Goal: Task Accomplishment & Management: Use online tool/utility

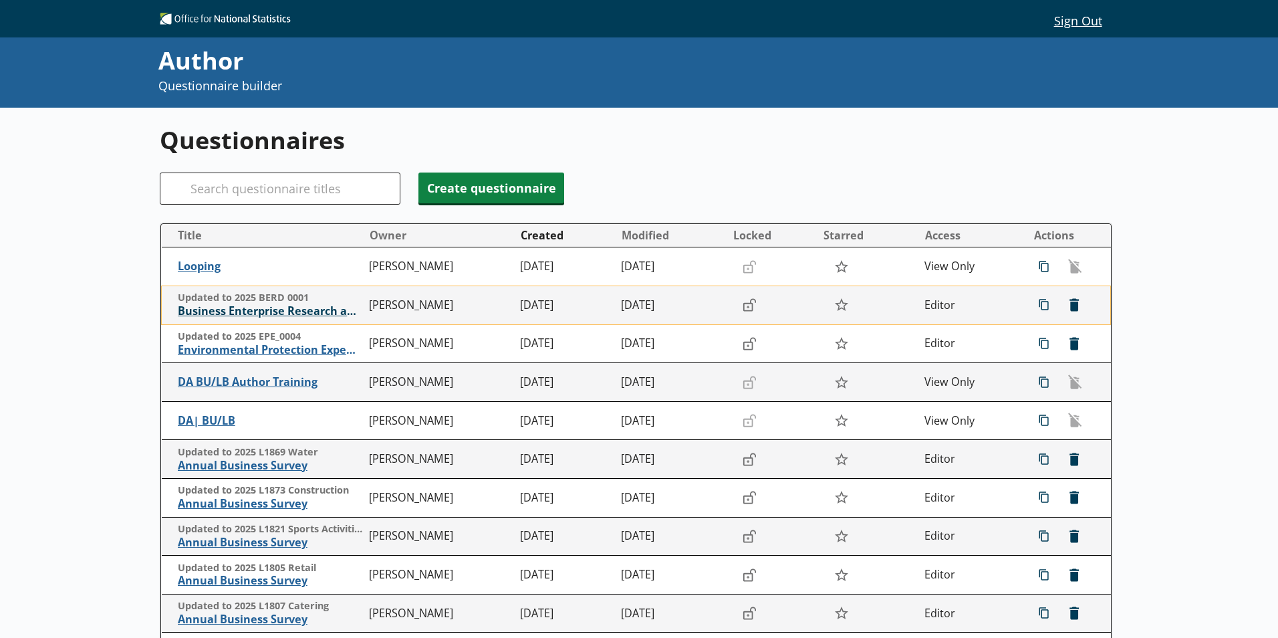
click at [269, 309] on span "Business Enterprise Research and Development" at bounding box center [270, 311] width 184 height 14
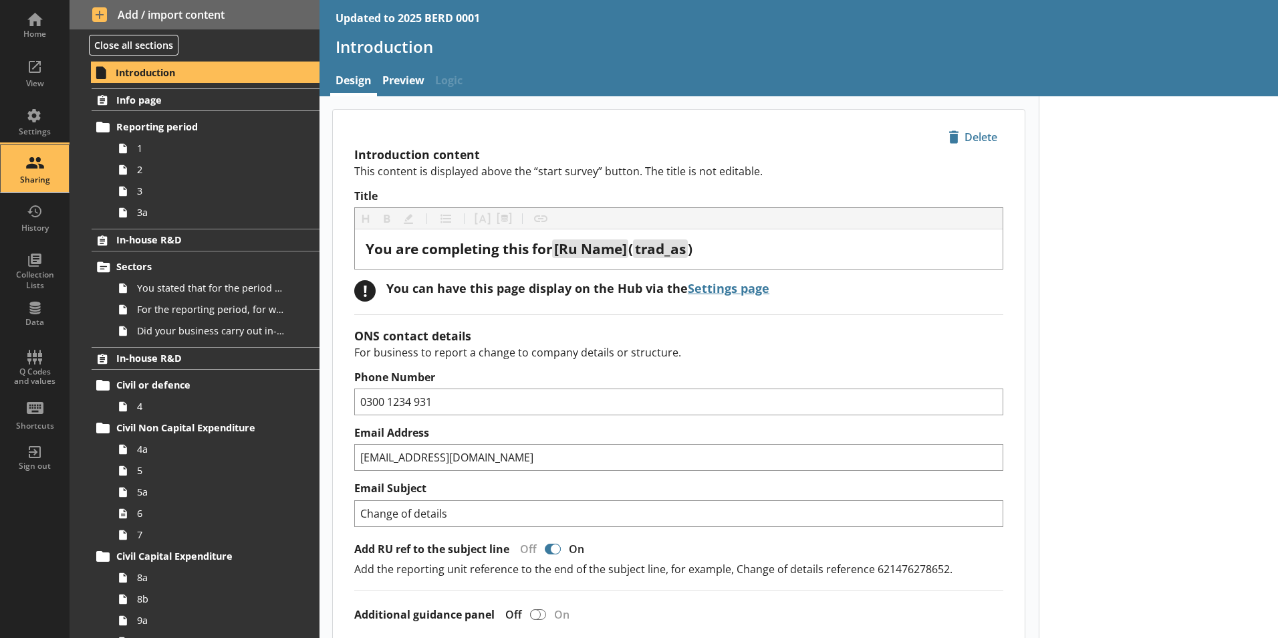
click at [44, 166] on div "Sharing" at bounding box center [34, 168] width 47 height 47
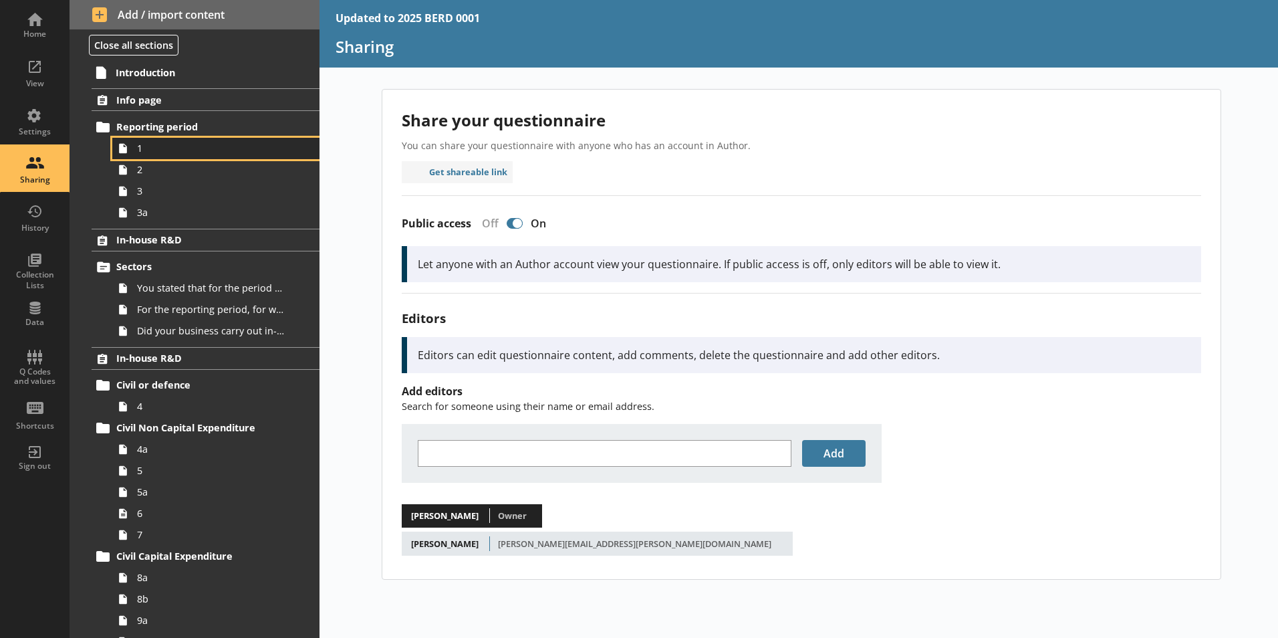
click at [154, 148] on span "1" at bounding box center [211, 148] width 148 height 13
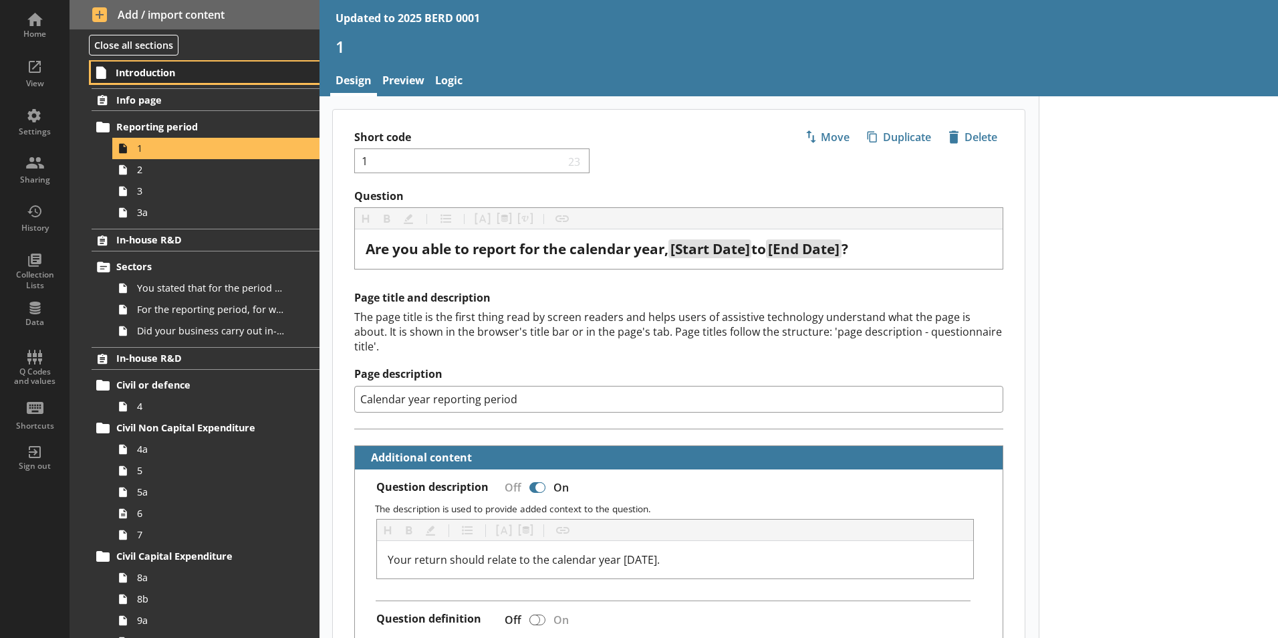
click at [176, 78] on span "Introduction" at bounding box center [198, 72] width 164 height 13
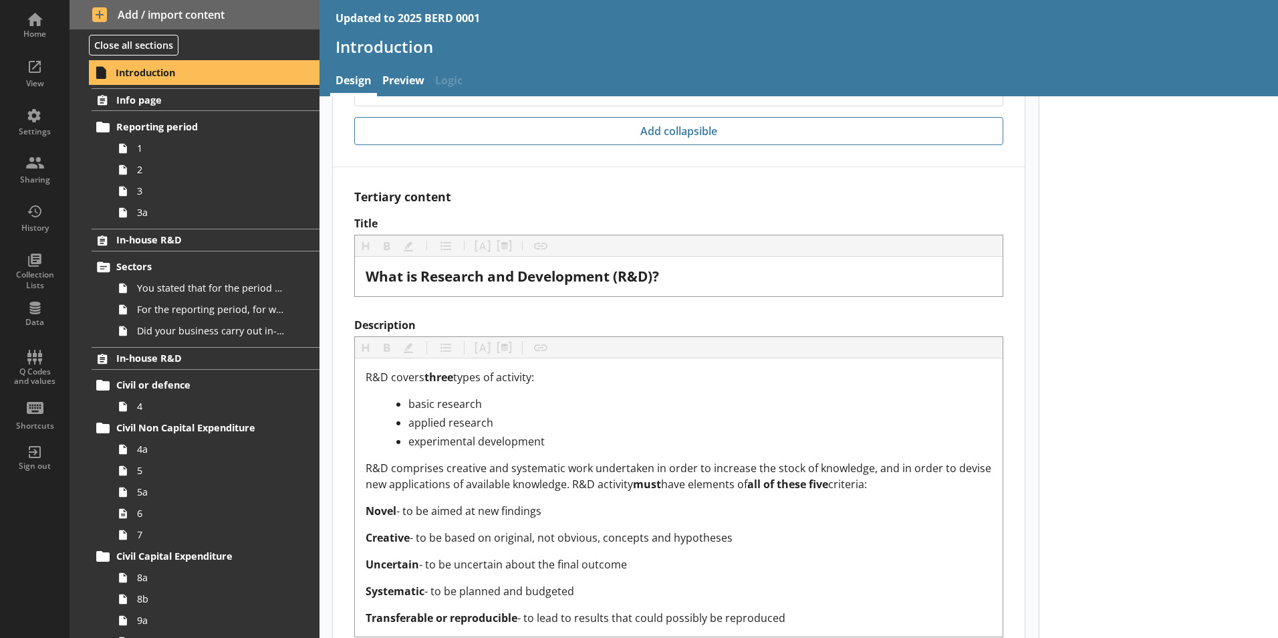
scroll to position [2694, 0]
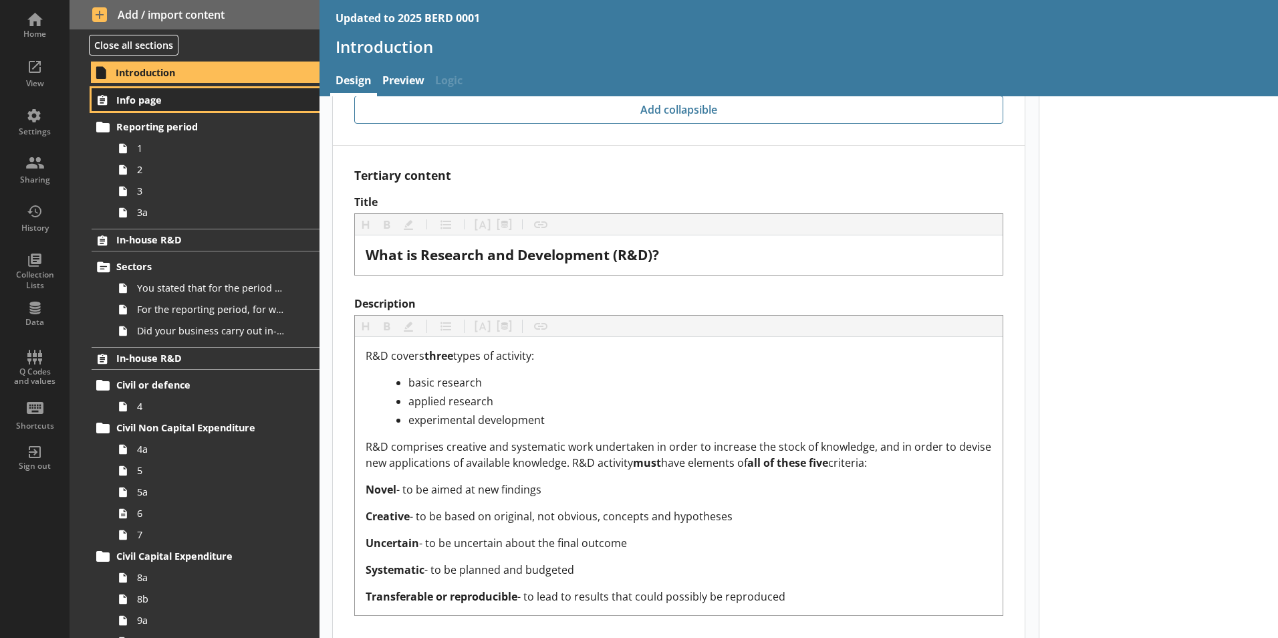
click at [161, 107] on link "Info page" at bounding box center [206, 99] width 228 height 23
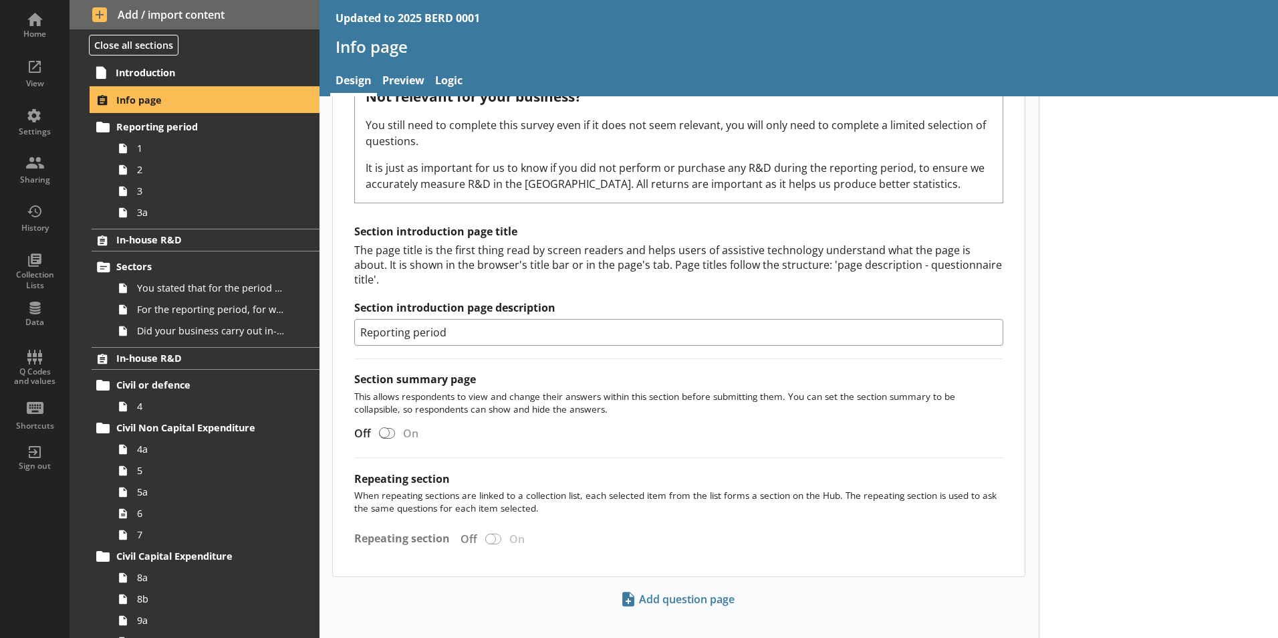
scroll to position [1746, 0]
click at [167, 69] on span "Introduction" at bounding box center [198, 72] width 164 height 13
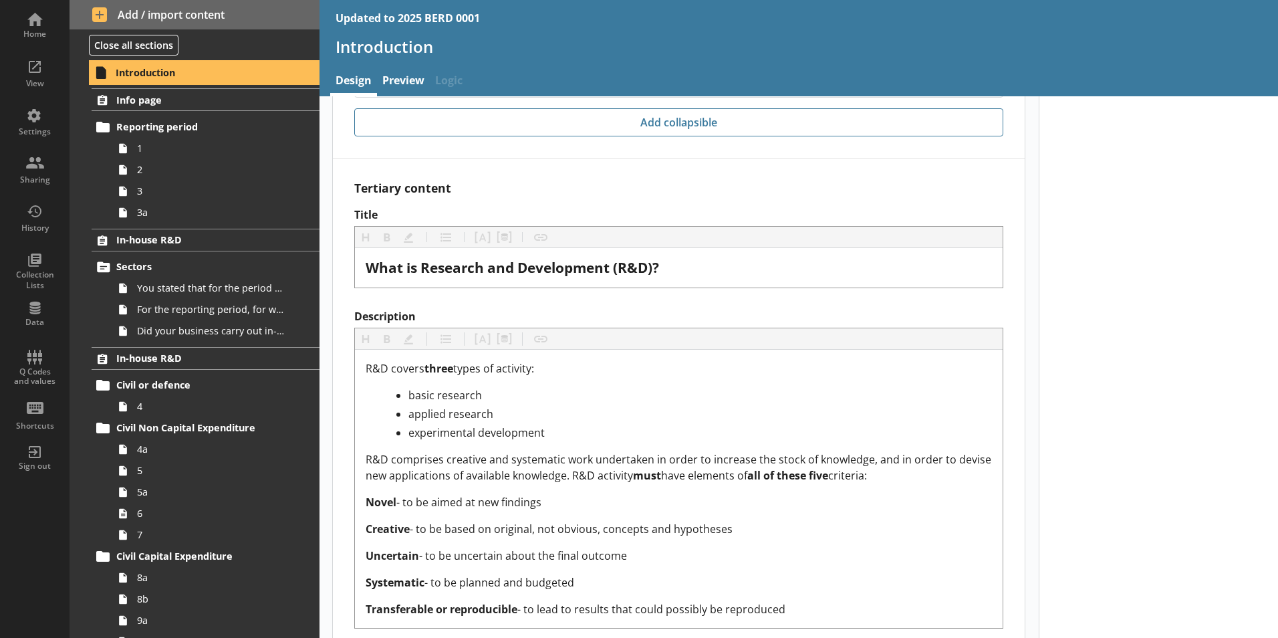
scroll to position [2694, 0]
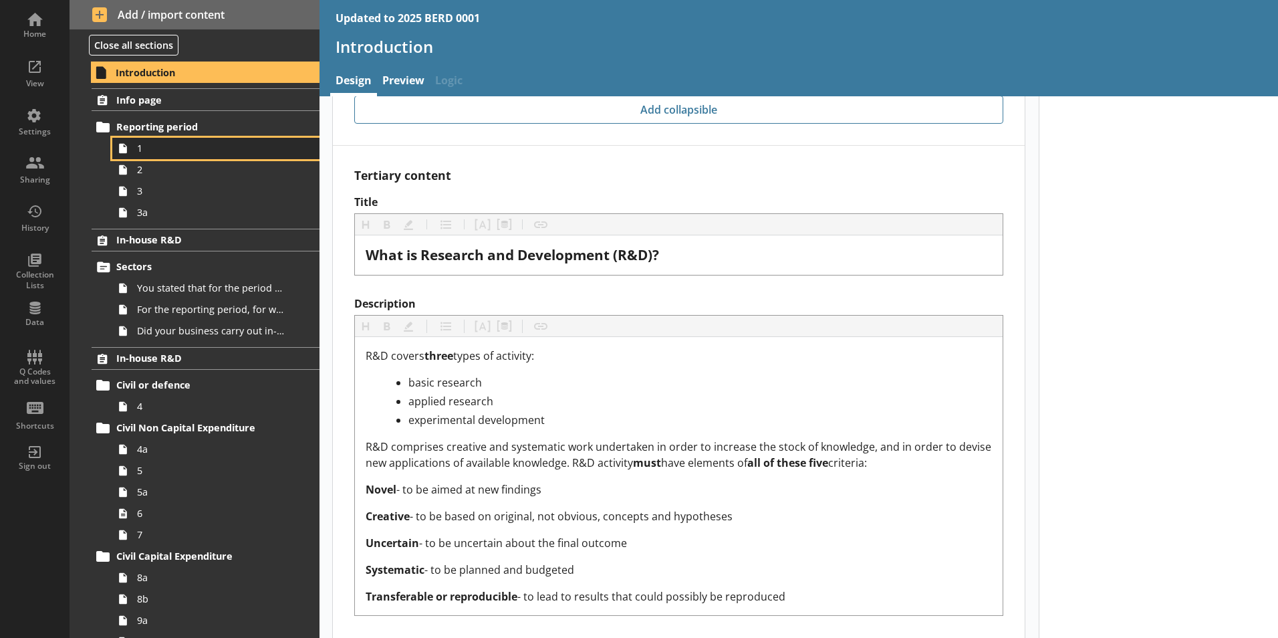
click at [190, 152] on span "1" at bounding box center [211, 148] width 148 height 13
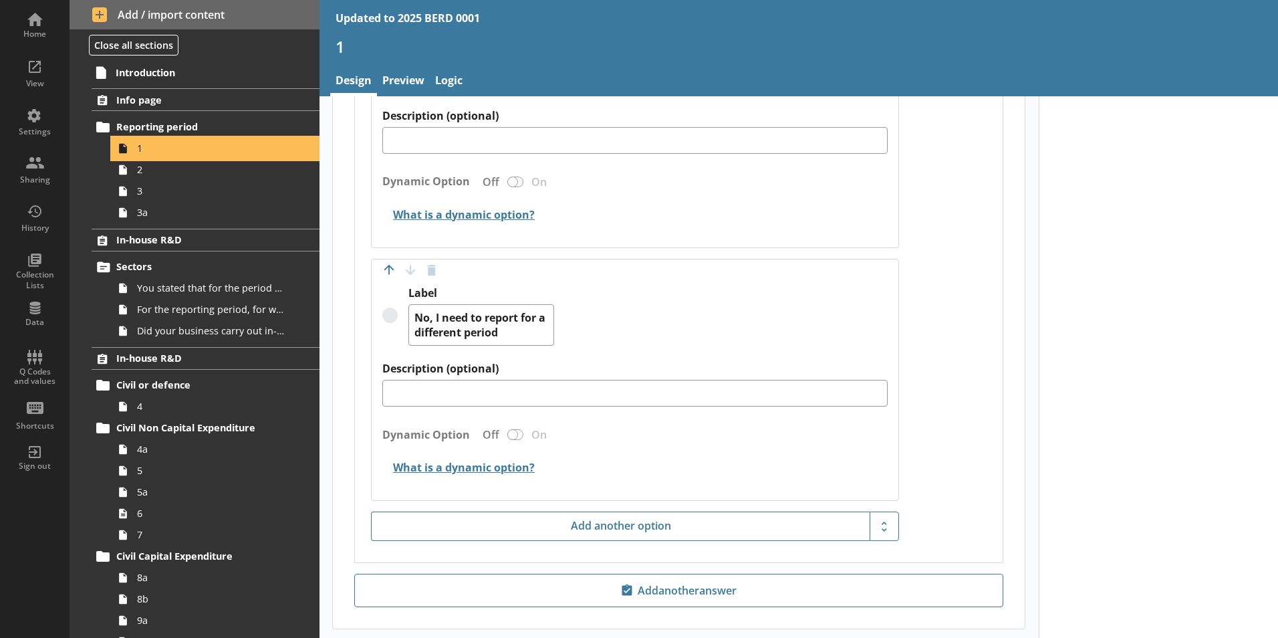
scroll to position [1124, 0]
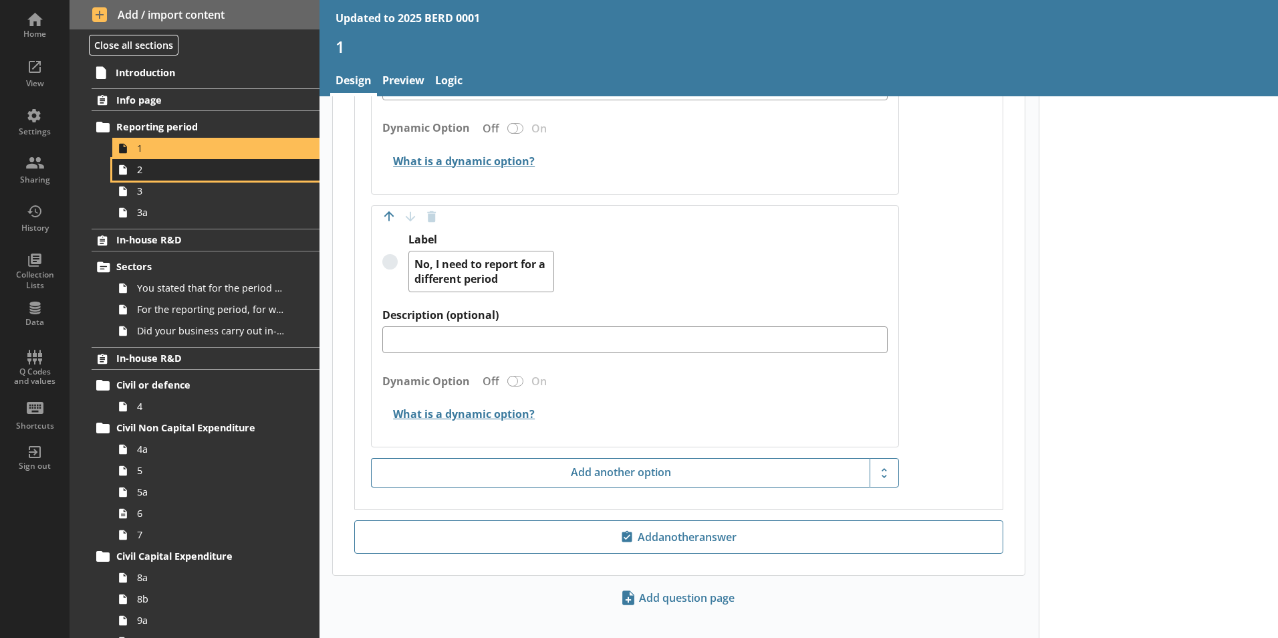
click at [185, 175] on span "2" at bounding box center [211, 169] width 148 height 13
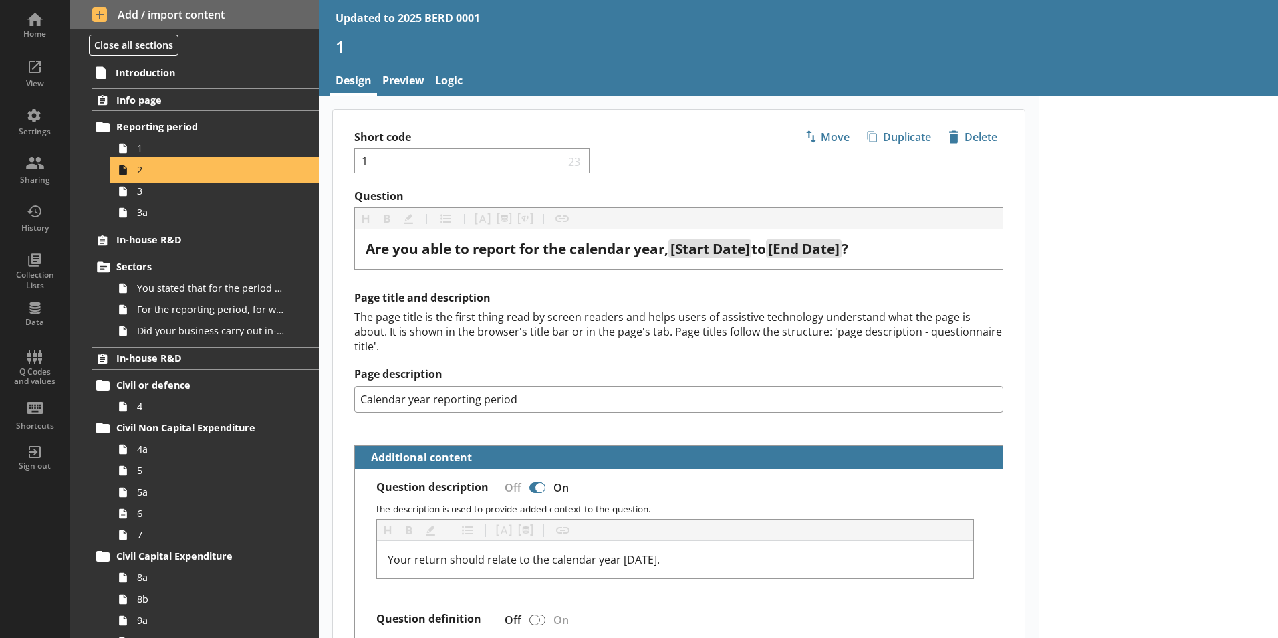
type textarea "x"
select select "ref_p_end_date"
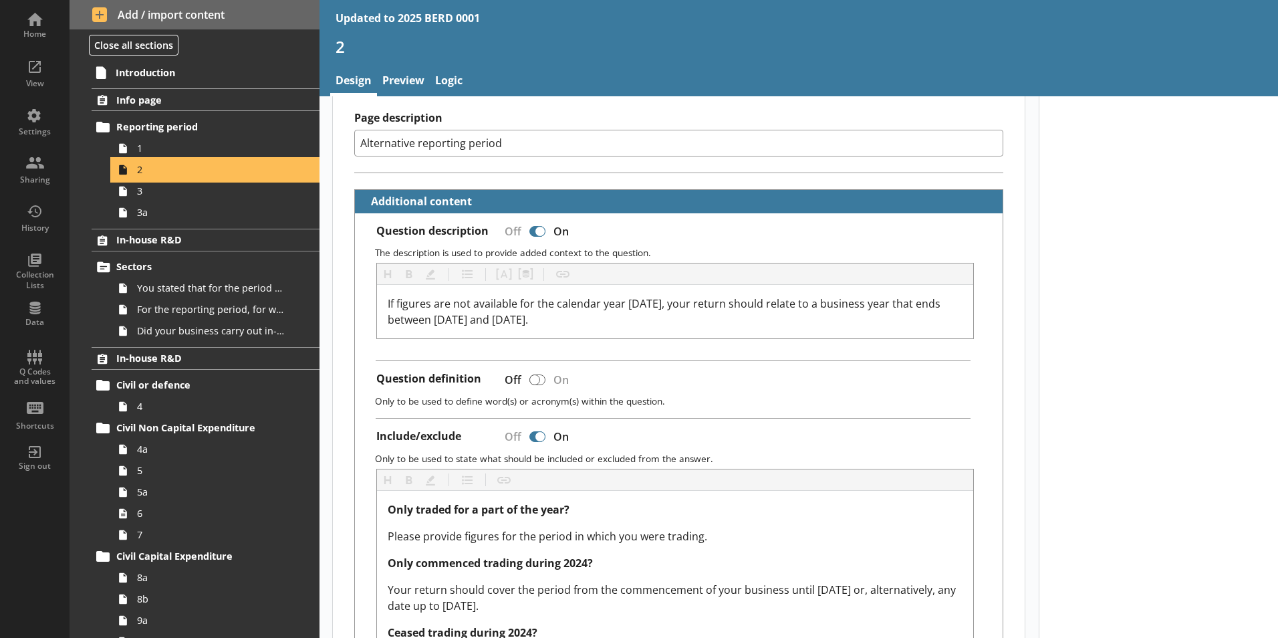
scroll to position [334, 0]
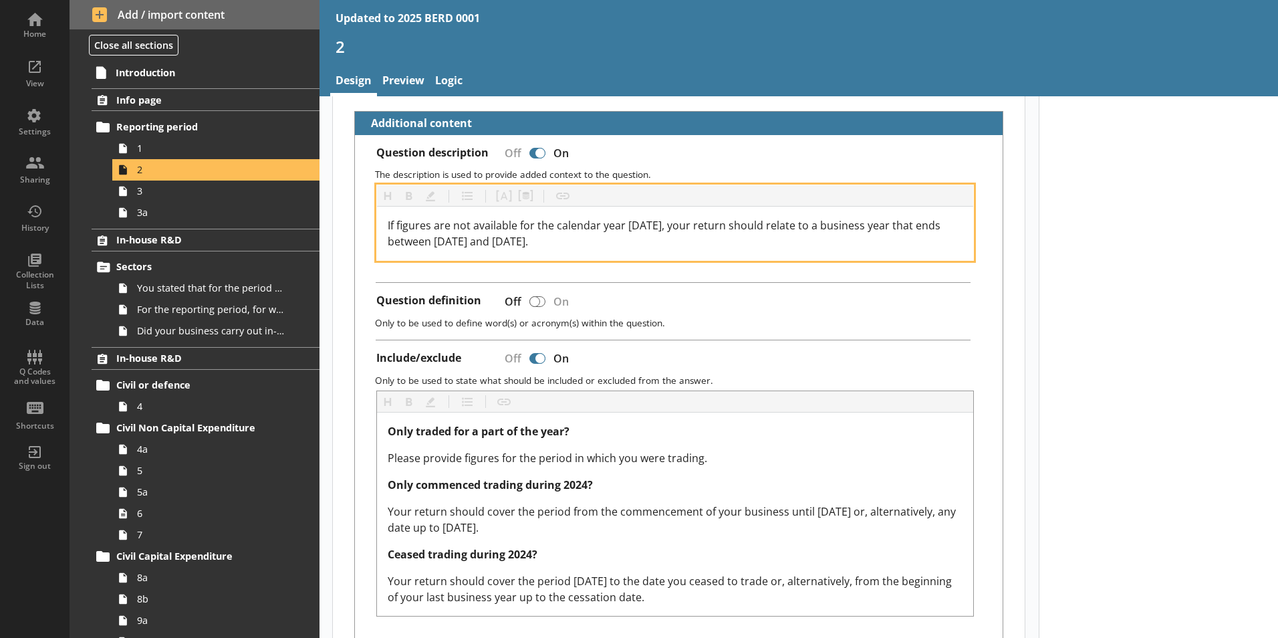
click at [648, 218] on span "If figures are not available for the calendar year [DATE], your return should r…" at bounding box center [665, 233] width 555 height 31
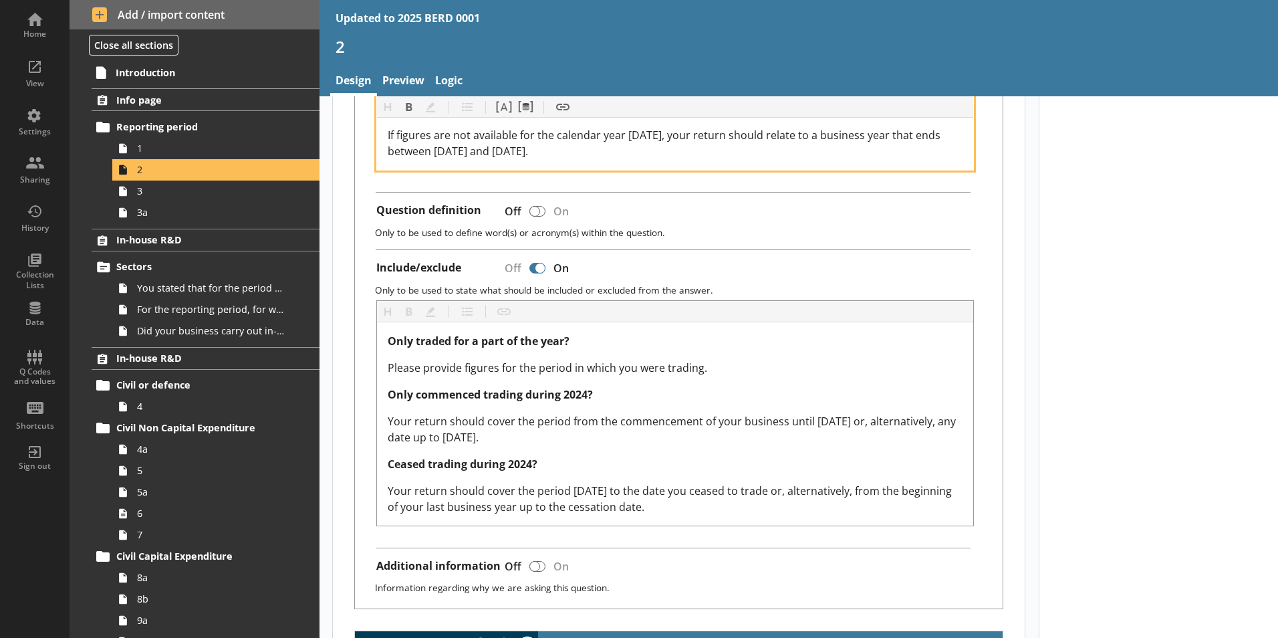
scroll to position [468, 0]
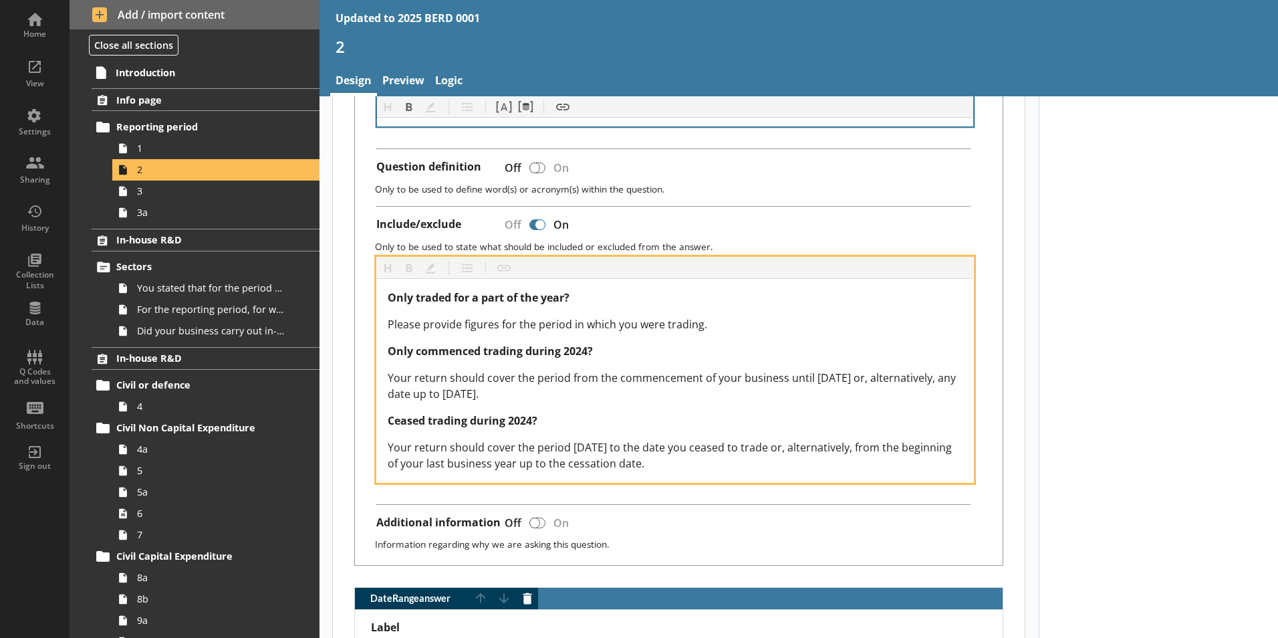
click at [610, 350] on div "Only traded for a part of the year? Please provide figures for the period in wh…" at bounding box center [675, 380] width 575 height 182
type textarea "x"
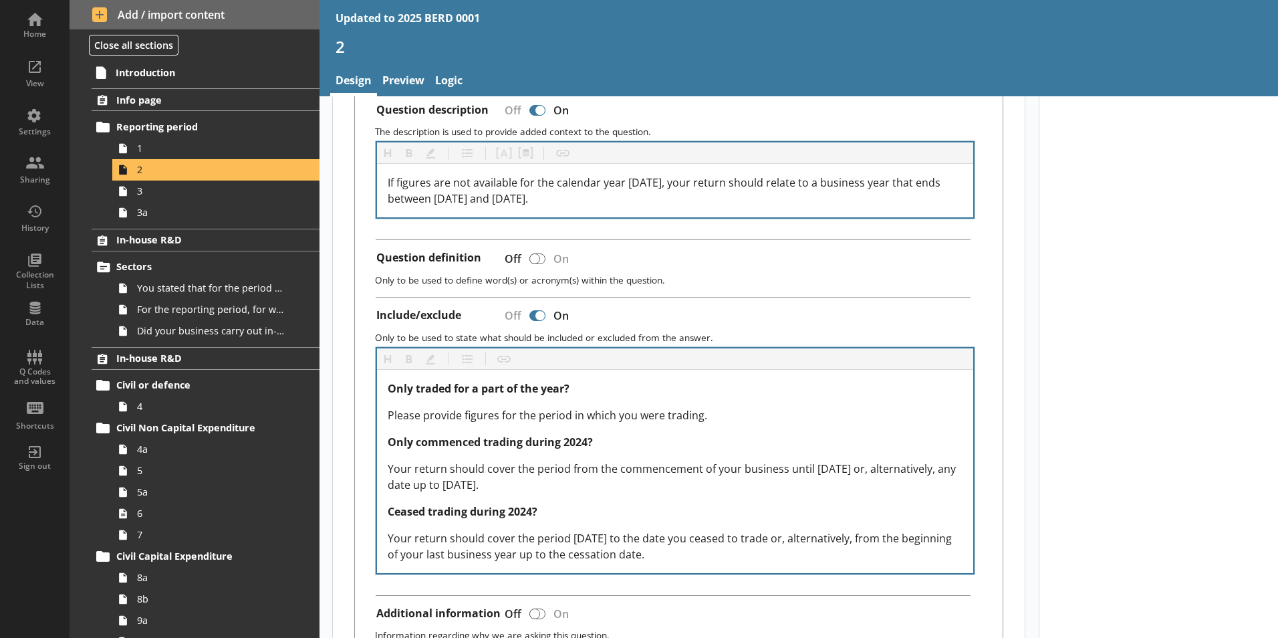
scroll to position [401, 0]
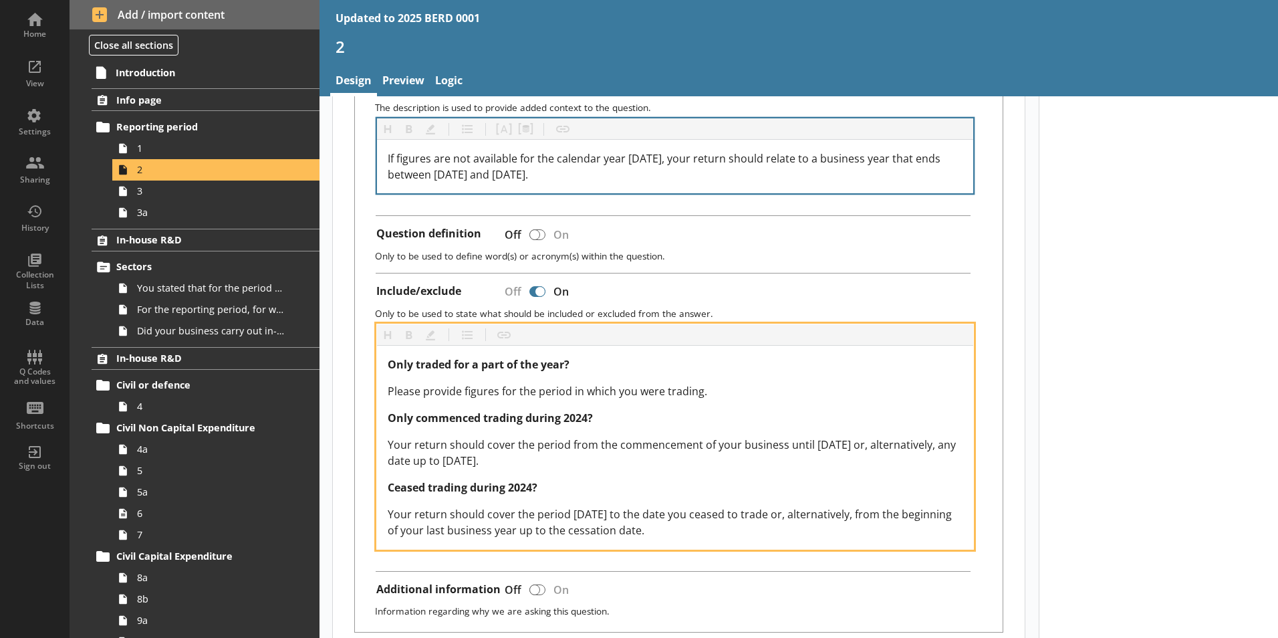
click at [590, 410] on span "Only commenced trading during 2024?" at bounding box center [490, 417] width 205 height 15
click at [586, 410] on span "Only commenced trading during 2024?" at bounding box center [490, 417] width 205 height 15
drag, startPoint x: 901, startPoint y: 430, endPoint x: 917, endPoint y: 430, distance: 16.0
click at [902, 437] on span "Your return should cover the period from the commencement of your business unti…" at bounding box center [673, 452] width 571 height 31
click at [588, 448] on span "Your return should cover the period from the commencement of your business unti…" at bounding box center [673, 452] width 571 height 31
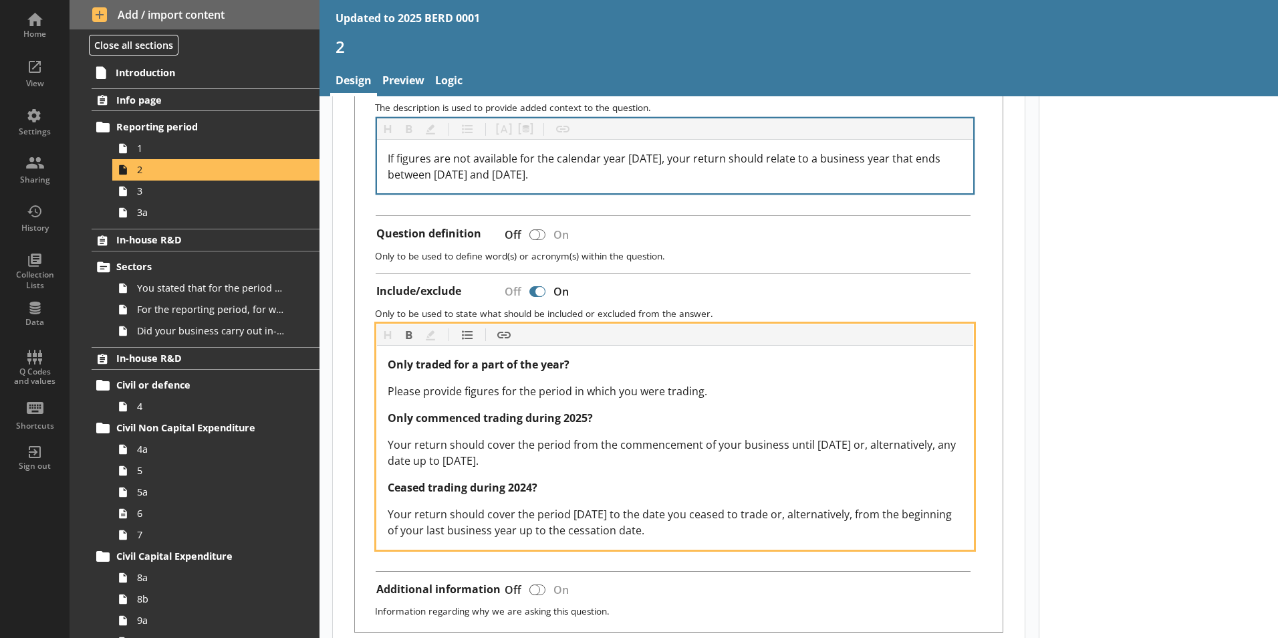
click at [532, 480] on span "Ceased trading during 2024?" at bounding box center [463, 487] width 150 height 15
click at [642, 507] on span "Your return should cover the period [DATE] to the date you ceased to trade or, …" at bounding box center [671, 522] width 567 height 31
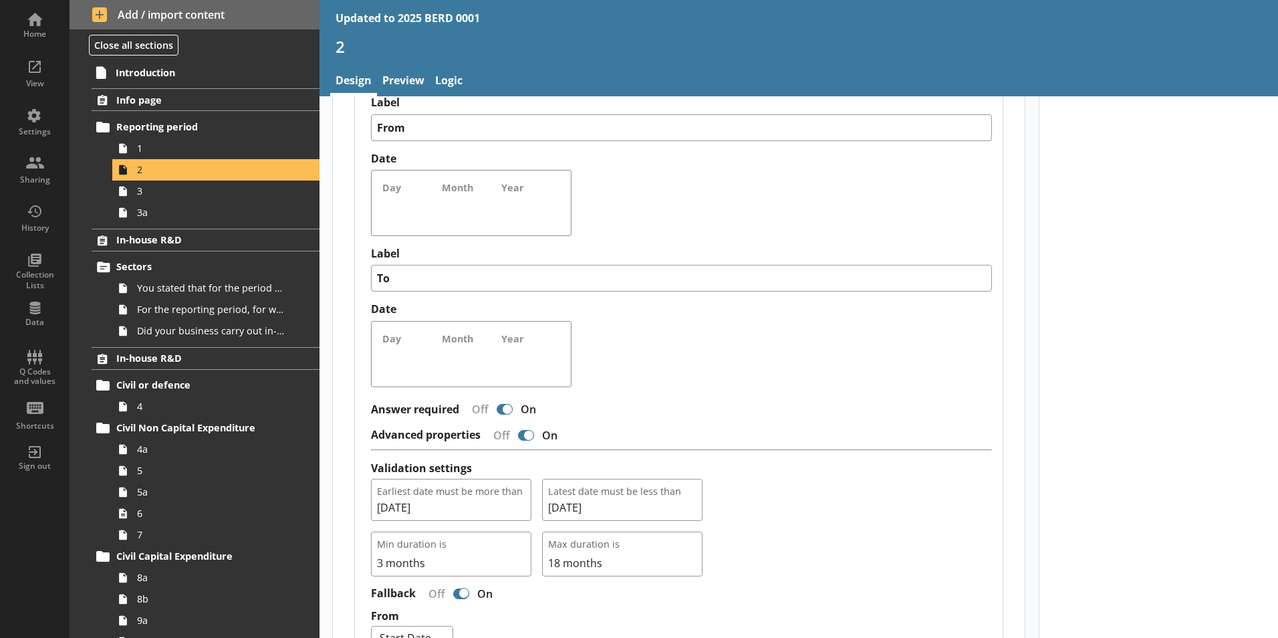
scroll to position [1003, 0]
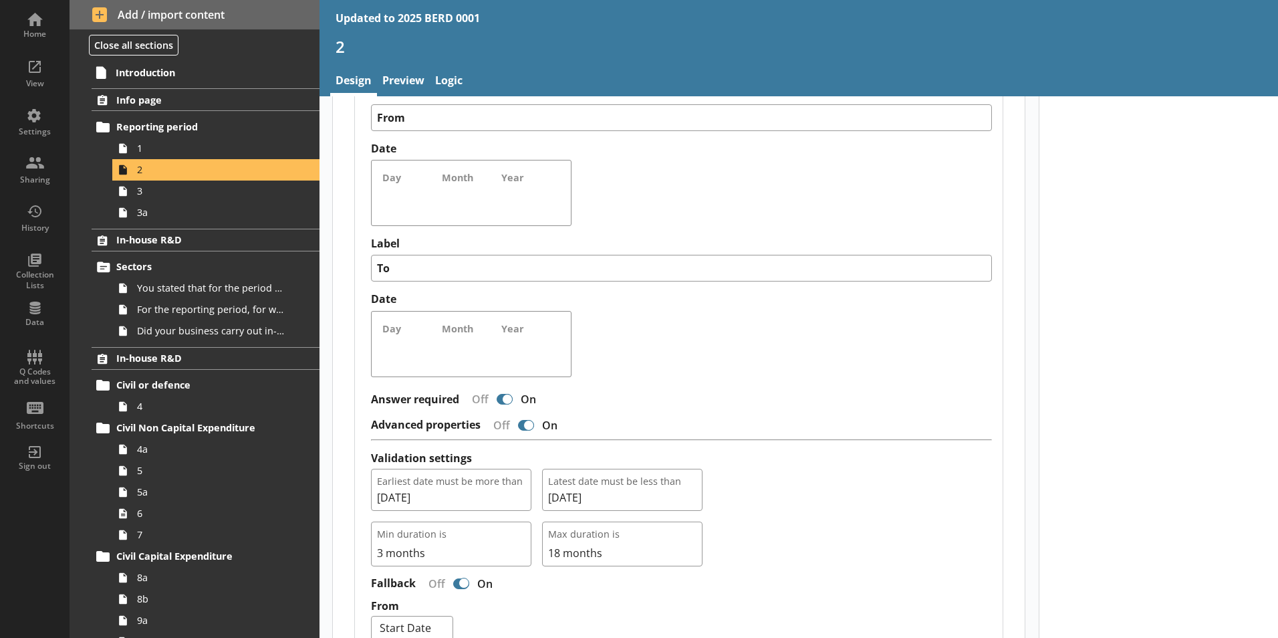
type textarea "x"
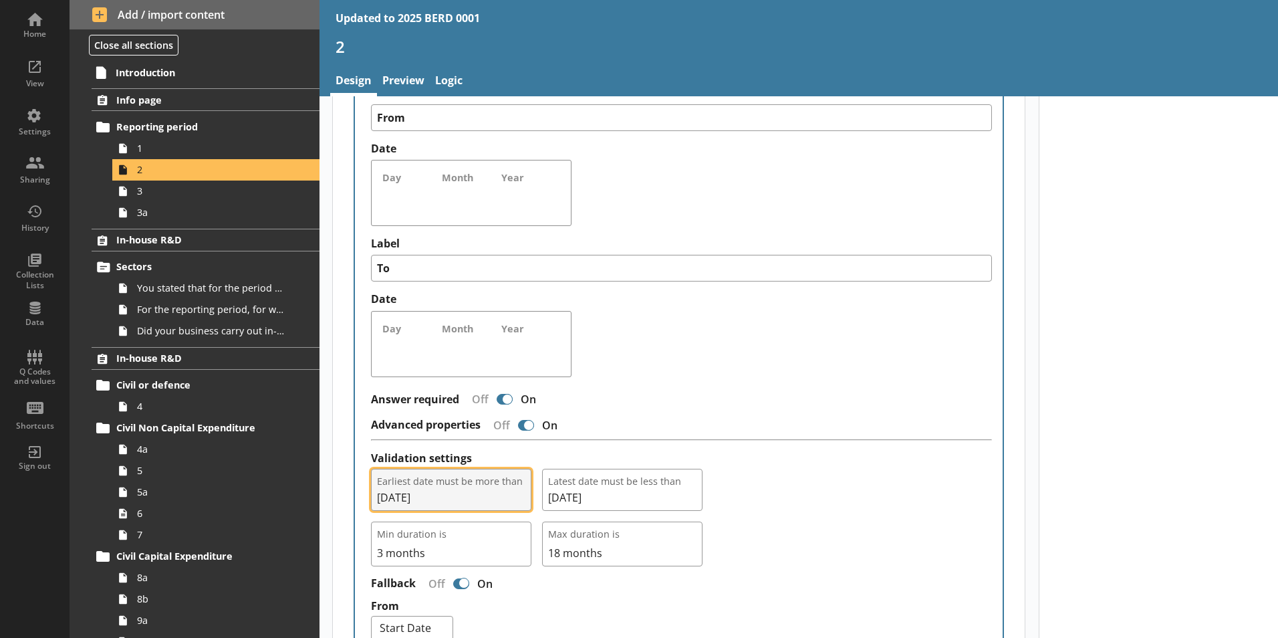
click at [436, 490] on span "[DATE]" at bounding box center [451, 497] width 148 height 15
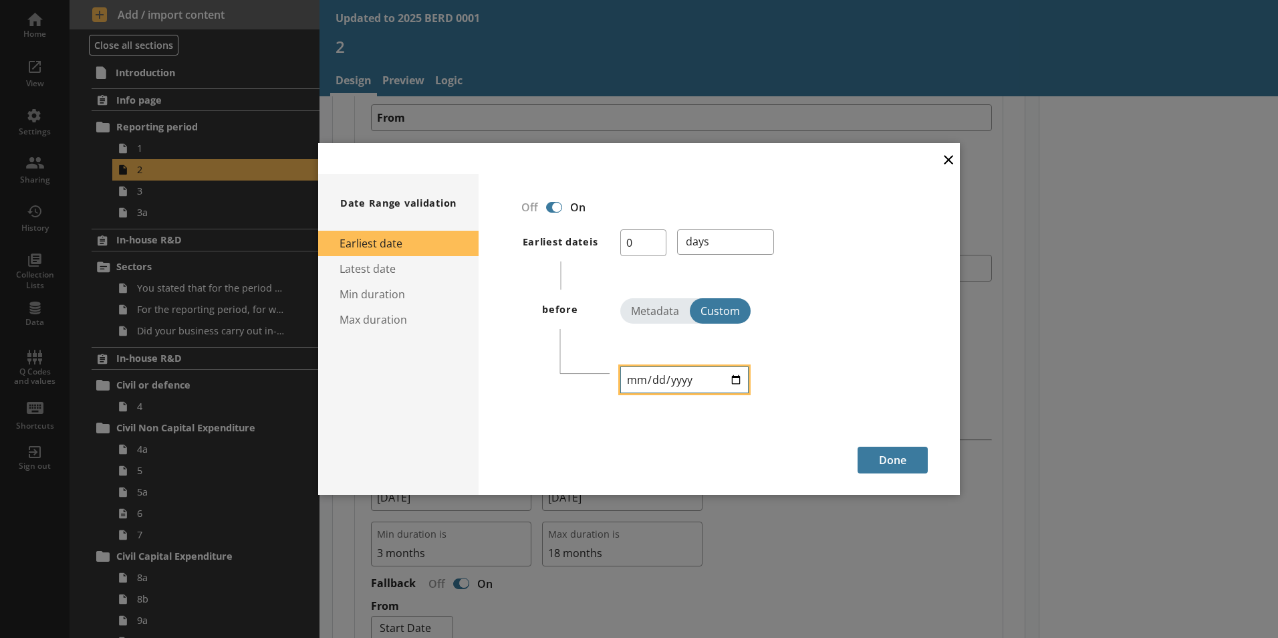
click at [679, 374] on input "[DATE]" at bounding box center [684, 379] width 128 height 27
click at [684, 382] on input "[DATE]" at bounding box center [684, 379] width 128 height 27
click at [688, 376] on input "[DATE]" at bounding box center [684, 379] width 128 height 27
click at [687, 380] on input "[DATE]" at bounding box center [684, 379] width 128 height 27
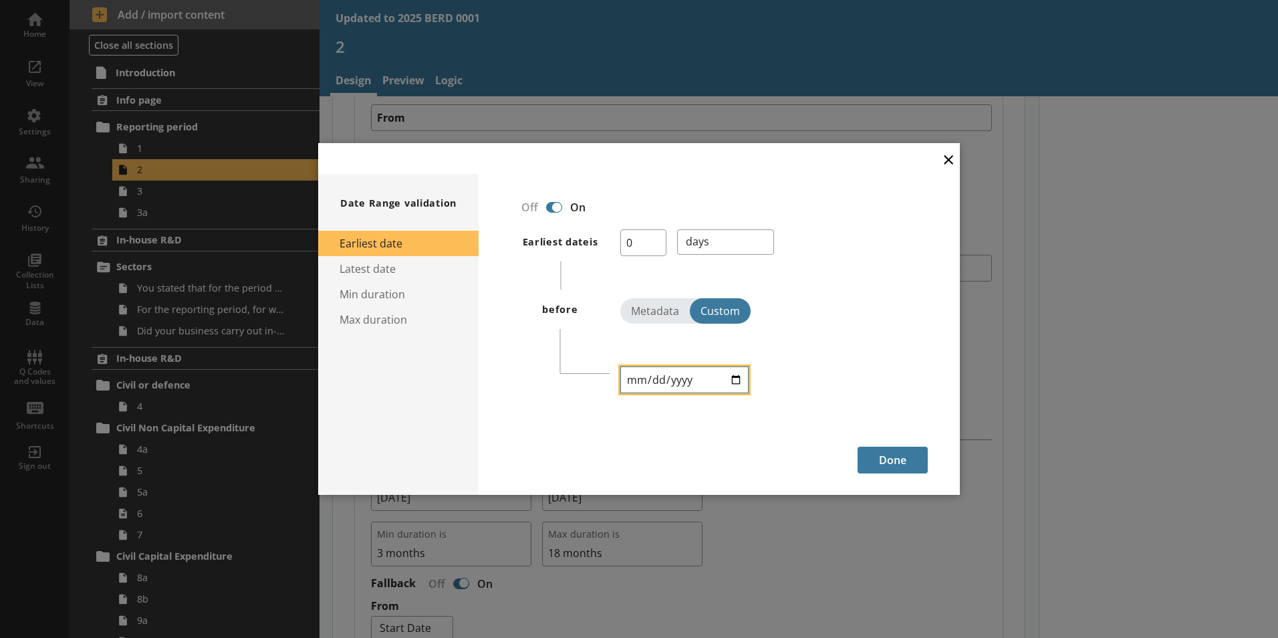
click at [681, 380] on input "[DATE]" at bounding box center [684, 379] width 128 height 27
type input "[DATE]"
click at [898, 459] on button "Done" at bounding box center [893, 459] width 70 height 27
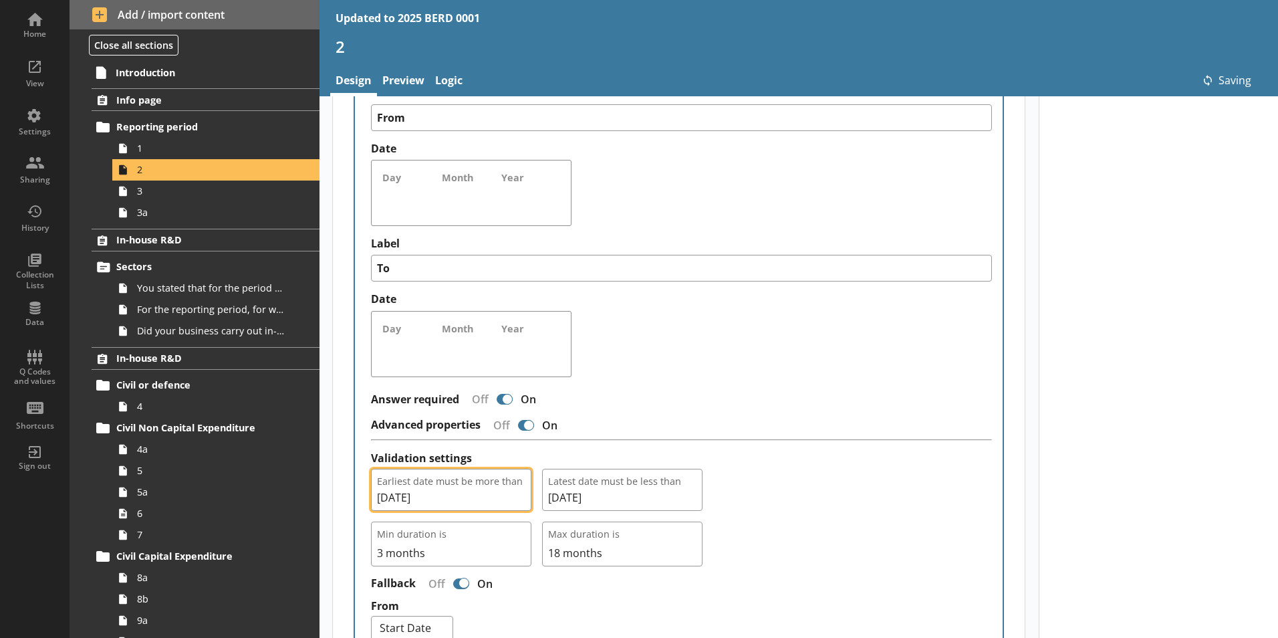
type textarea "x"
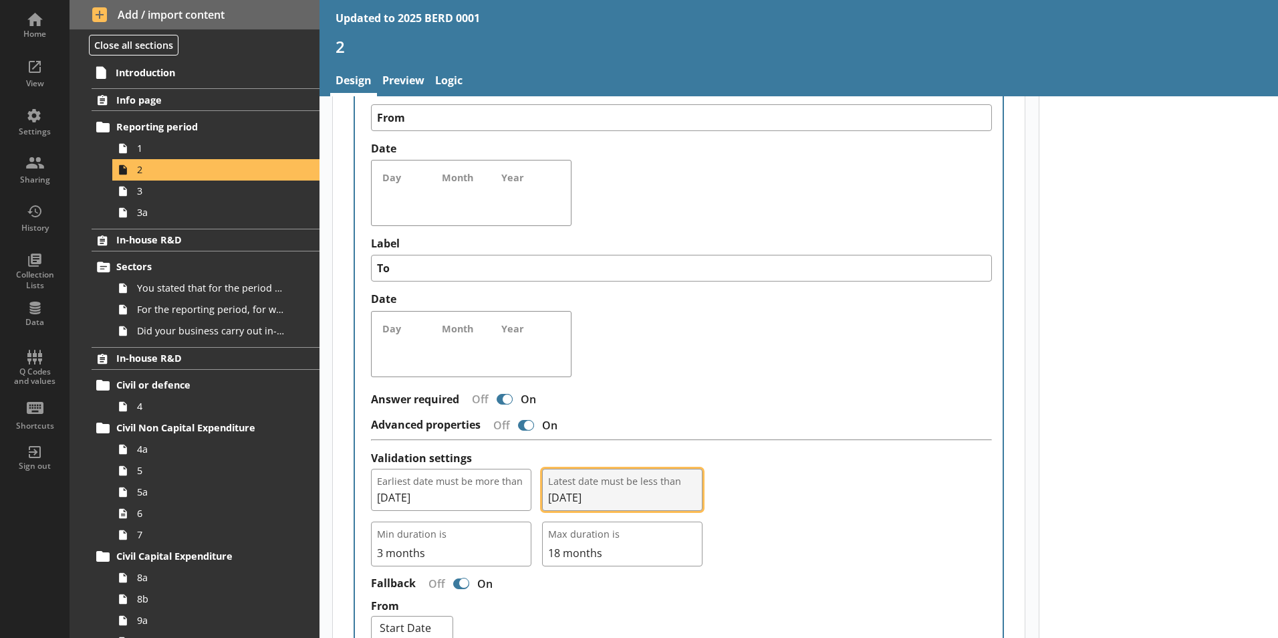
click at [620, 490] on span "[DATE]" at bounding box center [622, 497] width 148 height 15
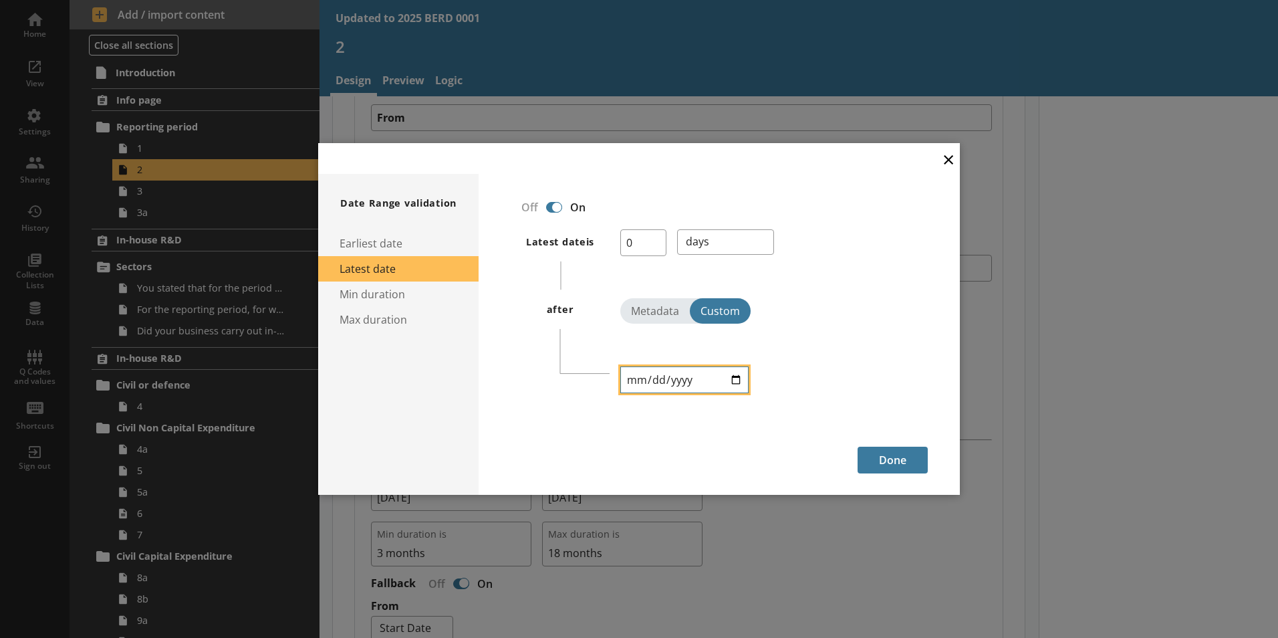
click at [678, 376] on input "[DATE]" at bounding box center [684, 379] width 128 height 27
type input "[DATE]"
click at [888, 456] on button "Done" at bounding box center [893, 459] width 70 height 27
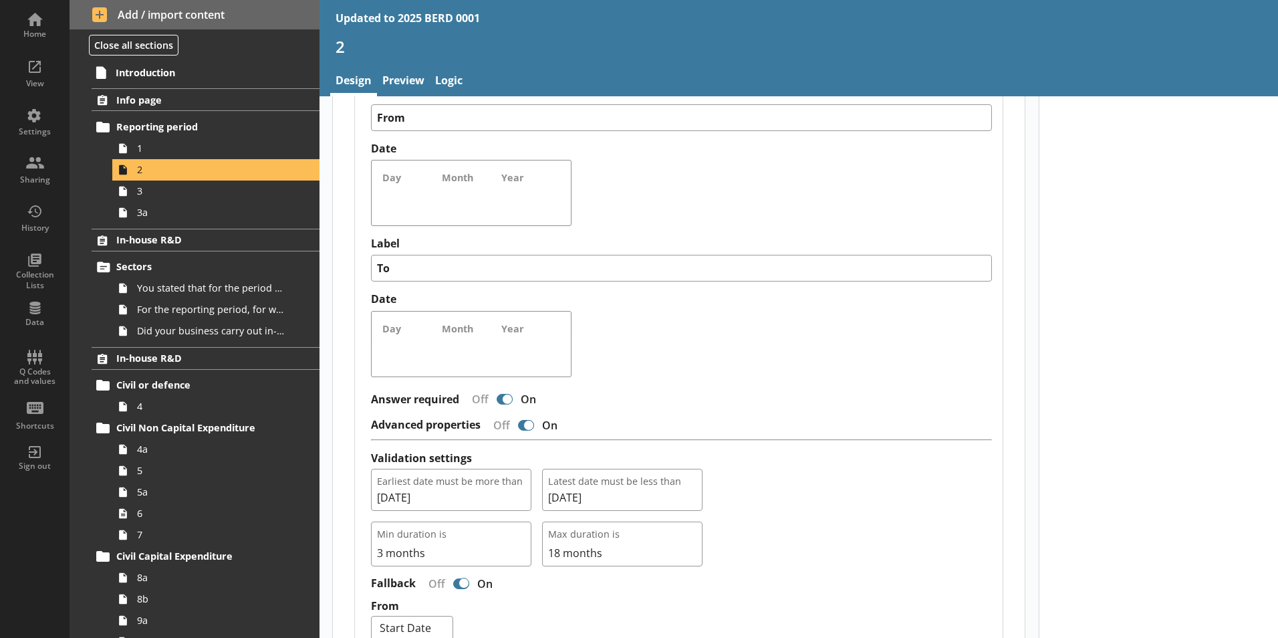
click at [780, 495] on div "Earliest date must be more than [DATE] Latest date must be less than [DATE]" at bounding box center [681, 490] width 621 height 42
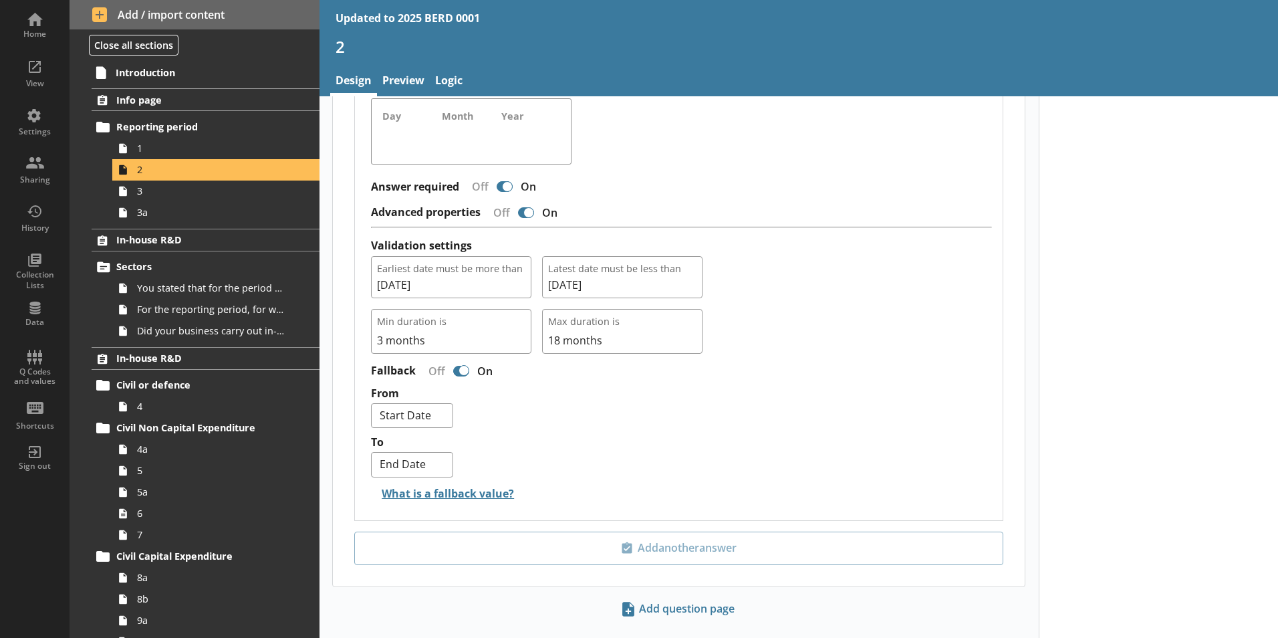
scroll to position [1226, 0]
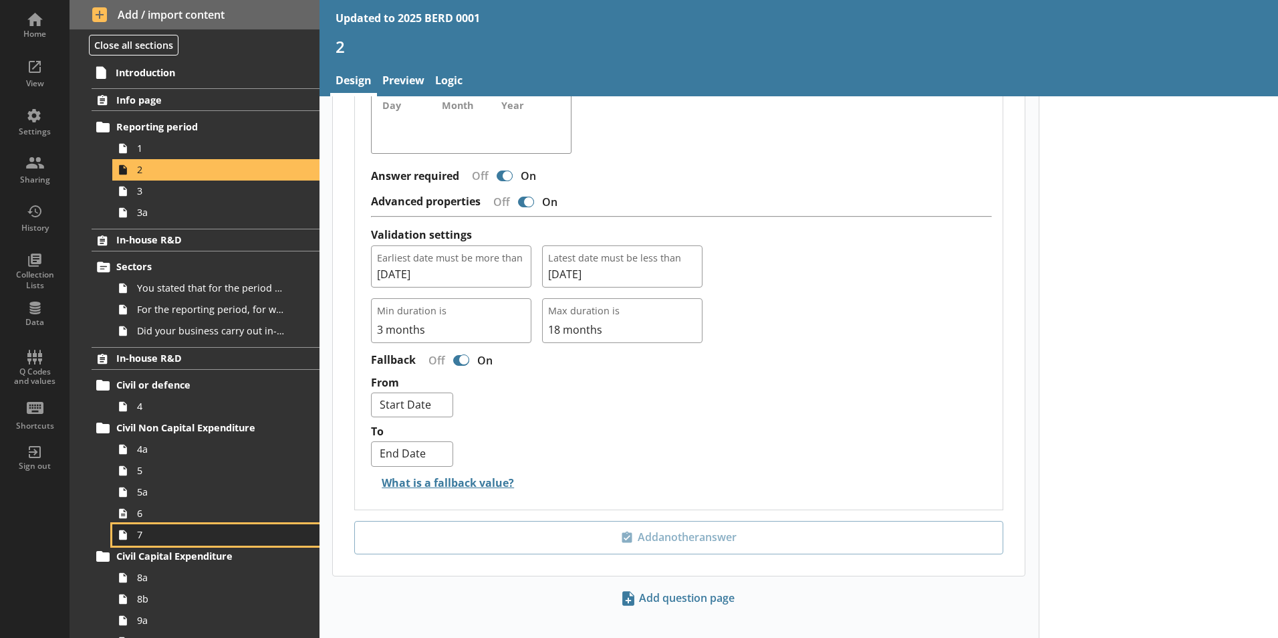
click at [136, 538] on link "7" at bounding box center [215, 534] width 207 height 21
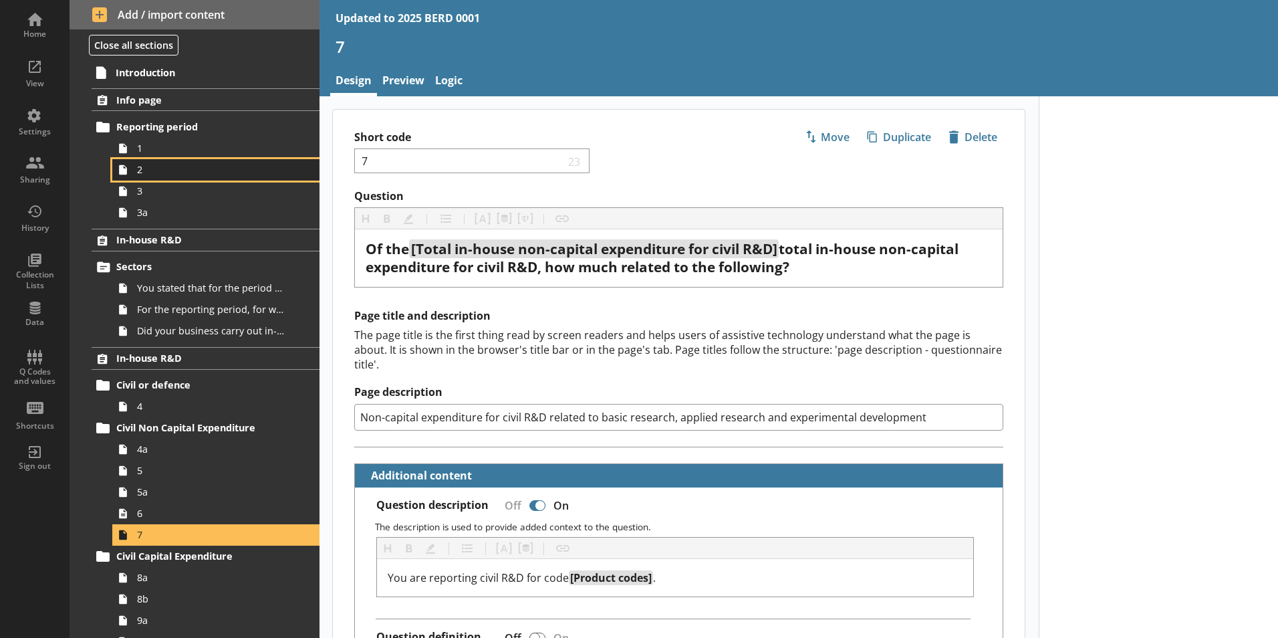
click at [155, 174] on span "2" at bounding box center [211, 169] width 148 height 13
type textarea "x"
select select "ref_p_end_date"
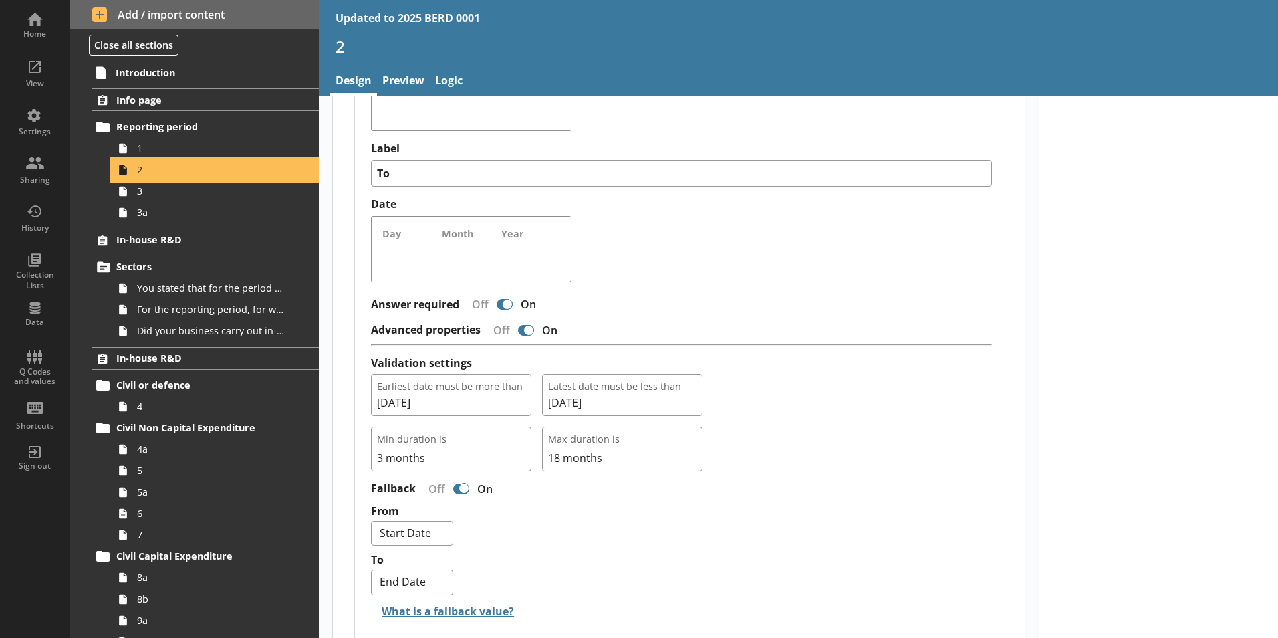
scroll to position [1226, 0]
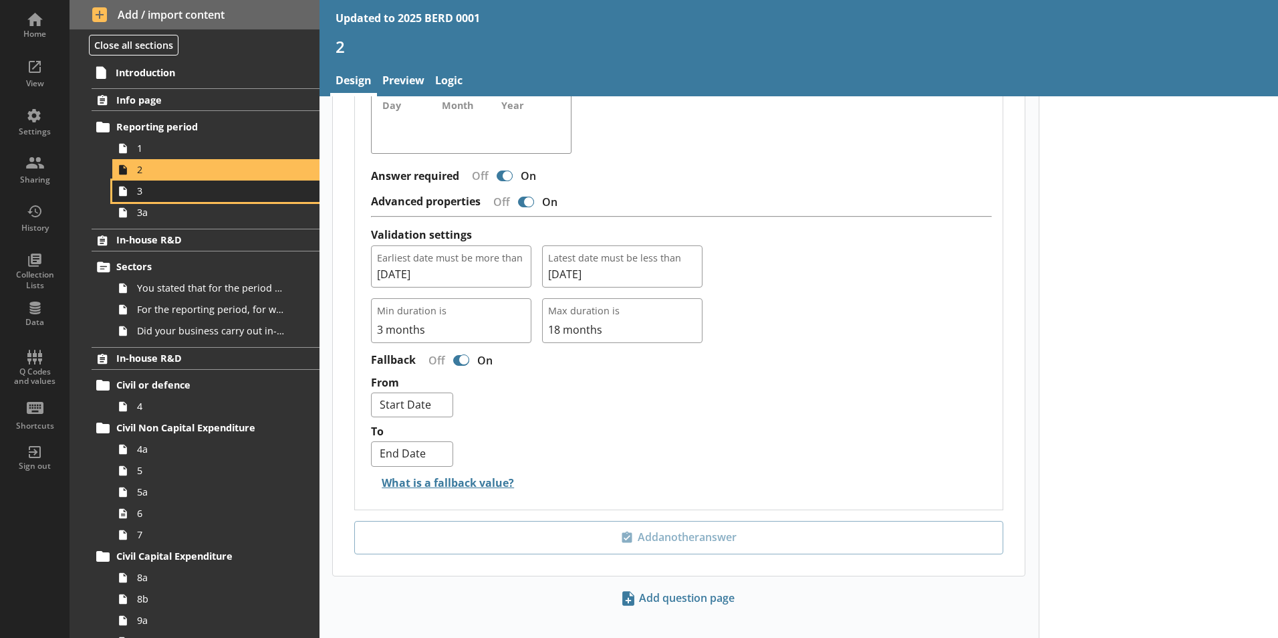
click at [234, 198] on link "3" at bounding box center [215, 190] width 207 height 21
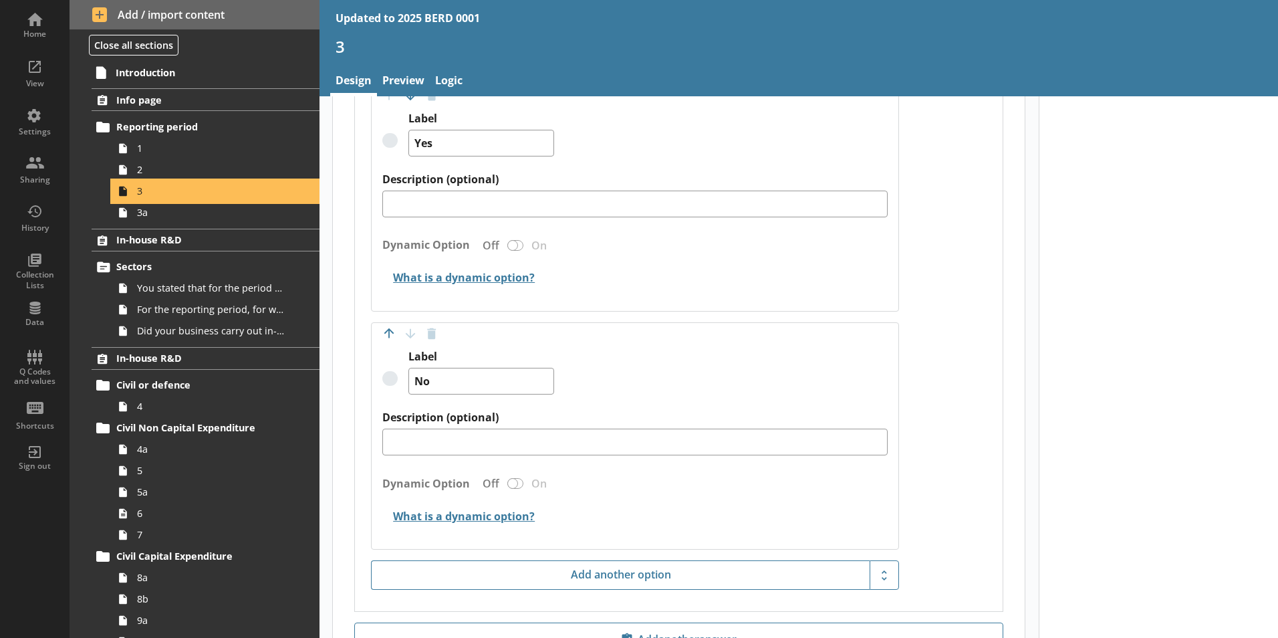
scroll to position [972, 0]
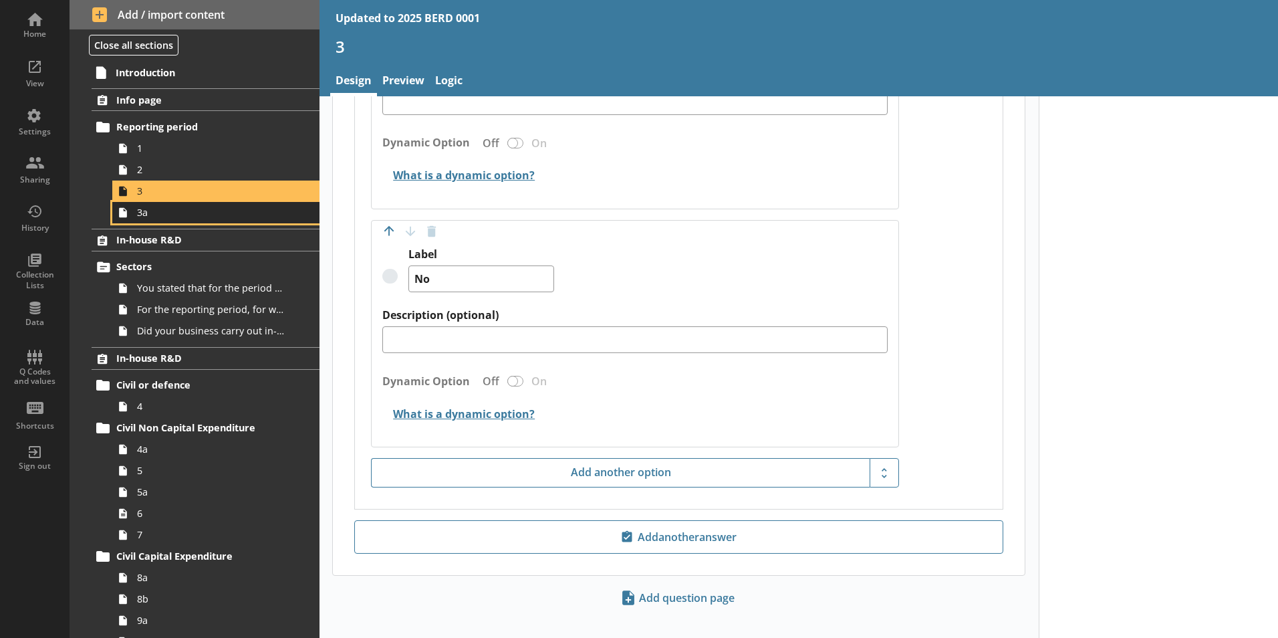
click at [283, 221] on link "3a" at bounding box center [215, 212] width 207 height 21
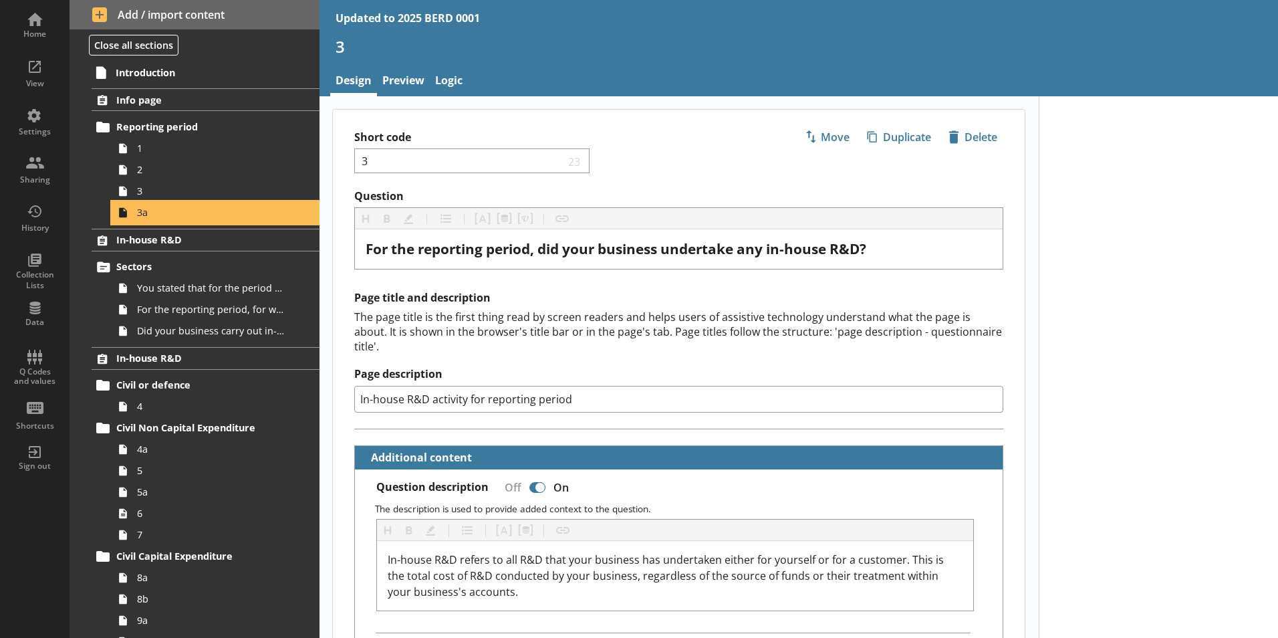
type textarea "x"
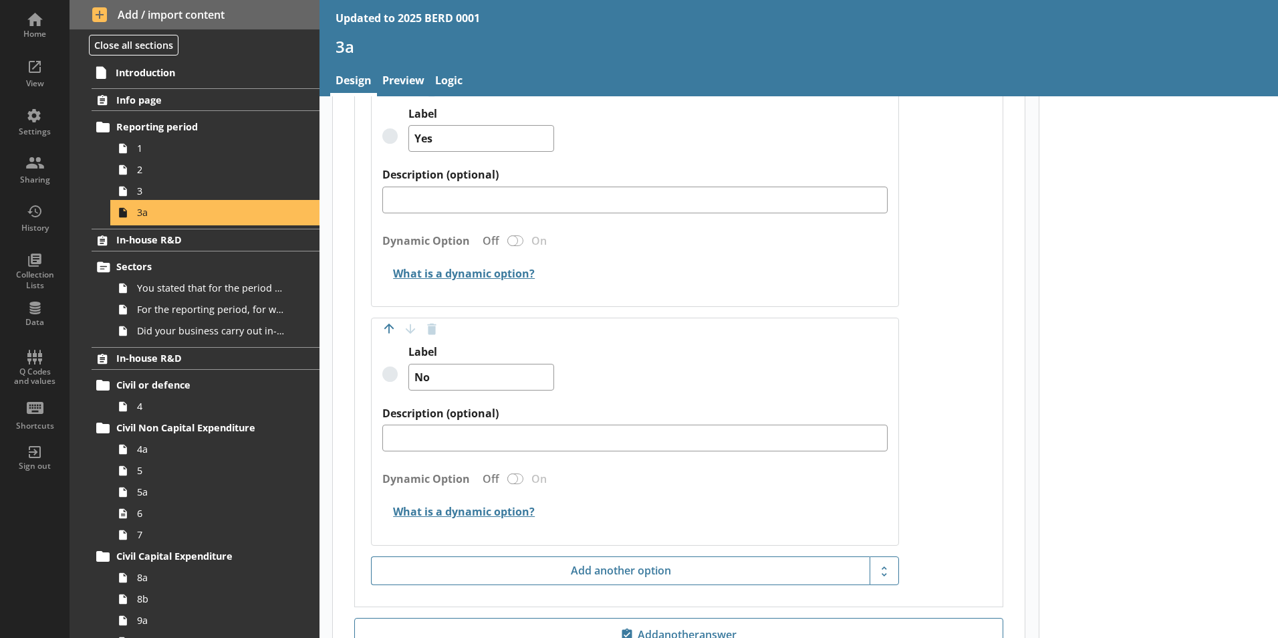
scroll to position [632, 0]
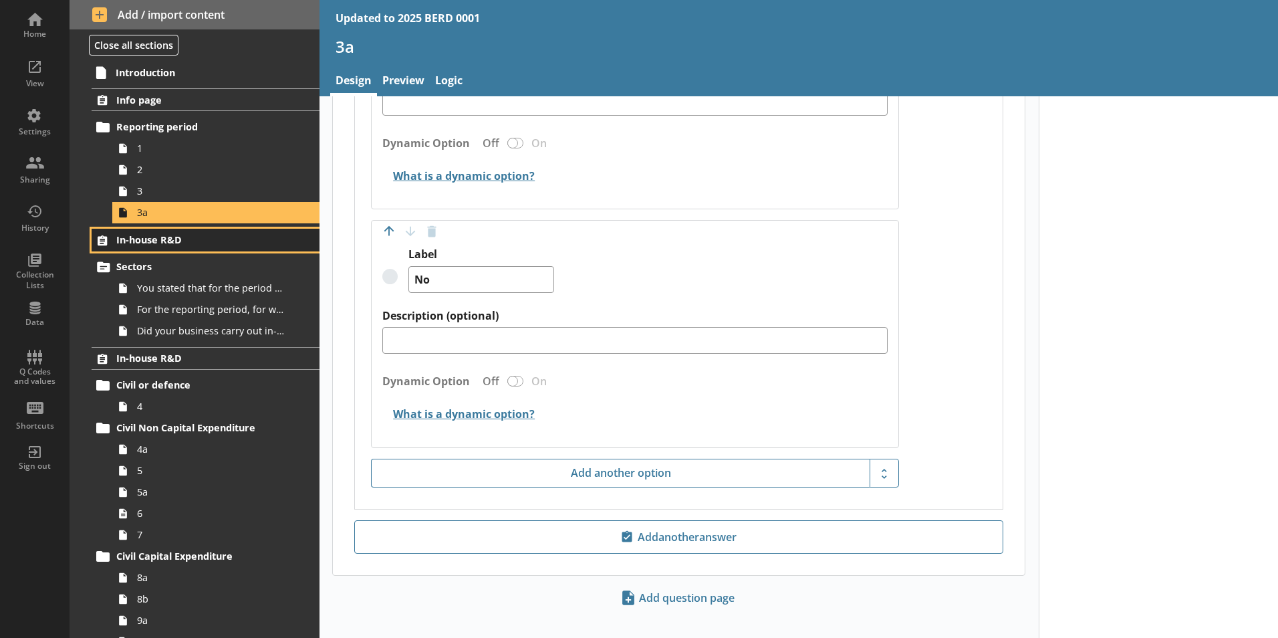
click at [277, 236] on link "In-house R&D" at bounding box center [206, 240] width 228 height 23
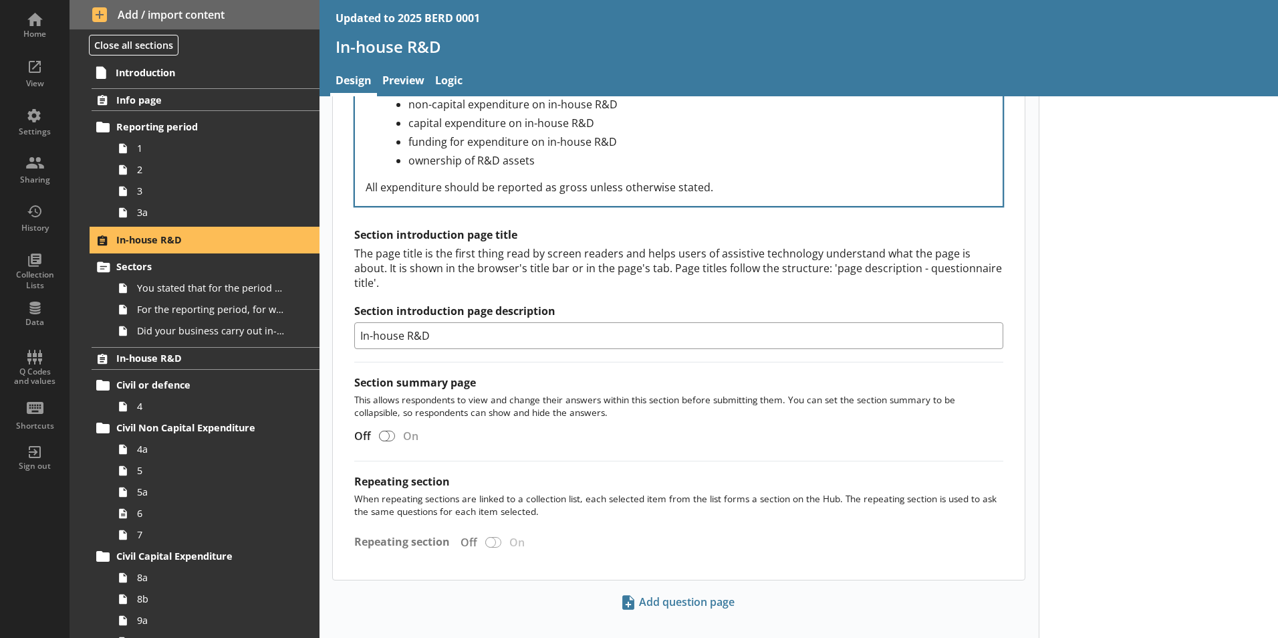
scroll to position [554, 0]
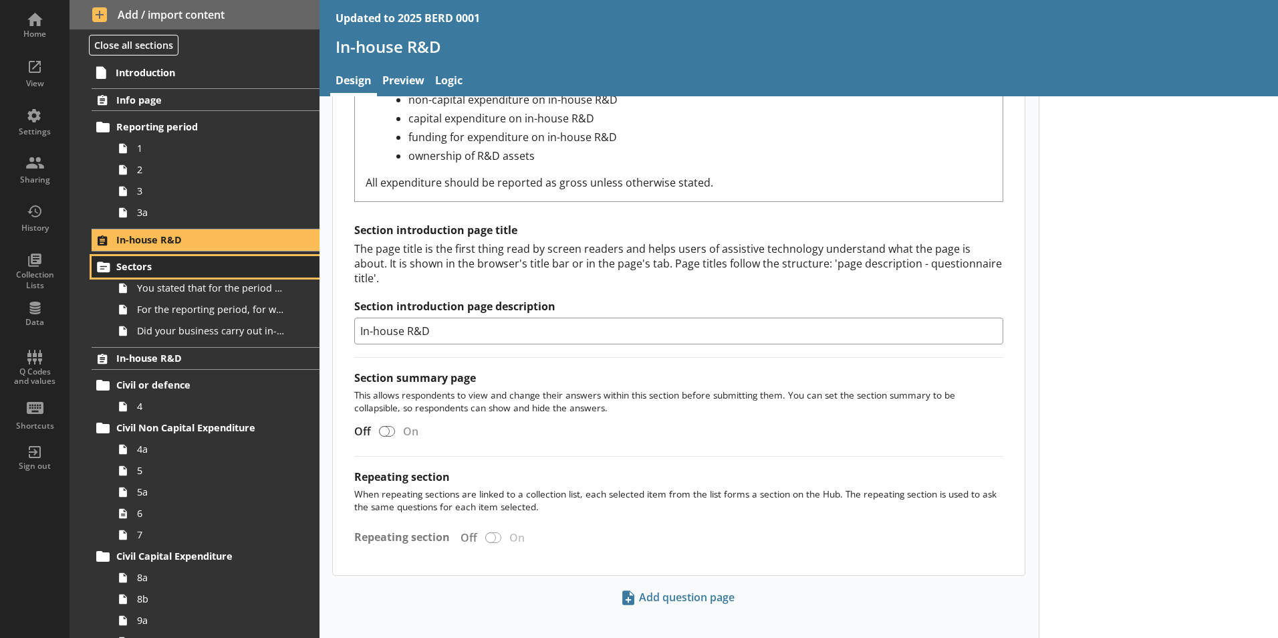
click at [245, 271] on span "Sectors" at bounding box center [198, 266] width 164 height 13
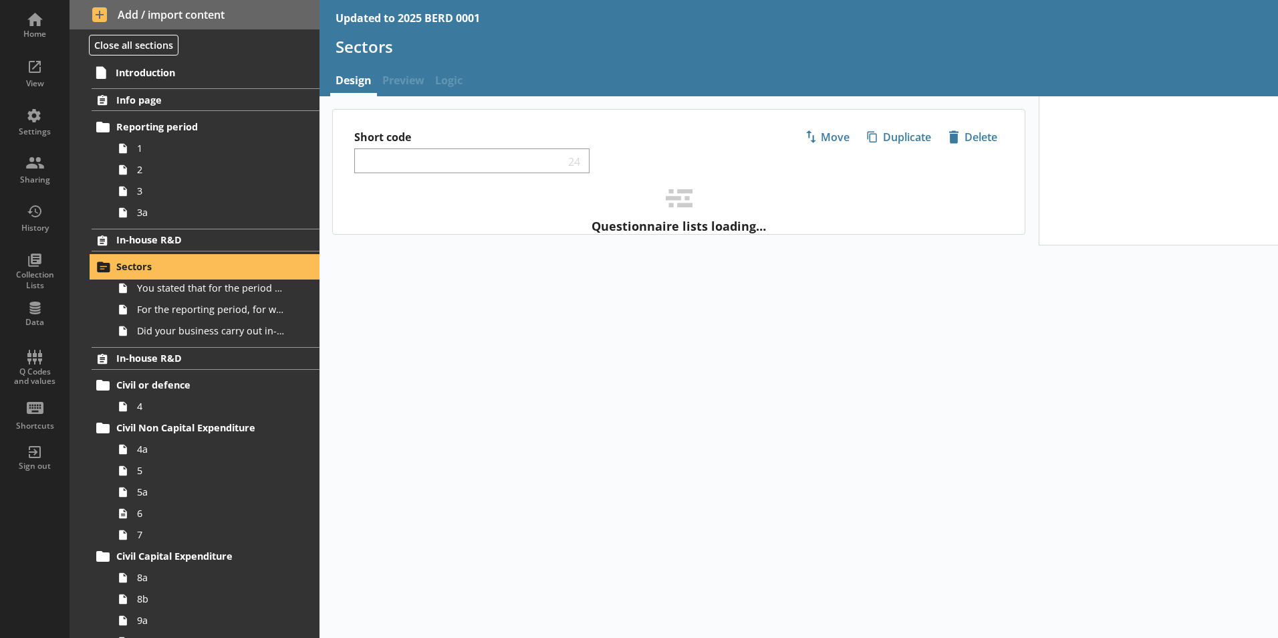
select select "ed5aa05f-910f-4662-9fcf-e405abfe6d58"
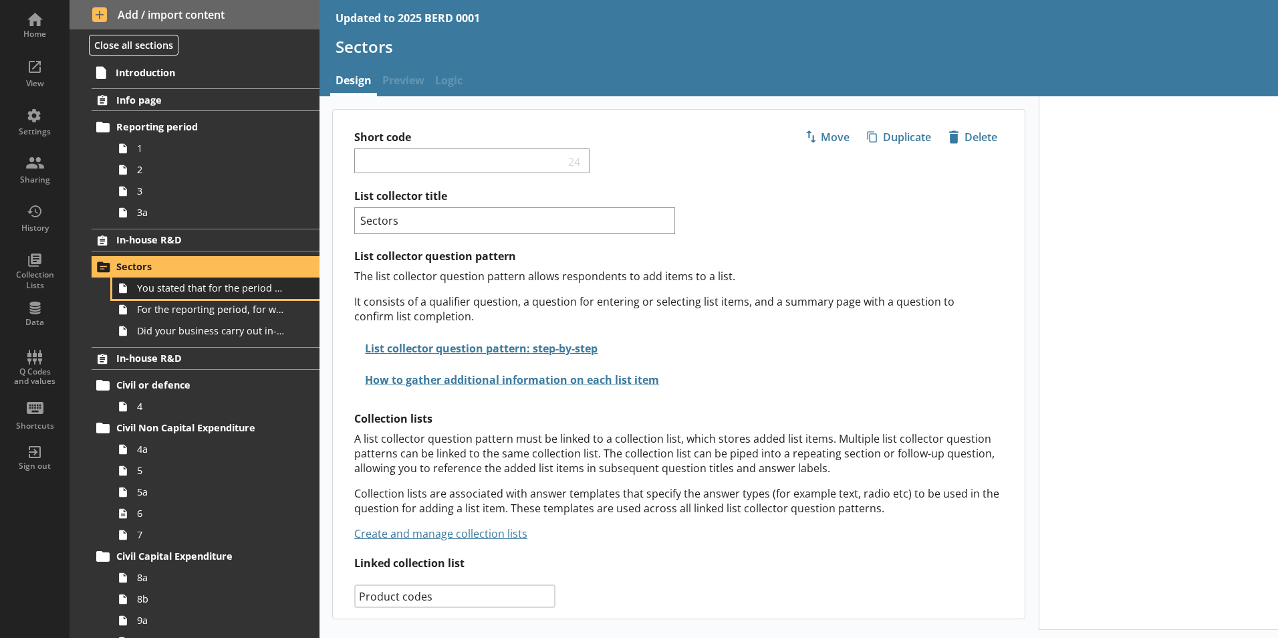
click at [205, 285] on span "You stated that for the period [From] to [To], [Ru Name] carried out in-house R…" at bounding box center [211, 287] width 148 height 13
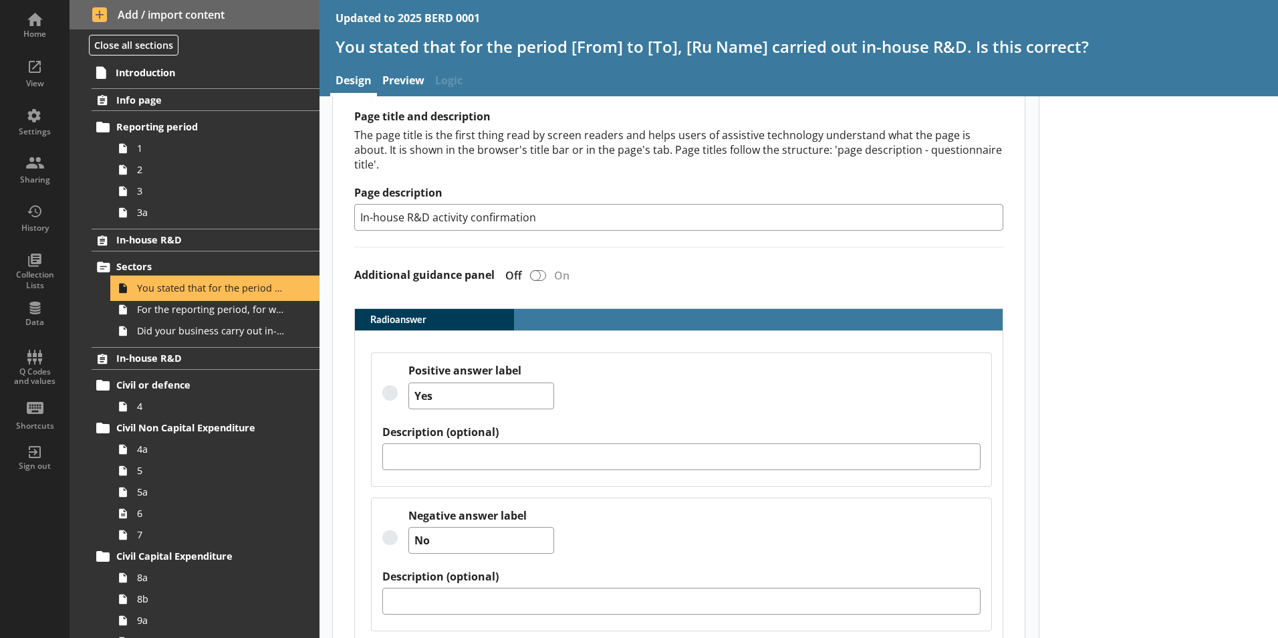
scroll to position [331, 0]
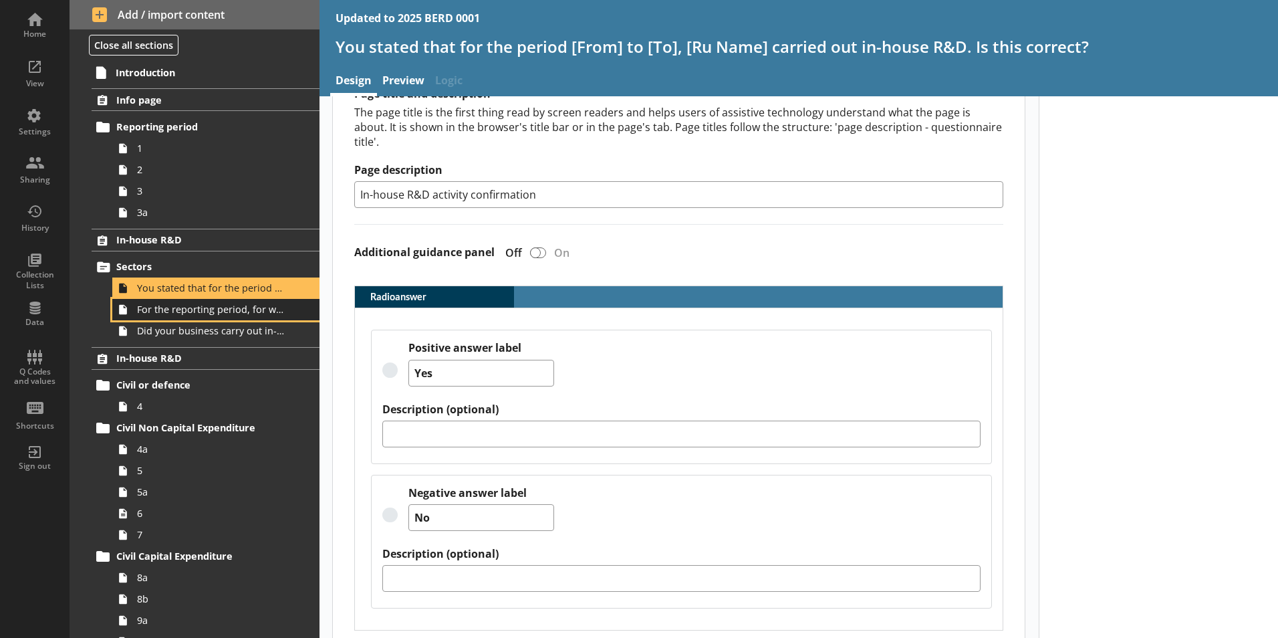
click at [214, 309] on span "For the reporting period, for which of the following product codes has your bus…" at bounding box center [211, 309] width 148 height 13
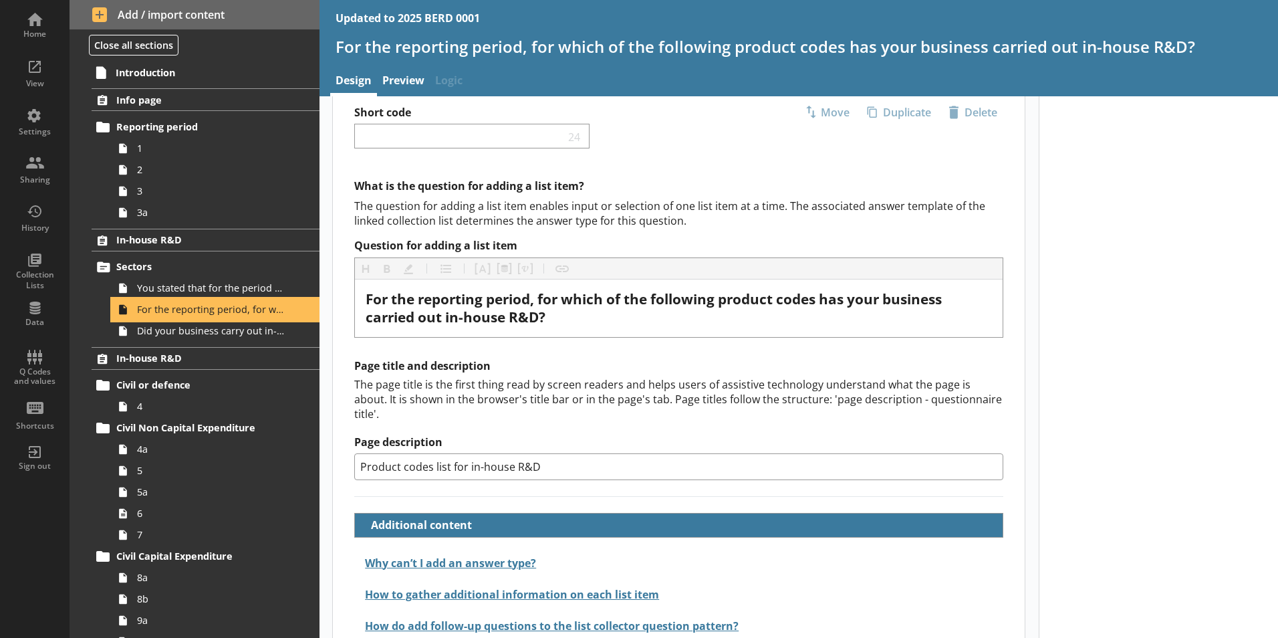
scroll to position [37, 0]
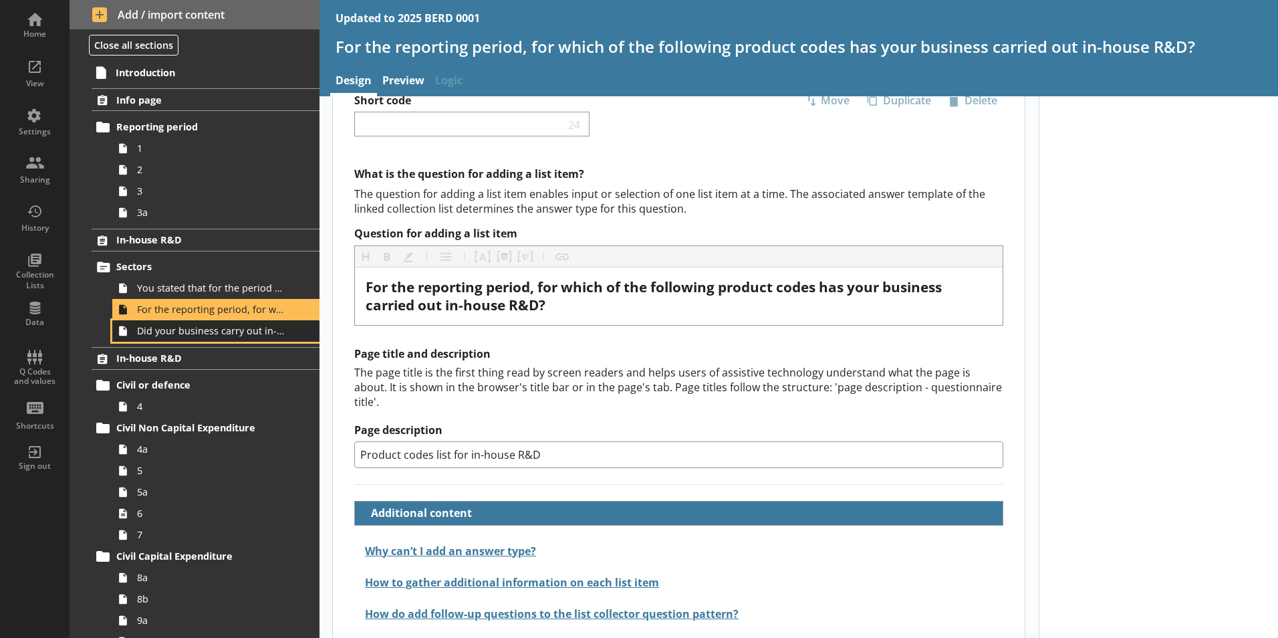
click at [198, 332] on span "Did your business carry out in-house R&D for any other product codes?" at bounding box center [211, 330] width 148 height 13
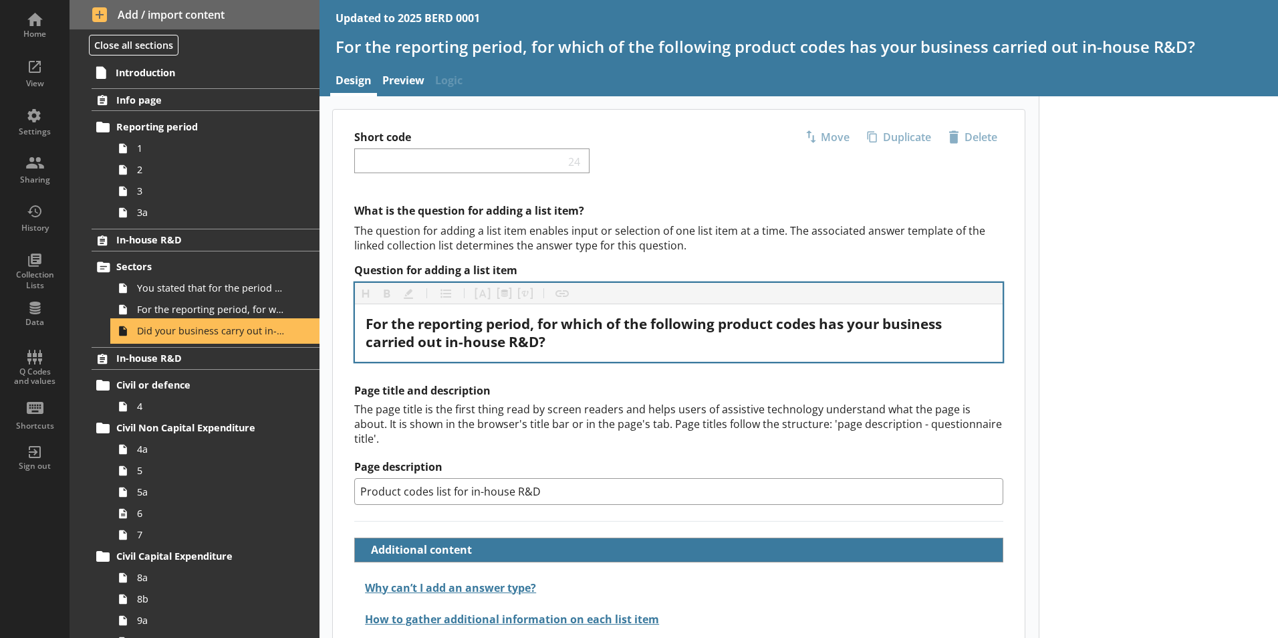
type textarea "x"
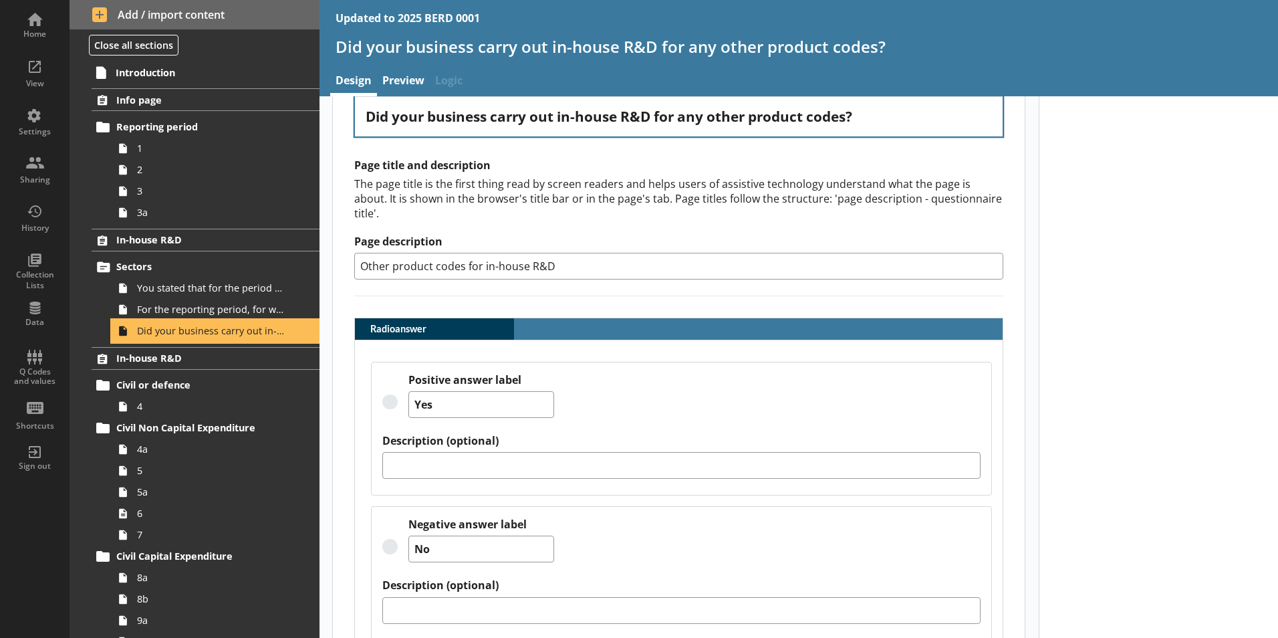
scroll to position [264, 0]
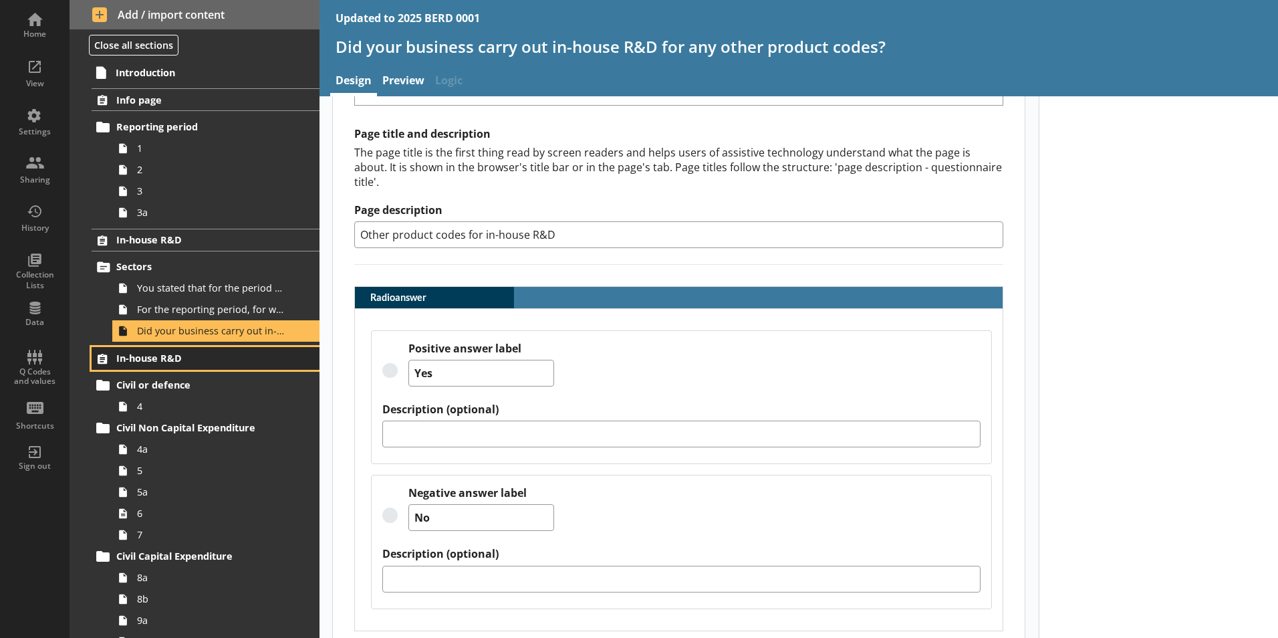
click at [172, 361] on span "In-house R&D" at bounding box center [198, 358] width 164 height 13
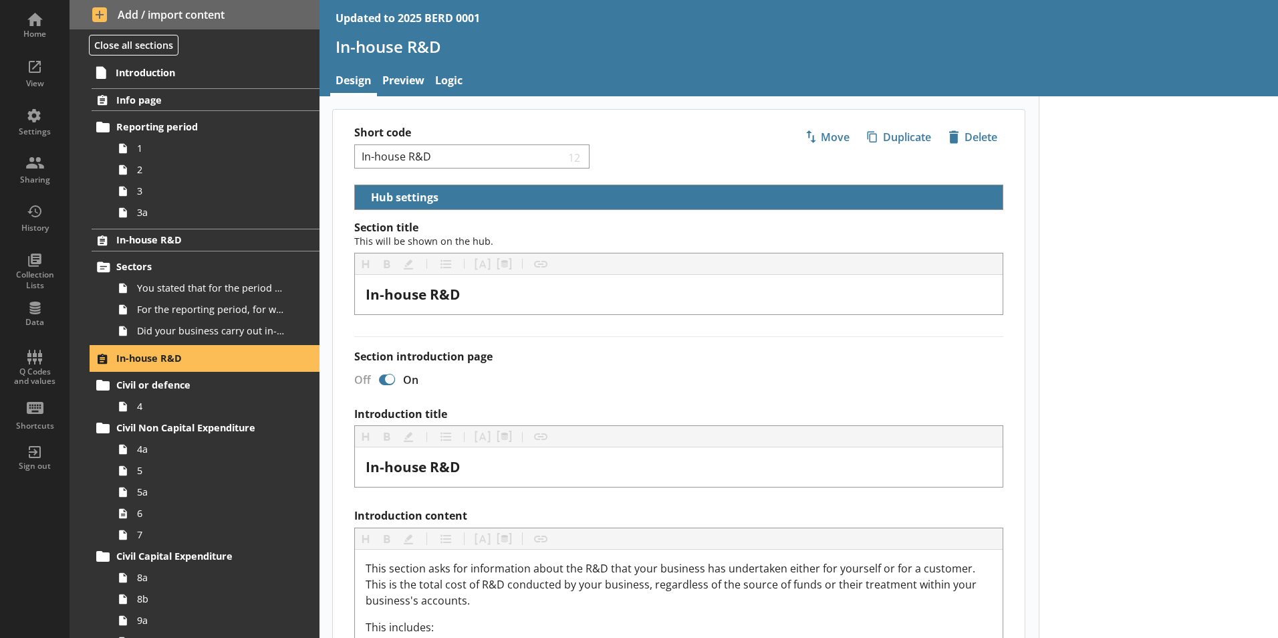
select select "ed5aa05f-910f-4662-9fcf-e405abfe6d58"
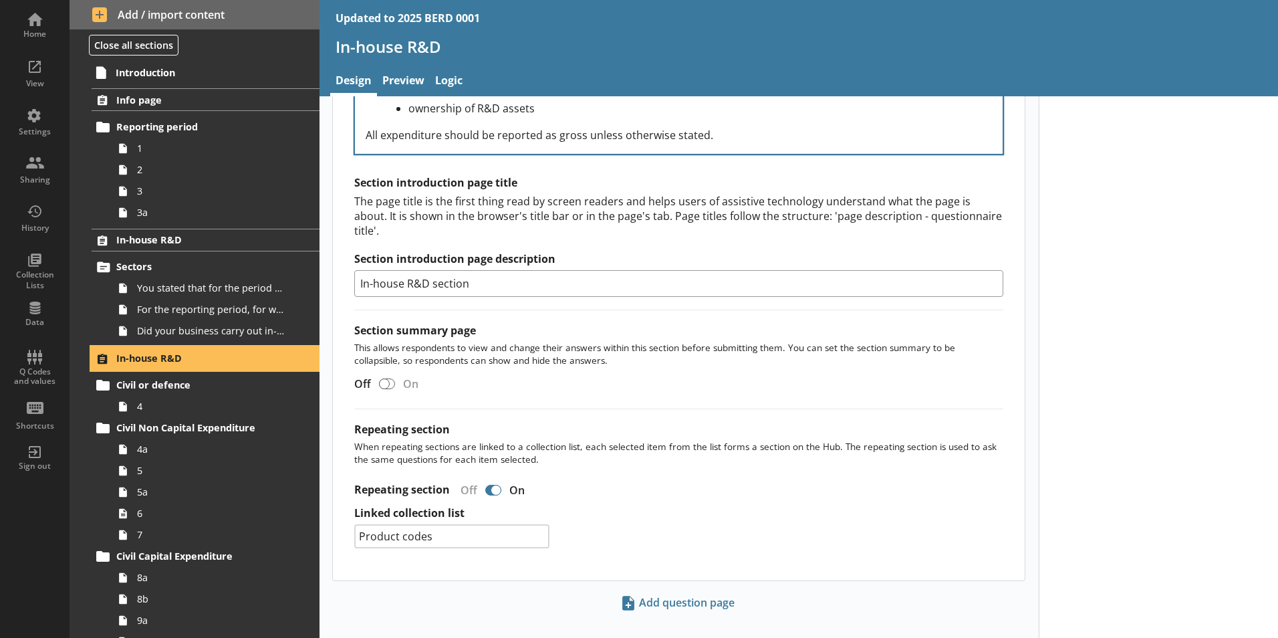
scroll to position [606, 0]
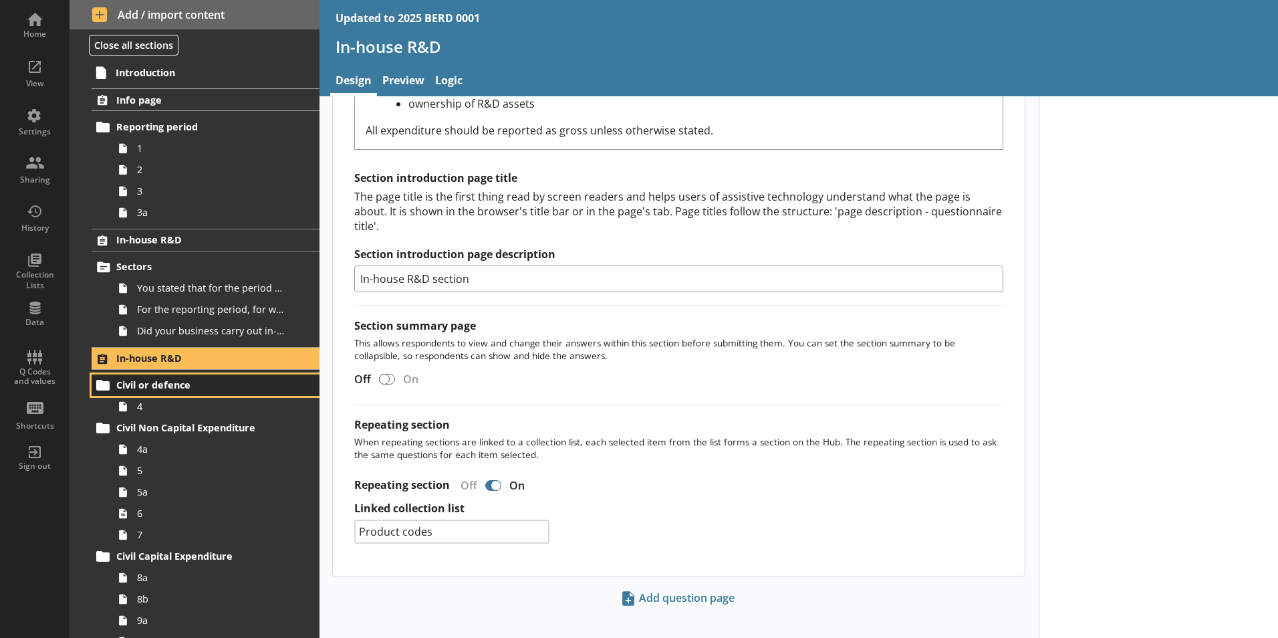
click at [189, 386] on span "Civil or defence" at bounding box center [198, 384] width 164 height 13
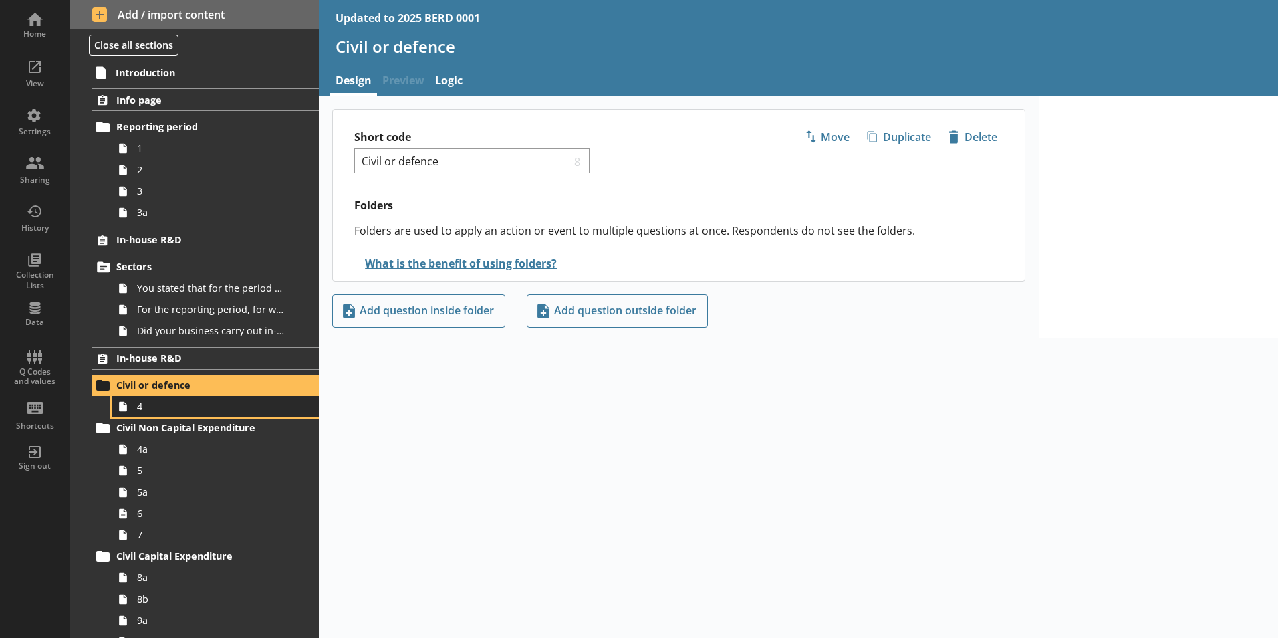
click at [160, 404] on span "4" at bounding box center [211, 406] width 148 height 13
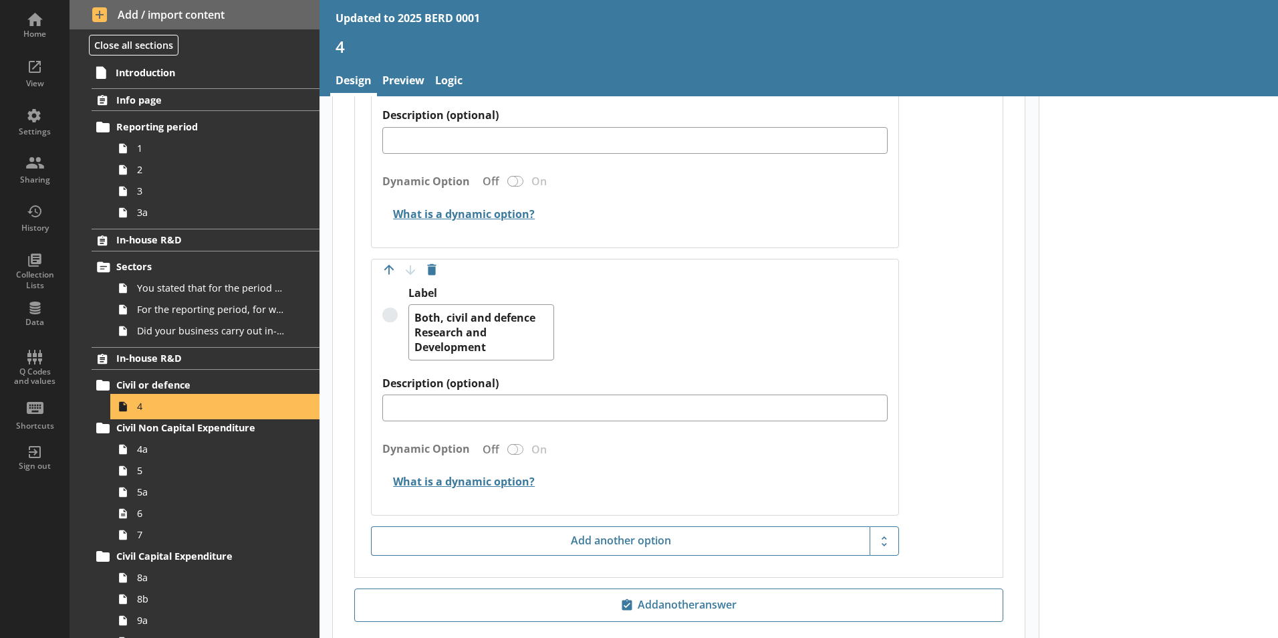
scroll to position [1351, 0]
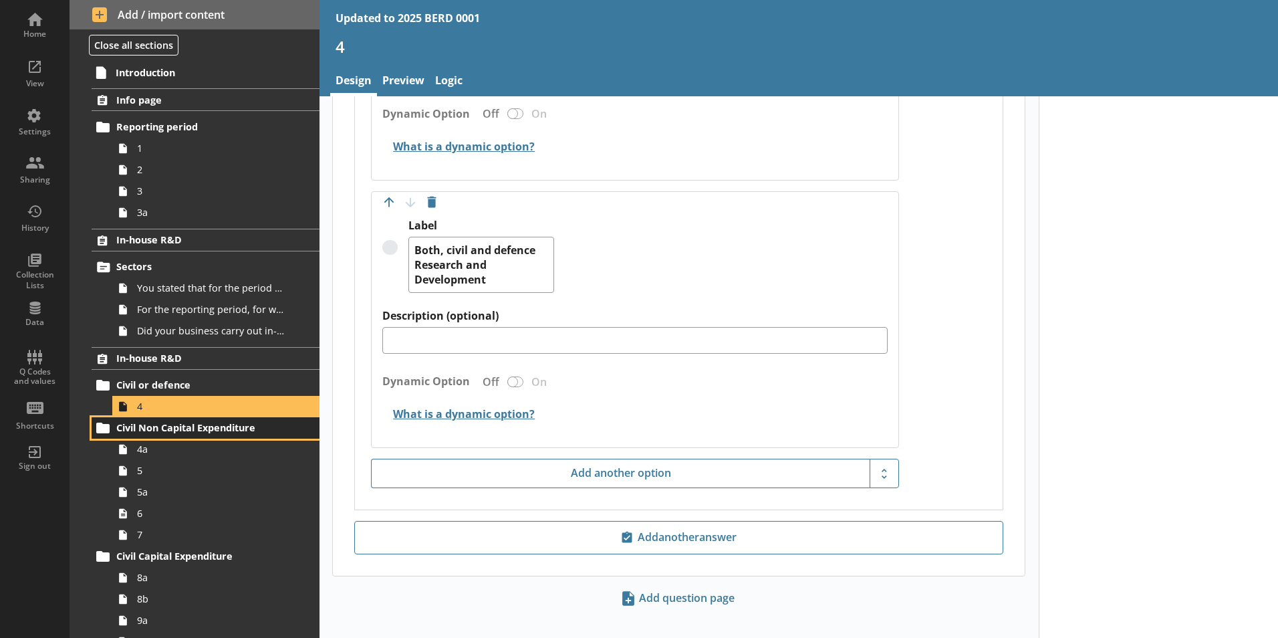
click at [158, 436] on link "Civil Non Capital Expenditure" at bounding box center [206, 427] width 228 height 21
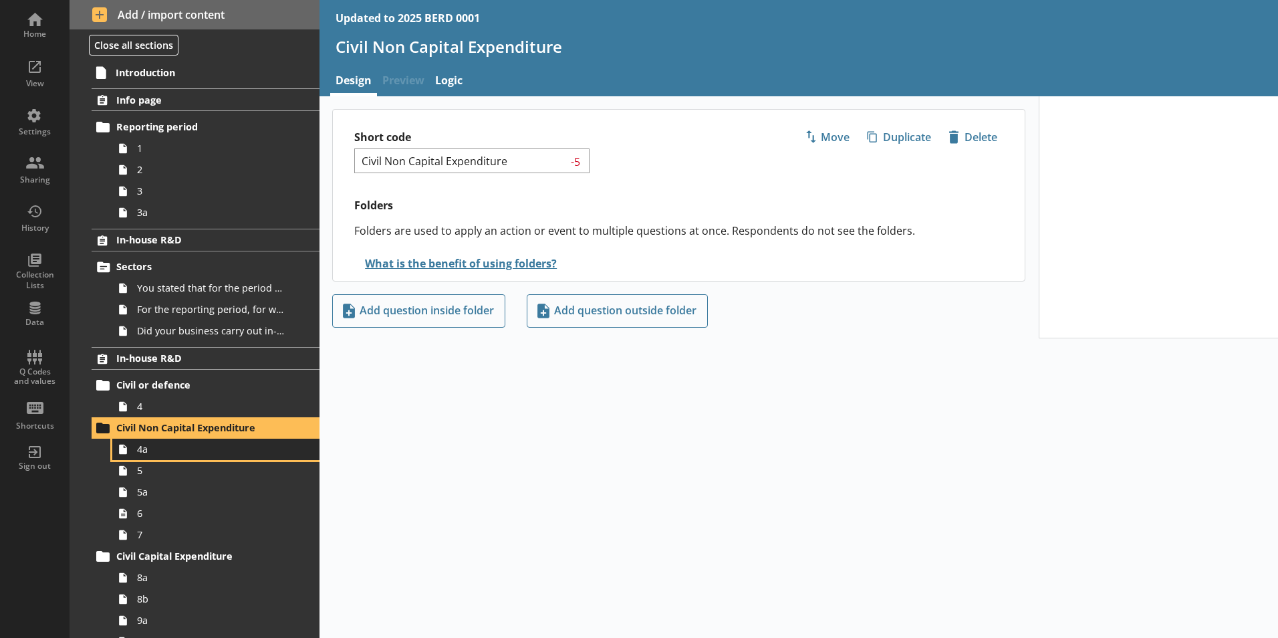
click at [173, 446] on span "4a" at bounding box center [211, 448] width 148 height 13
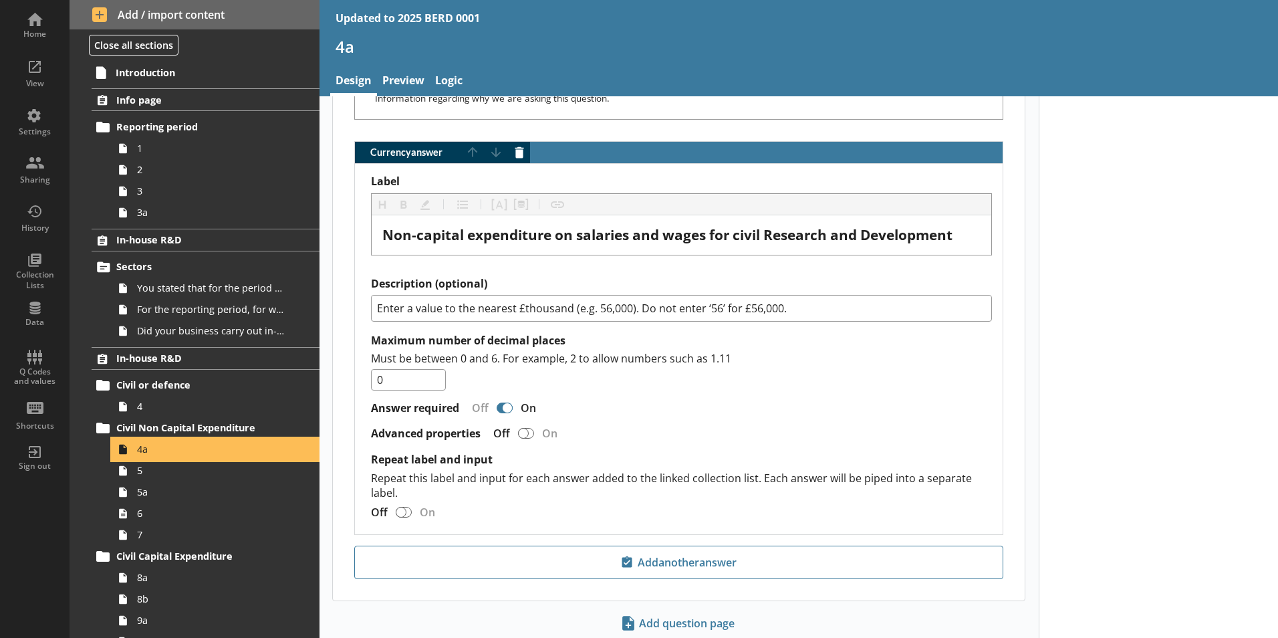
scroll to position [949, 0]
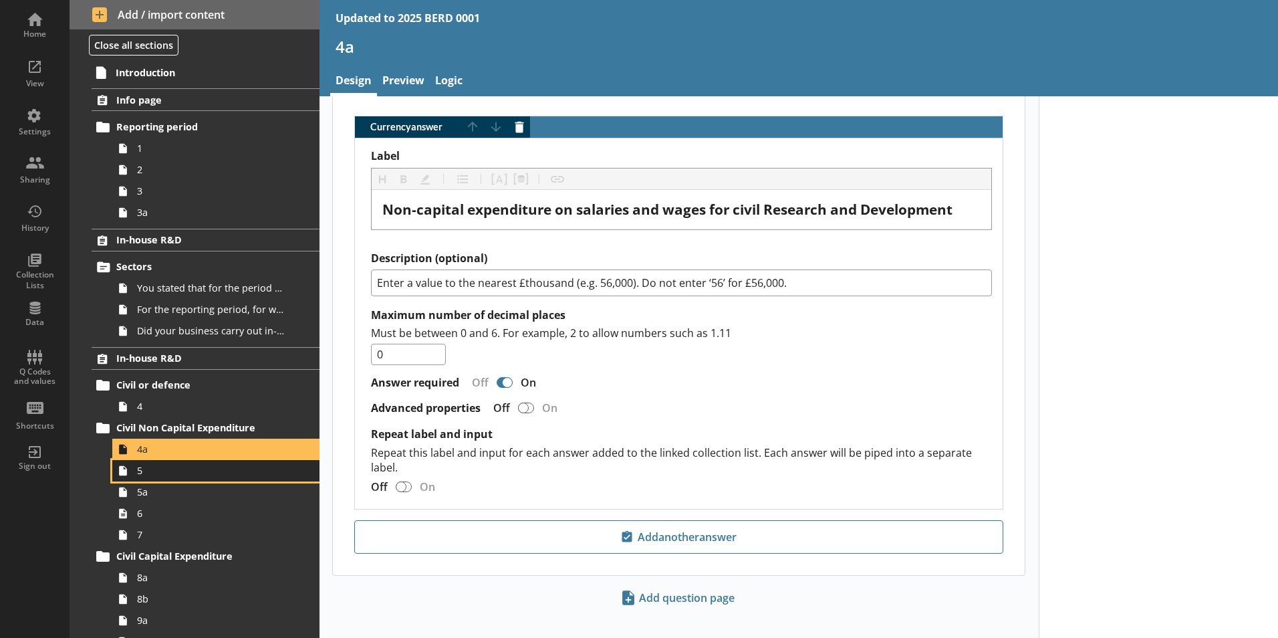
click at [190, 463] on link "5" at bounding box center [215, 470] width 207 height 21
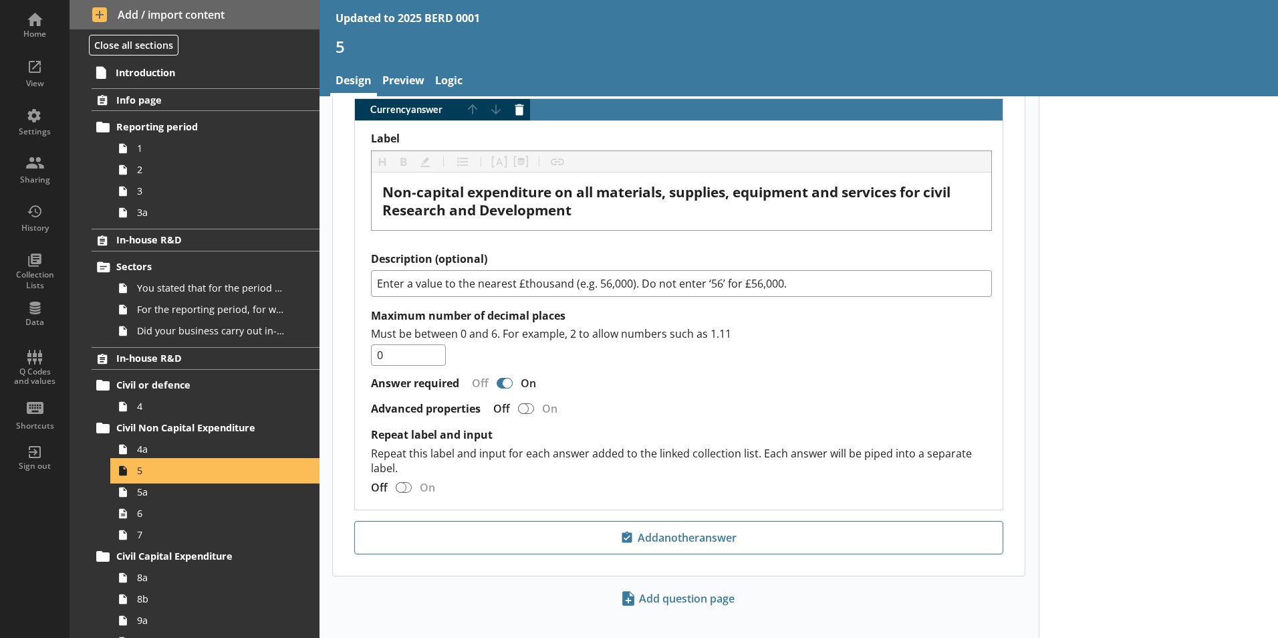
scroll to position [903, 0]
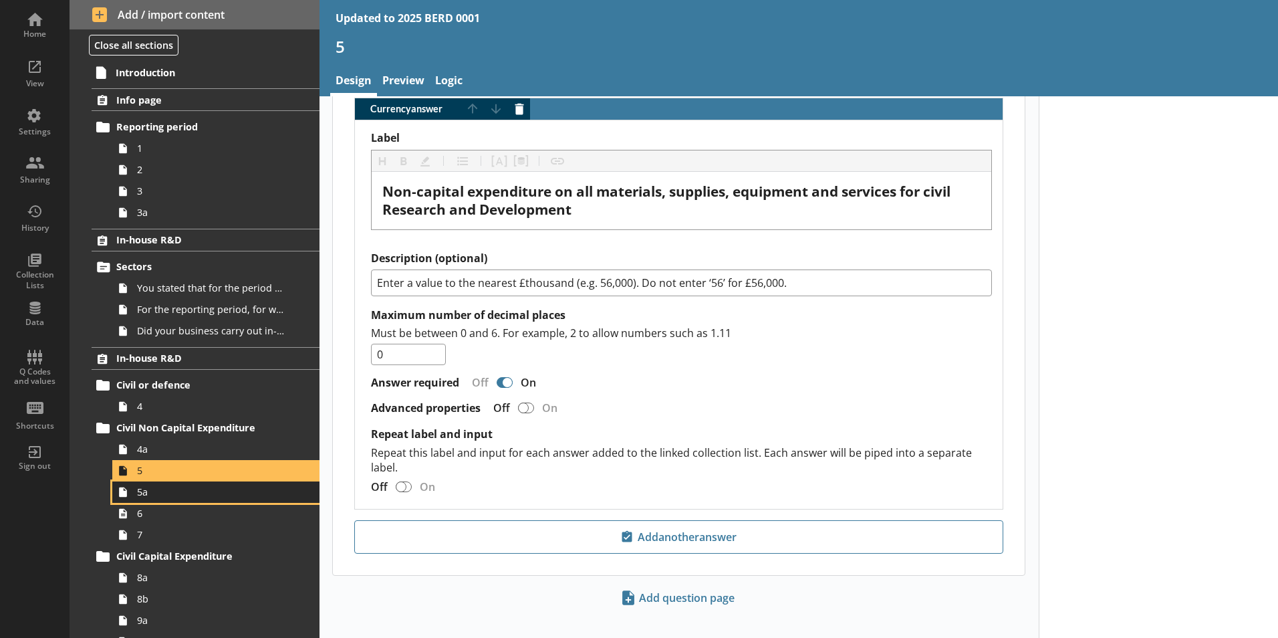
click at [222, 497] on span "5a" at bounding box center [211, 491] width 148 height 13
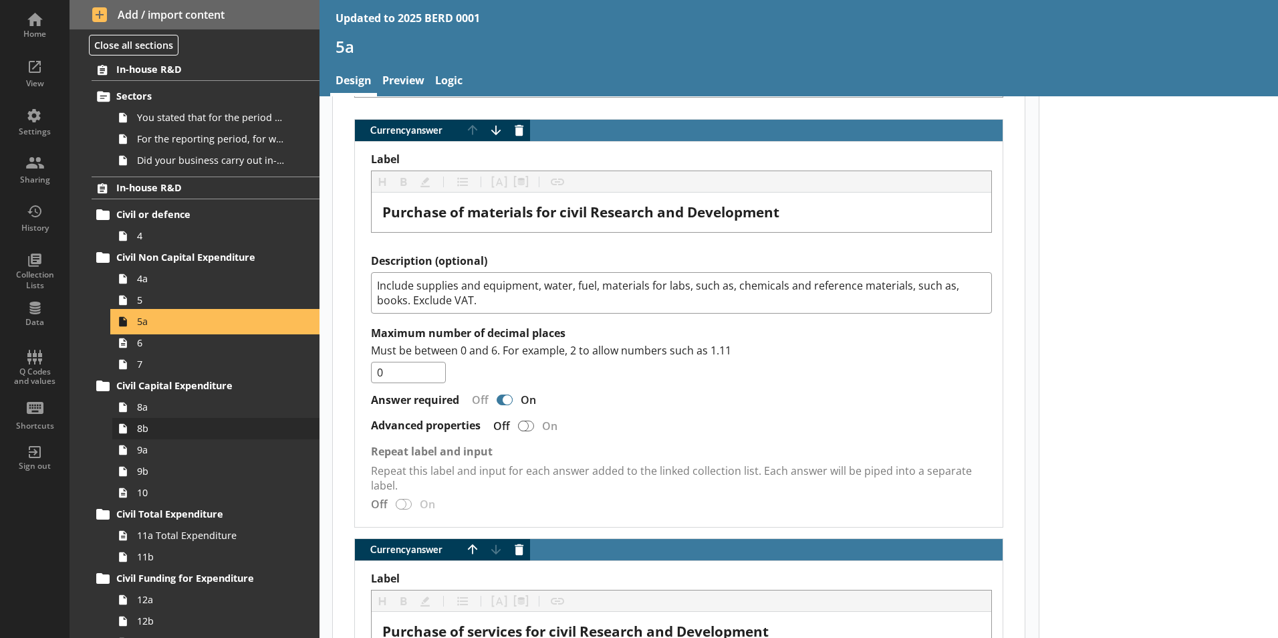
scroll to position [201, 0]
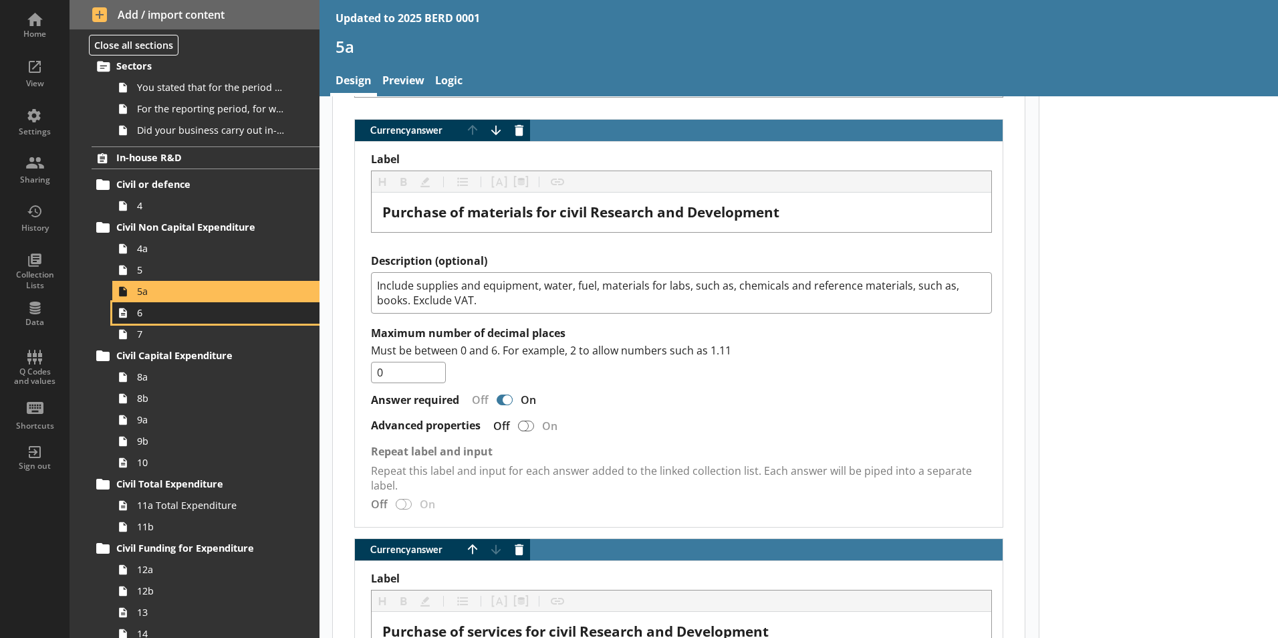
click at [243, 313] on span "6" at bounding box center [211, 312] width 148 height 13
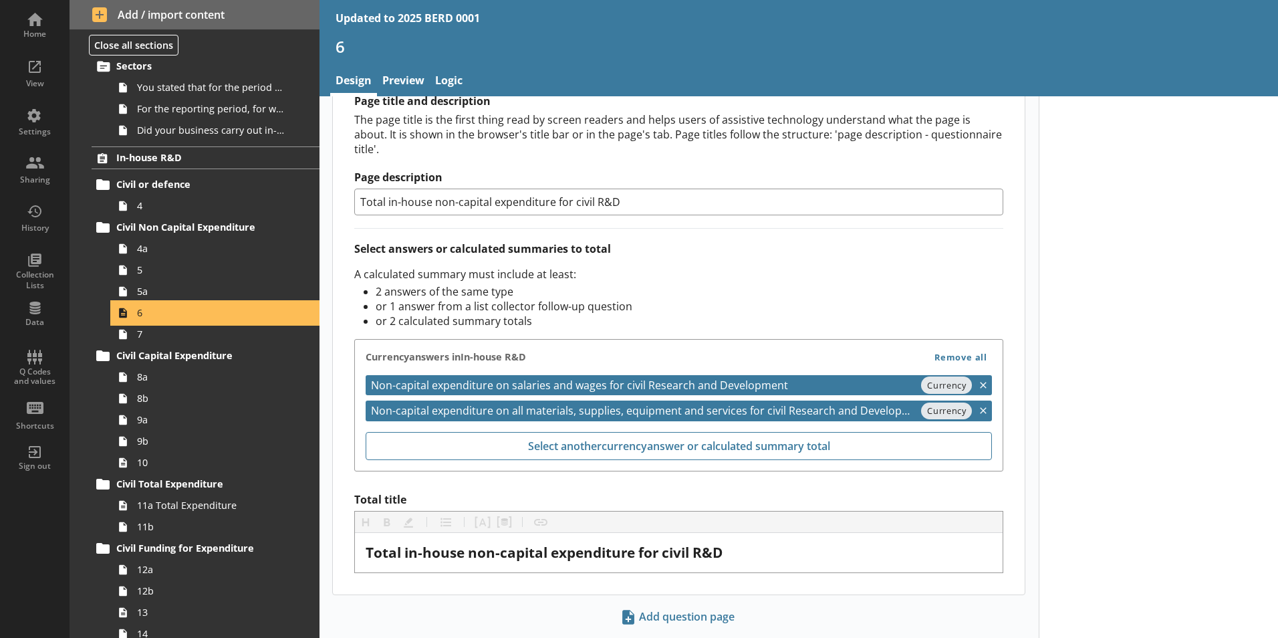
scroll to position [413, 0]
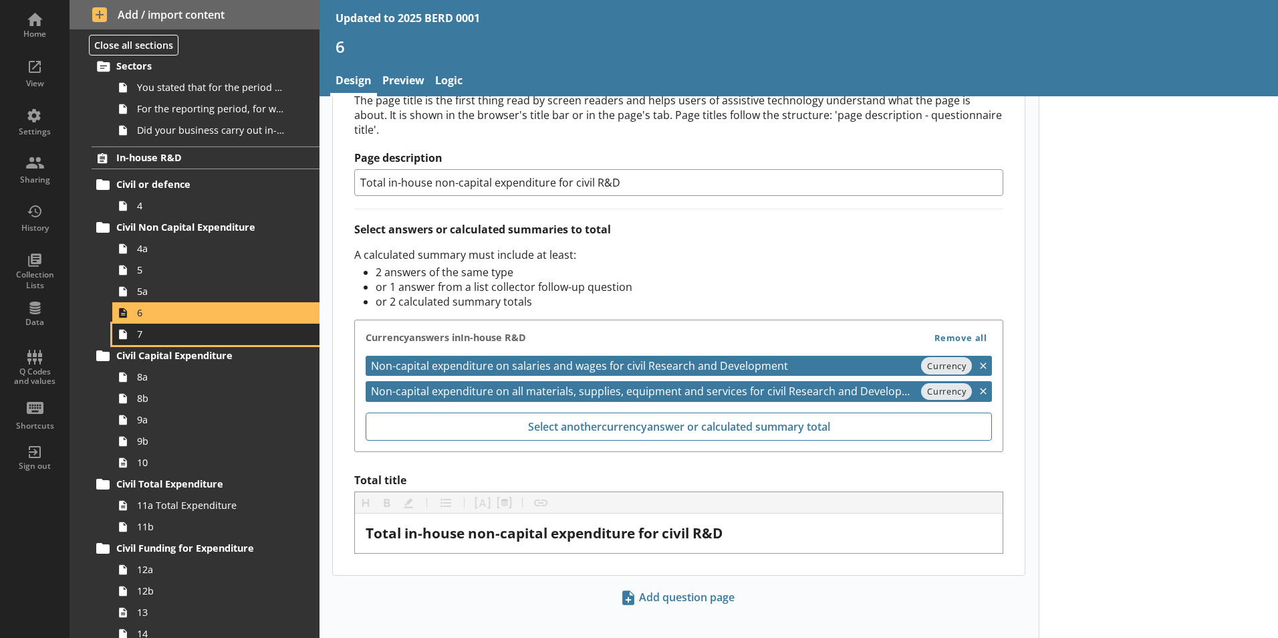
click at [178, 338] on span "7" at bounding box center [211, 334] width 148 height 13
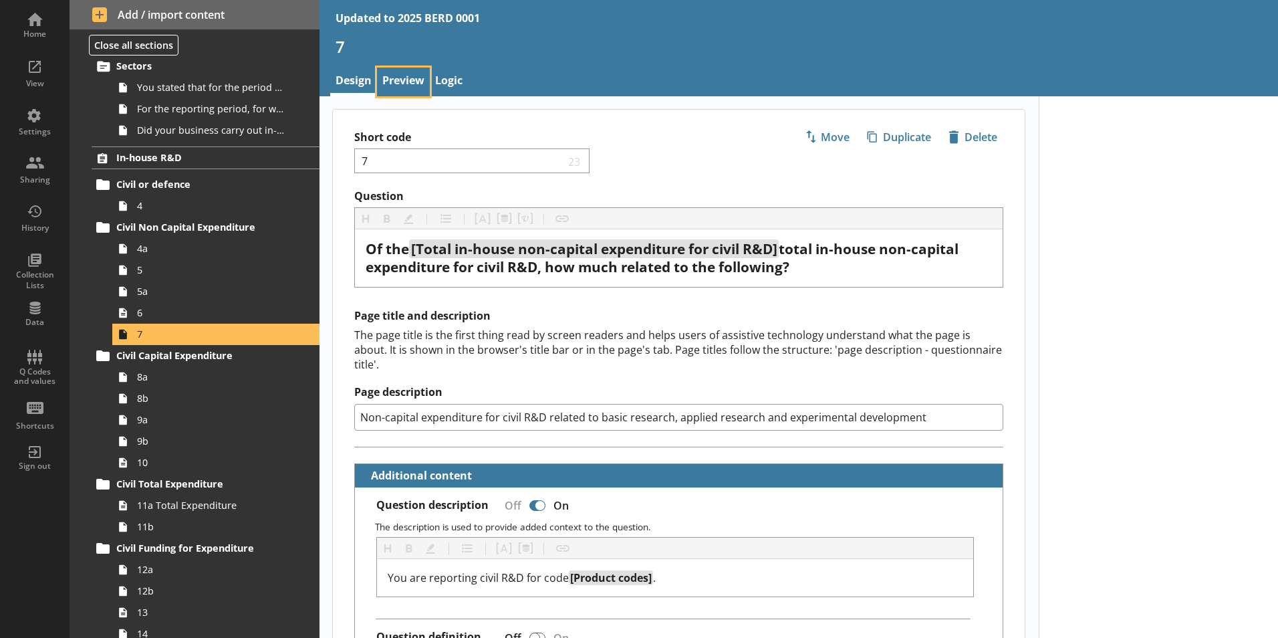
click at [407, 86] on link "Preview" at bounding box center [403, 82] width 53 height 29
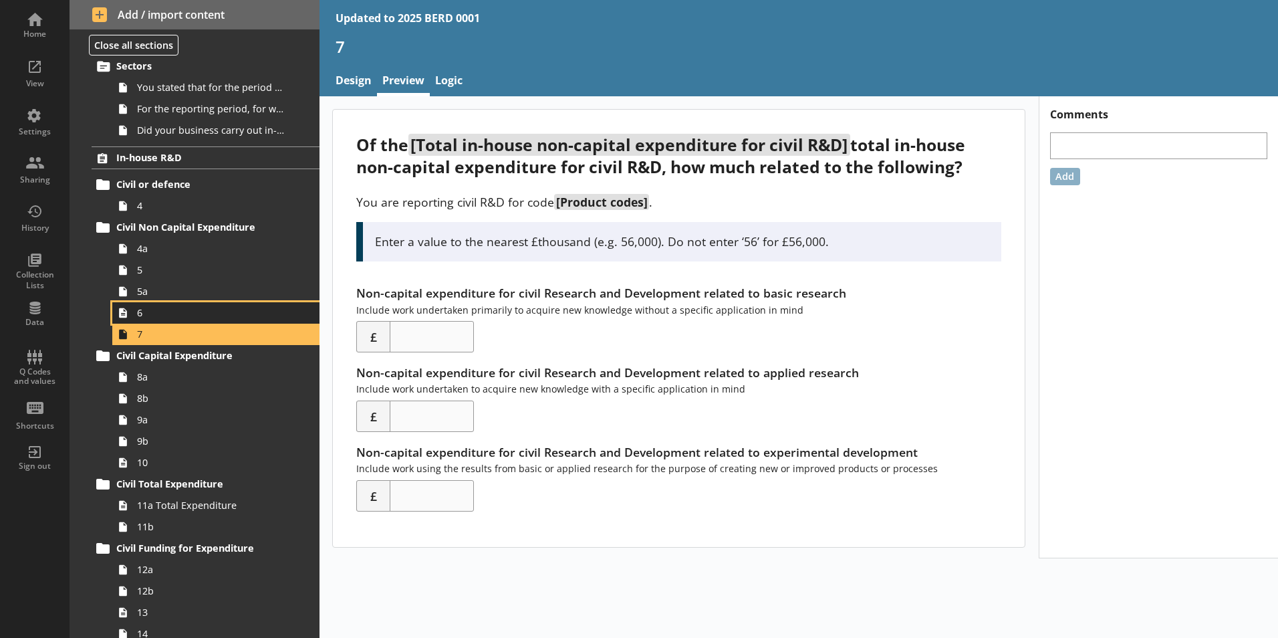
click at [221, 317] on span "6" at bounding box center [211, 312] width 148 height 13
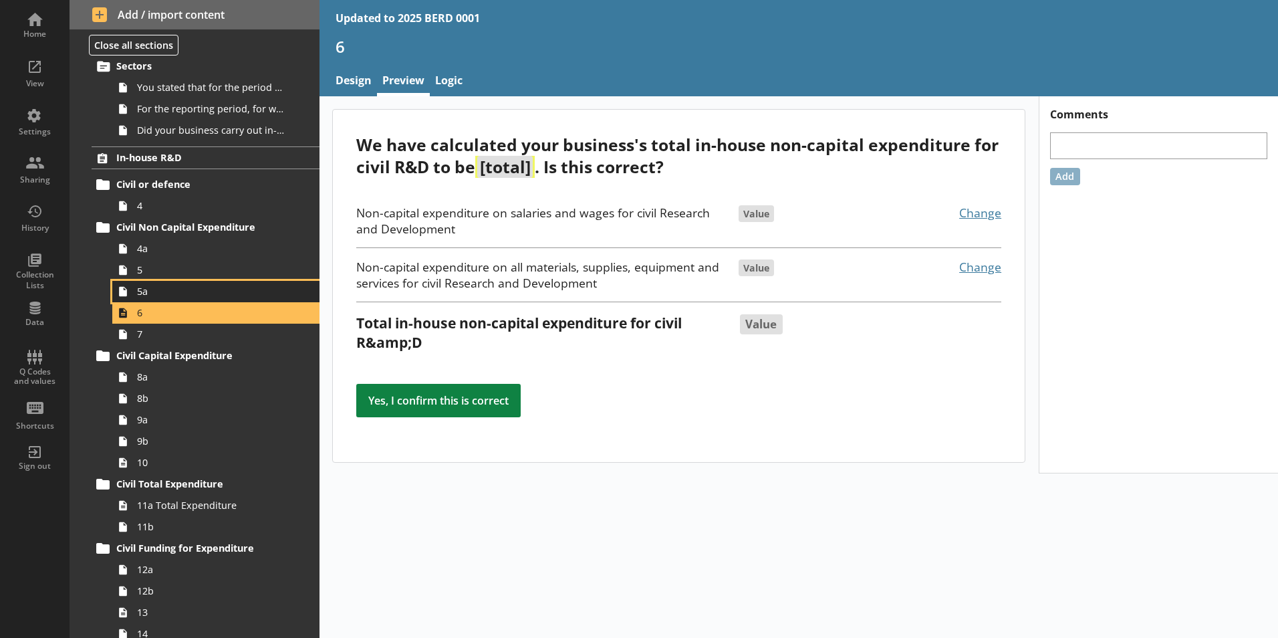
click at [225, 283] on link "5a" at bounding box center [215, 291] width 207 height 21
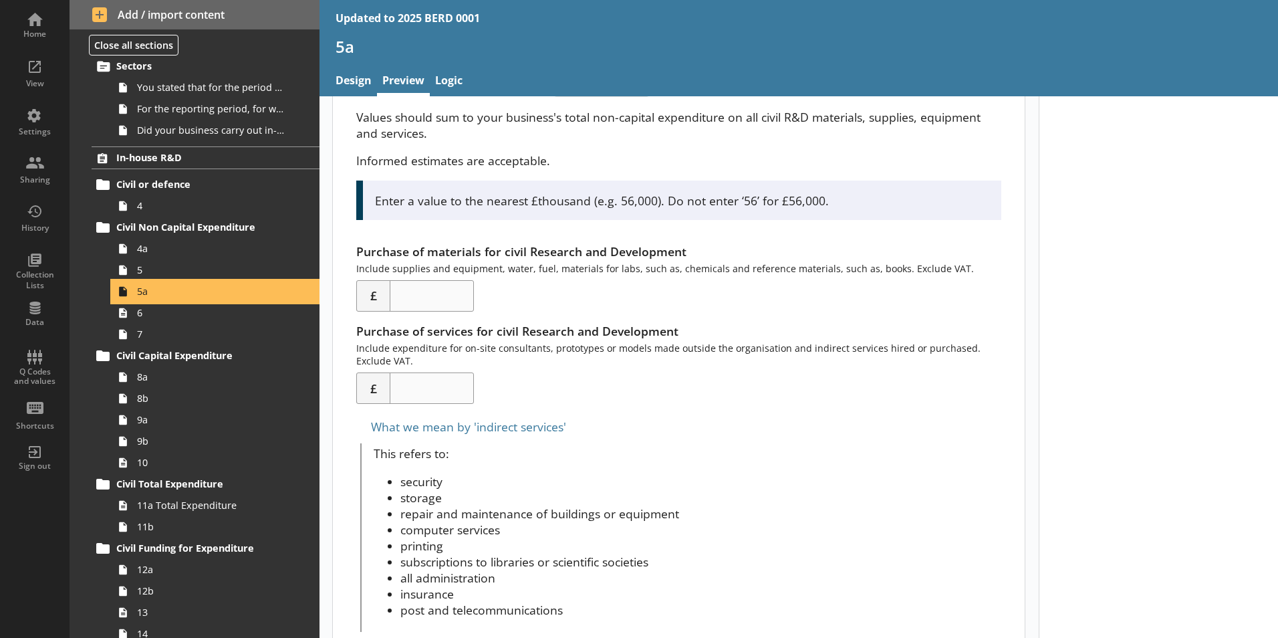
scroll to position [197, 0]
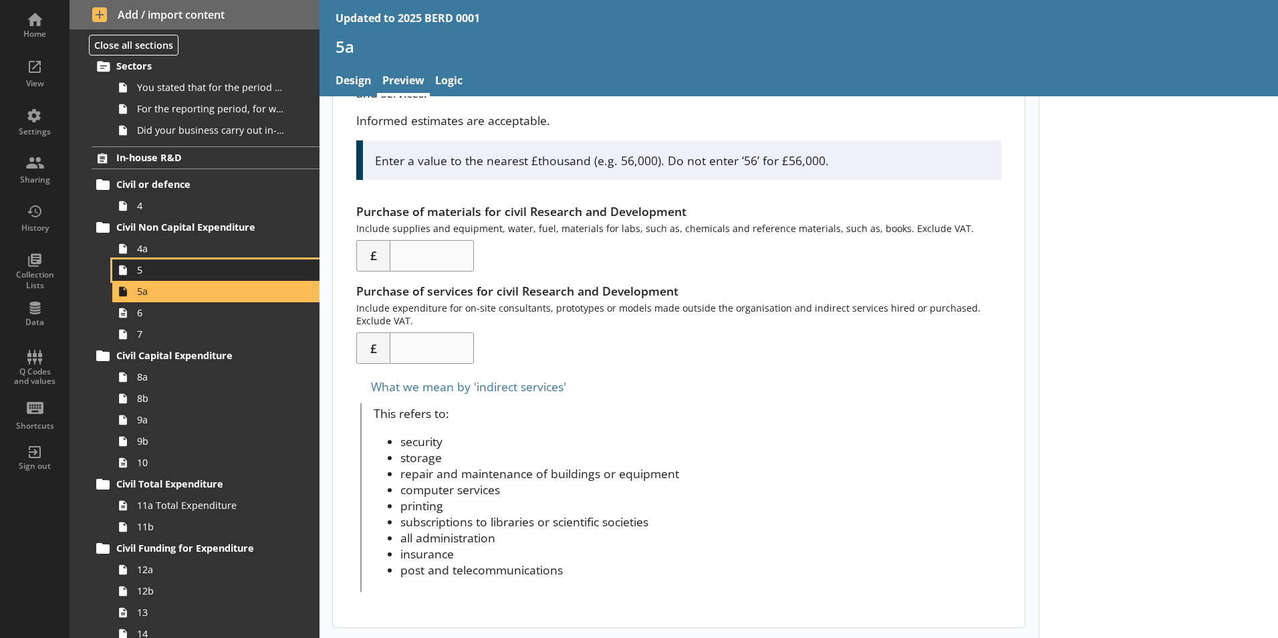
click at [241, 270] on span "5" at bounding box center [211, 269] width 148 height 13
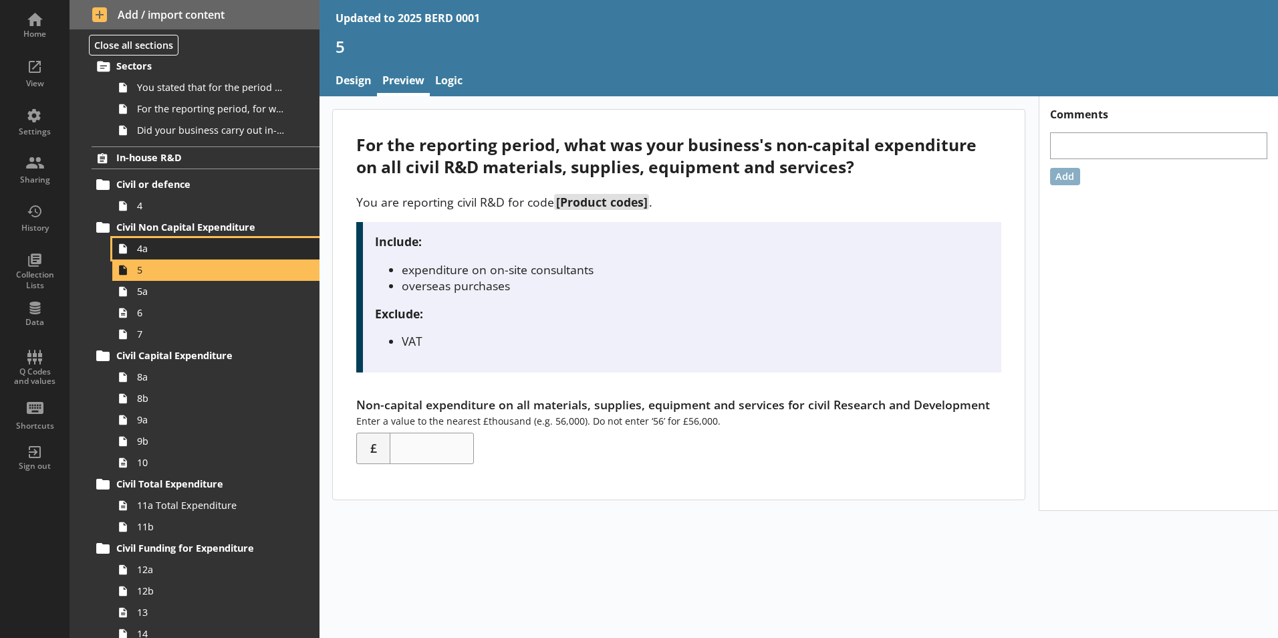
click at [184, 243] on span "4a" at bounding box center [211, 248] width 148 height 13
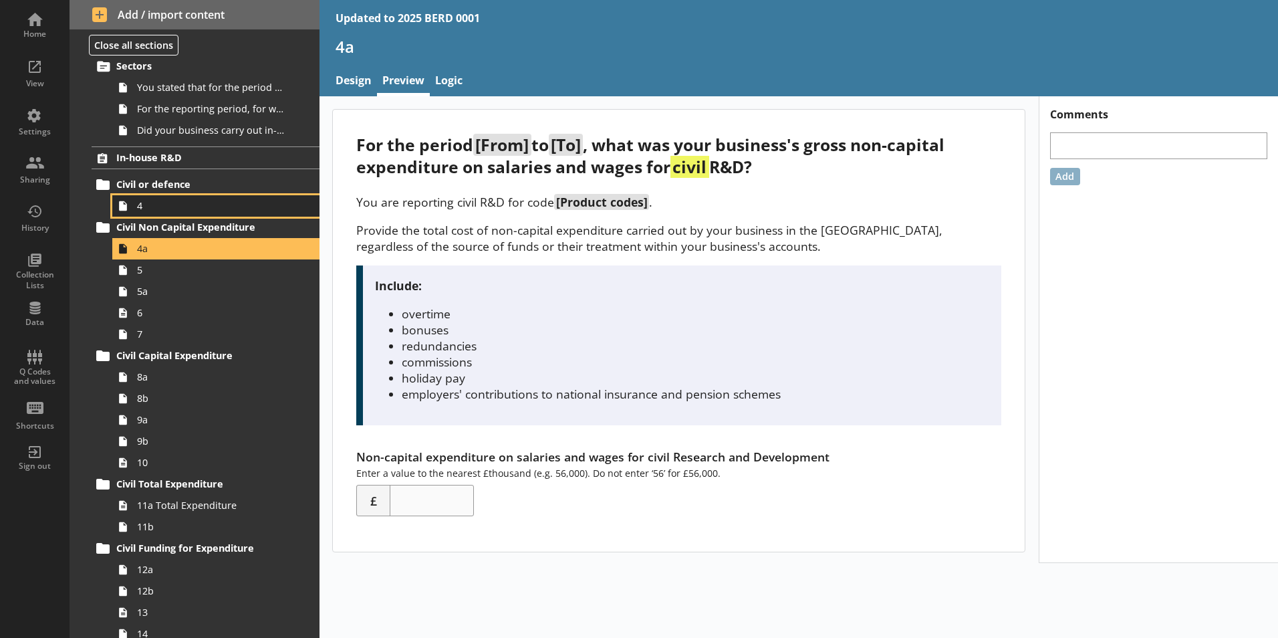
click at [245, 211] on span "4" at bounding box center [211, 205] width 148 height 13
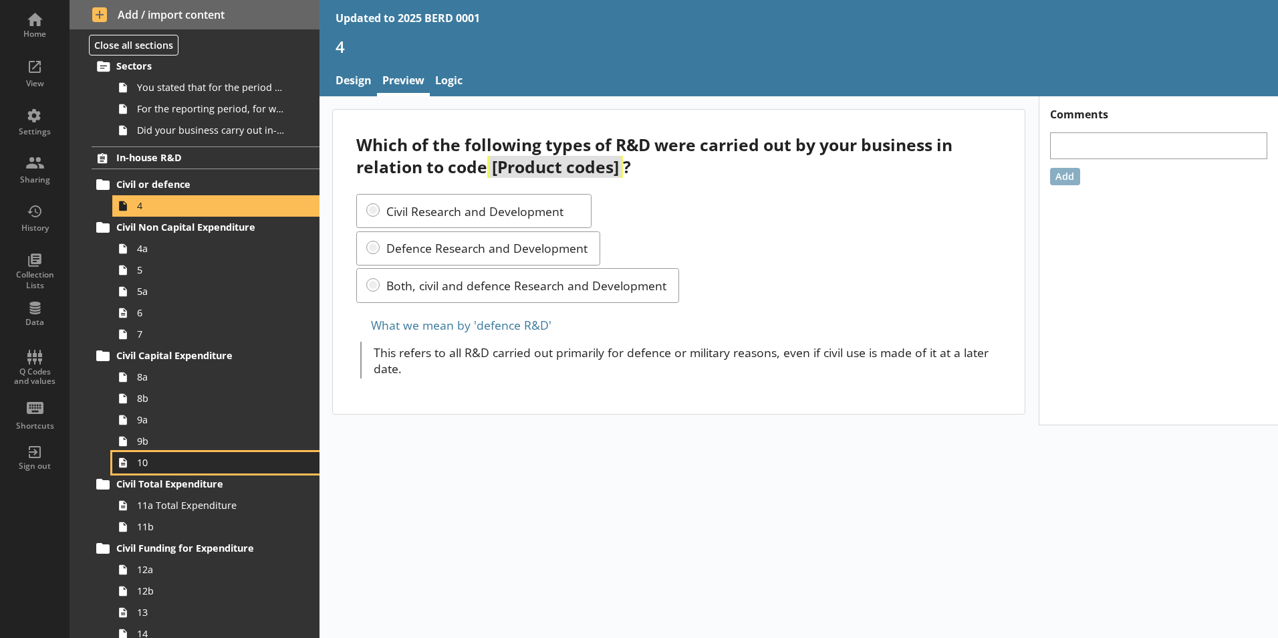
click at [237, 472] on link "10" at bounding box center [215, 462] width 207 height 21
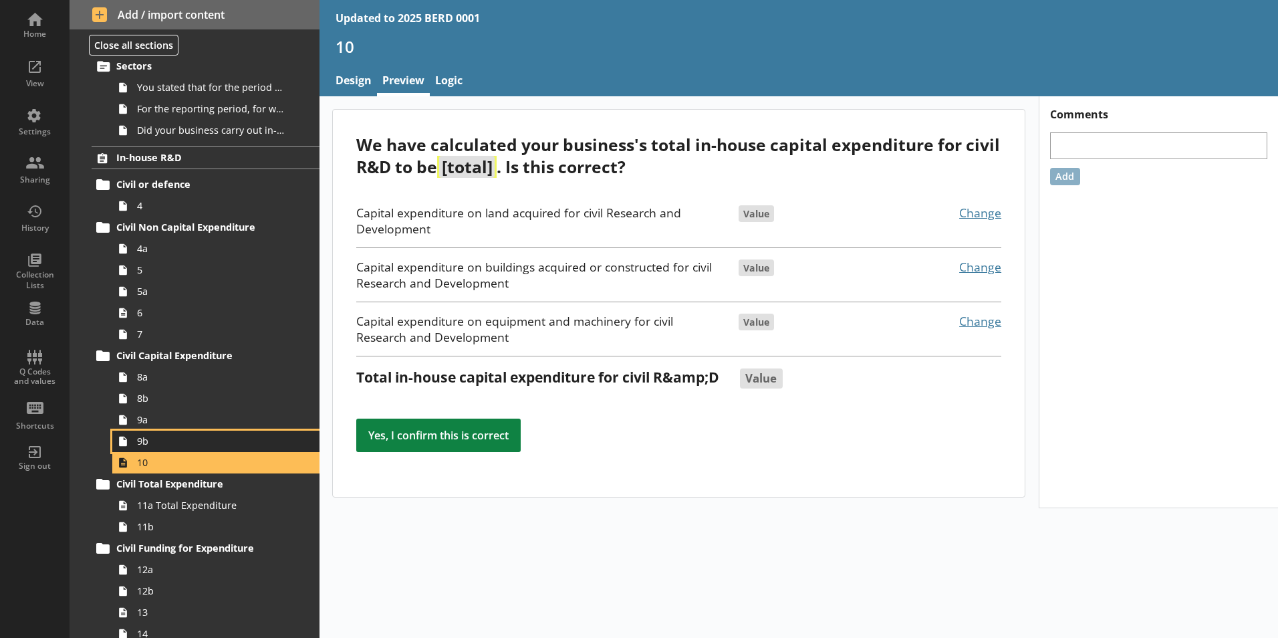
click at [243, 442] on span "9b" at bounding box center [211, 440] width 148 height 13
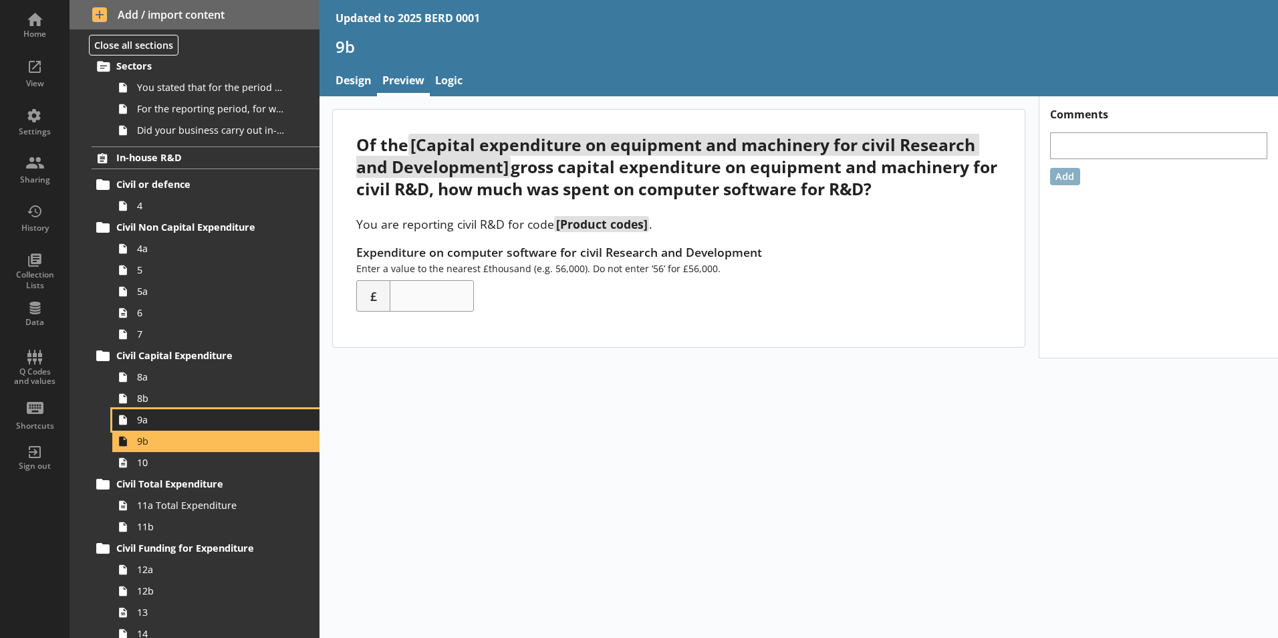
click at [251, 425] on span "9a" at bounding box center [211, 419] width 148 height 13
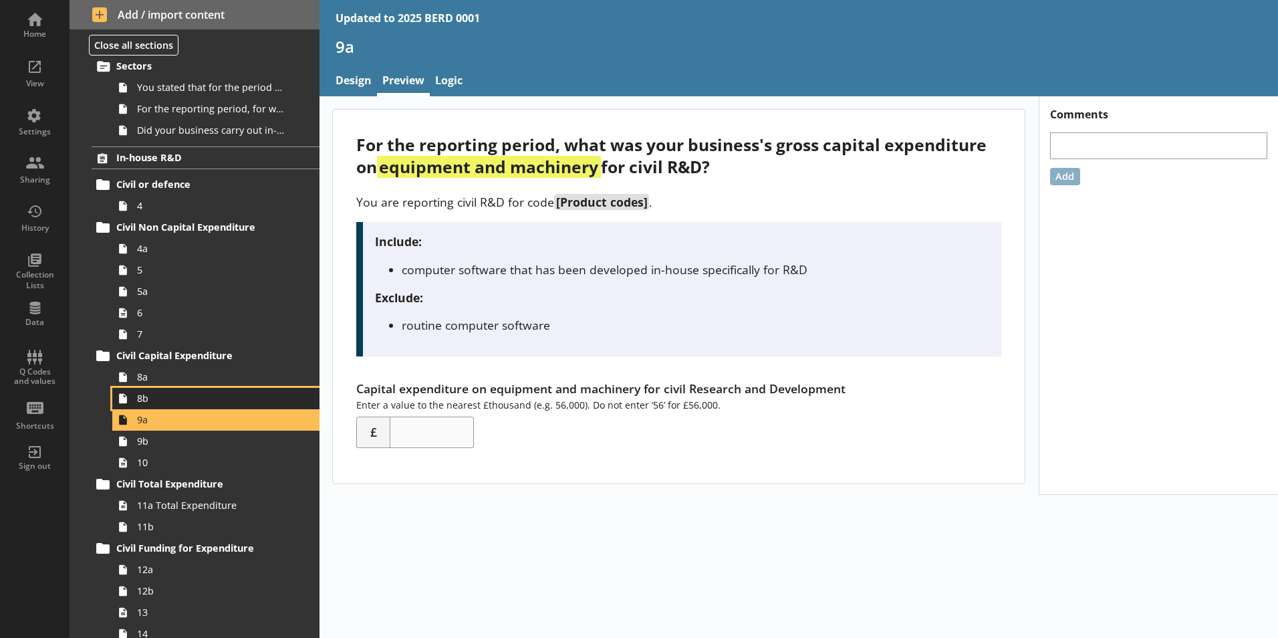
click at [254, 404] on span "8b" at bounding box center [211, 398] width 148 height 13
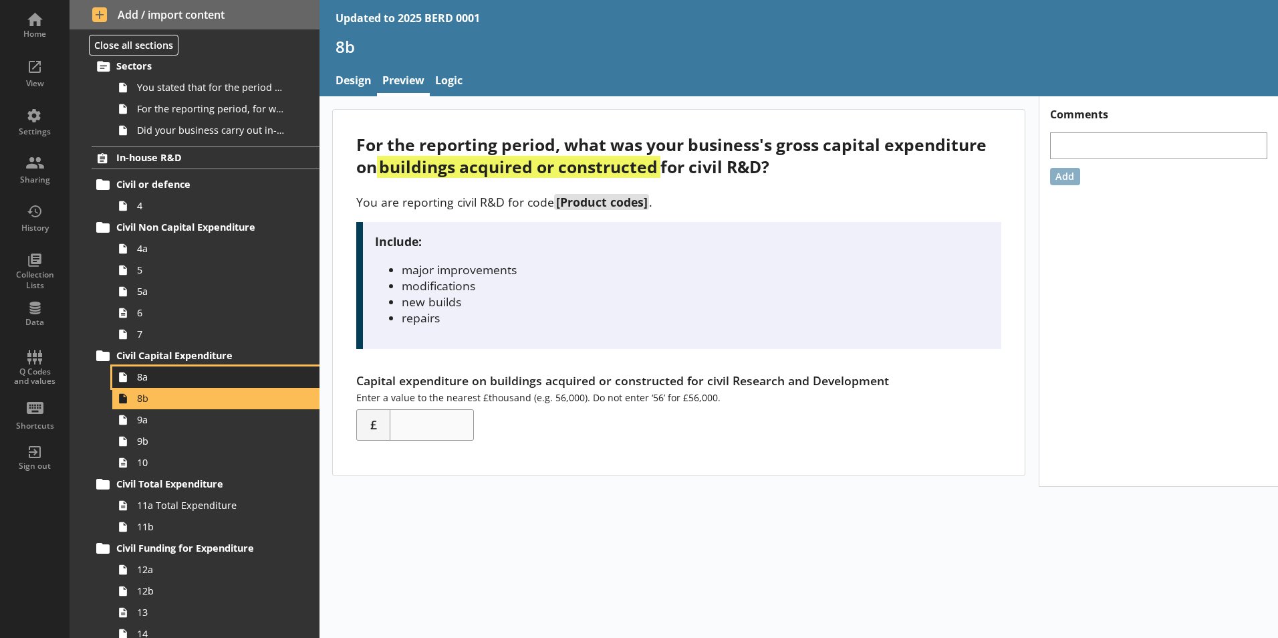
click at [256, 380] on span "8a" at bounding box center [211, 376] width 148 height 13
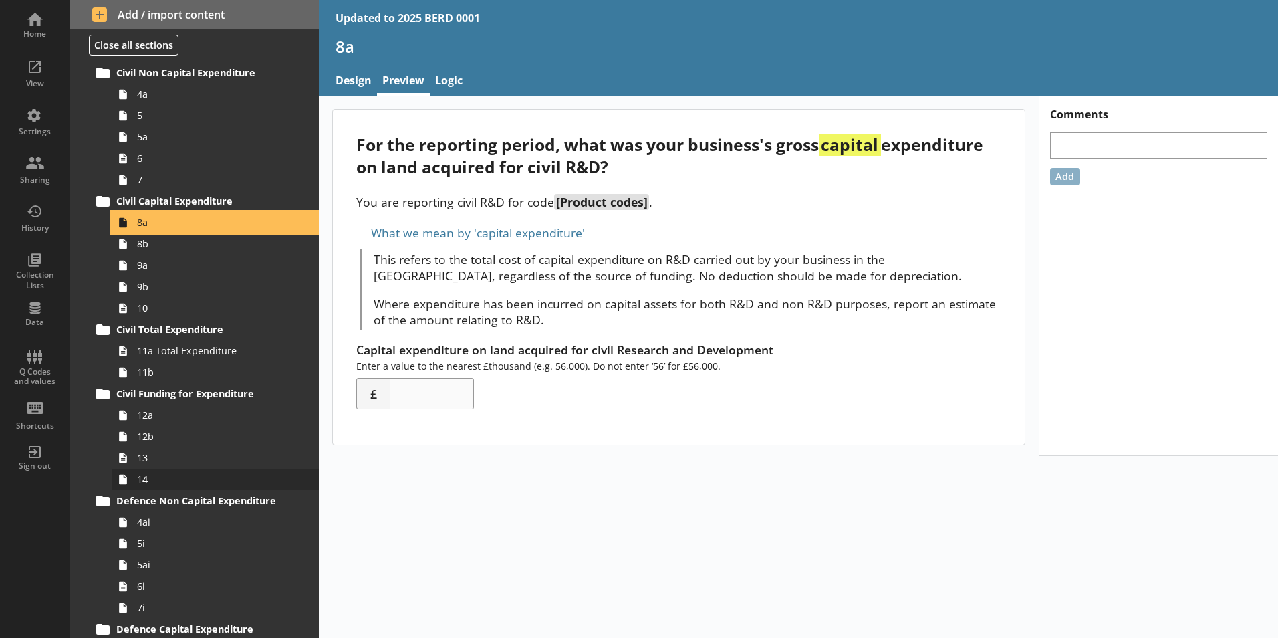
scroll to position [401, 0]
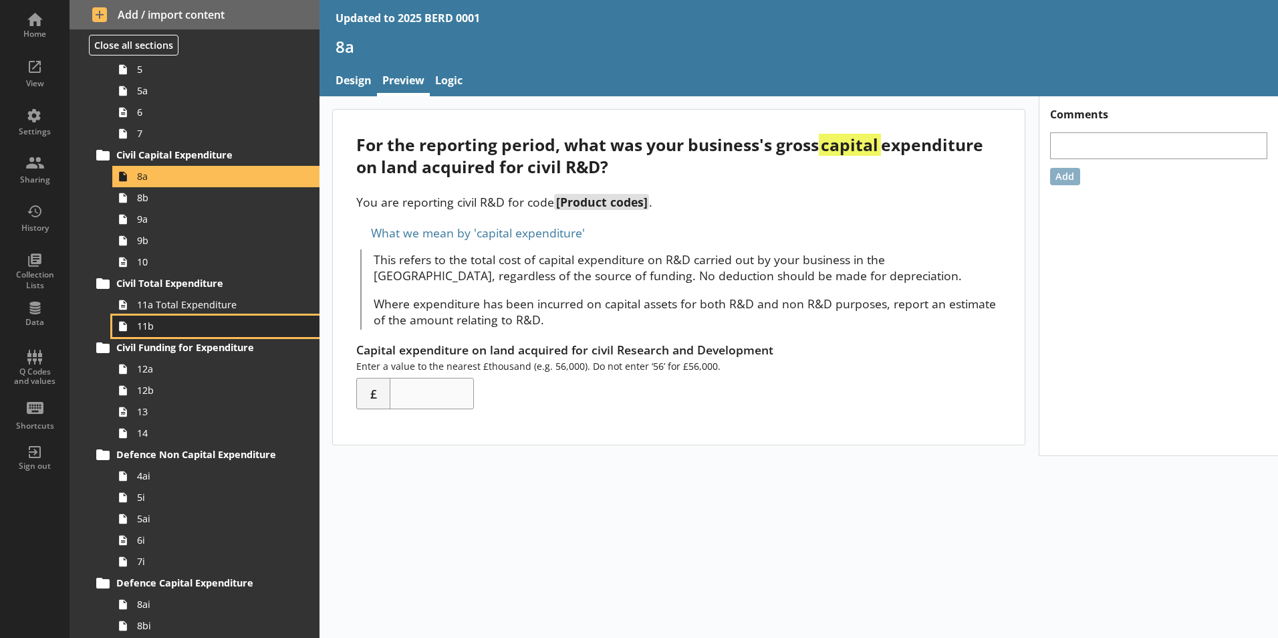
click at [220, 326] on span "11b" at bounding box center [211, 325] width 148 height 13
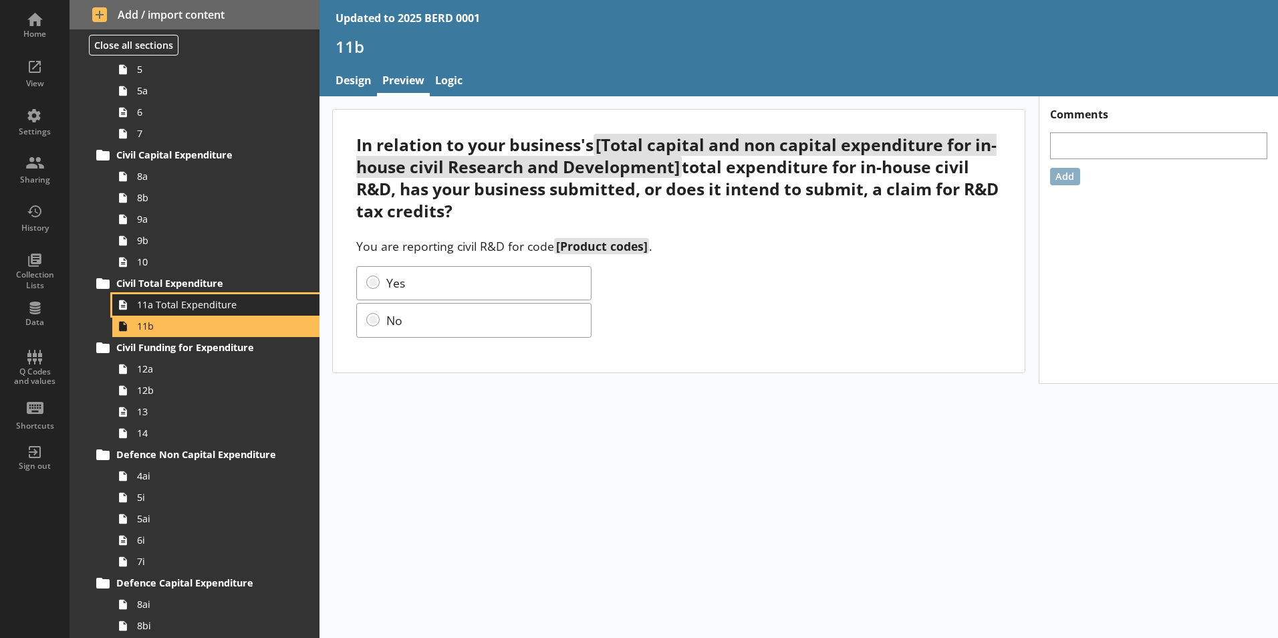
click at [222, 300] on span "11a Total Expenditure" at bounding box center [211, 304] width 148 height 13
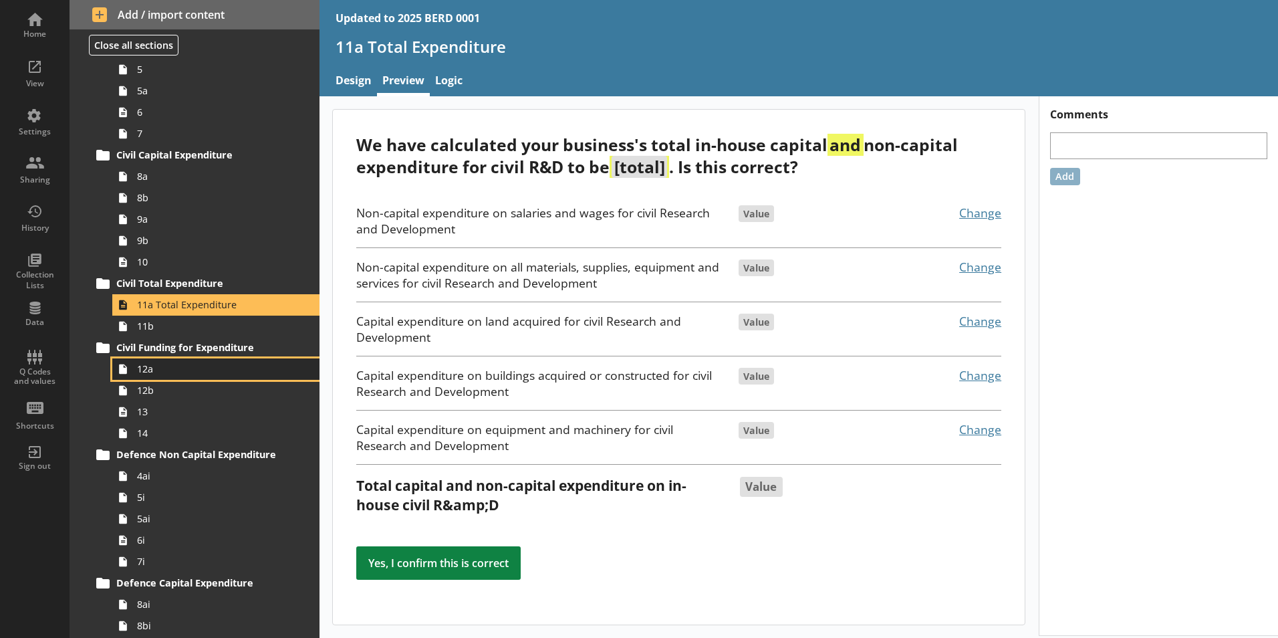
click at [217, 368] on span "12a" at bounding box center [211, 368] width 148 height 13
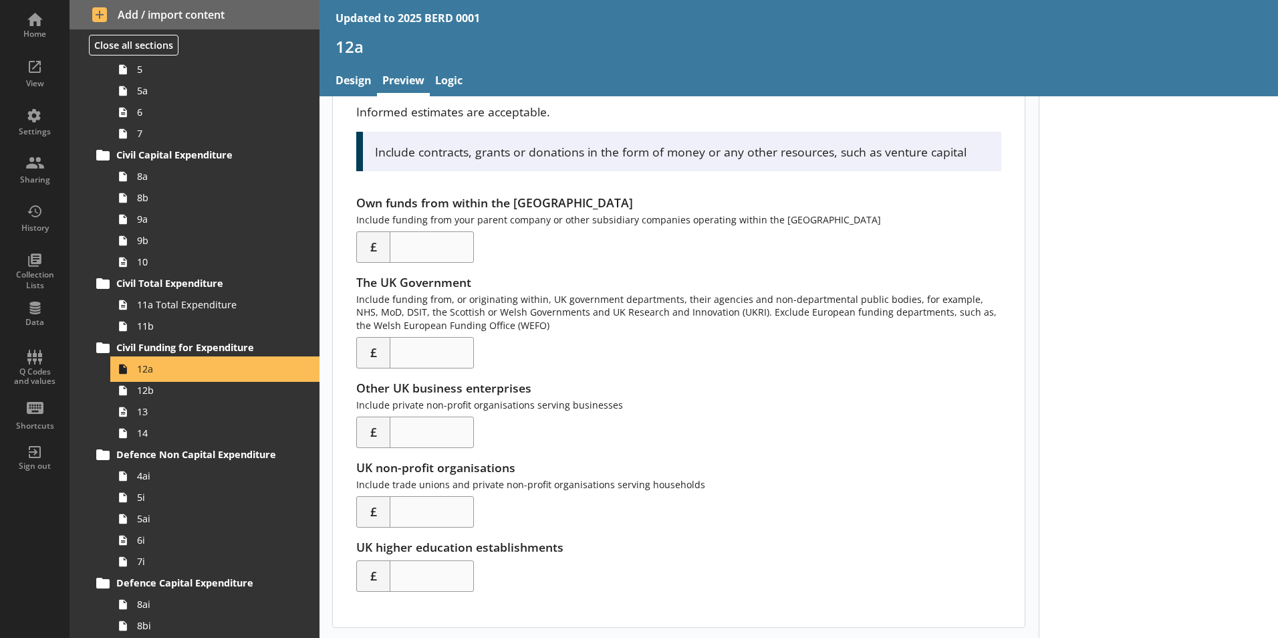
scroll to position [168, 0]
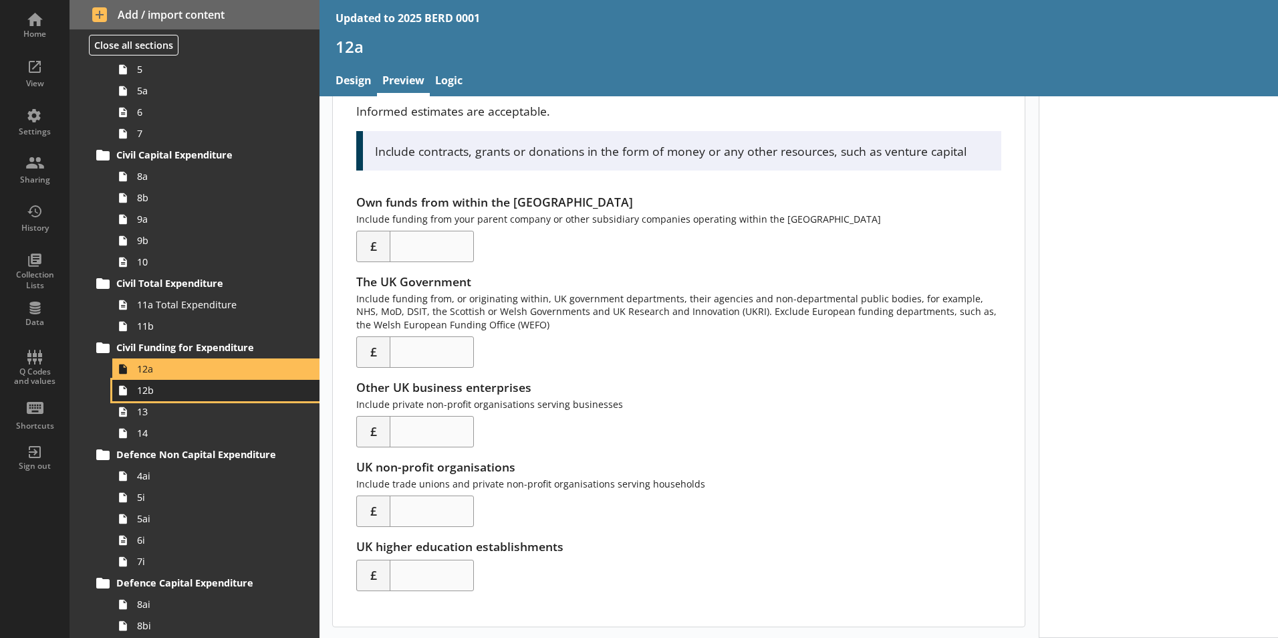
click at [209, 396] on span "12b" at bounding box center [211, 390] width 148 height 13
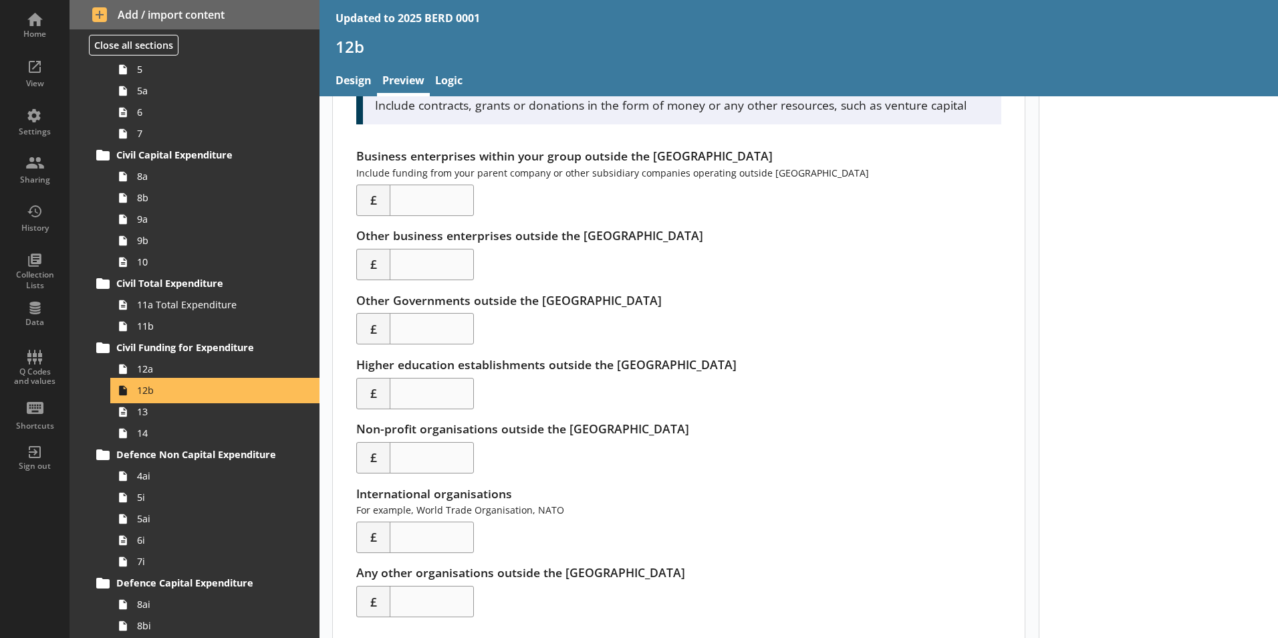
scroll to position [241, 0]
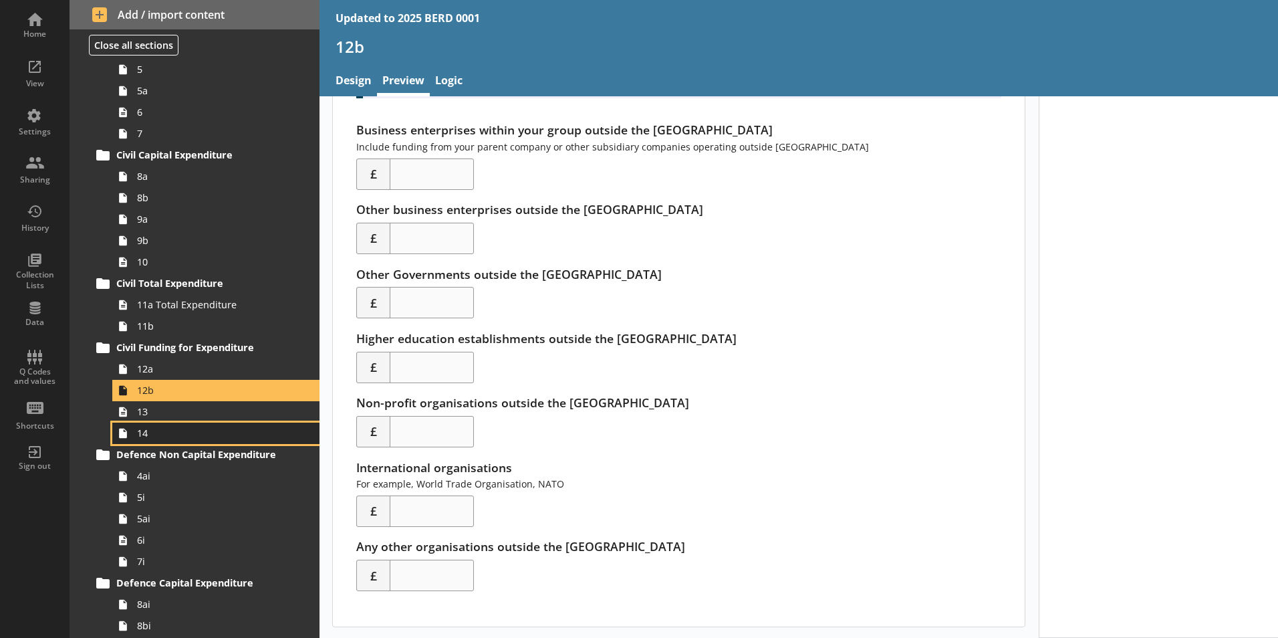
click at [243, 424] on link "14" at bounding box center [215, 432] width 207 height 21
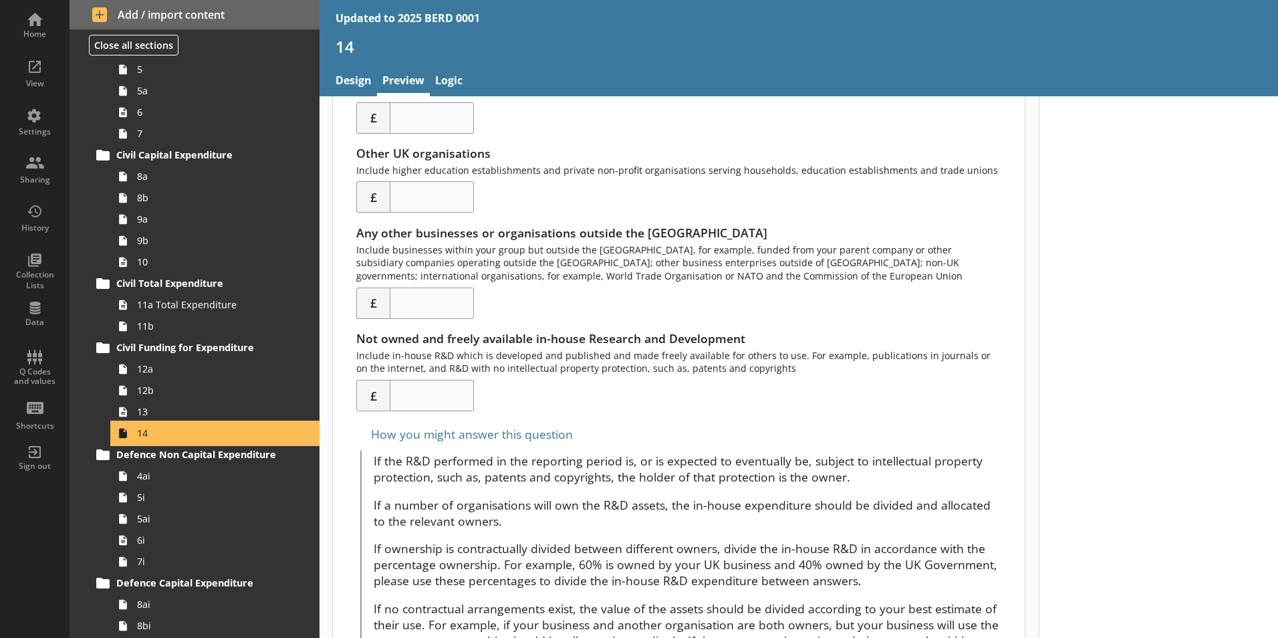
scroll to position [645, 0]
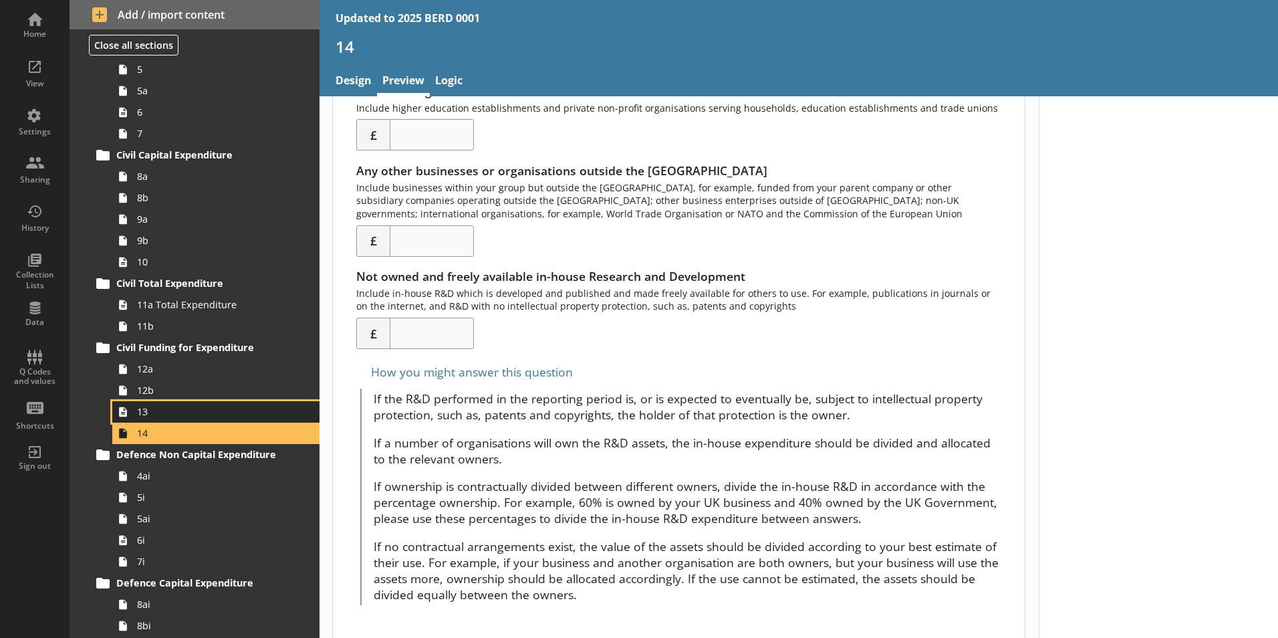
click at [175, 406] on span "13" at bounding box center [211, 411] width 148 height 13
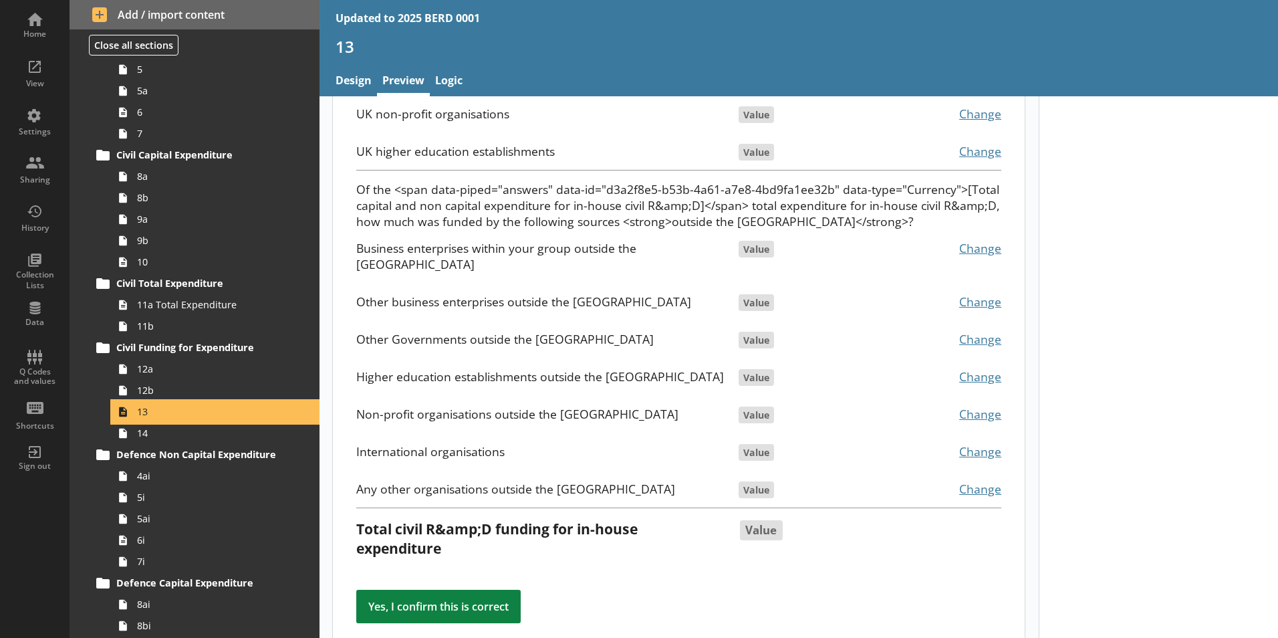
scroll to position [295, 0]
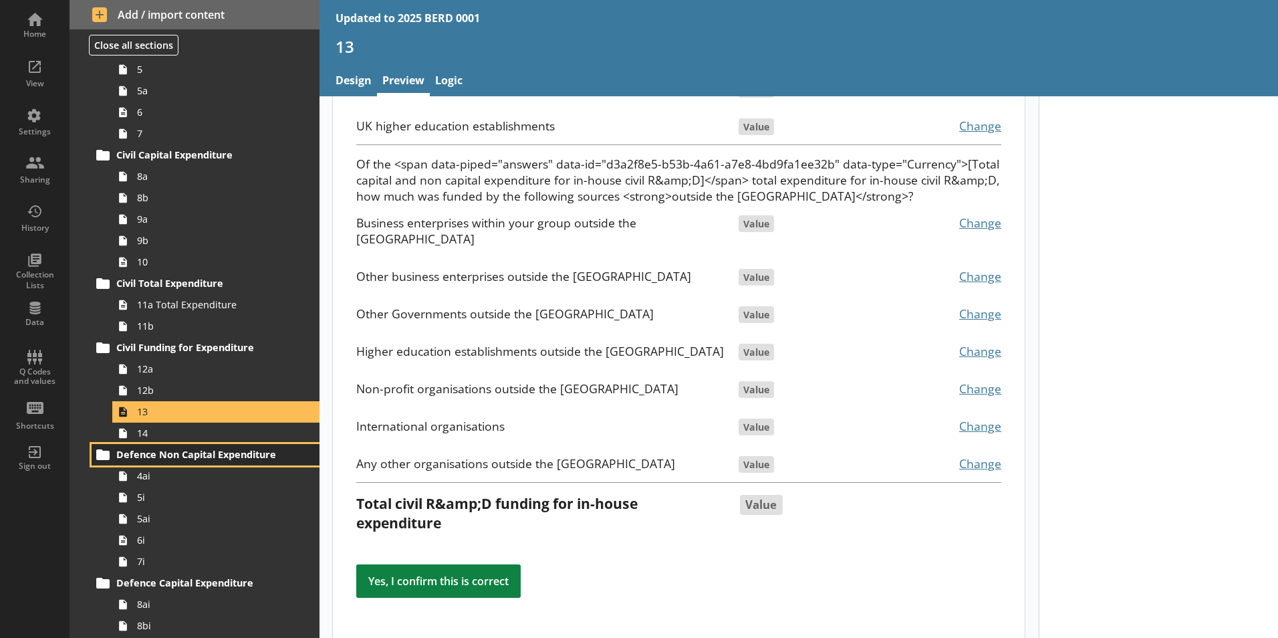
click at [180, 462] on link "Defence Non Capital Expenditure" at bounding box center [206, 454] width 228 height 21
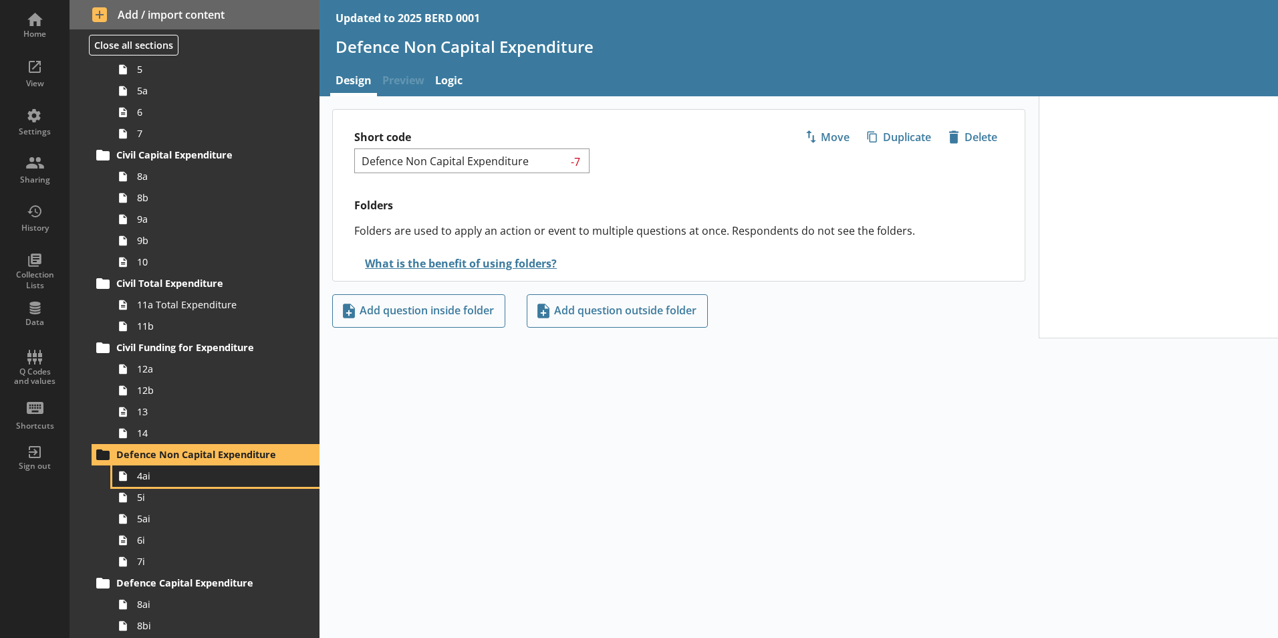
click at [199, 473] on span "4ai" at bounding box center [211, 475] width 148 height 13
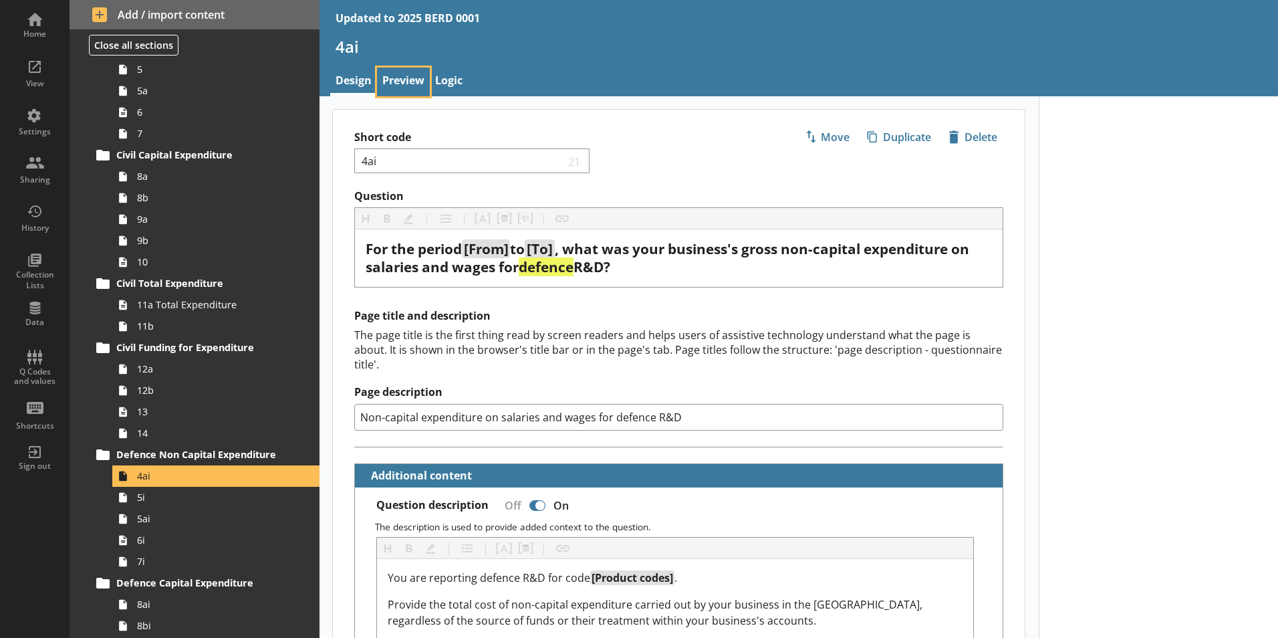
click at [400, 86] on link "Preview" at bounding box center [403, 82] width 53 height 29
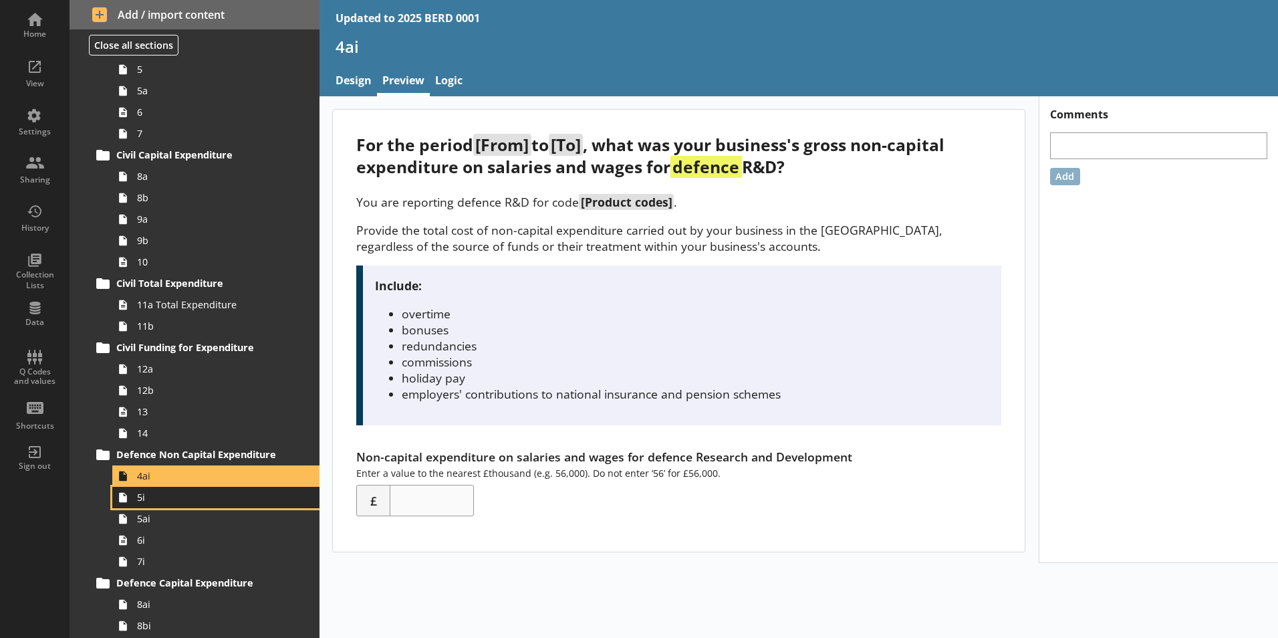
click at [229, 499] on span "5i" at bounding box center [211, 497] width 148 height 13
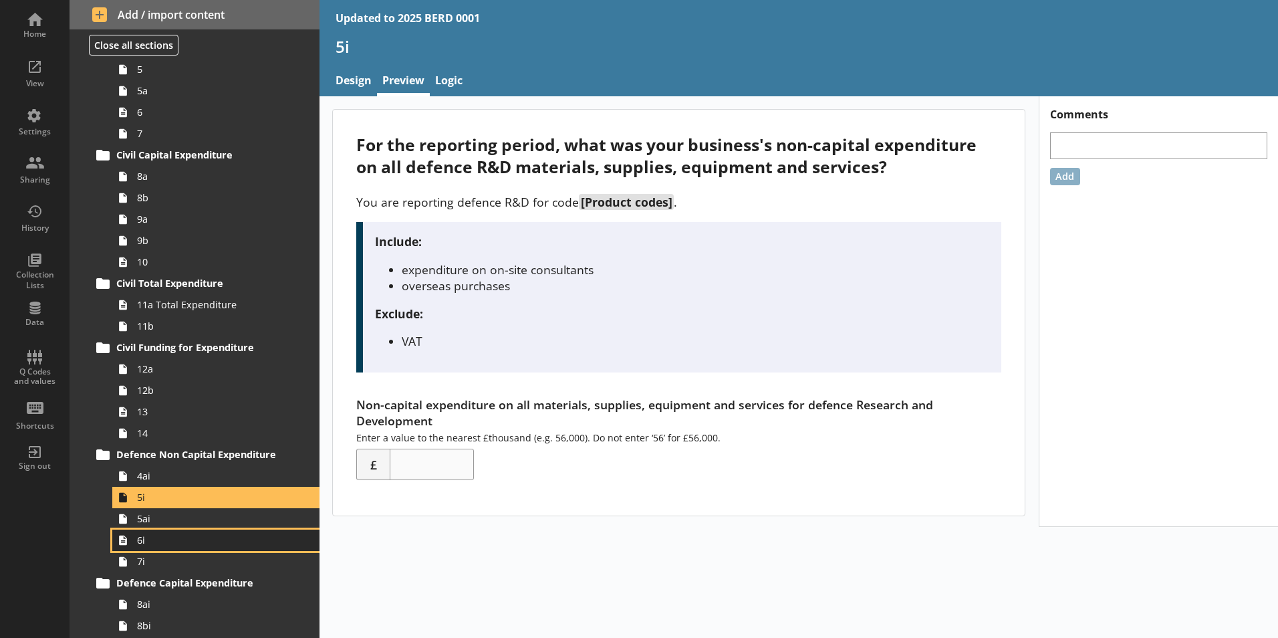
click at [238, 529] on link "6i" at bounding box center [215, 539] width 207 height 21
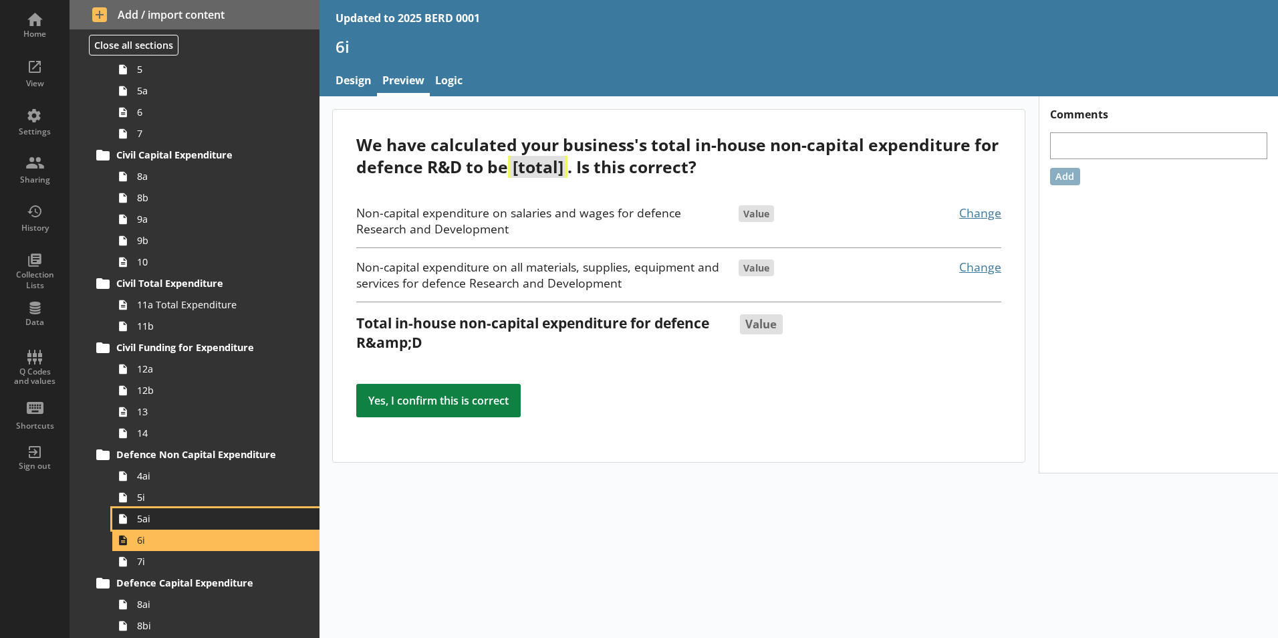
click at [214, 516] on span "5ai" at bounding box center [211, 518] width 148 height 13
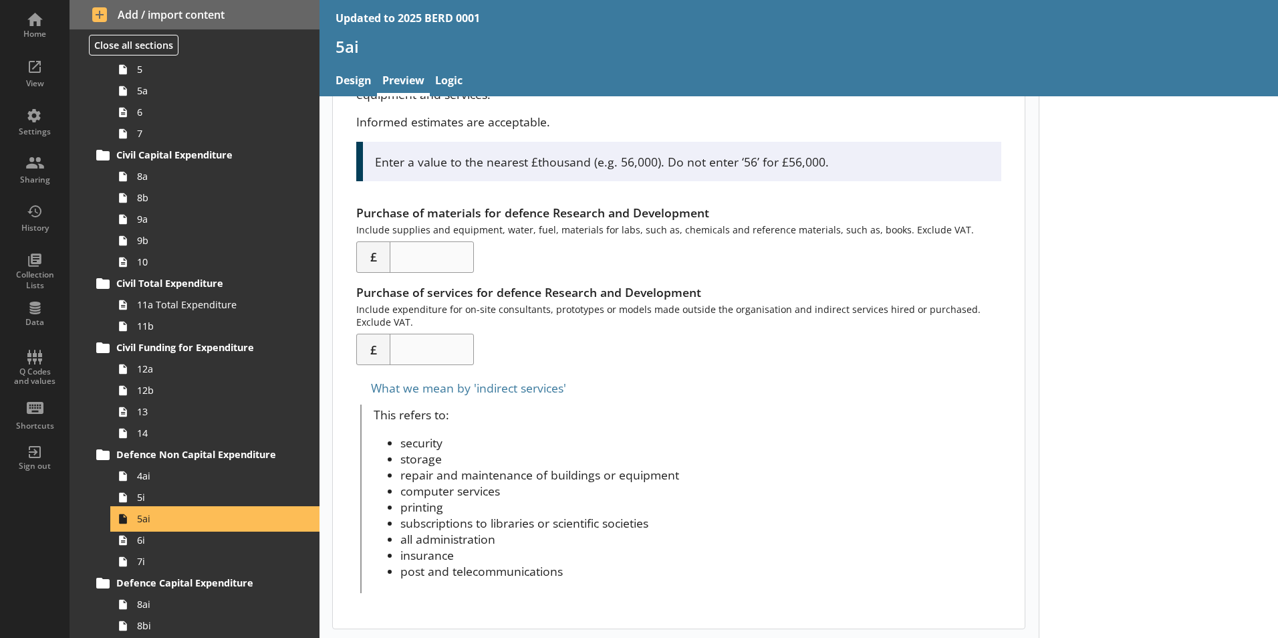
scroll to position [197, 0]
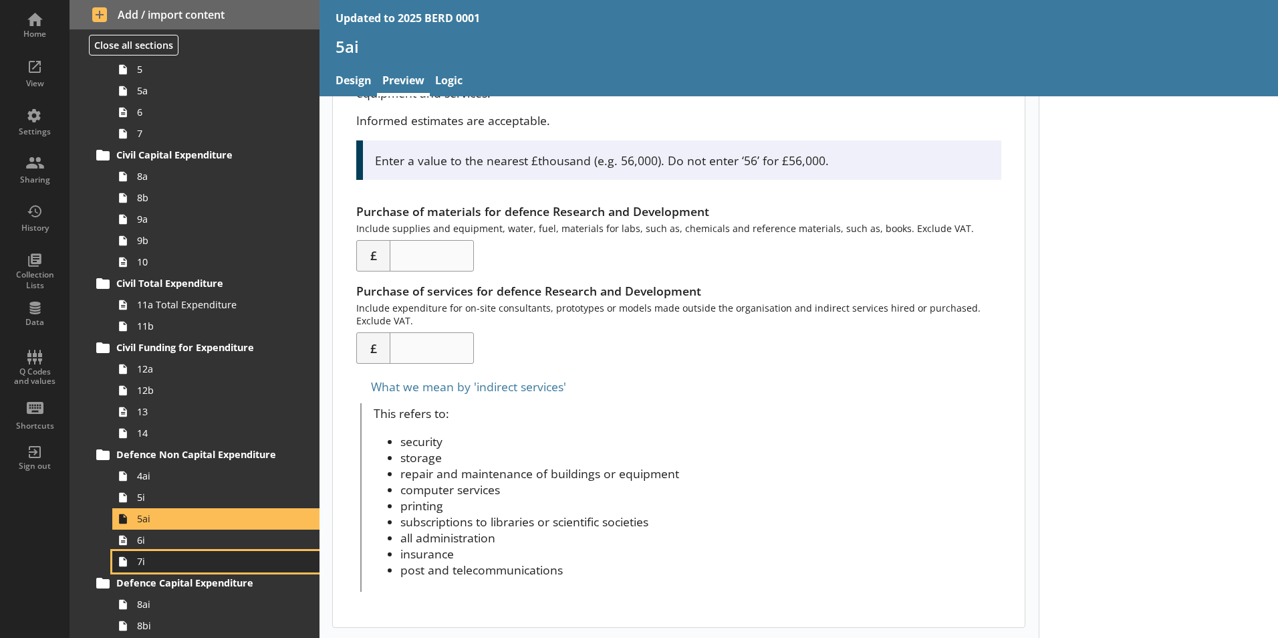
click at [229, 559] on span "7i" at bounding box center [211, 561] width 148 height 13
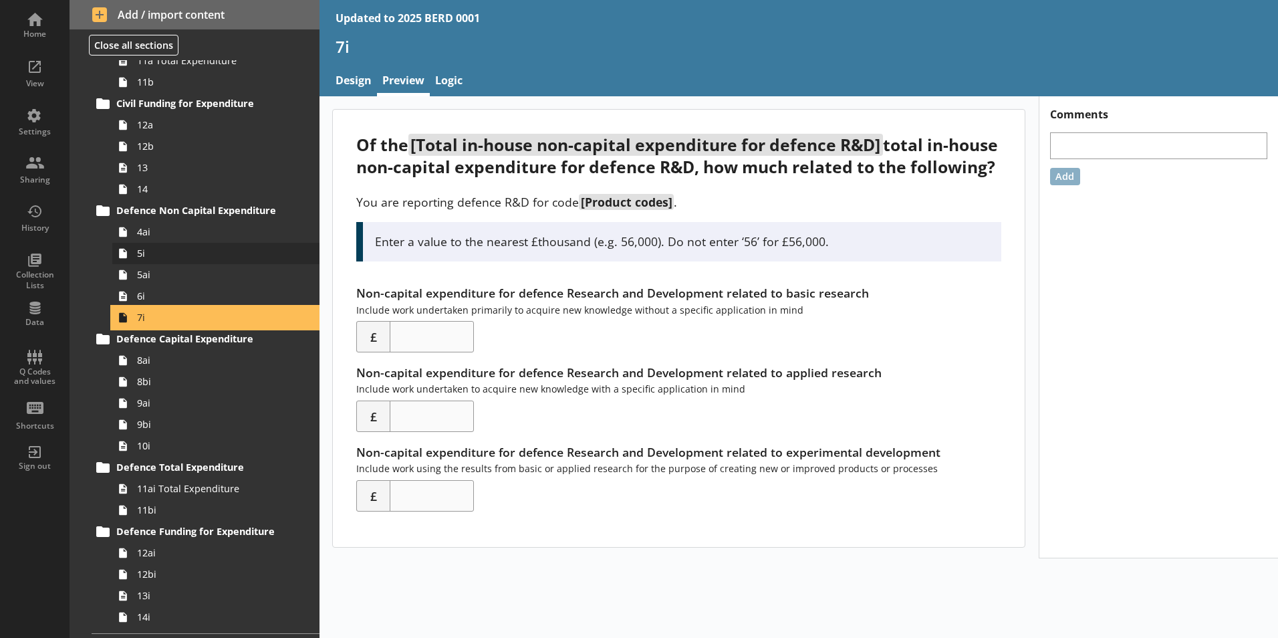
scroll to position [735, 0]
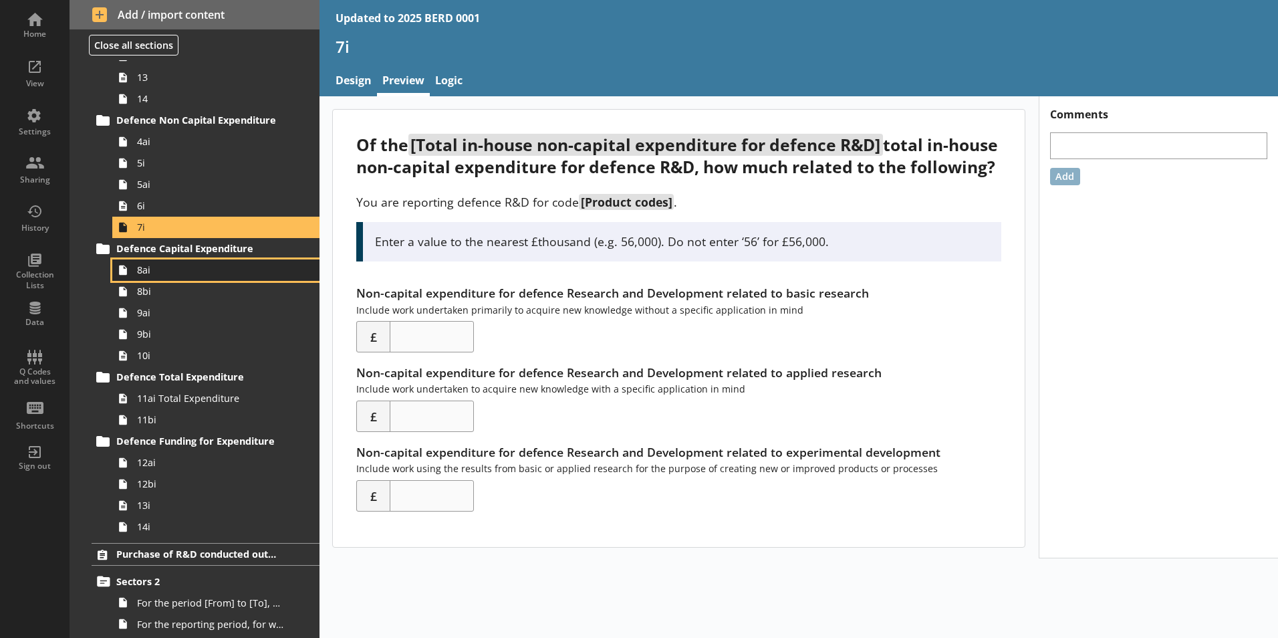
click at [233, 273] on span "8ai" at bounding box center [211, 269] width 148 height 13
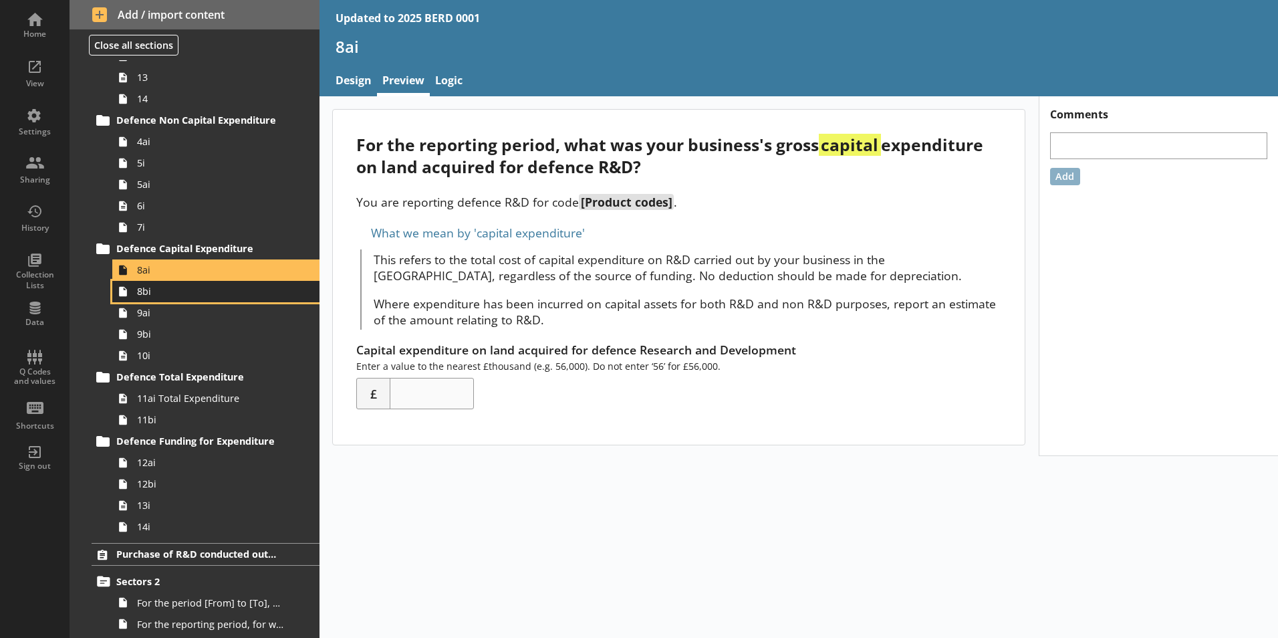
click at [199, 299] on link "8bi" at bounding box center [215, 291] width 207 height 21
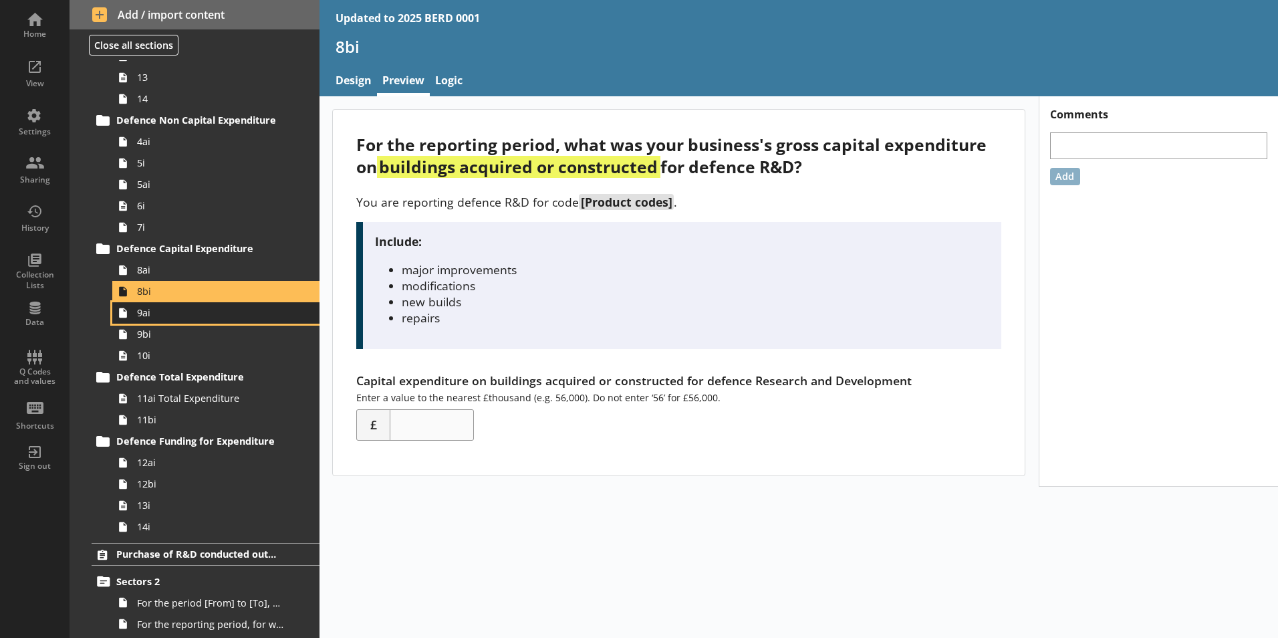
click at [186, 321] on link "9ai" at bounding box center [215, 312] width 207 height 21
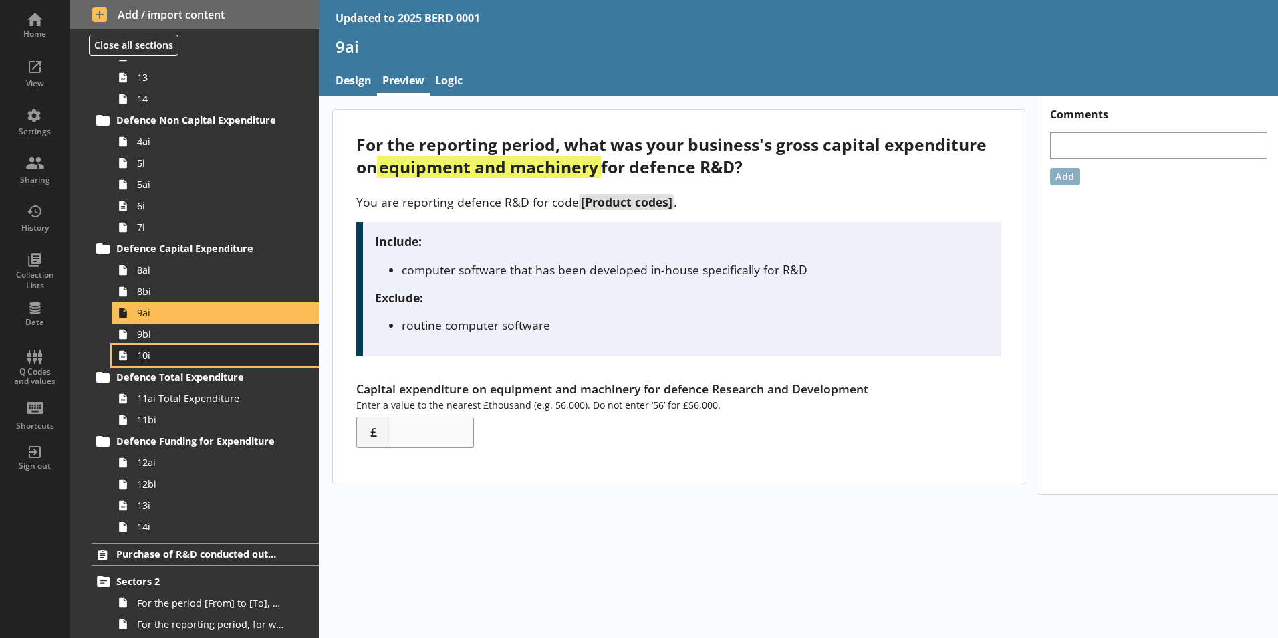
click at [185, 355] on span "10i" at bounding box center [211, 355] width 148 height 13
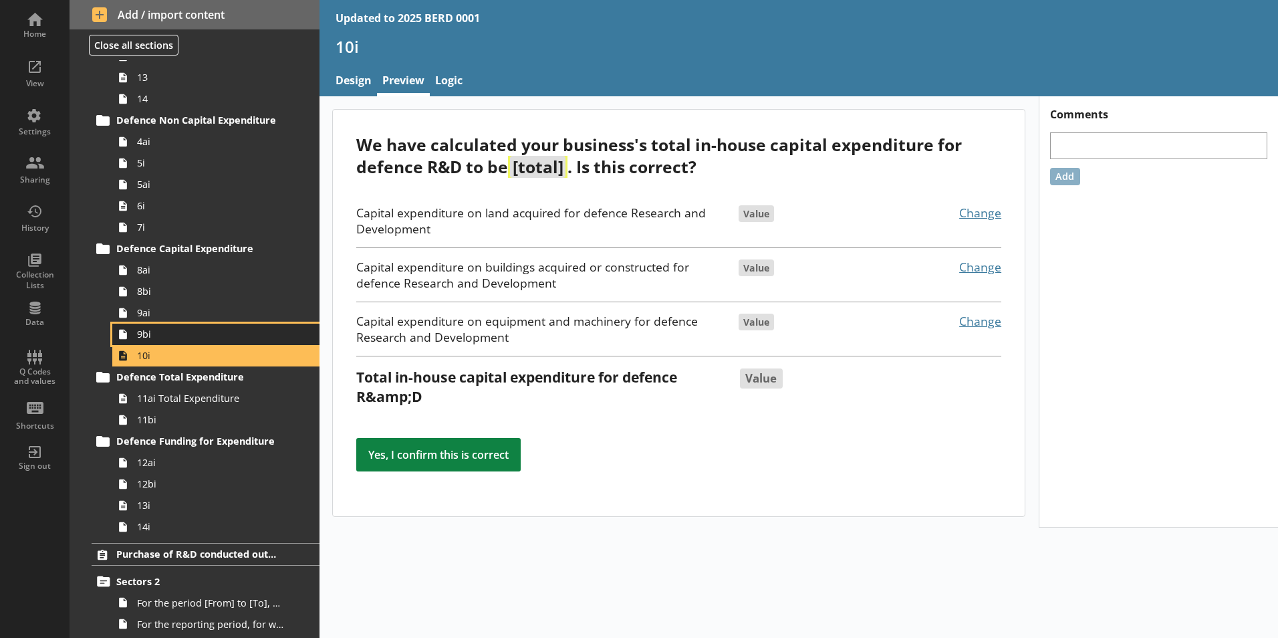
click at [197, 342] on link "9bi" at bounding box center [215, 333] width 207 height 21
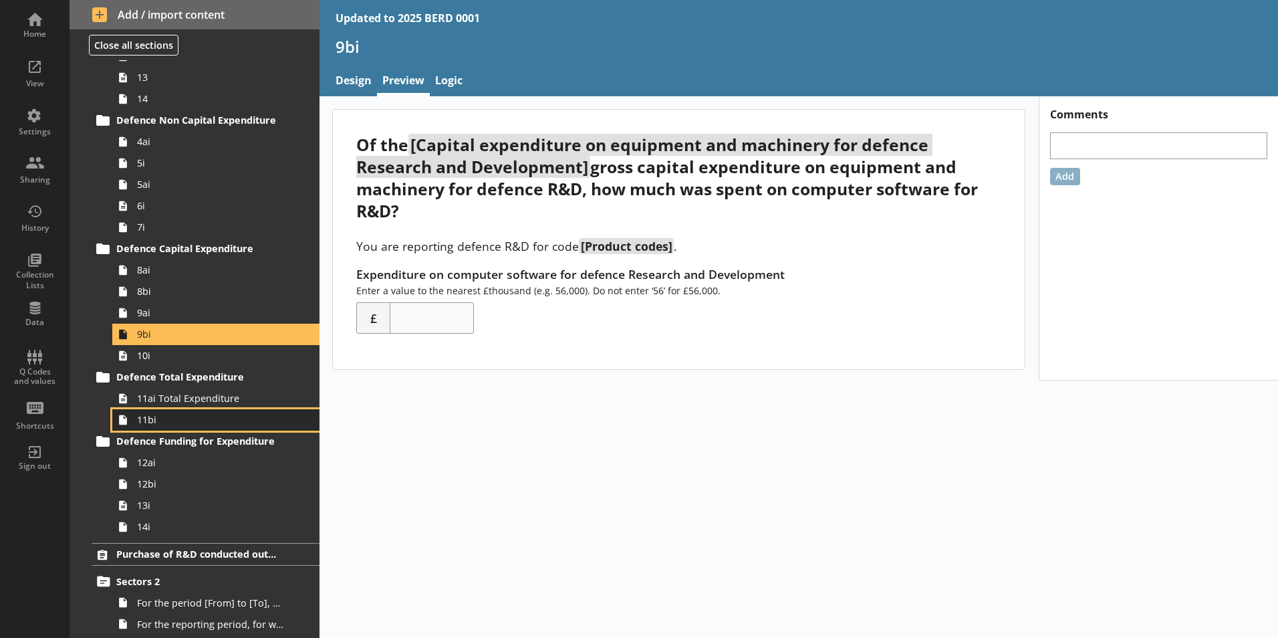
click at [192, 414] on span "11bi" at bounding box center [211, 419] width 148 height 13
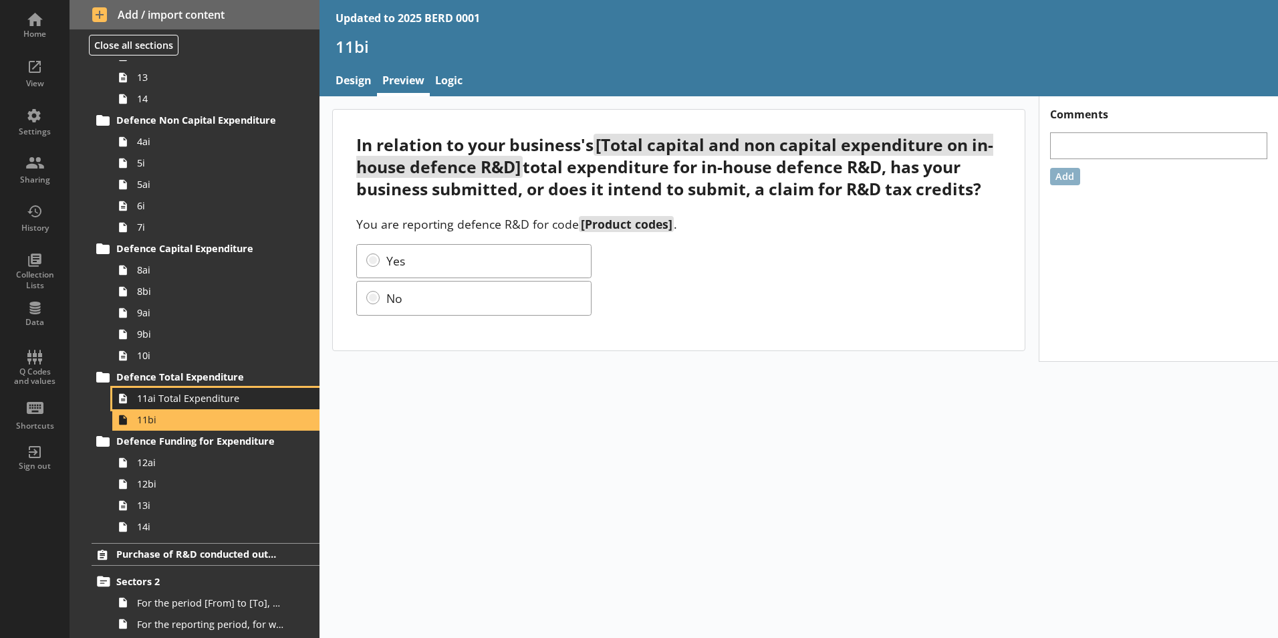
click at [201, 408] on link "11ai Total Expenditure" at bounding box center [215, 398] width 207 height 21
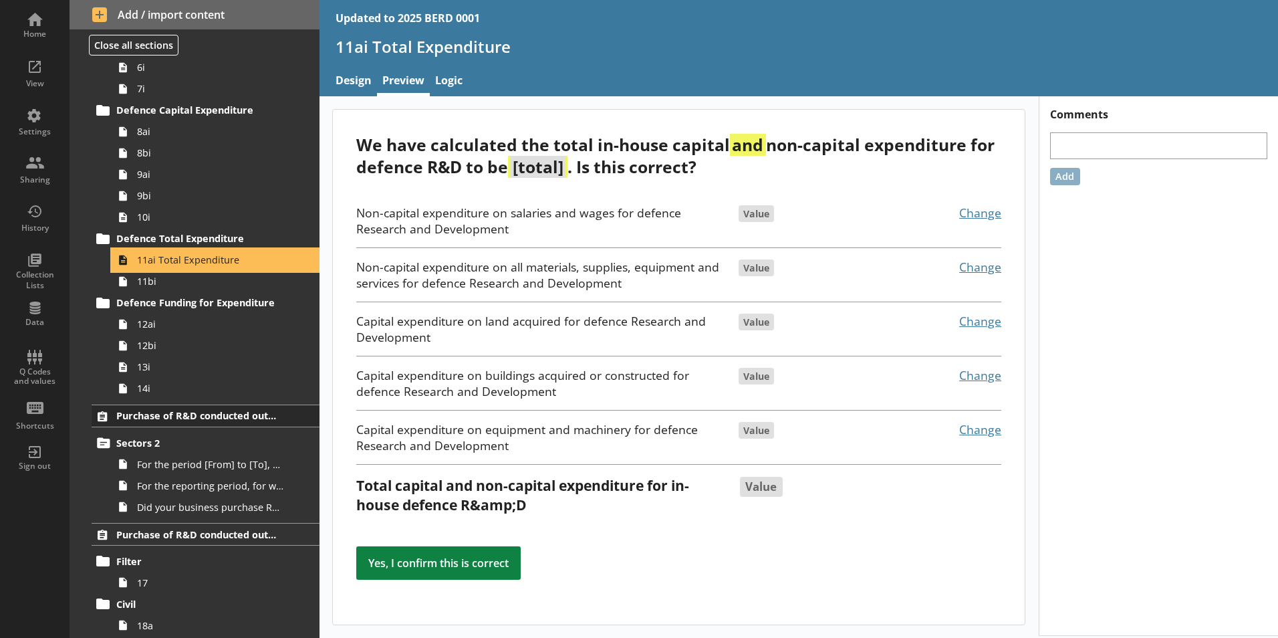
scroll to position [936, 0]
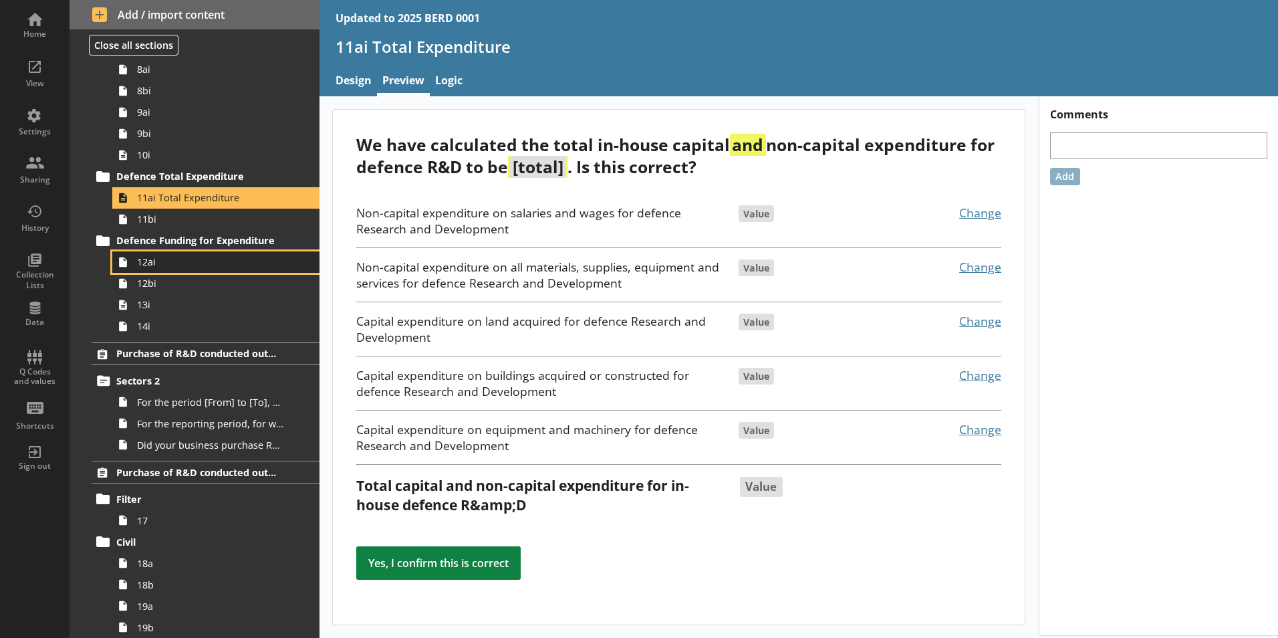
click at [229, 268] on span "12ai" at bounding box center [211, 261] width 148 height 13
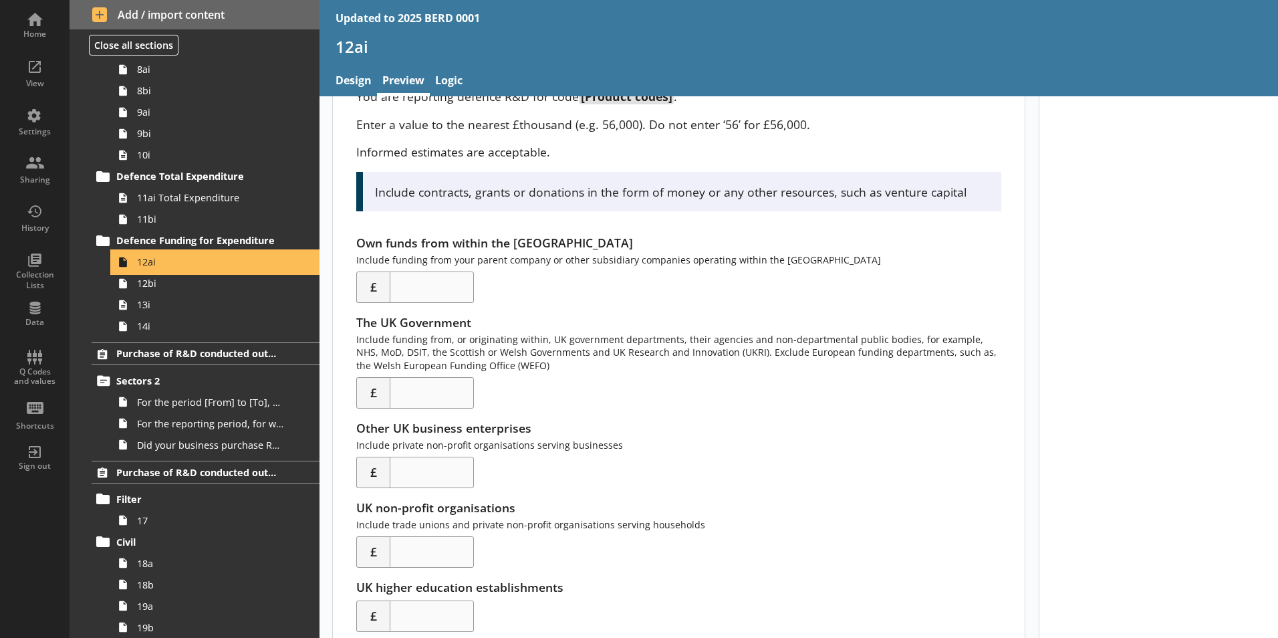
scroll to position [168, 0]
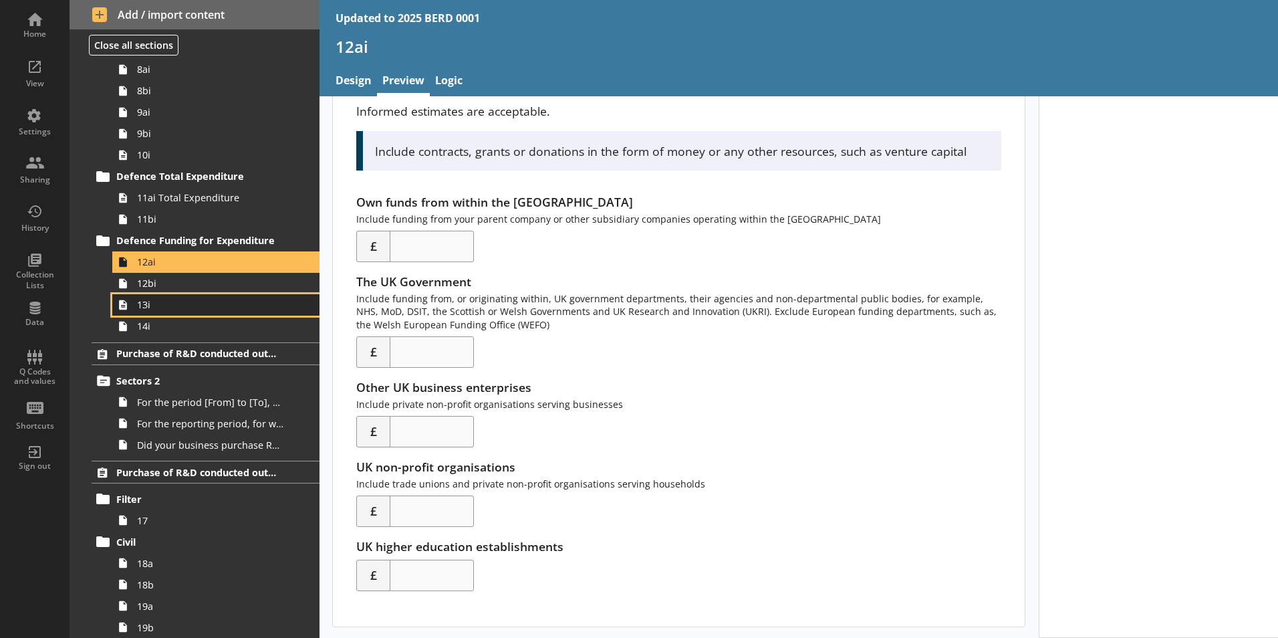
click at [194, 295] on link "13i" at bounding box center [215, 304] width 207 height 21
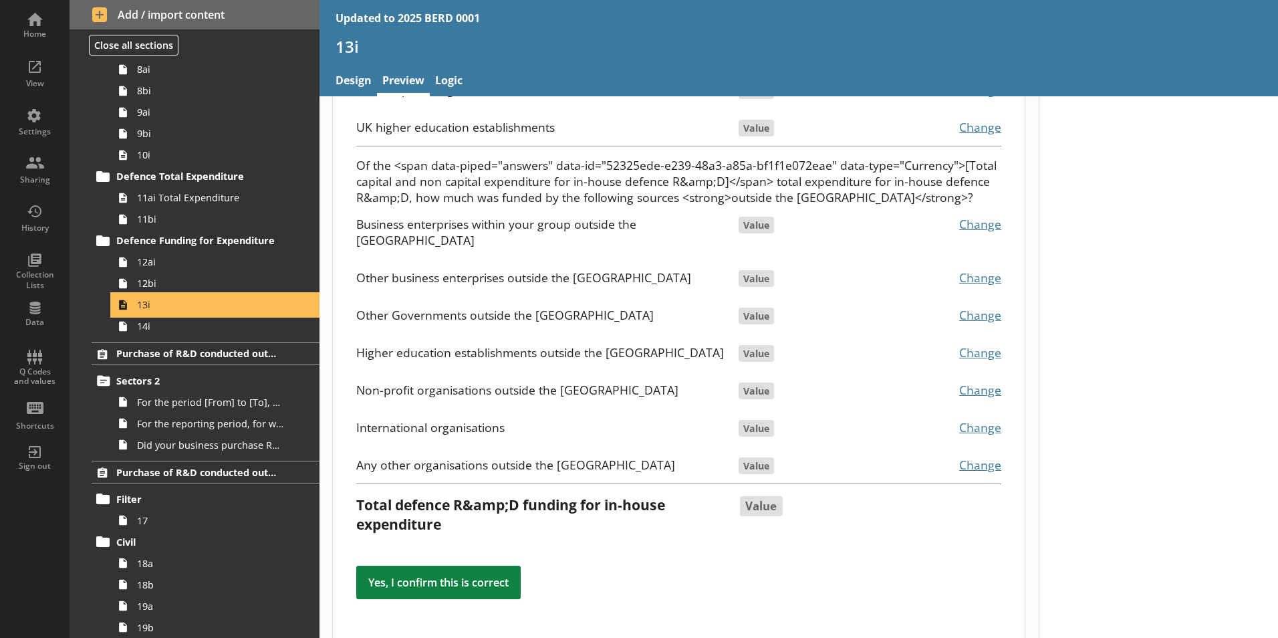
scroll to position [295, 0]
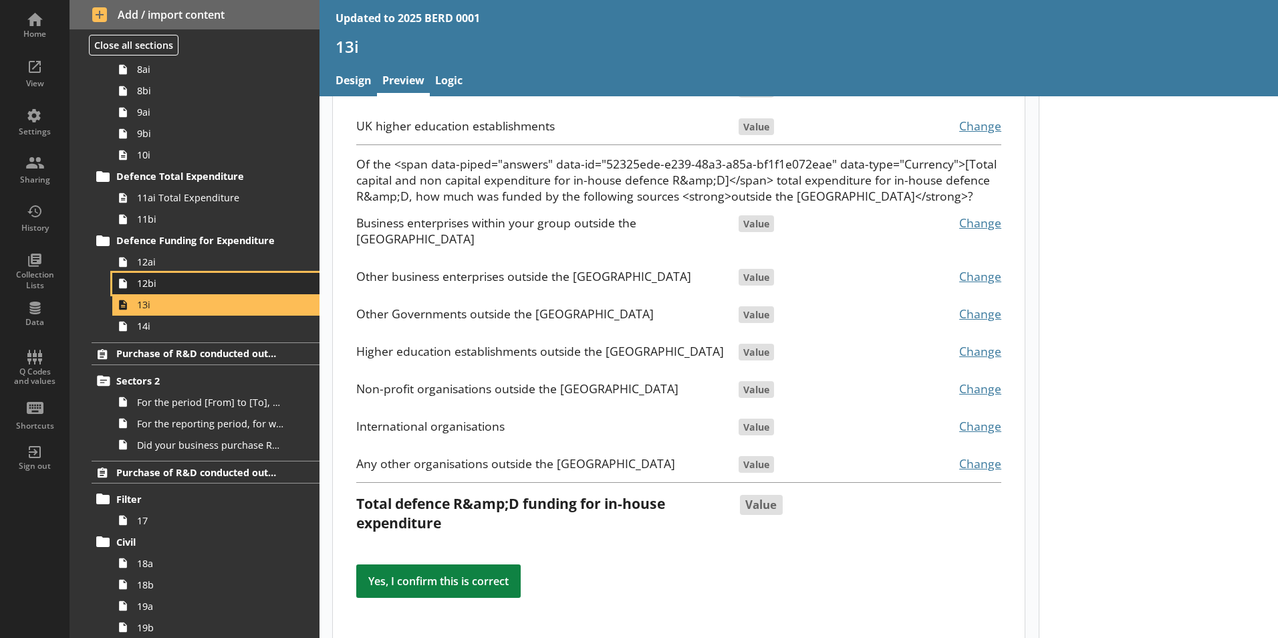
click at [194, 292] on link "12bi" at bounding box center [215, 283] width 207 height 21
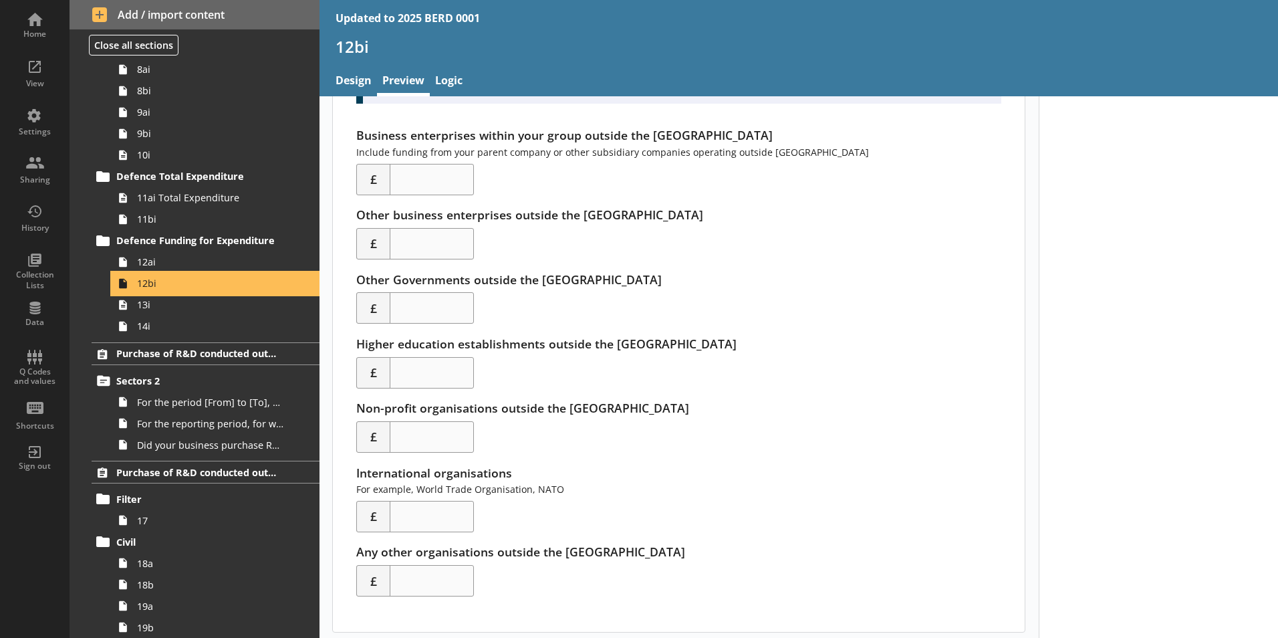
scroll to position [241, 0]
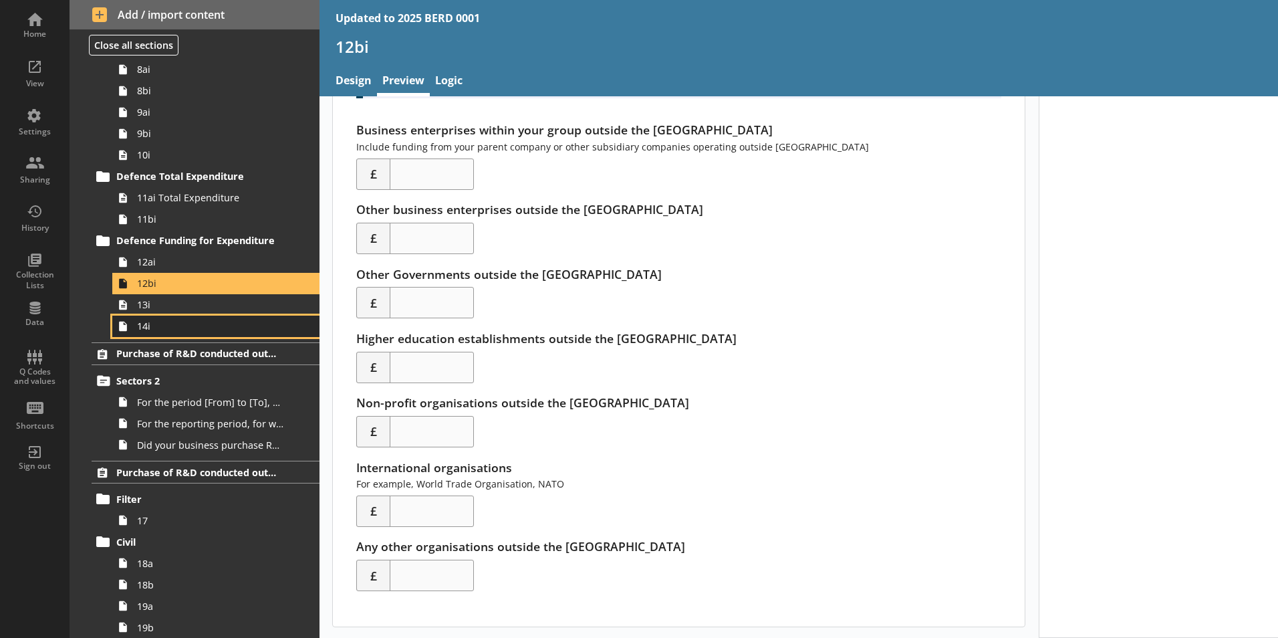
click at [247, 319] on span "14i" at bounding box center [211, 325] width 148 height 13
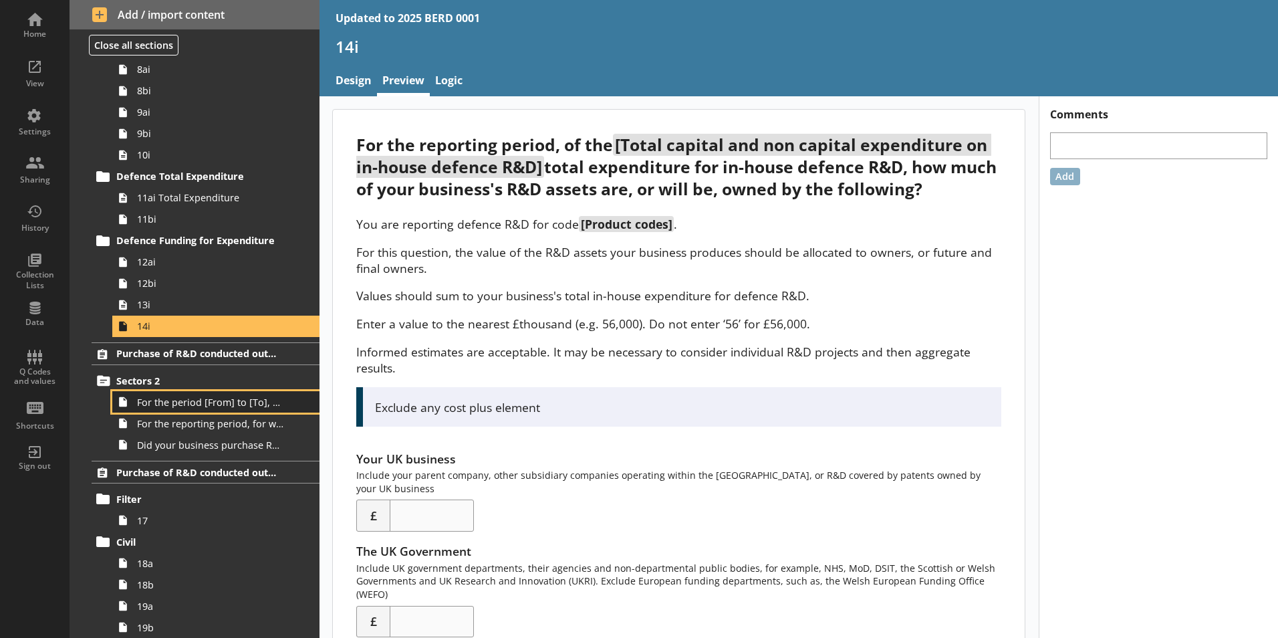
click at [194, 402] on span "For the period [From] to [To], did [Ru Name] purchase any R&D conducted outside…" at bounding box center [211, 402] width 148 height 13
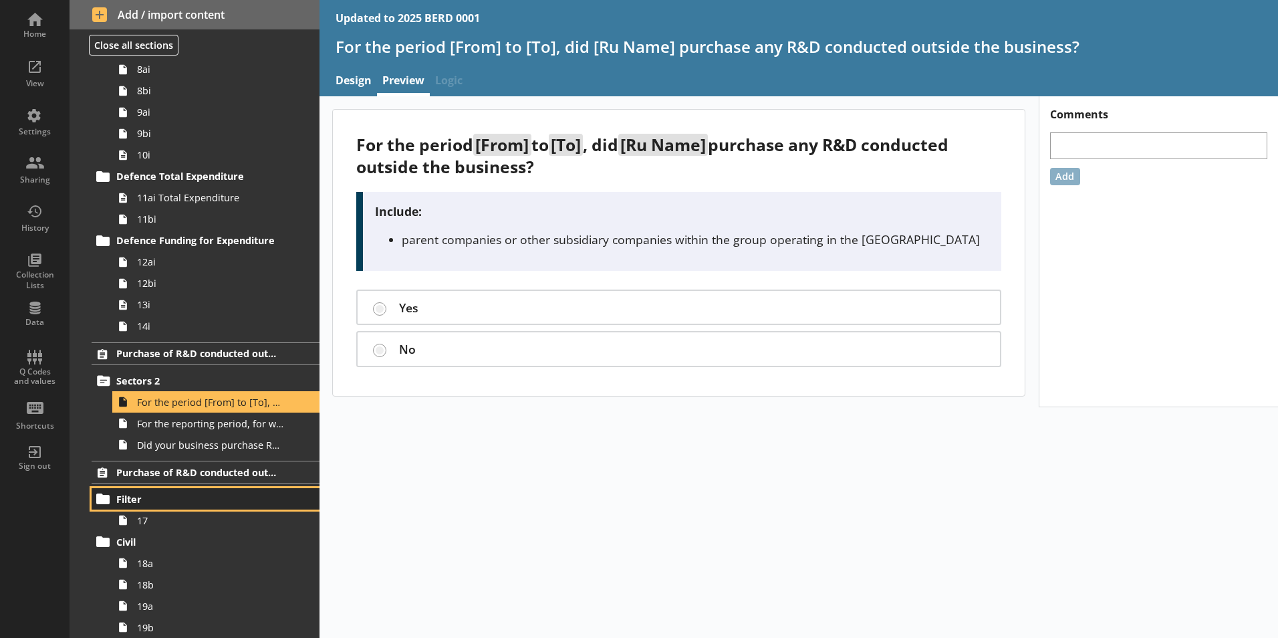
click at [199, 507] on link "Filter" at bounding box center [206, 498] width 228 height 21
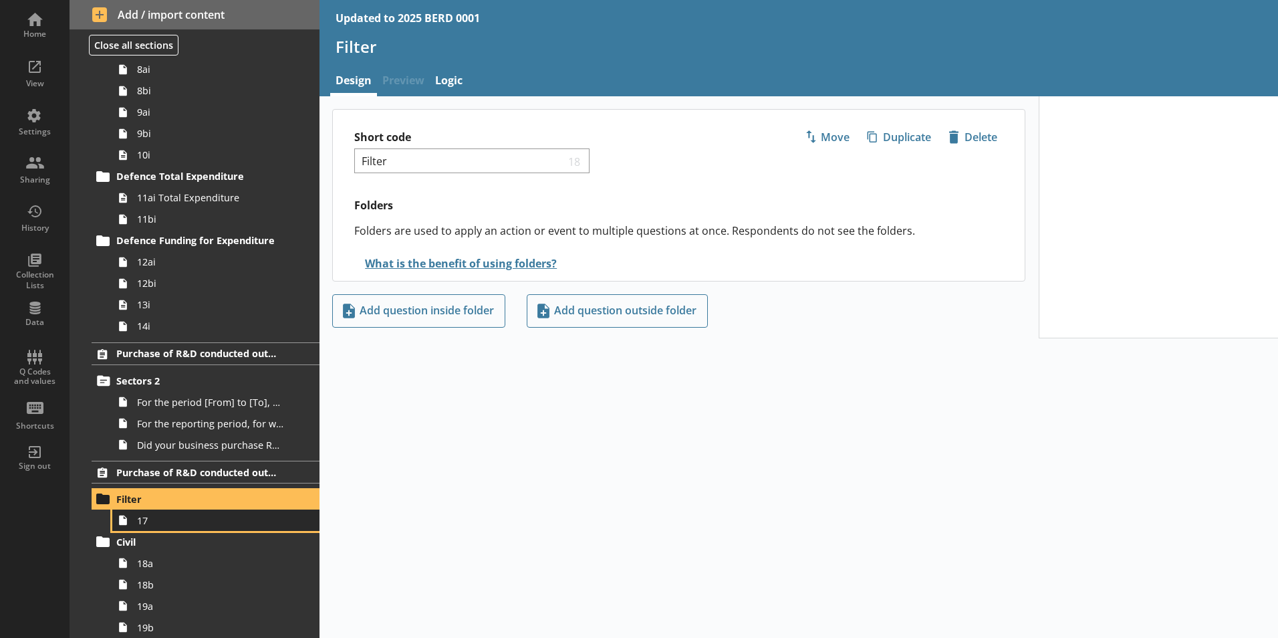
click at [201, 524] on span "17" at bounding box center [211, 520] width 148 height 13
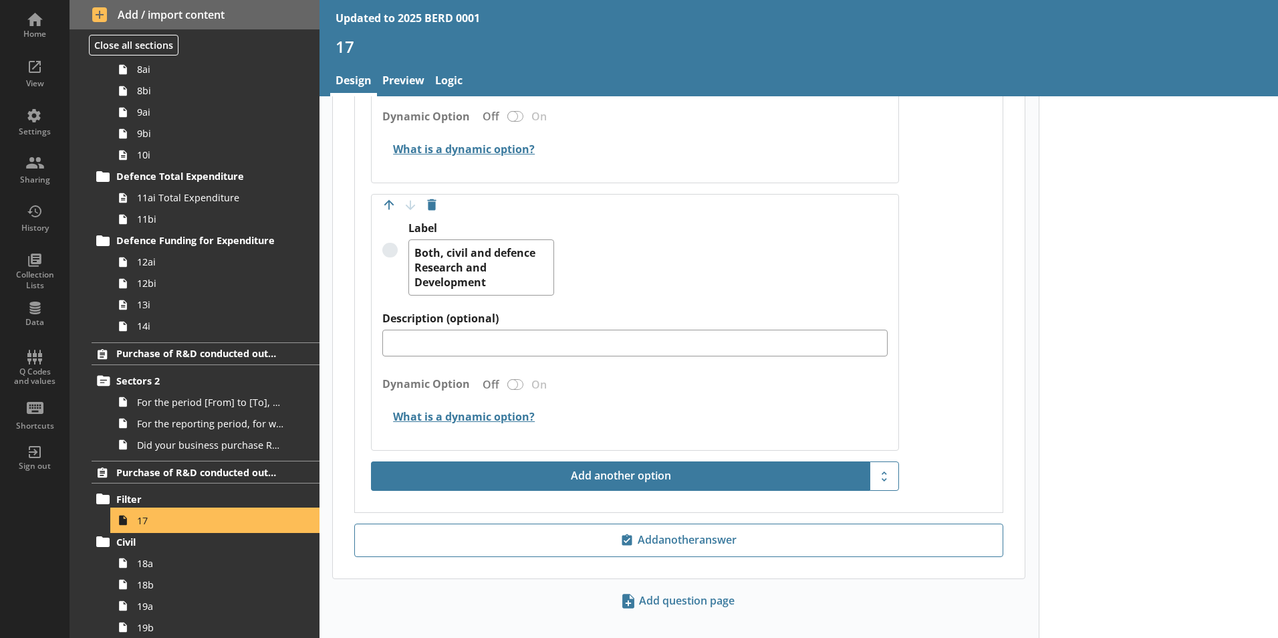
scroll to position [1351, 0]
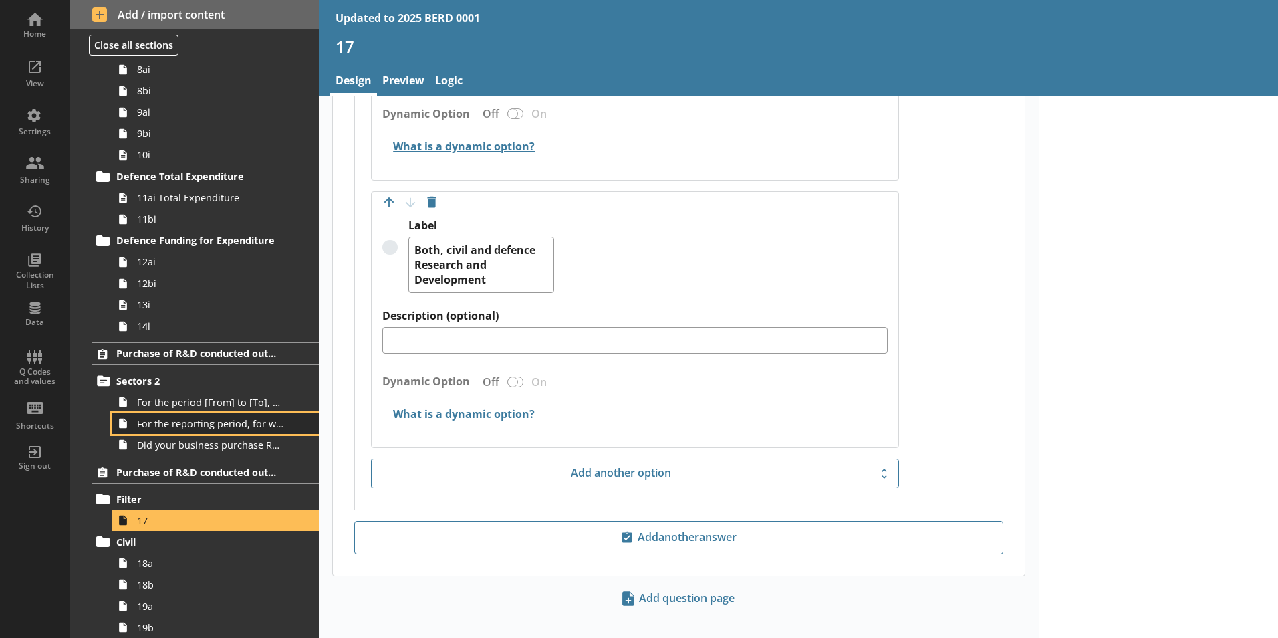
click at [208, 433] on link "For the reporting period, for which of the following product codes has [Ru Name…" at bounding box center [215, 422] width 207 height 21
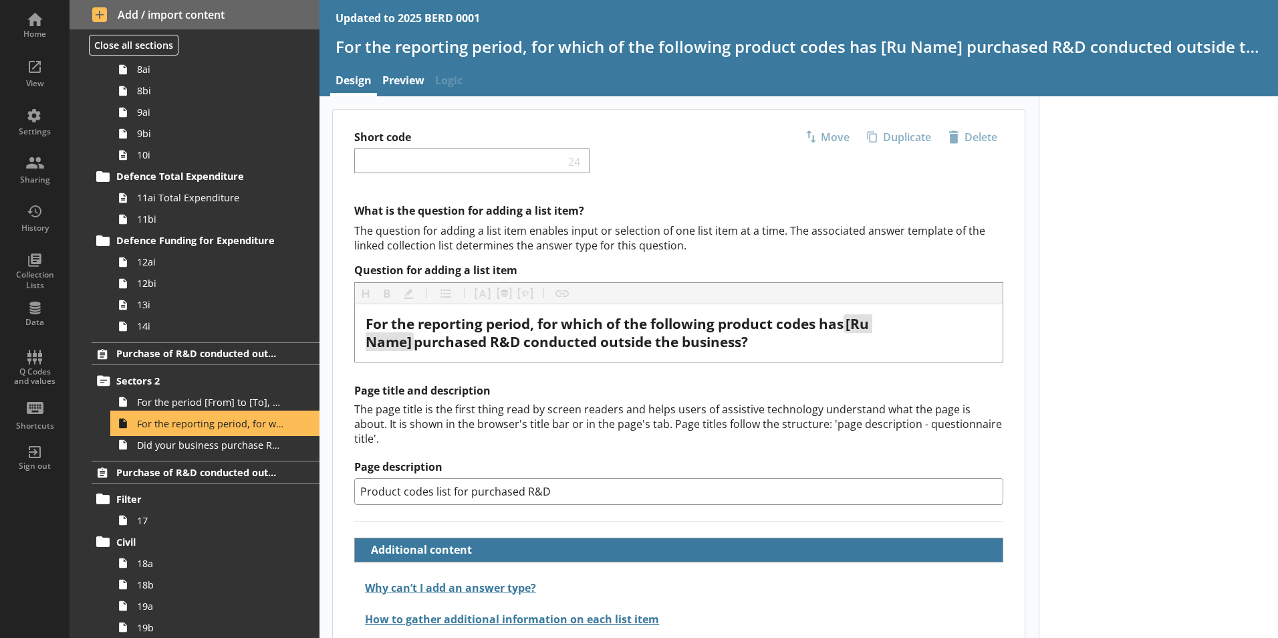
scroll to position [37, 0]
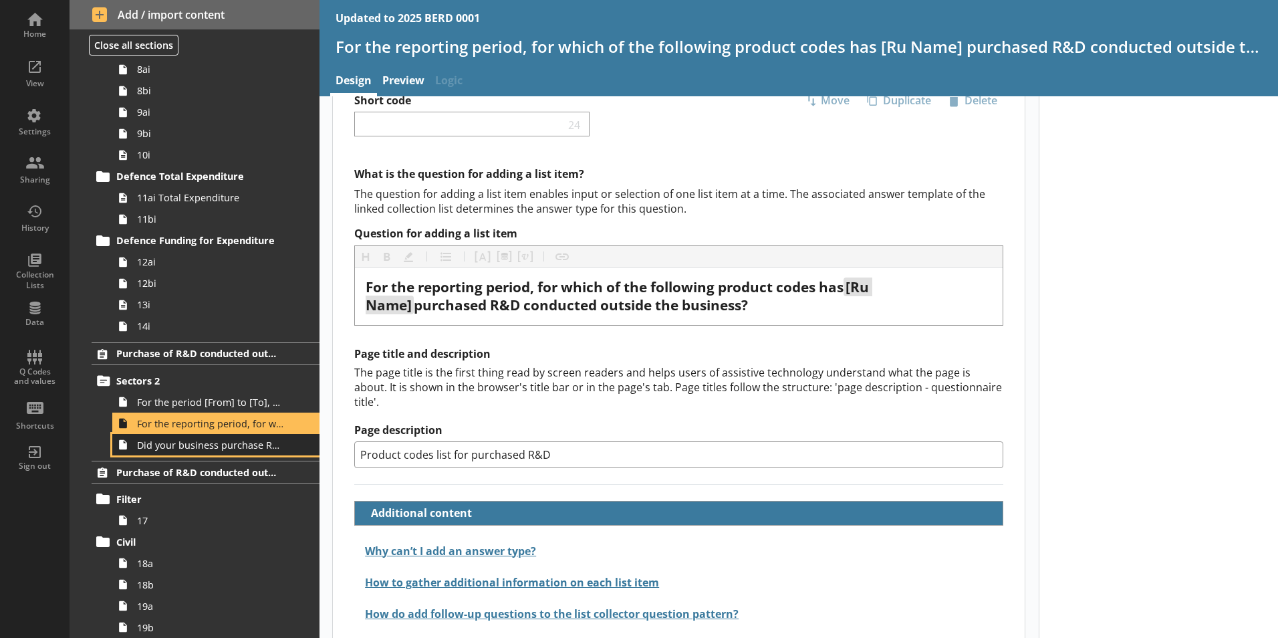
click at [177, 448] on span "Did your business purchase R&D for any other product codes?" at bounding box center [211, 444] width 148 height 13
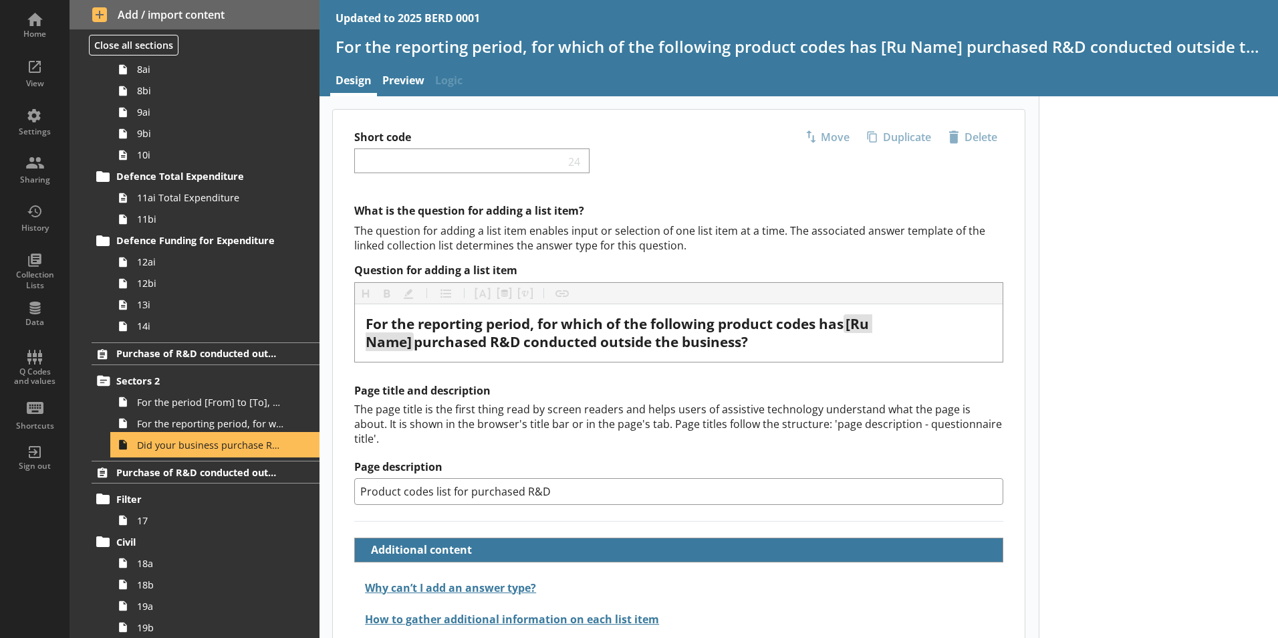
type textarea "x"
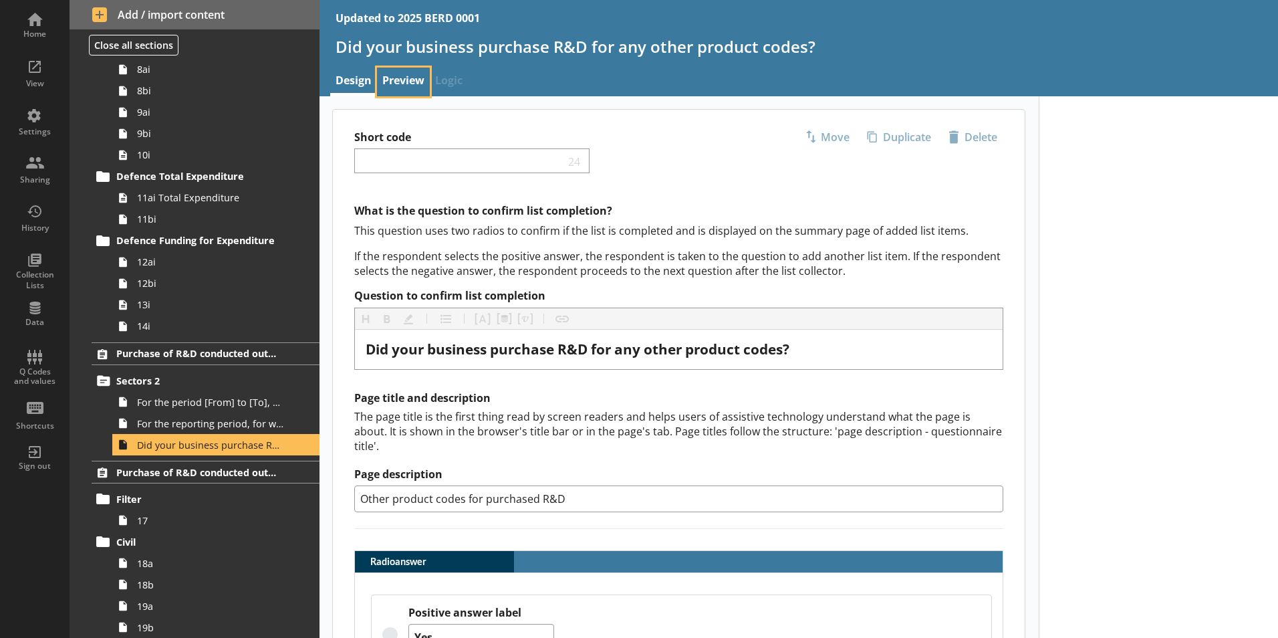
click at [402, 86] on link "Preview" at bounding box center [403, 82] width 53 height 29
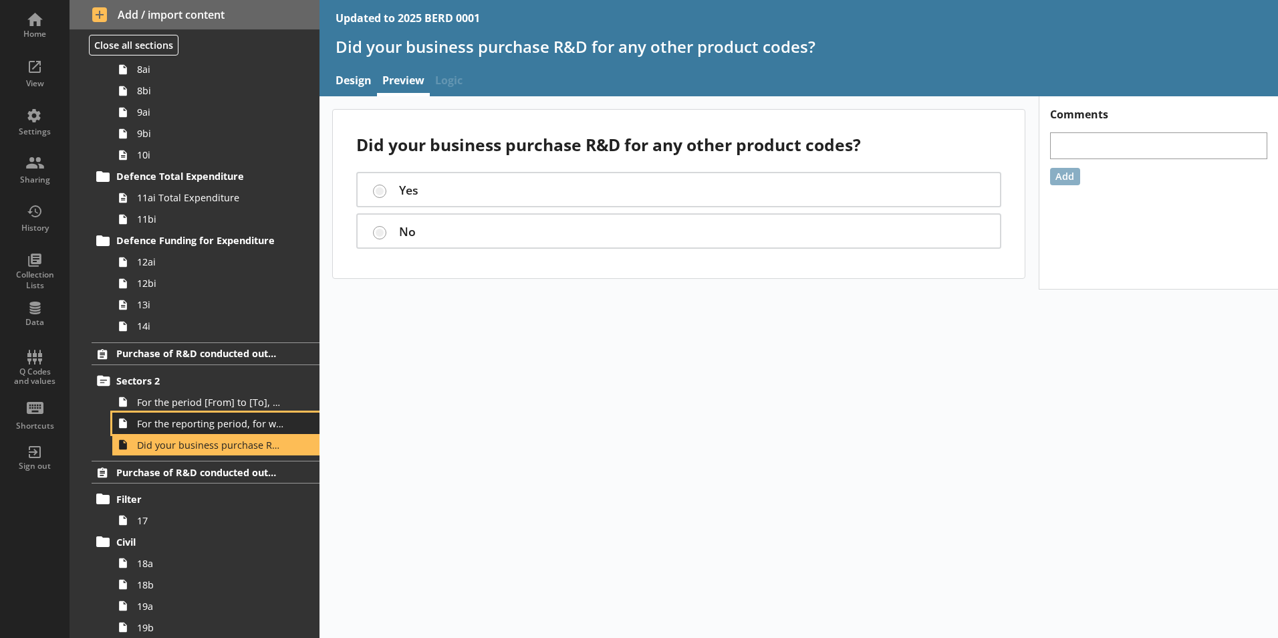
click at [247, 413] on link "For the reporting period, for which of the following product codes has [Ru Name…" at bounding box center [215, 422] width 207 height 21
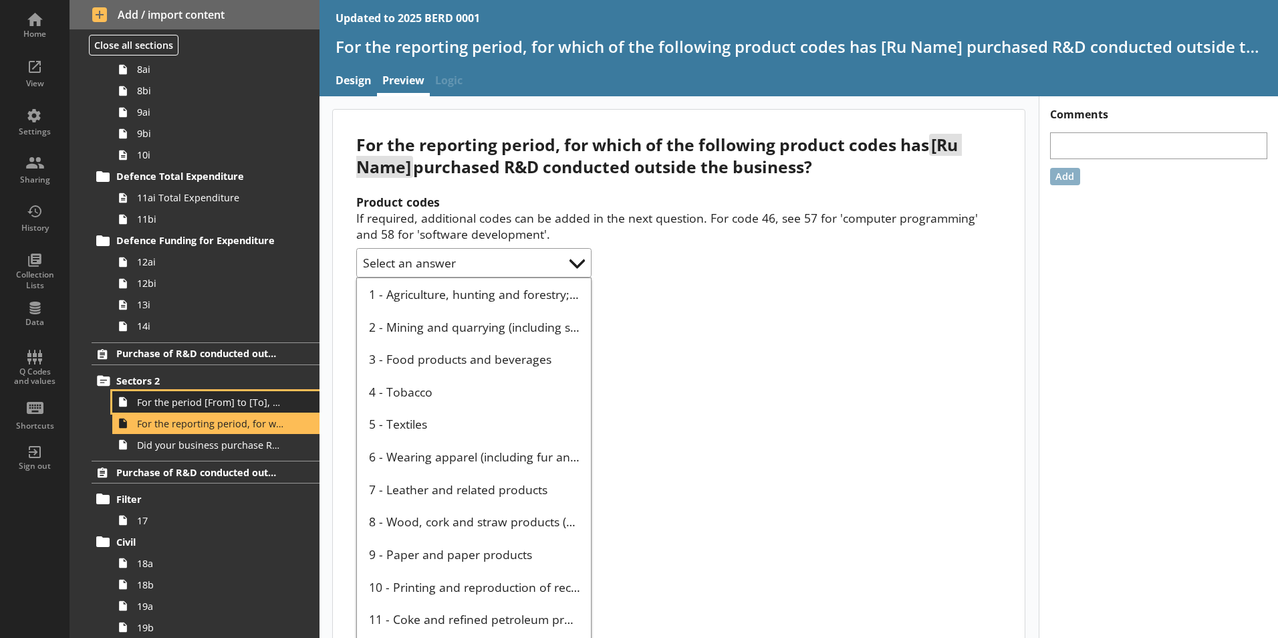
click at [221, 401] on span "For the period [From] to [To], did [Ru Name] purchase any R&D conducted outside…" at bounding box center [211, 402] width 148 height 13
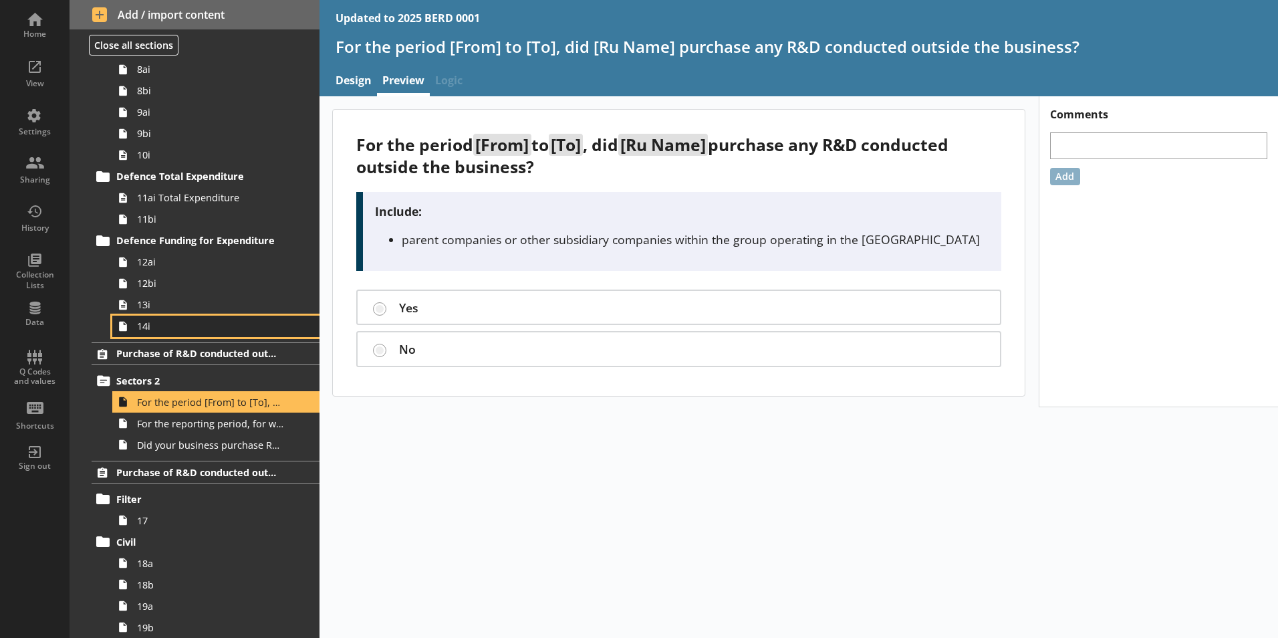
click at [205, 335] on link "14i" at bounding box center [215, 325] width 207 height 21
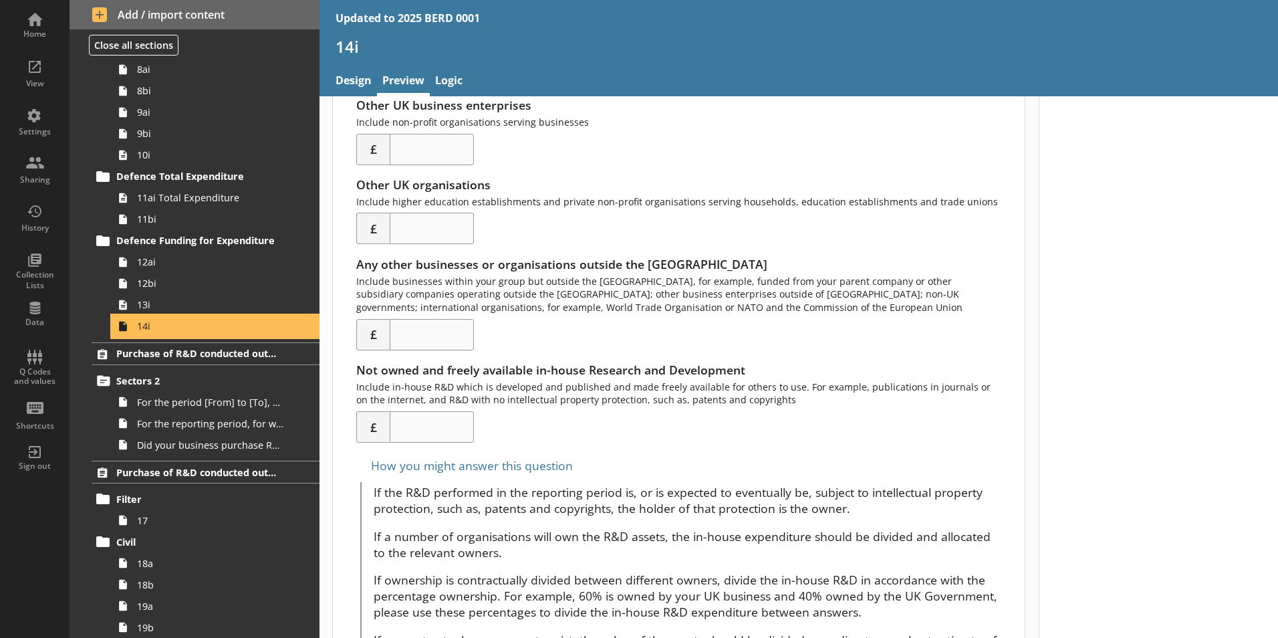
scroll to position [645, 0]
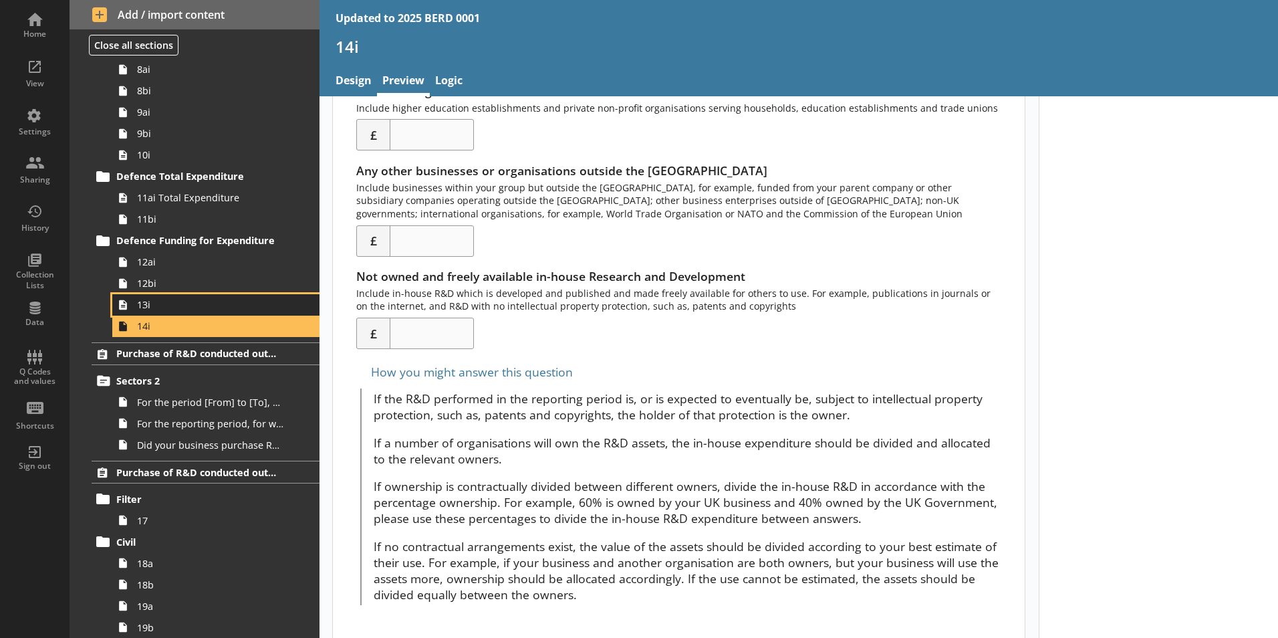
click at [185, 299] on span "13i" at bounding box center [211, 304] width 148 height 13
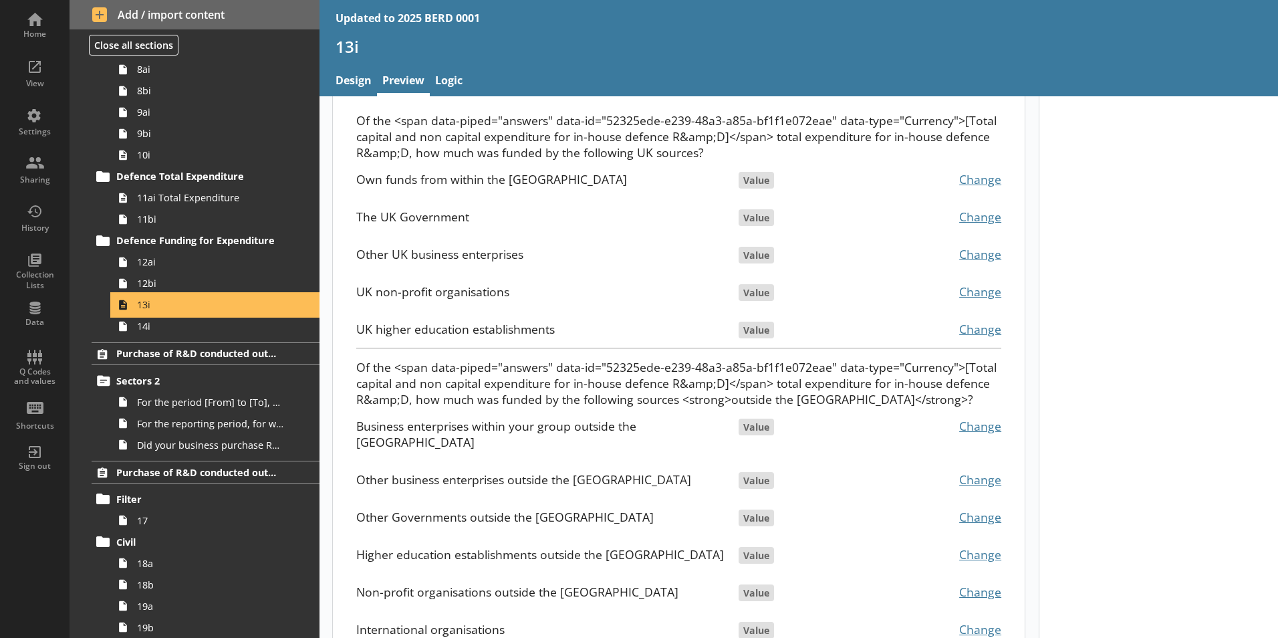
scroll to position [295, 0]
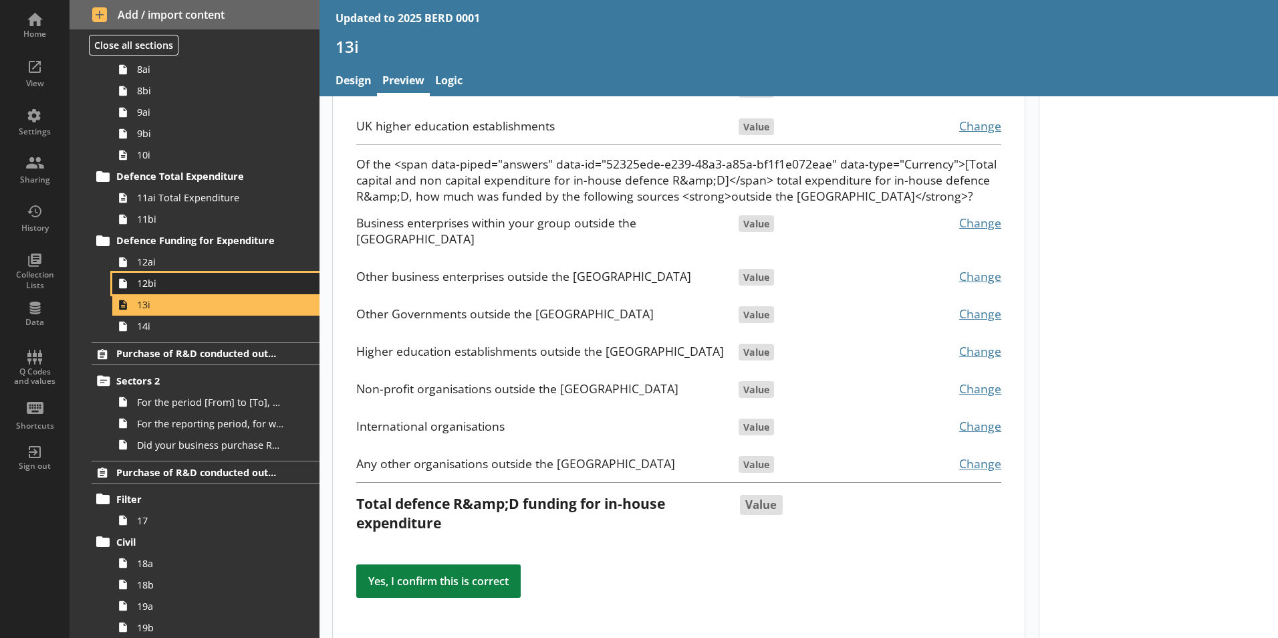
click at [264, 282] on span "12bi" at bounding box center [211, 283] width 148 height 13
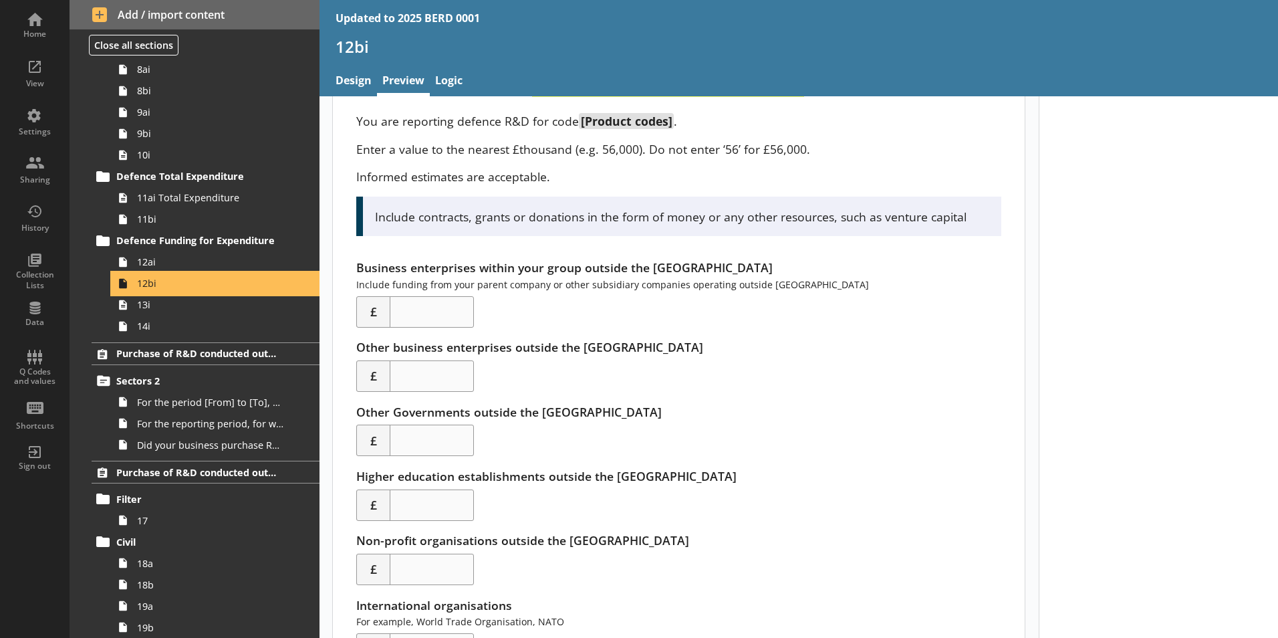
scroll to position [241, 0]
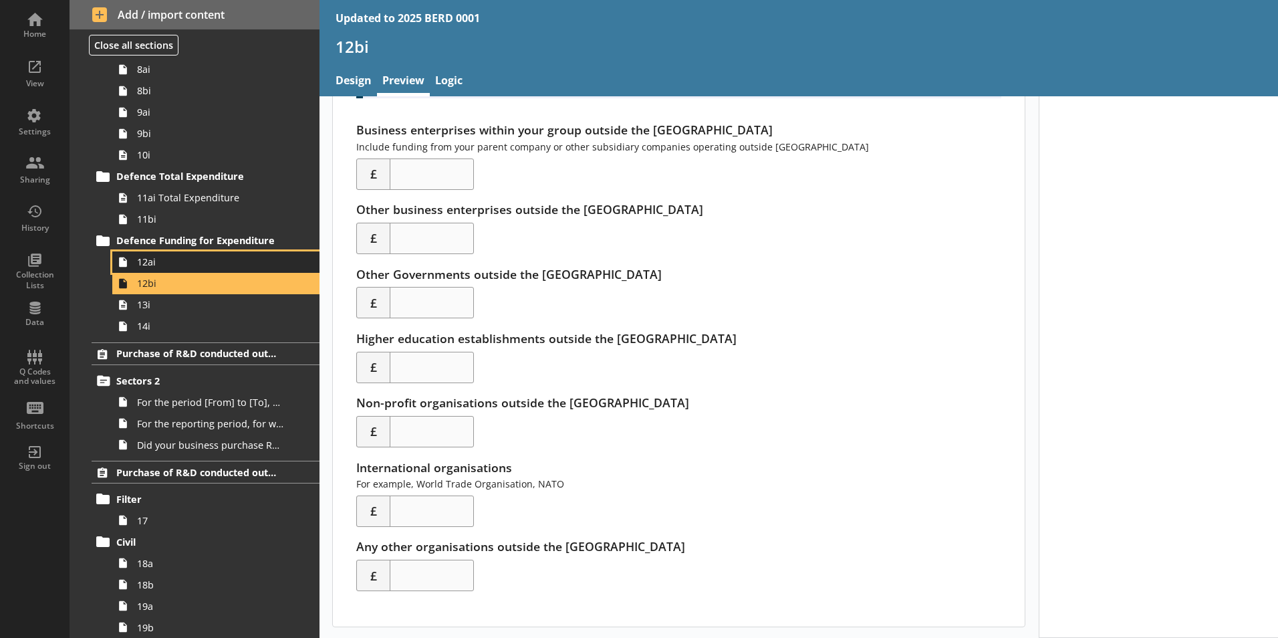
click at [193, 269] on link "12ai" at bounding box center [215, 261] width 207 height 21
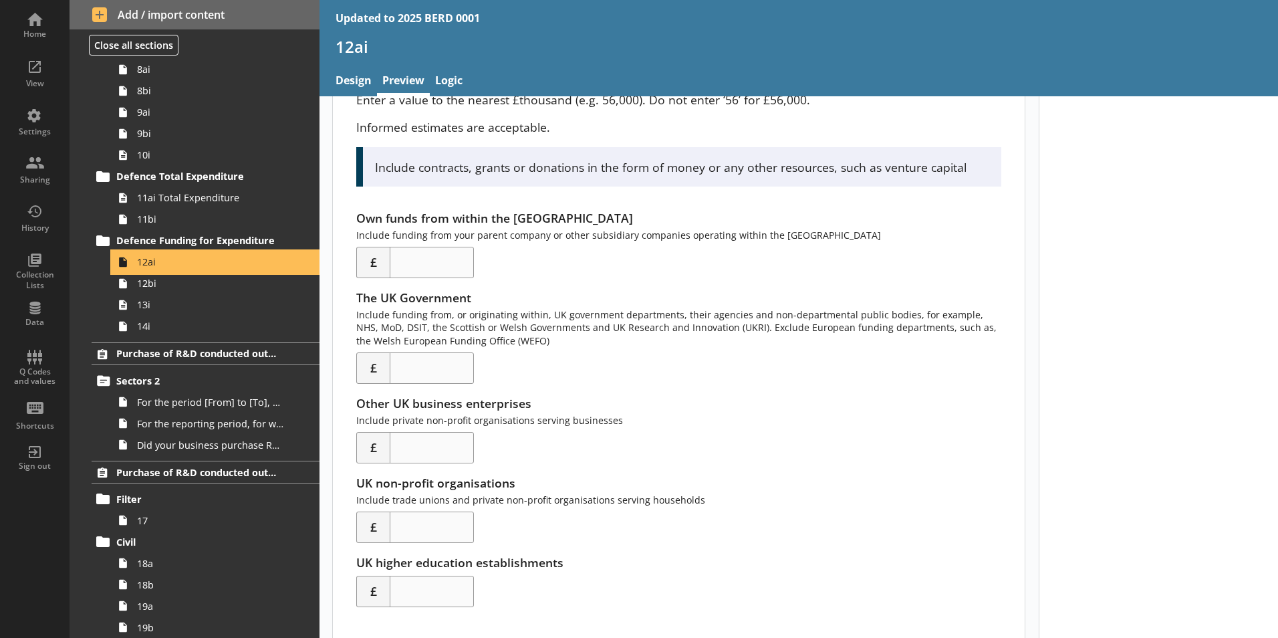
scroll to position [168, 0]
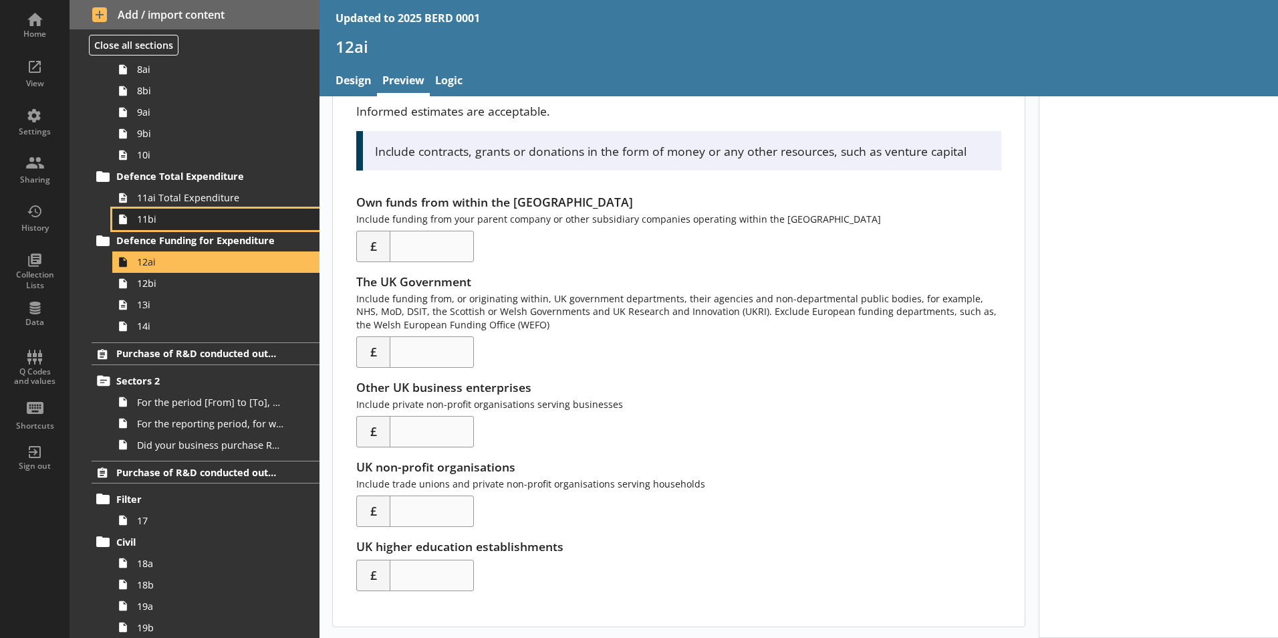
click at [224, 218] on span "11bi" at bounding box center [211, 219] width 148 height 13
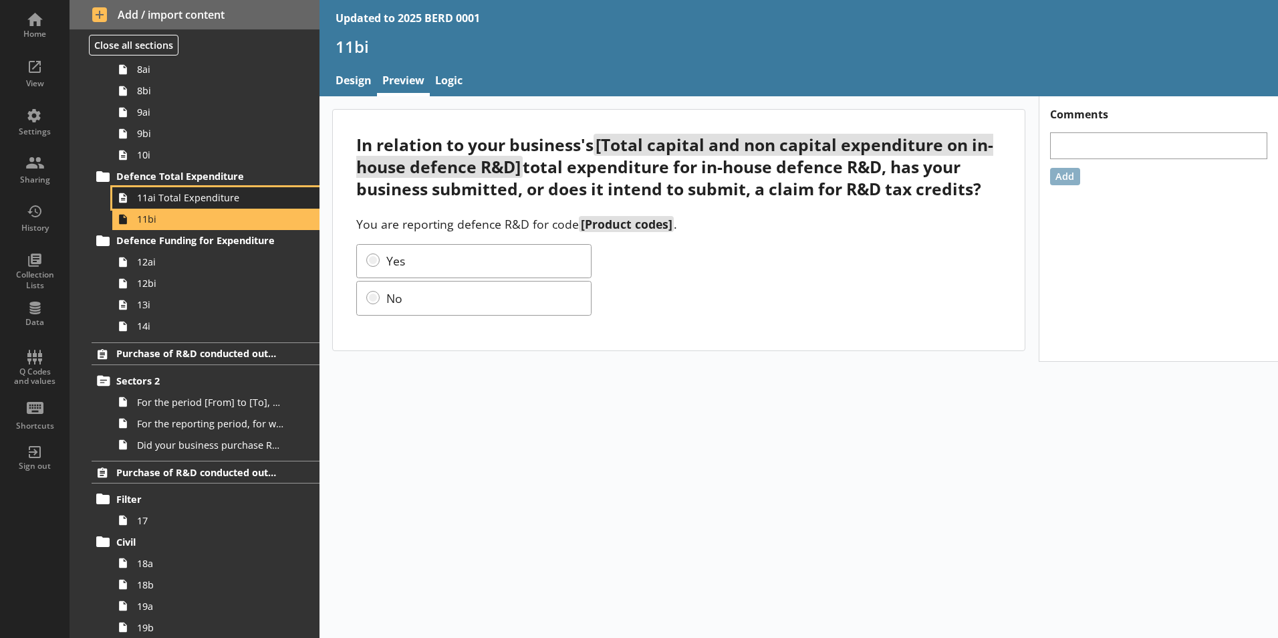
click at [221, 197] on span "11ai Total Expenditure" at bounding box center [211, 197] width 148 height 13
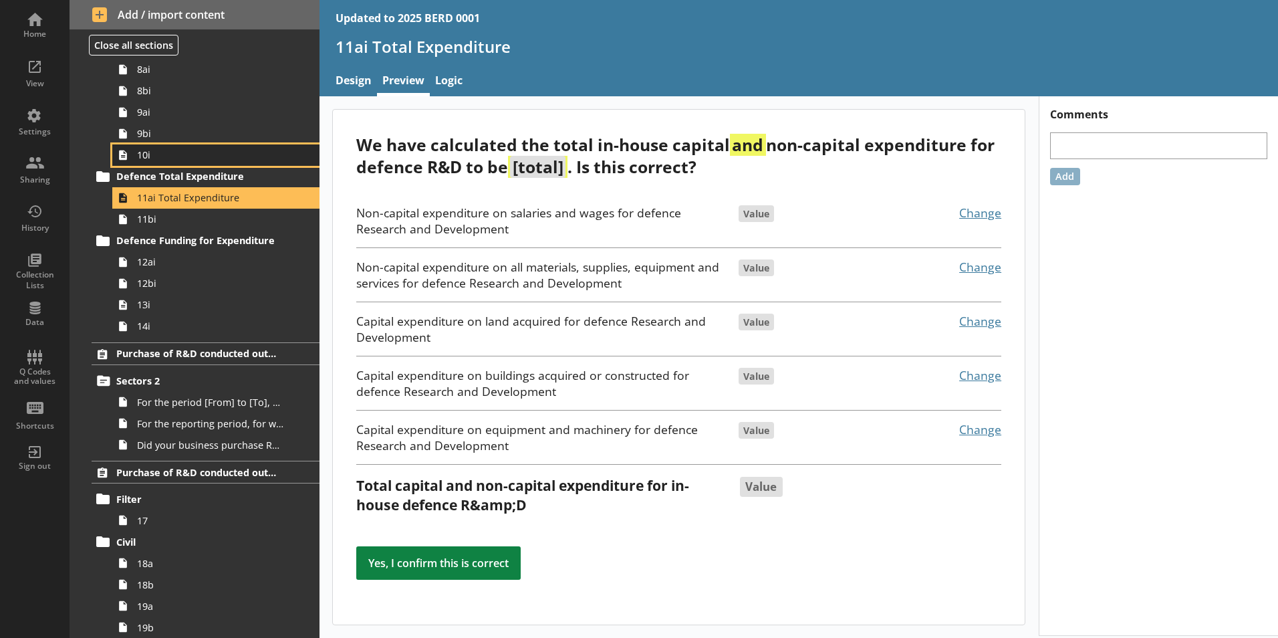
click at [254, 162] on link "10i" at bounding box center [215, 154] width 207 height 21
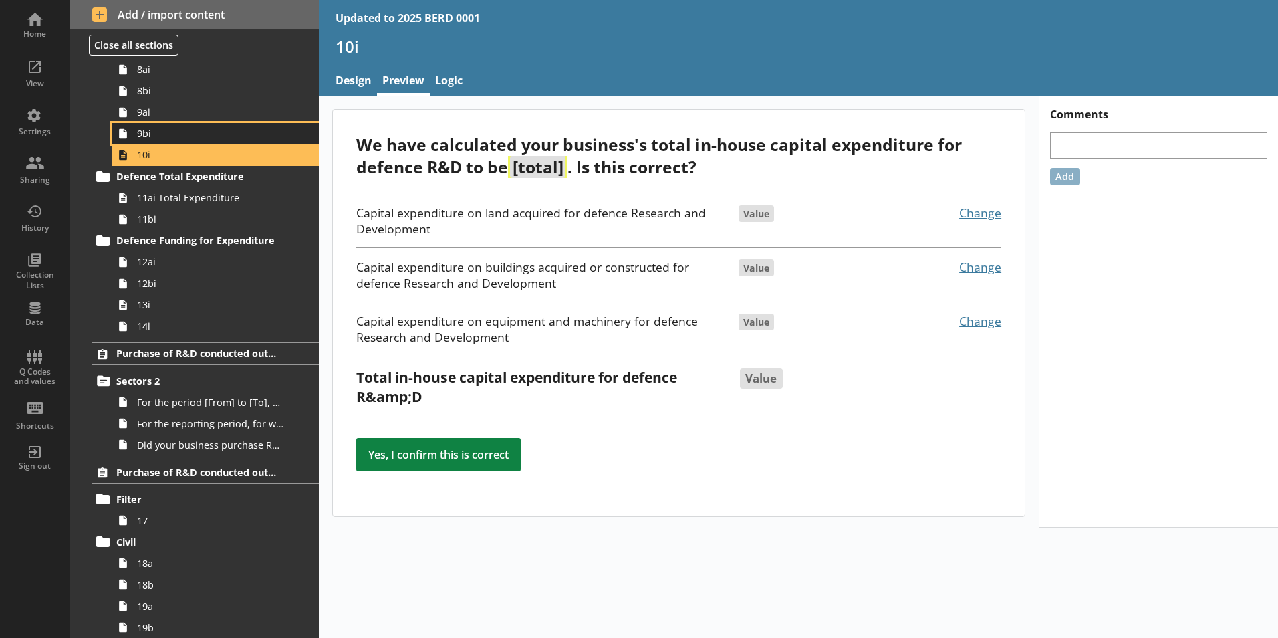
click at [175, 133] on span "9bi" at bounding box center [211, 133] width 148 height 13
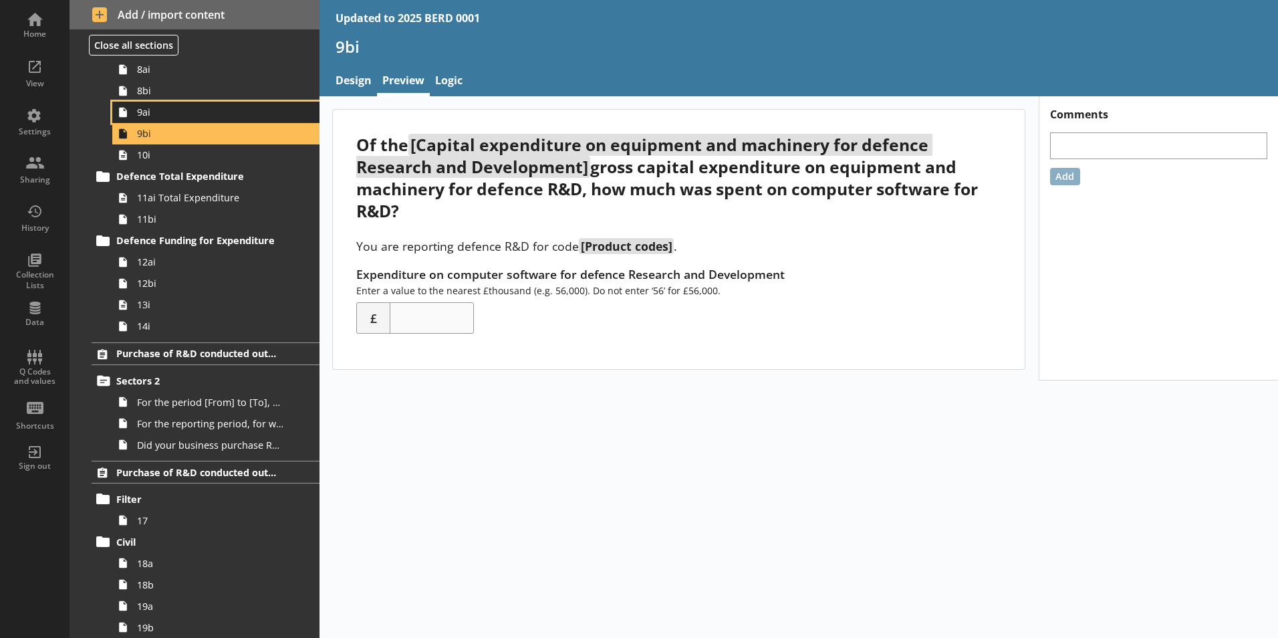
click at [176, 114] on span "9ai" at bounding box center [211, 112] width 148 height 13
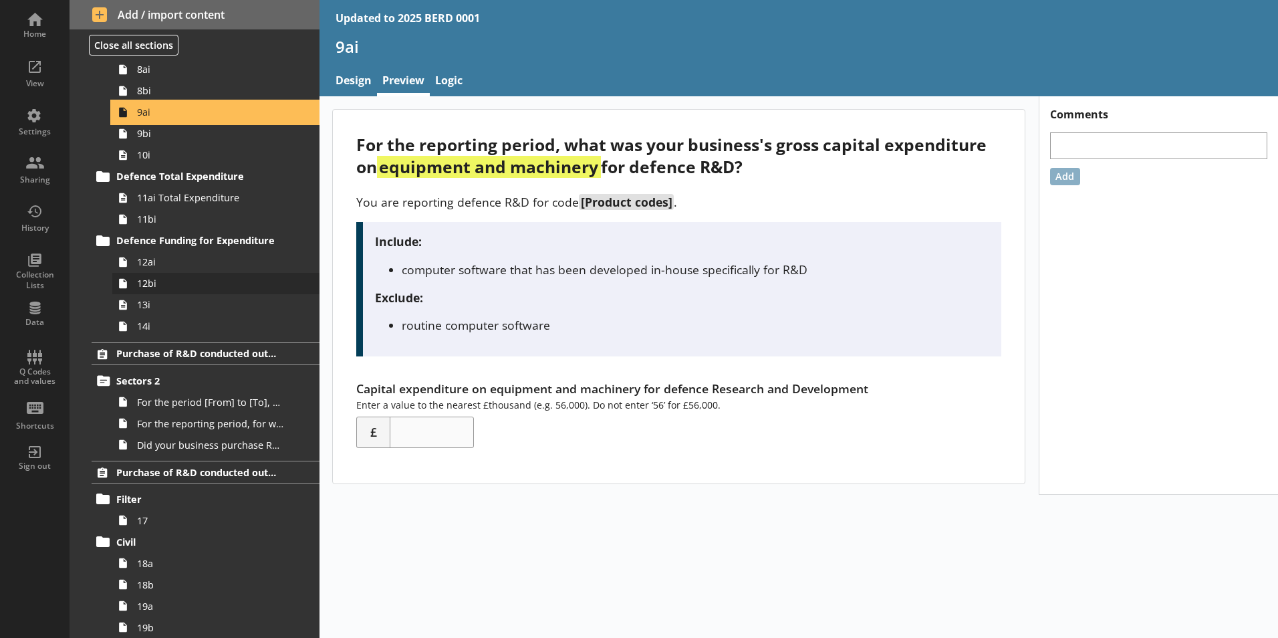
scroll to position [802, 0]
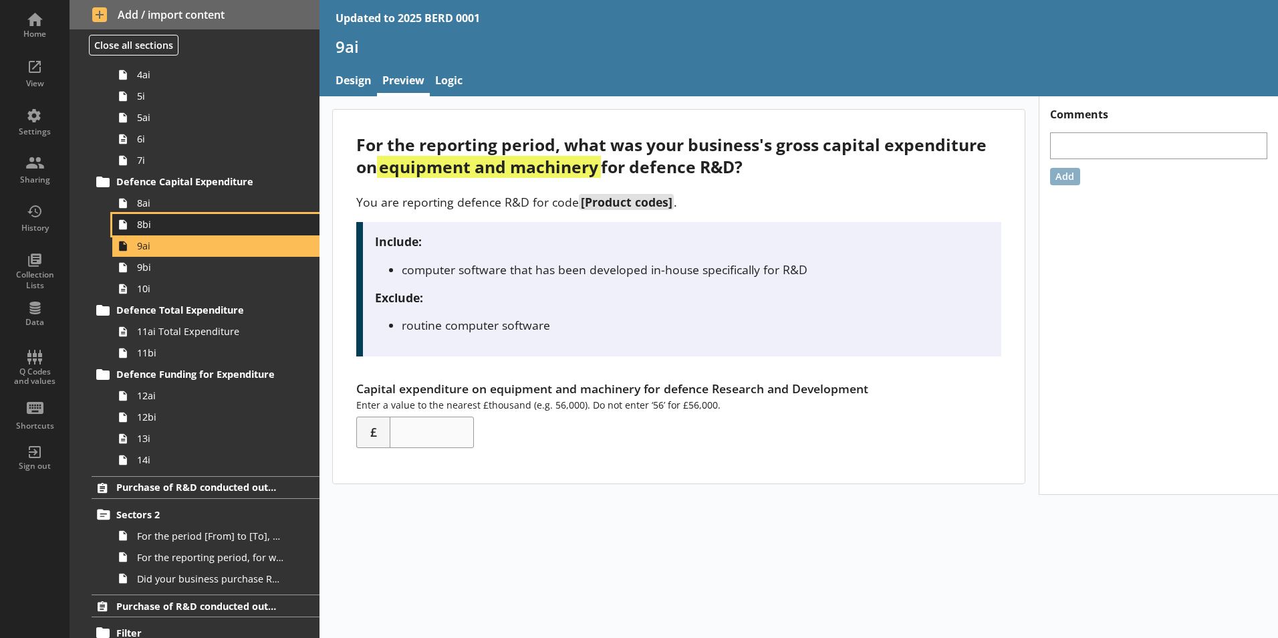
click at [217, 228] on span "8bi" at bounding box center [211, 224] width 148 height 13
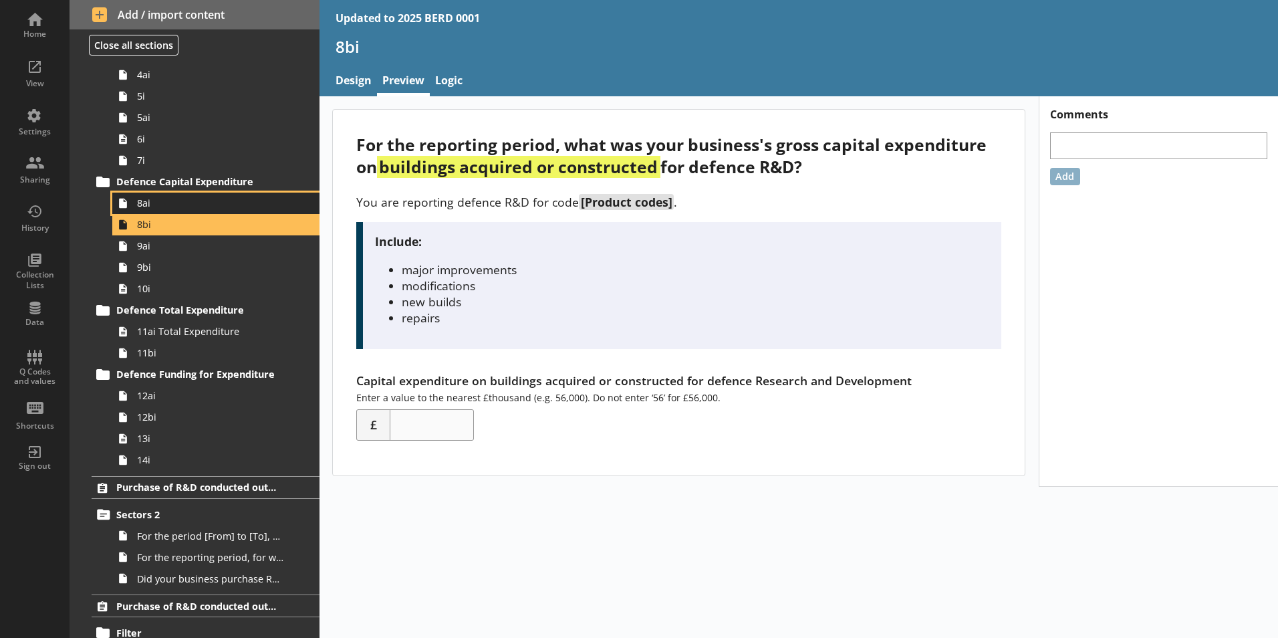
click at [243, 201] on span "8ai" at bounding box center [211, 203] width 148 height 13
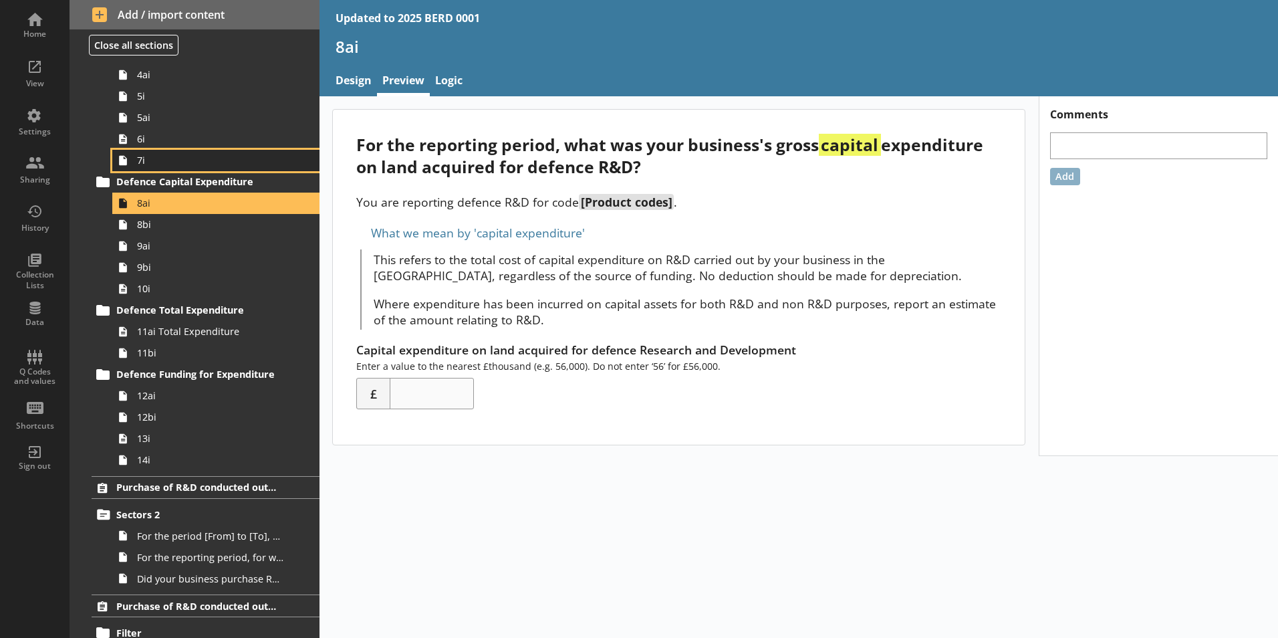
click at [229, 166] on span "7i" at bounding box center [211, 160] width 148 height 13
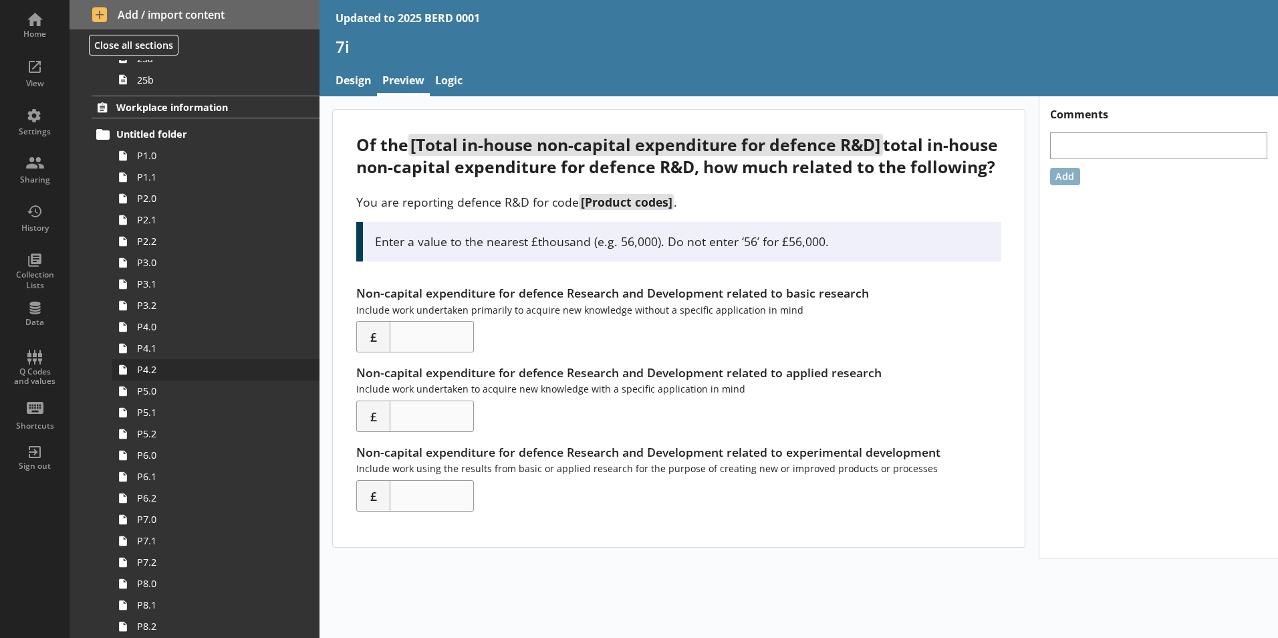
scroll to position [1974, 0]
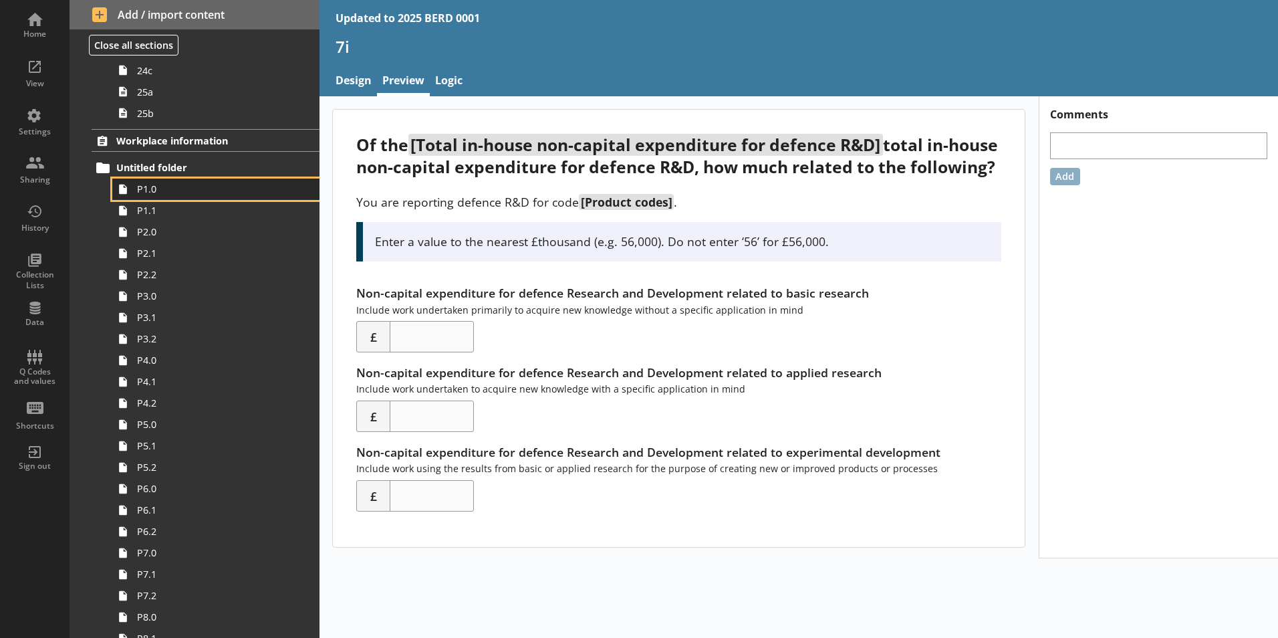
click at [166, 194] on span "P1.0" at bounding box center [211, 188] width 148 height 13
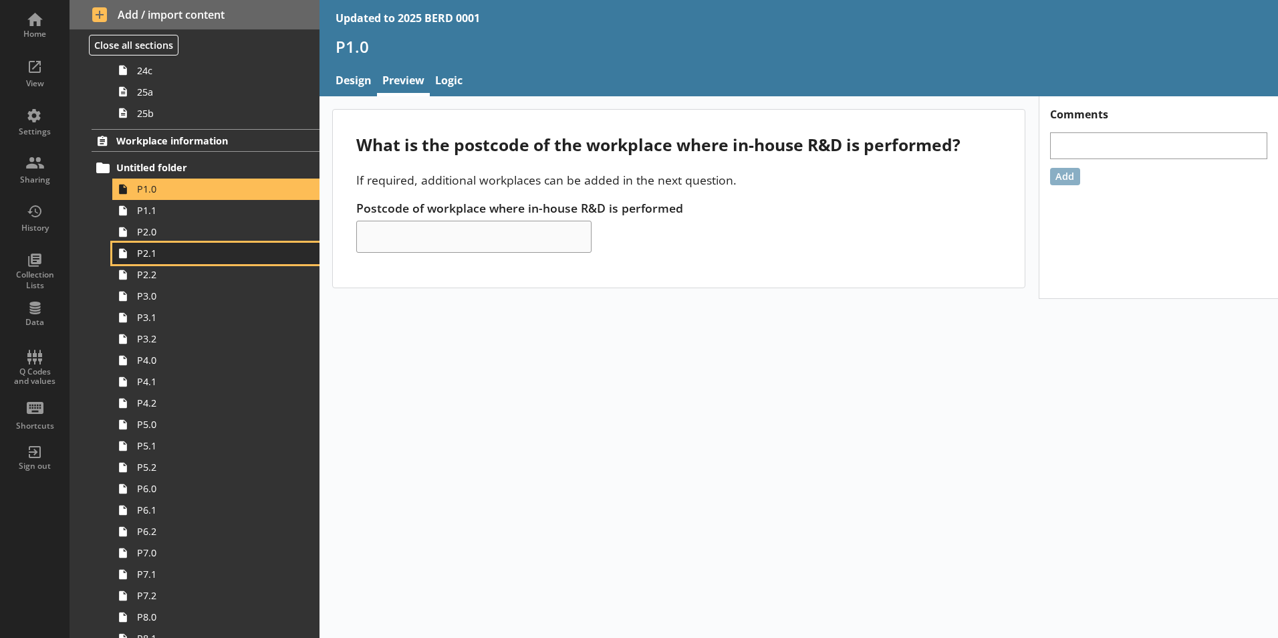
click at [219, 245] on link "P2.1" at bounding box center [215, 253] width 207 height 21
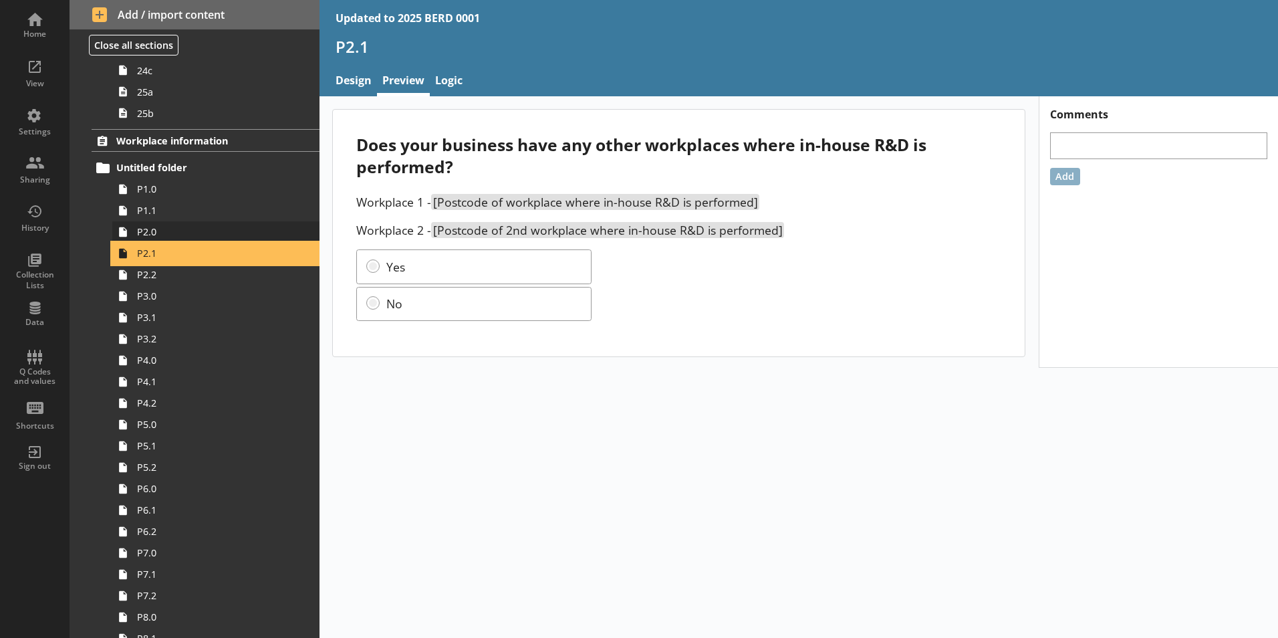
scroll to position [1908, 0]
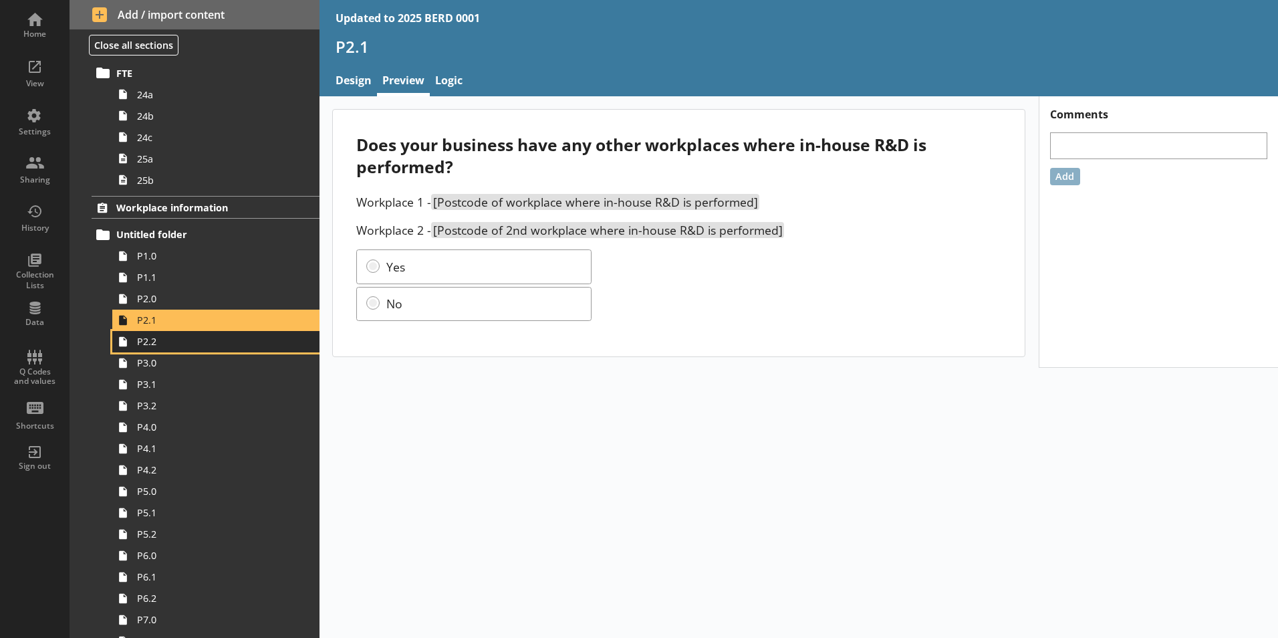
click at [197, 339] on span "P2.2" at bounding box center [211, 341] width 148 height 13
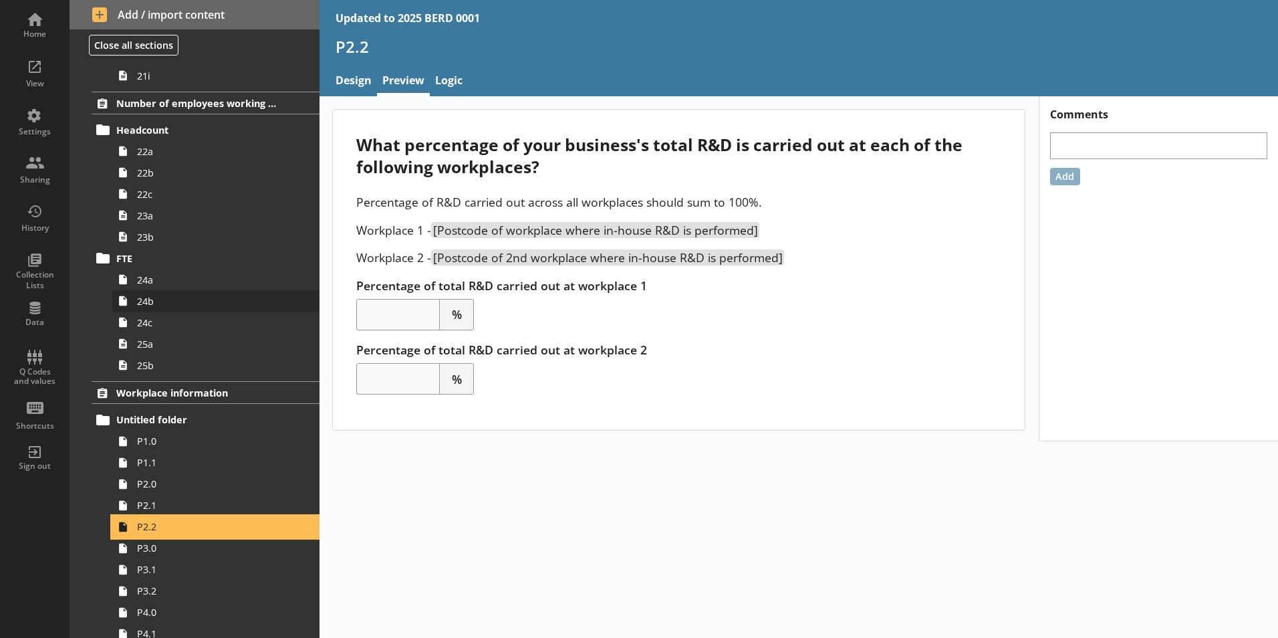
scroll to position [1707, 0]
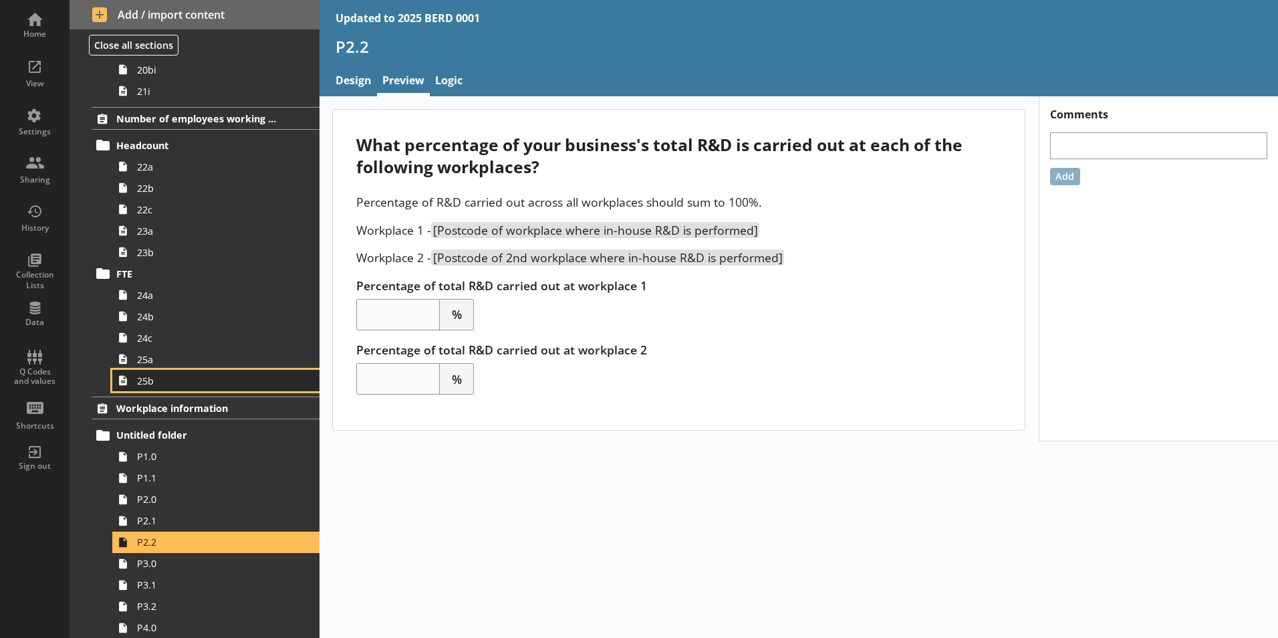
click at [194, 388] on link "25b" at bounding box center [215, 380] width 207 height 21
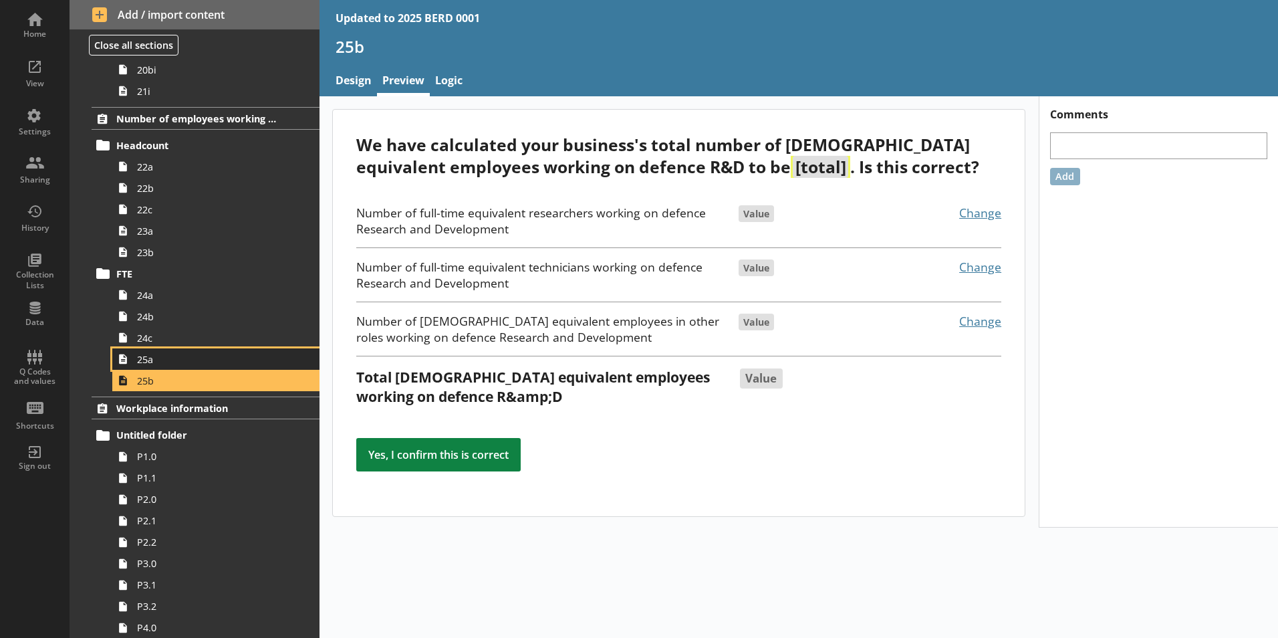
click at [212, 367] on link "25a" at bounding box center [215, 358] width 207 height 21
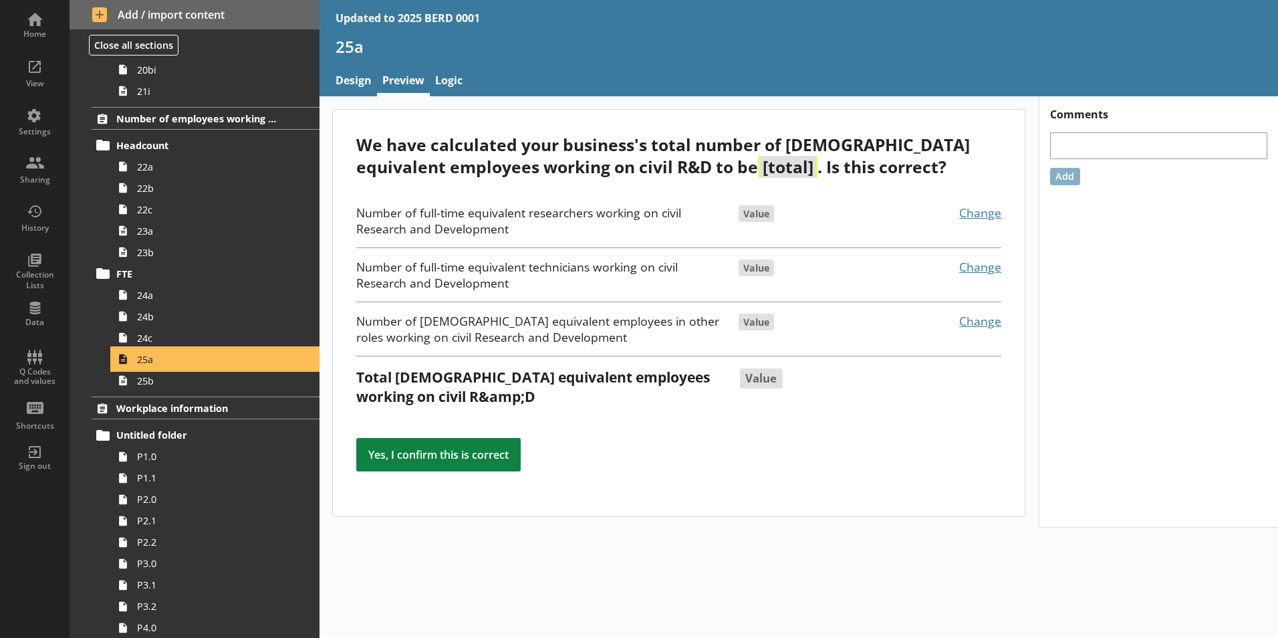
click at [215, 355] on span "25a" at bounding box center [211, 359] width 148 height 13
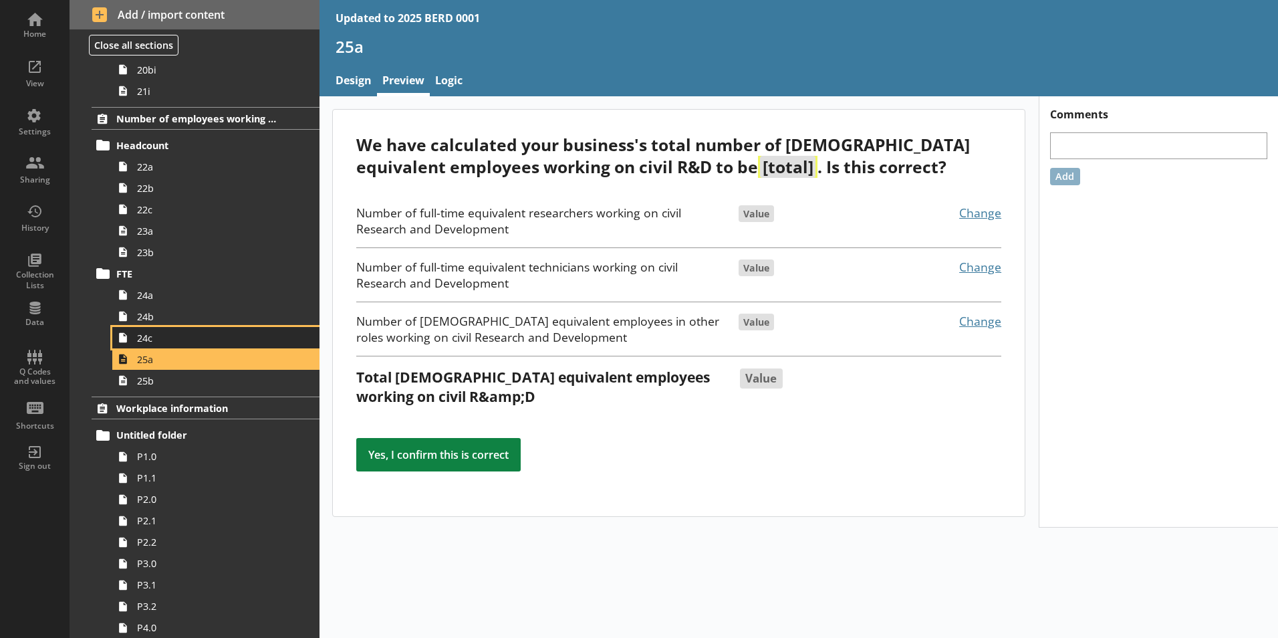
click at [216, 341] on span "24c" at bounding box center [211, 338] width 148 height 13
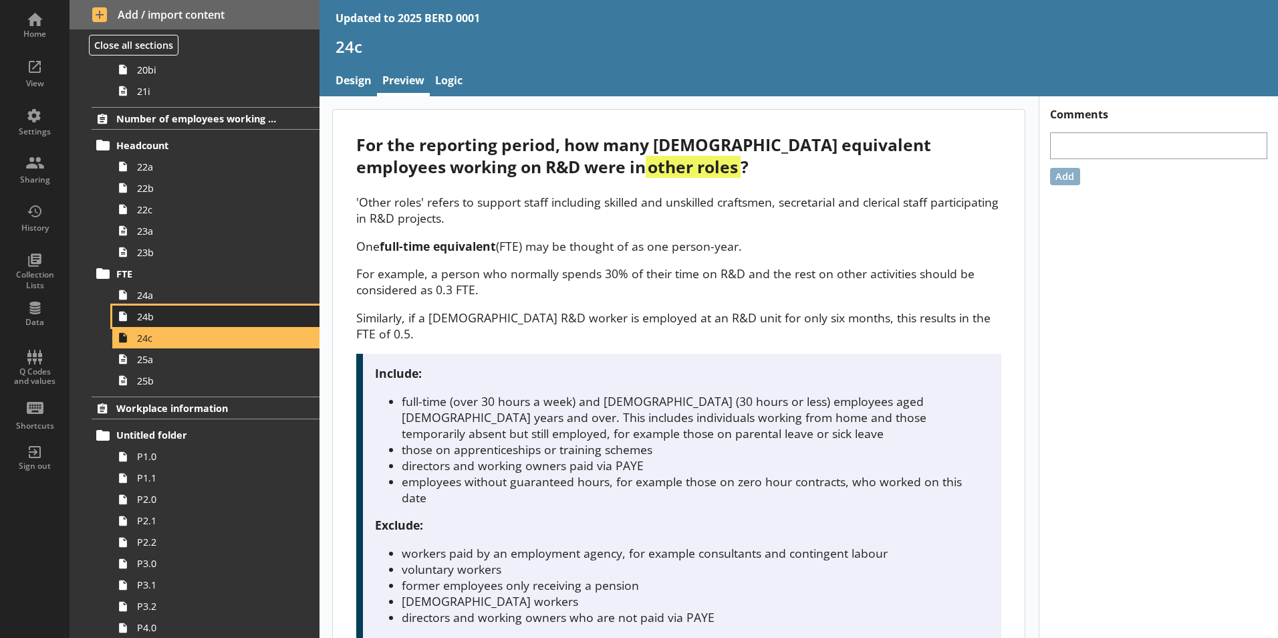
click at [219, 318] on span "24b" at bounding box center [211, 316] width 148 height 13
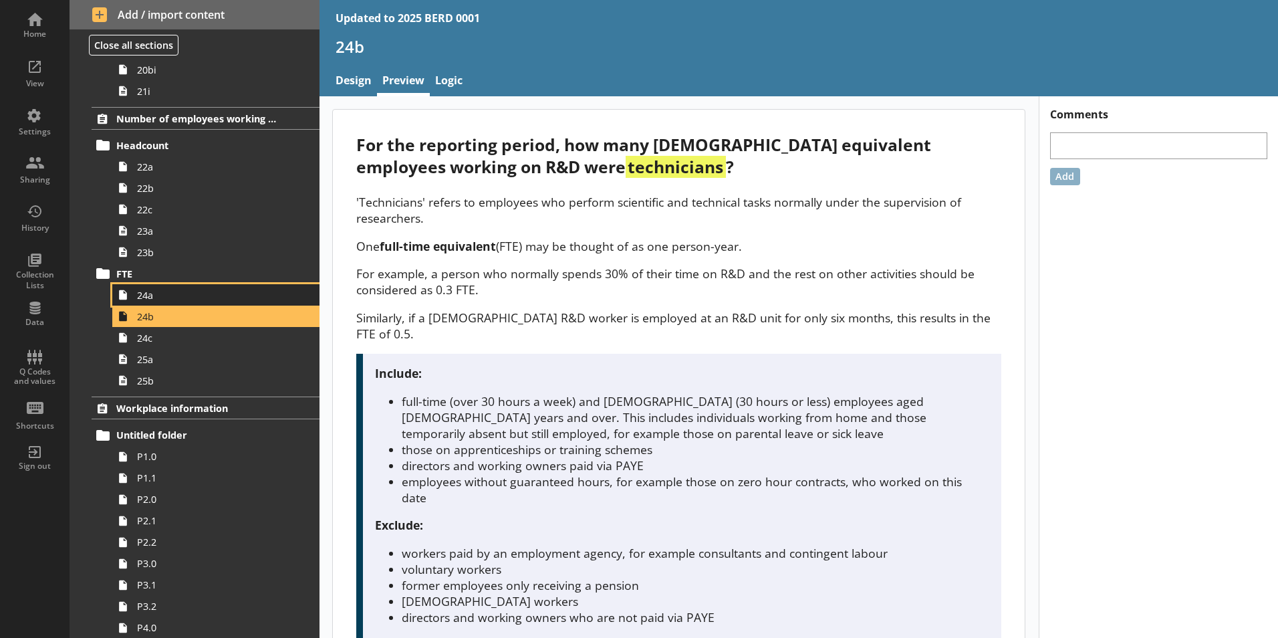
click at [216, 295] on span "24a" at bounding box center [211, 295] width 148 height 13
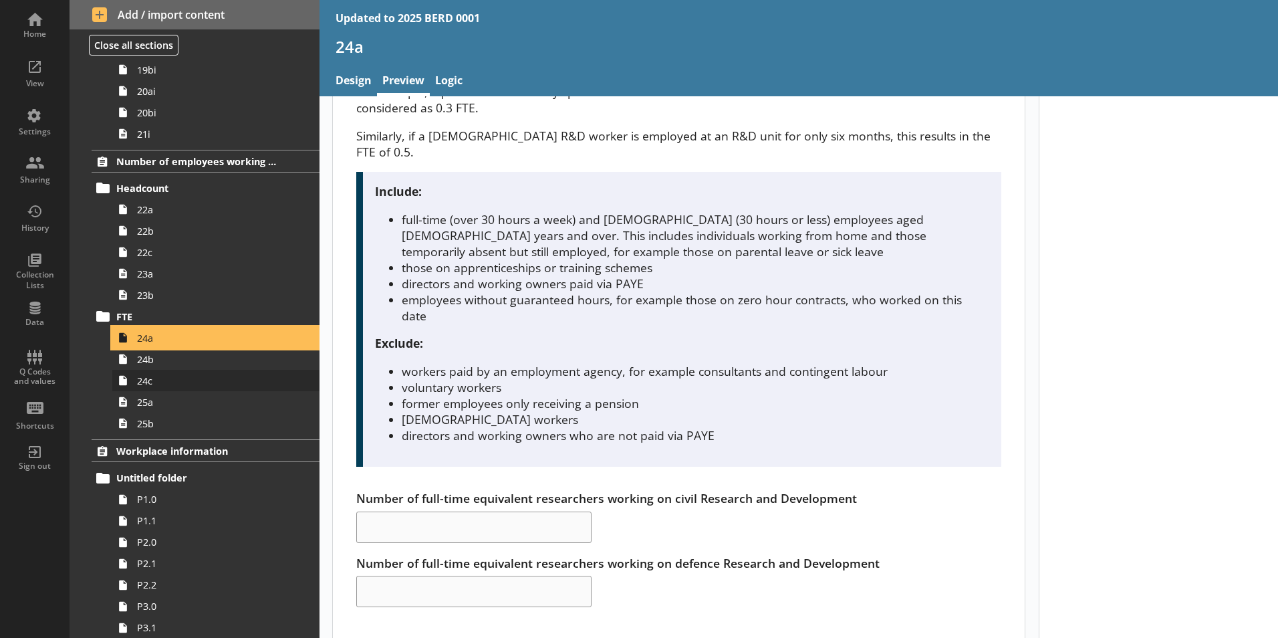
scroll to position [1640, 0]
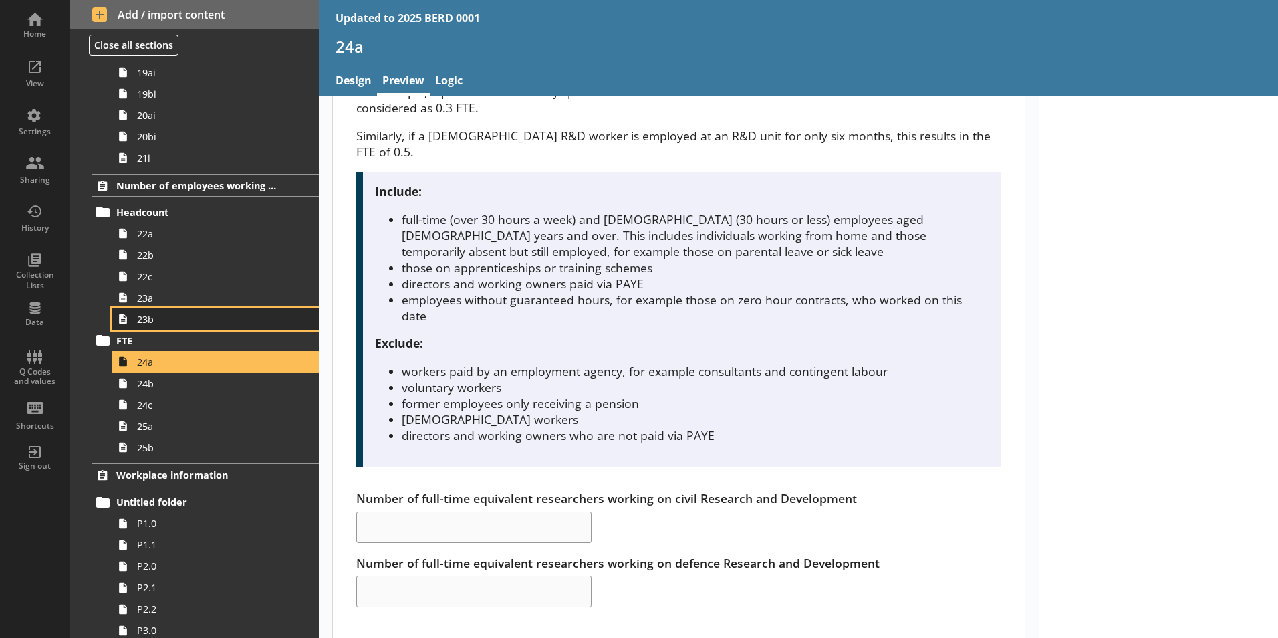
click at [156, 310] on link "23b" at bounding box center [215, 318] width 207 height 21
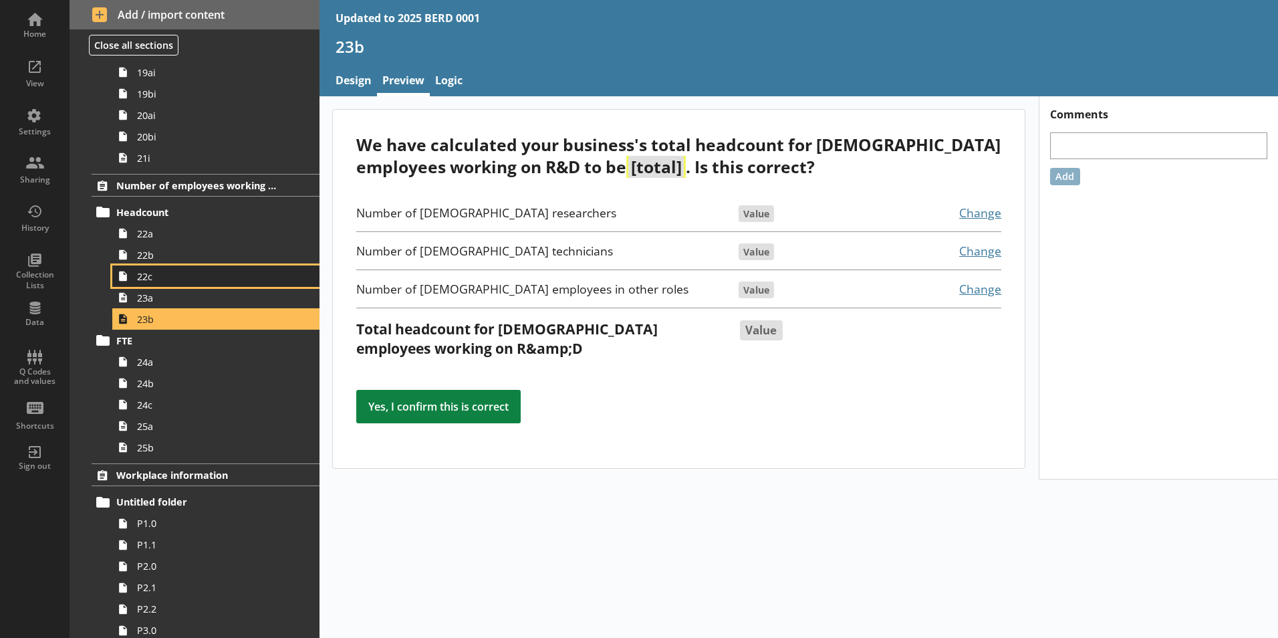
click at [192, 283] on link "22c" at bounding box center [215, 275] width 207 height 21
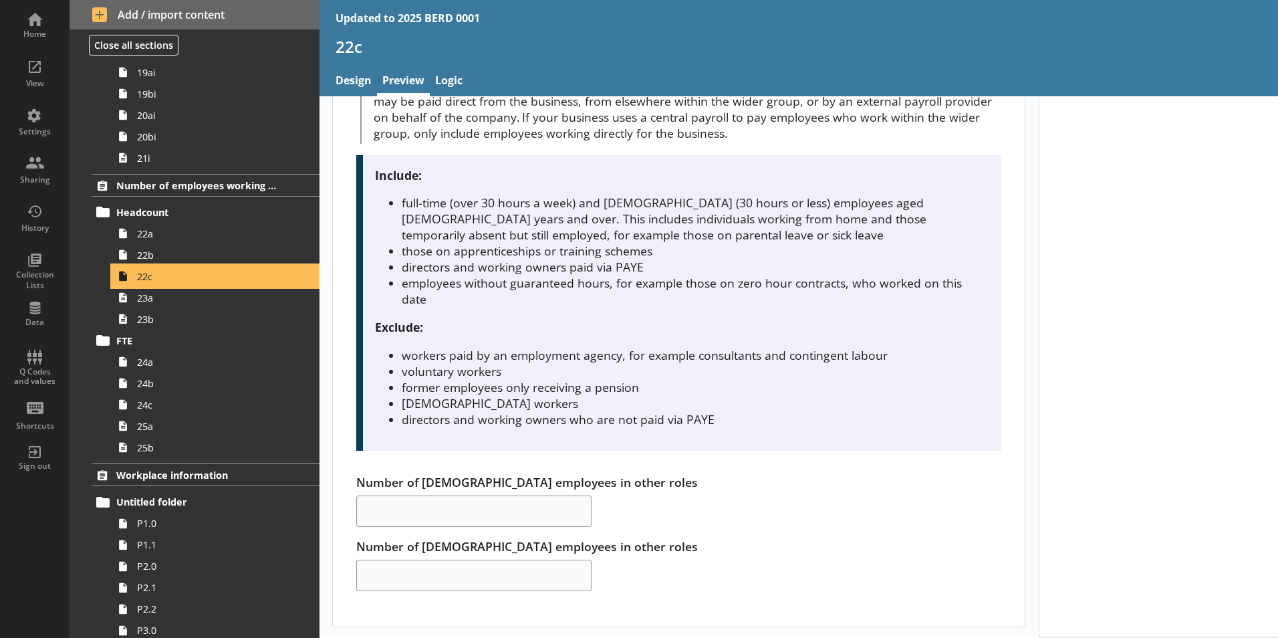
scroll to position [190, 0]
click at [258, 298] on span "23a" at bounding box center [211, 297] width 148 height 13
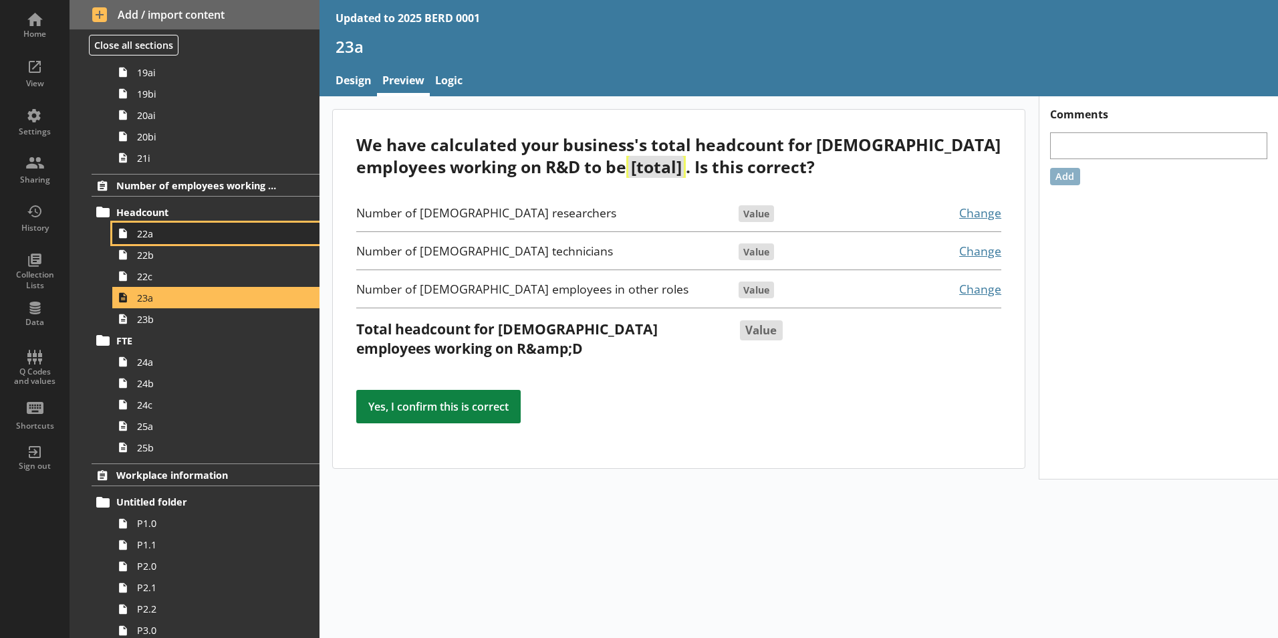
click at [291, 223] on link "22a" at bounding box center [215, 233] width 207 height 21
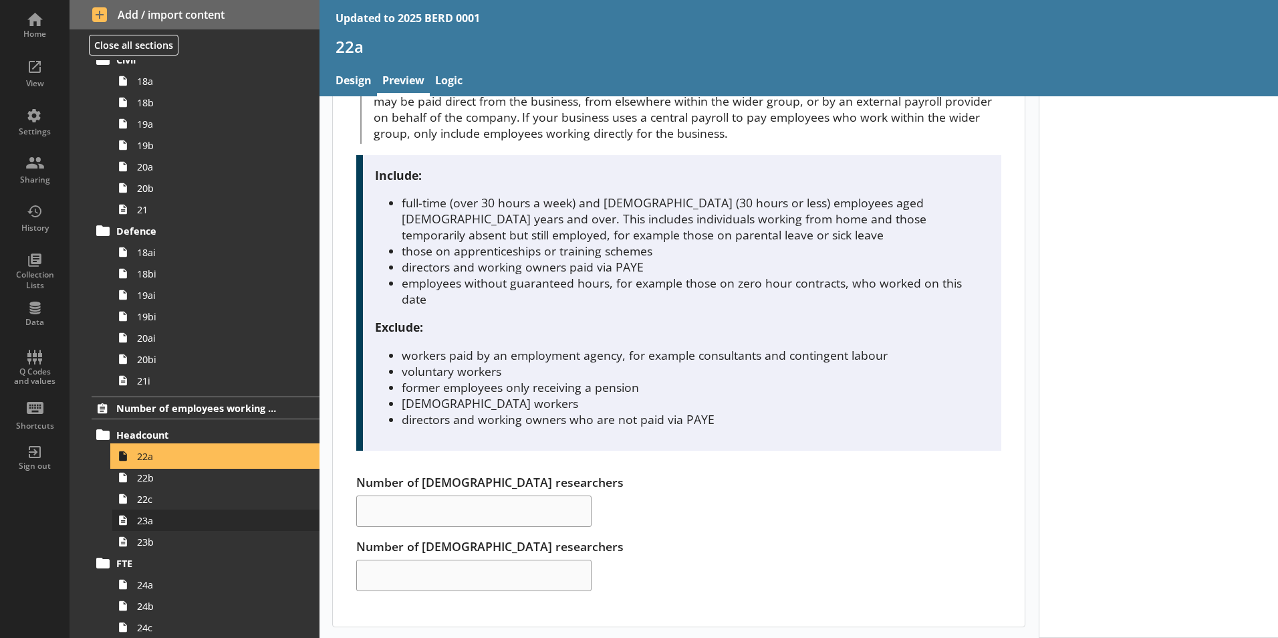
scroll to position [1373, 0]
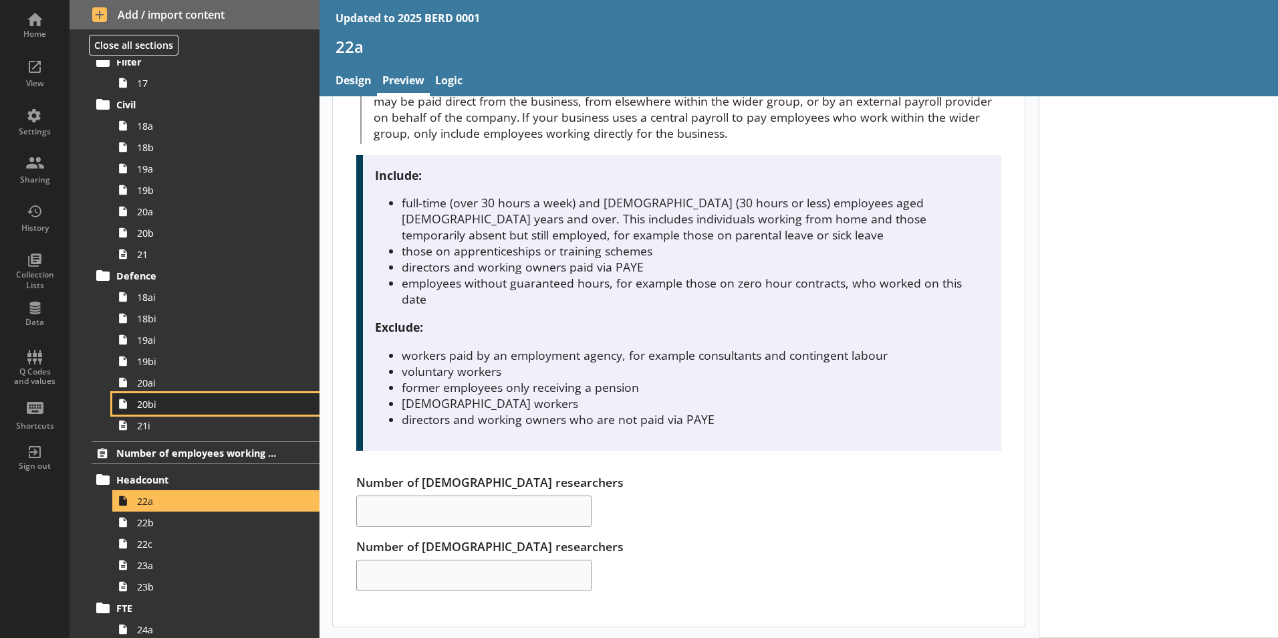
click at [202, 408] on span "20bi" at bounding box center [211, 404] width 148 height 13
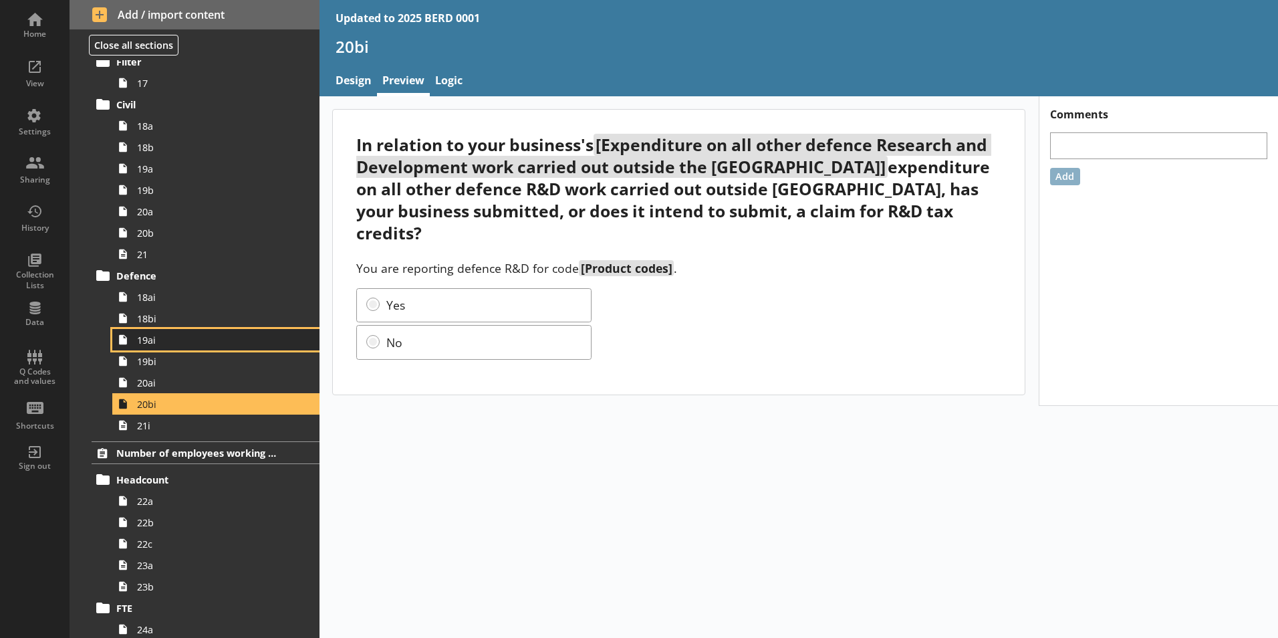
click at [275, 349] on link "19ai" at bounding box center [215, 339] width 207 height 21
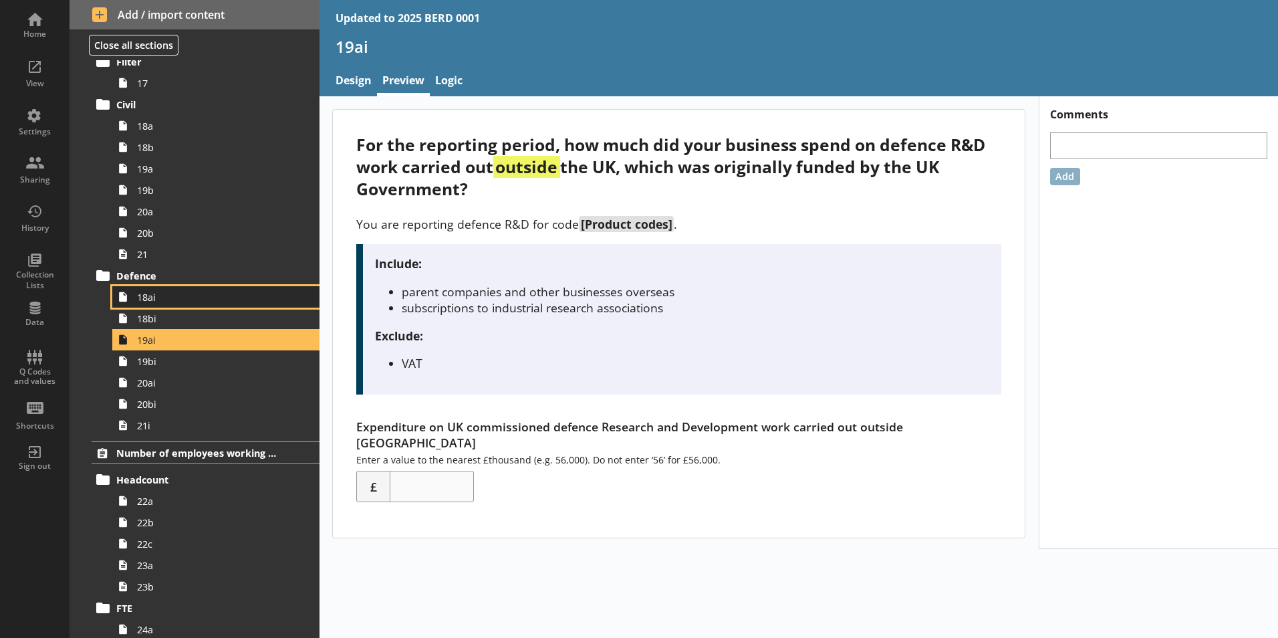
click at [220, 289] on link "18ai" at bounding box center [215, 296] width 207 height 21
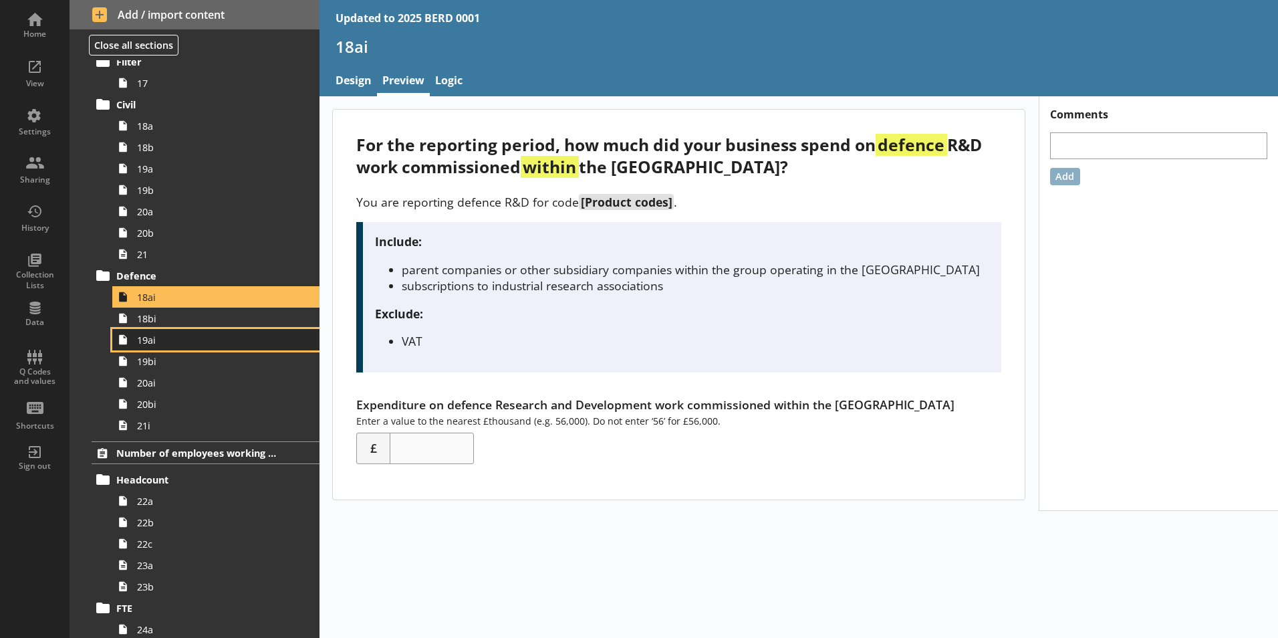
click at [269, 329] on link "19ai" at bounding box center [215, 339] width 207 height 21
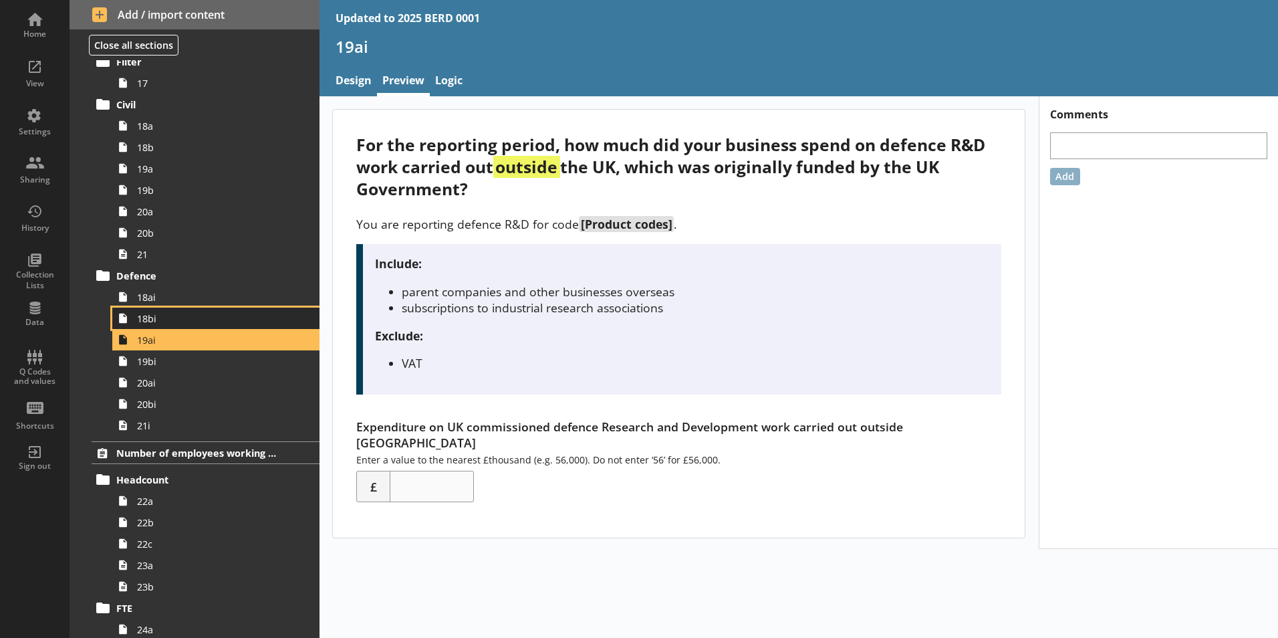
click at [262, 320] on span "18bi" at bounding box center [211, 318] width 148 height 13
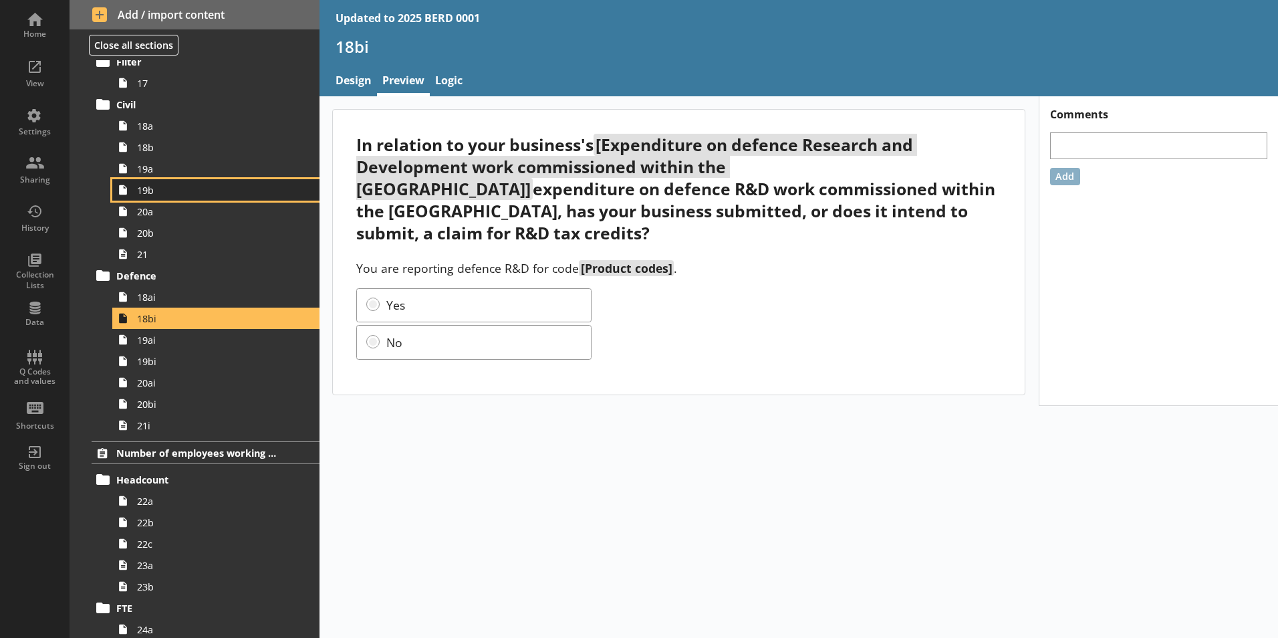
click at [231, 191] on span "19b" at bounding box center [211, 190] width 148 height 13
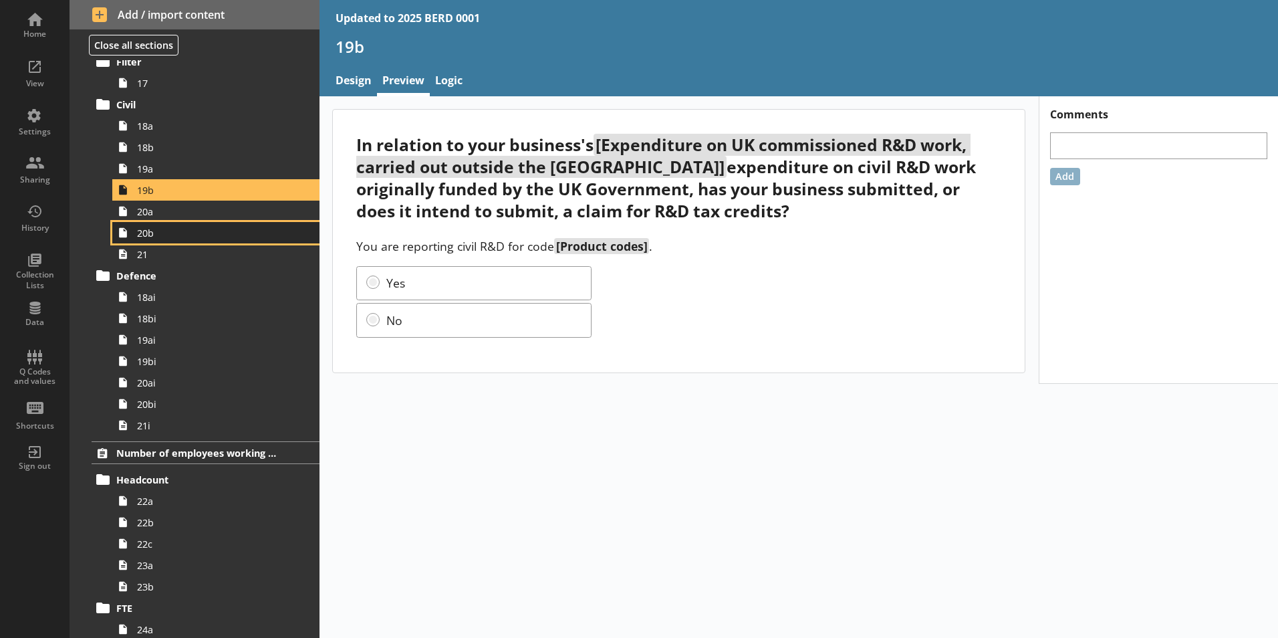
click at [223, 224] on link "20b" at bounding box center [215, 232] width 207 height 21
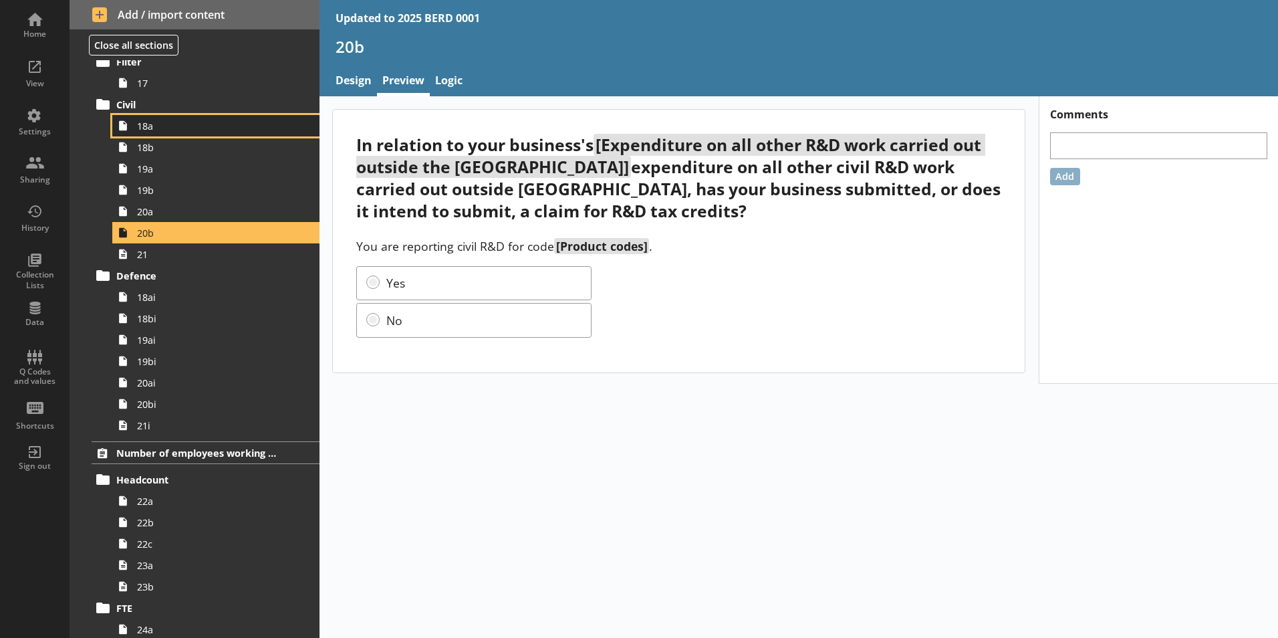
click at [235, 126] on span "18a" at bounding box center [211, 126] width 148 height 13
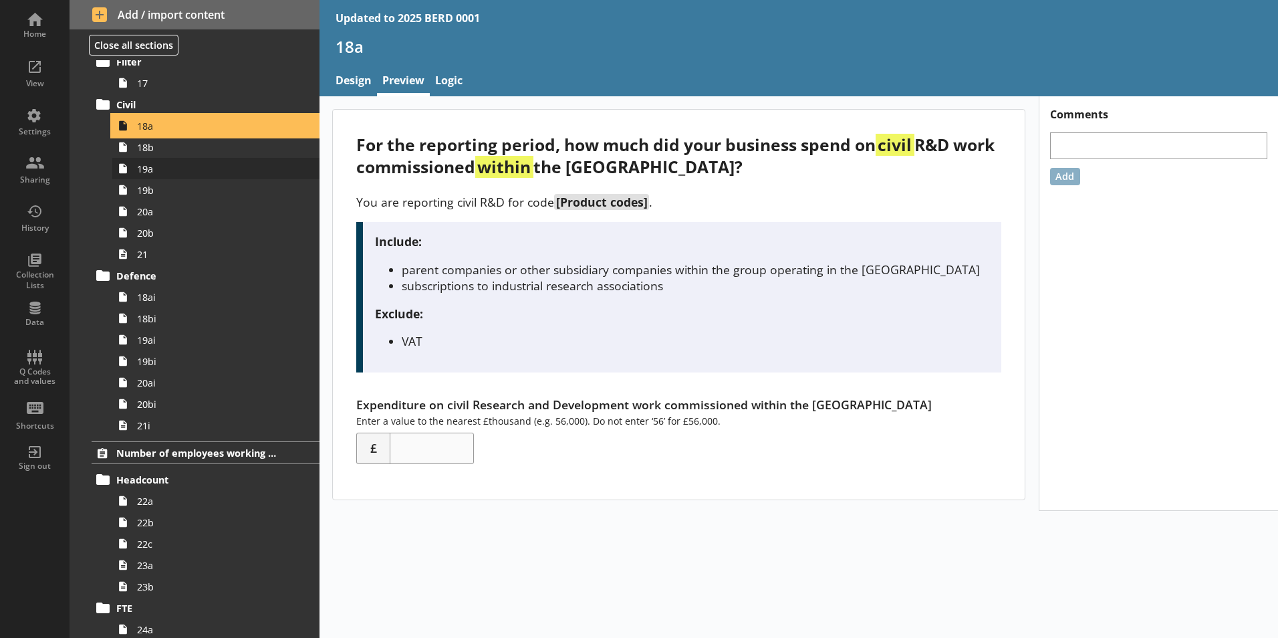
scroll to position [1239, 0]
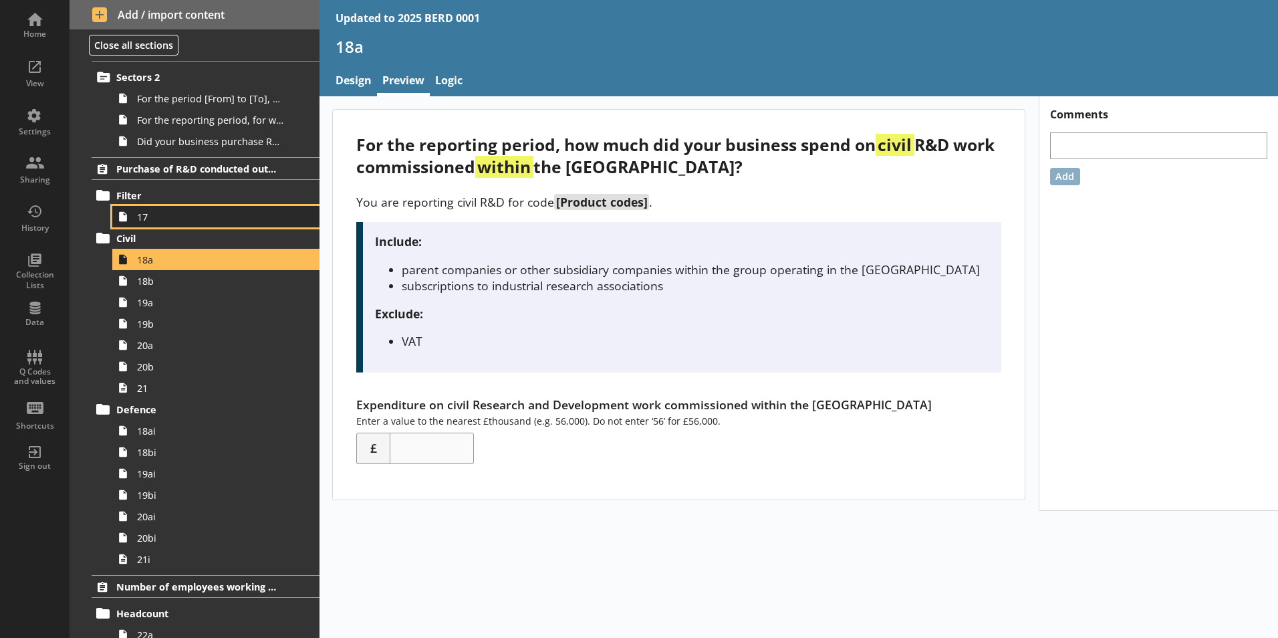
click at [201, 219] on span "17" at bounding box center [211, 217] width 148 height 13
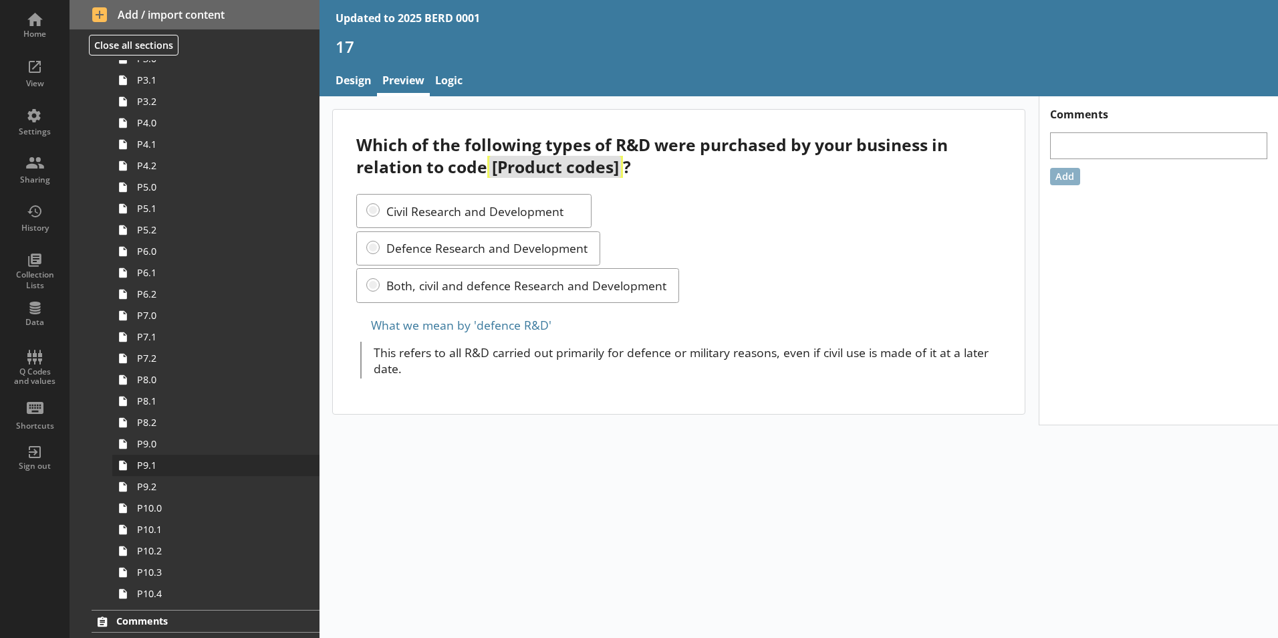
scroll to position [2309, 0]
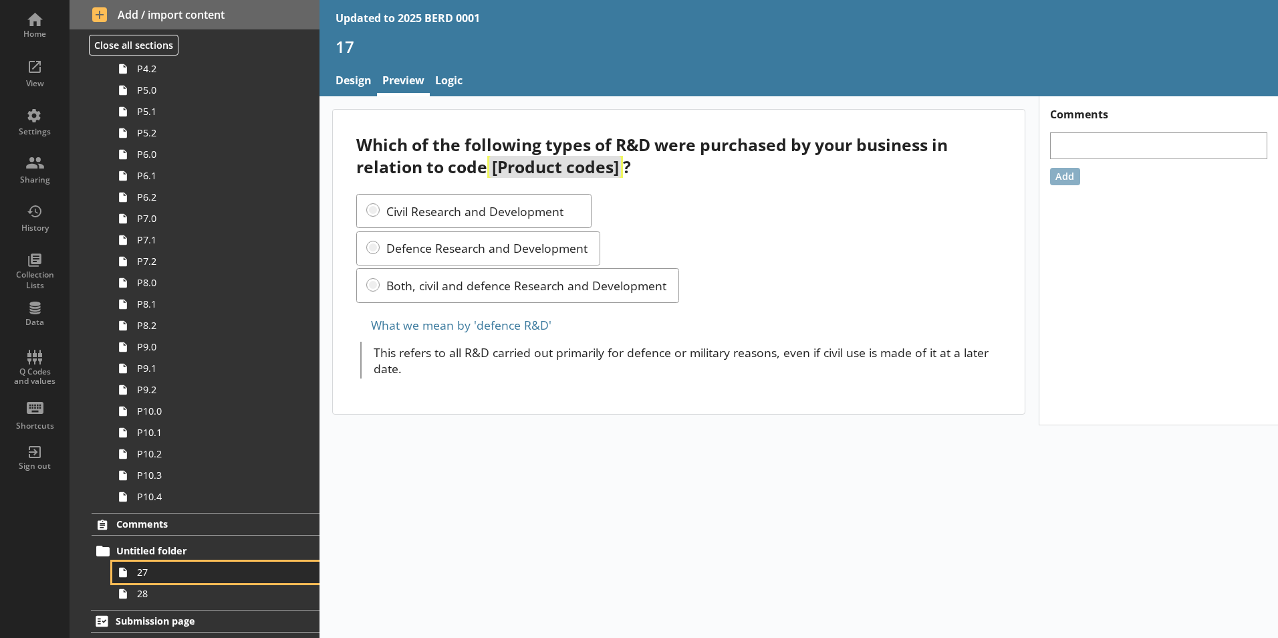
click at [221, 574] on span "27" at bounding box center [211, 571] width 148 height 13
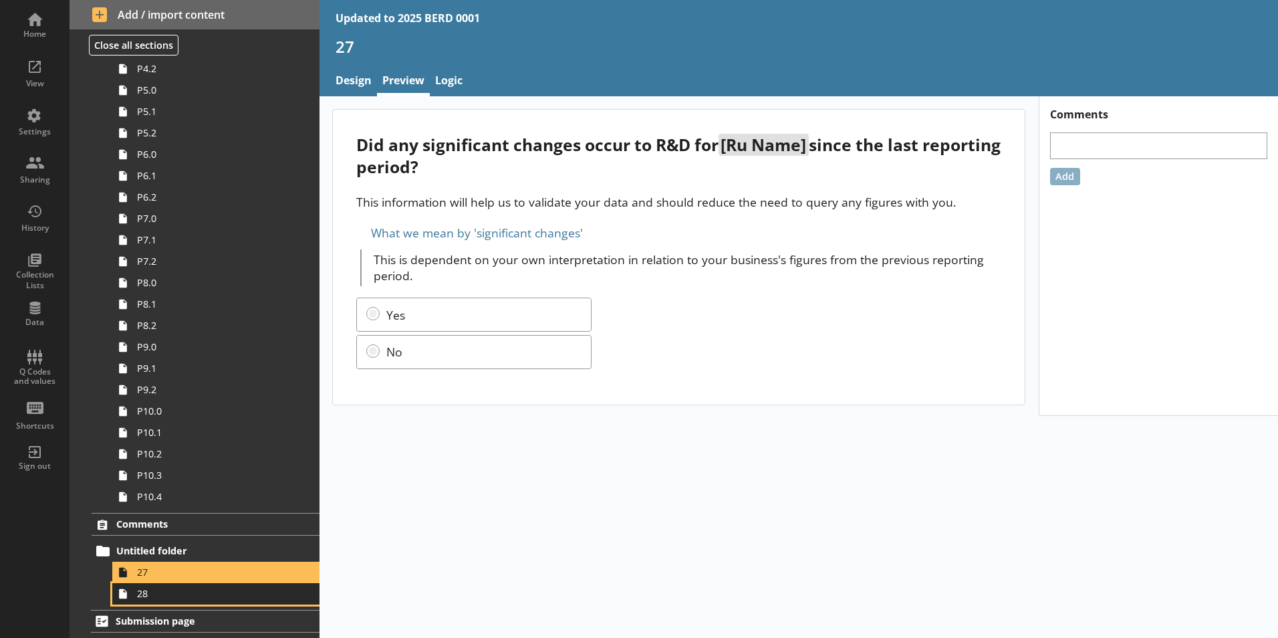
click at [232, 602] on link "28" at bounding box center [215, 593] width 207 height 21
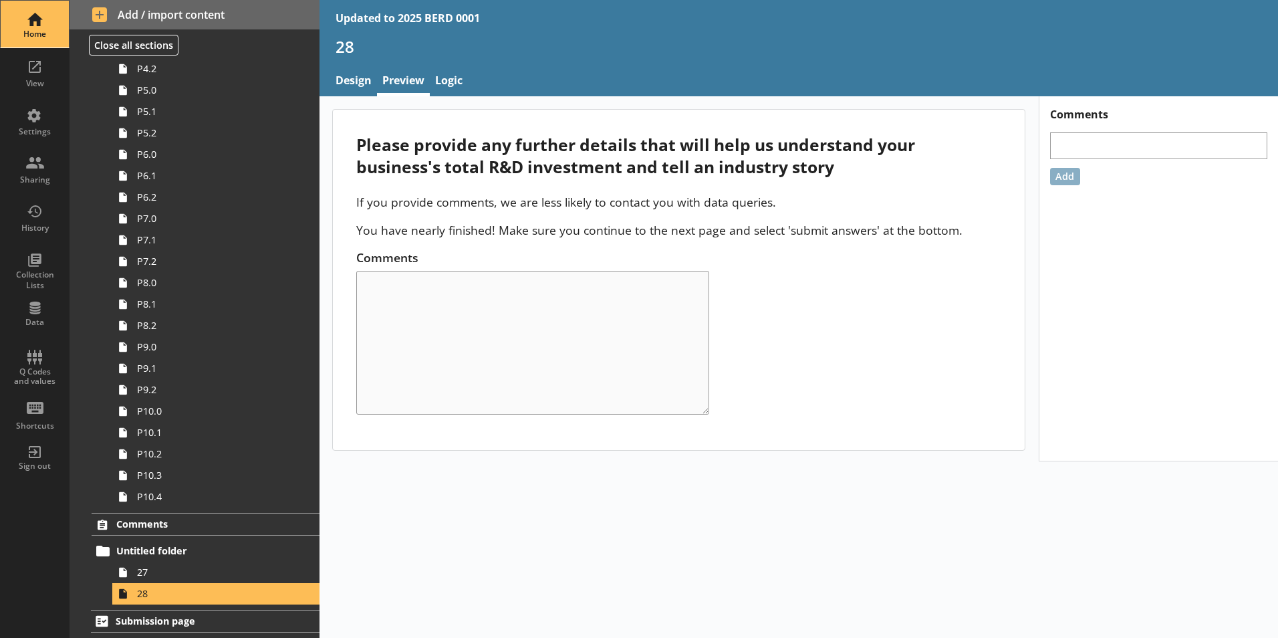
click at [41, 42] on div "Home" at bounding box center [34, 24] width 47 height 47
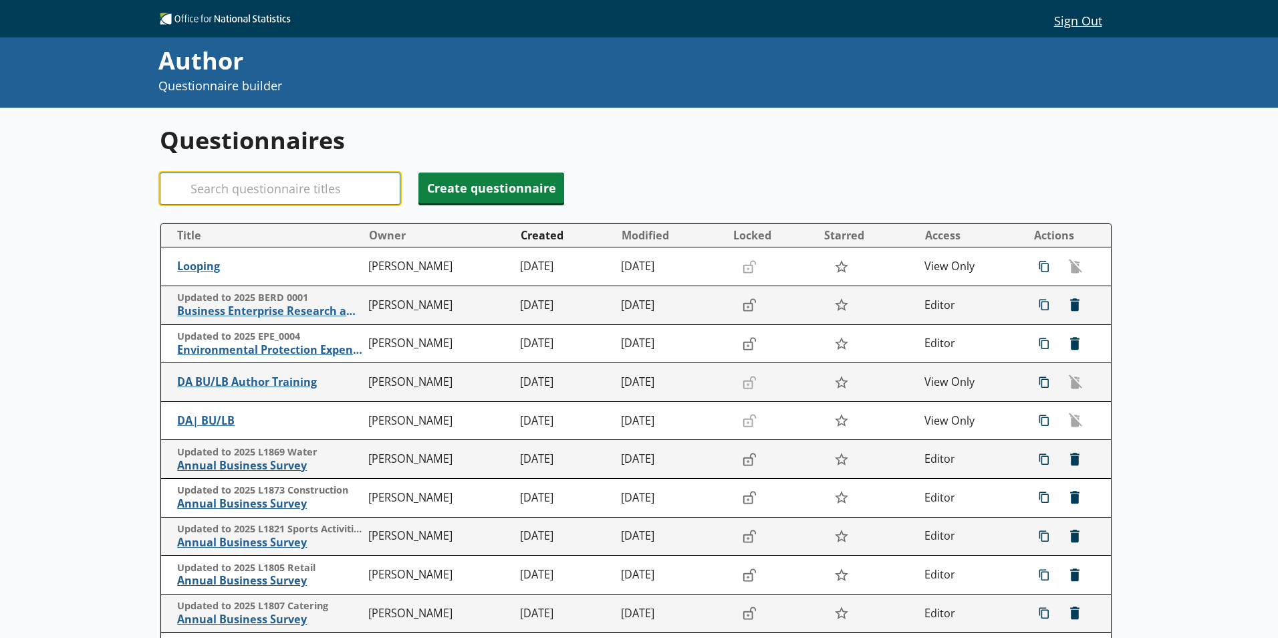
click at [221, 192] on input "Search" at bounding box center [280, 188] width 241 height 32
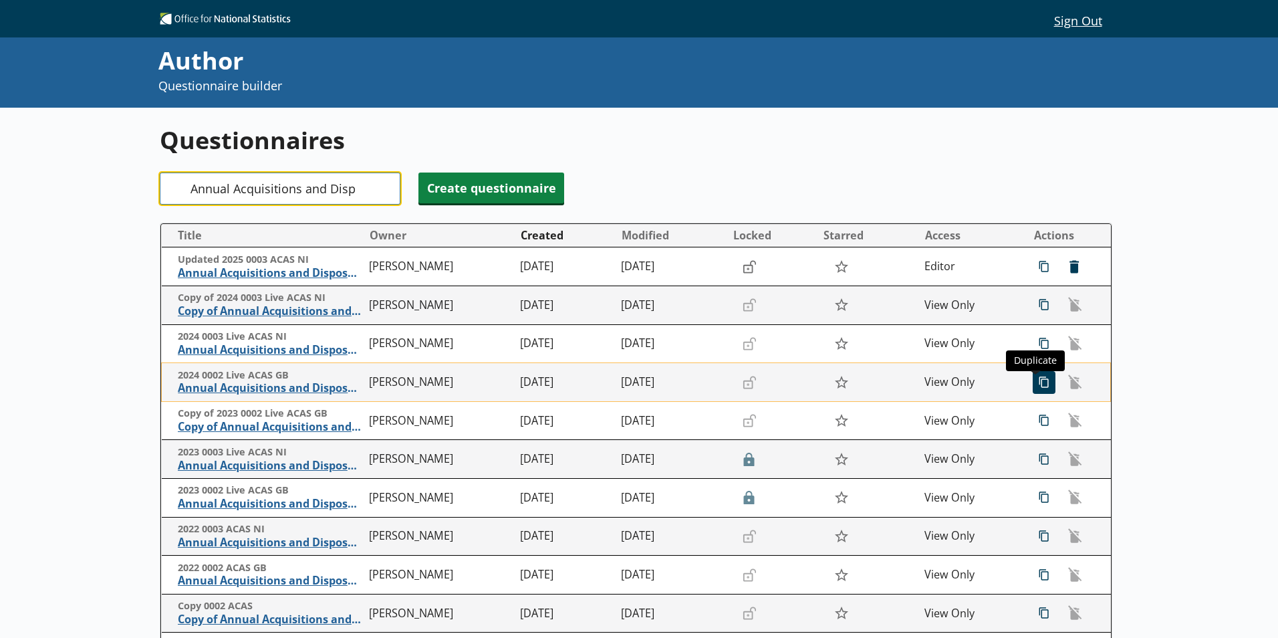
type input "Annual Acquisitions and Disp"
click at [1037, 389] on span "icon-copy Duplicate" at bounding box center [1043, 382] width 21 height 21
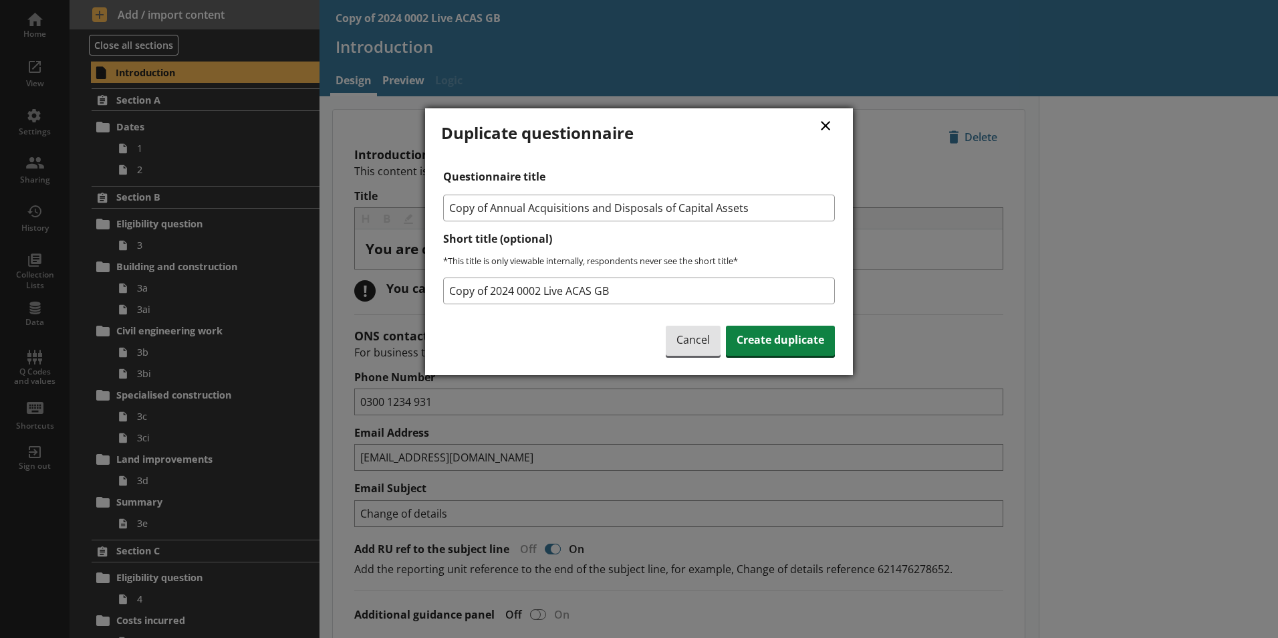
type textarea "x"
click at [491, 209] on input "Copy of Annual Acquisitions and Disposals of Capital Assets" at bounding box center [639, 207] width 392 height 27
type input "Annual Acquisitions and Disposals of Capital Assets"
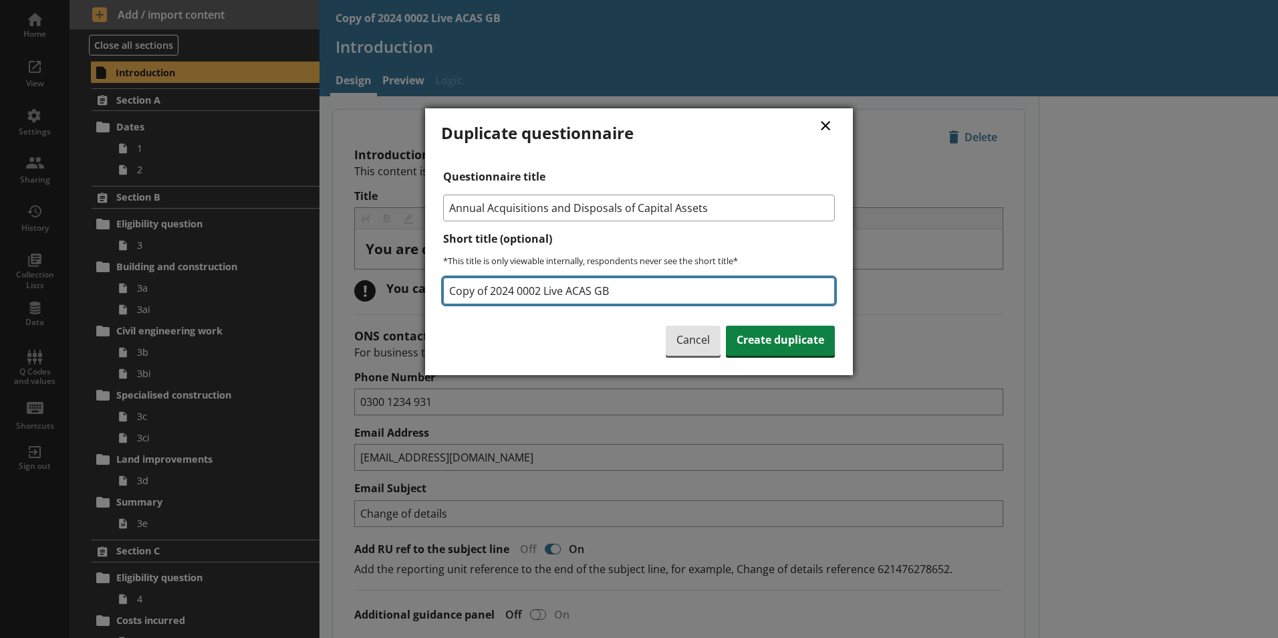
click at [511, 295] on input "Copy of 2024 0002 Live ACAS GB" at bounding box center [639, 290] width 392 height 27
click at [582, 287] on input "Updated to 2025 0002 Live ACAS GB" at bounding box center [639, 290] width 392 height 27
type input "Updated to 2025 0002 ACAS GB"
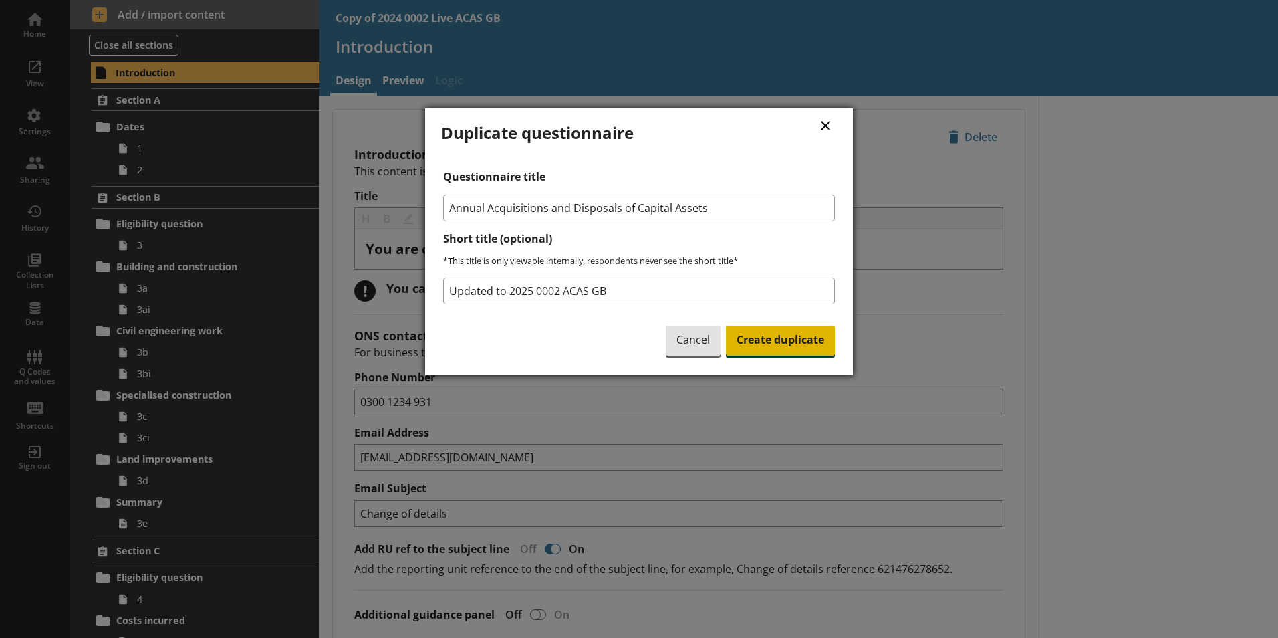
click at [766, 345] on span "Create duplicate" at bounding box center [780, 341] width 109 height 31
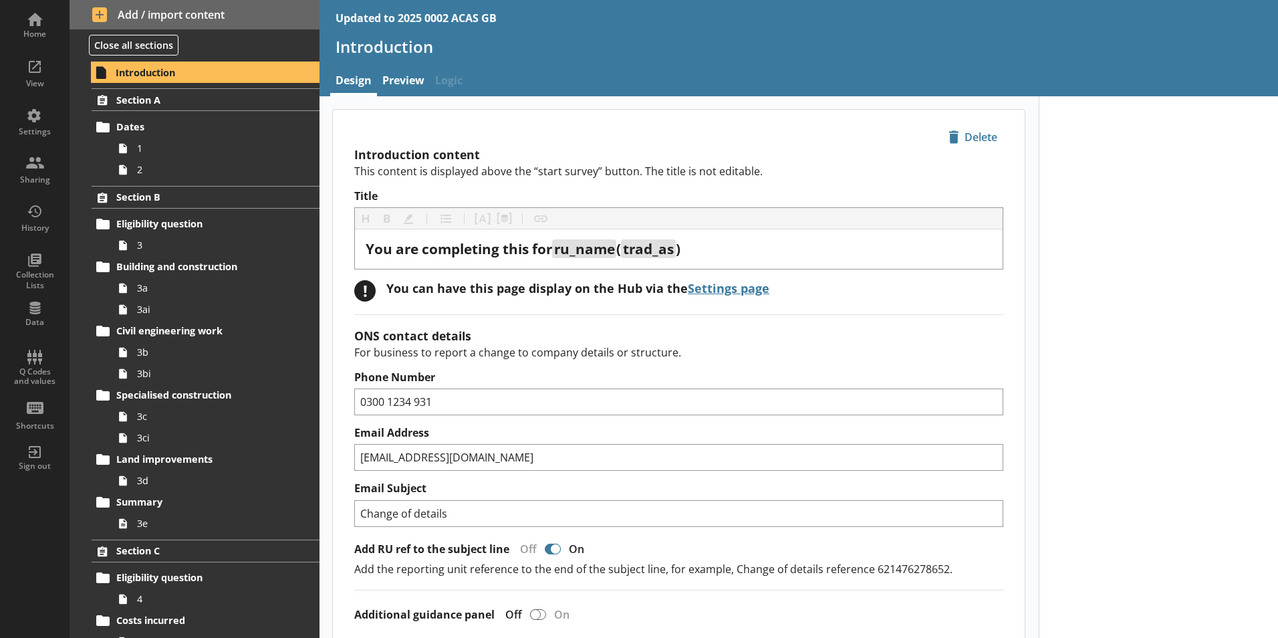
type textarea "x"
click at [43, 176] on div "Sharing" at bounding box center [34, 179] width 47 height 11
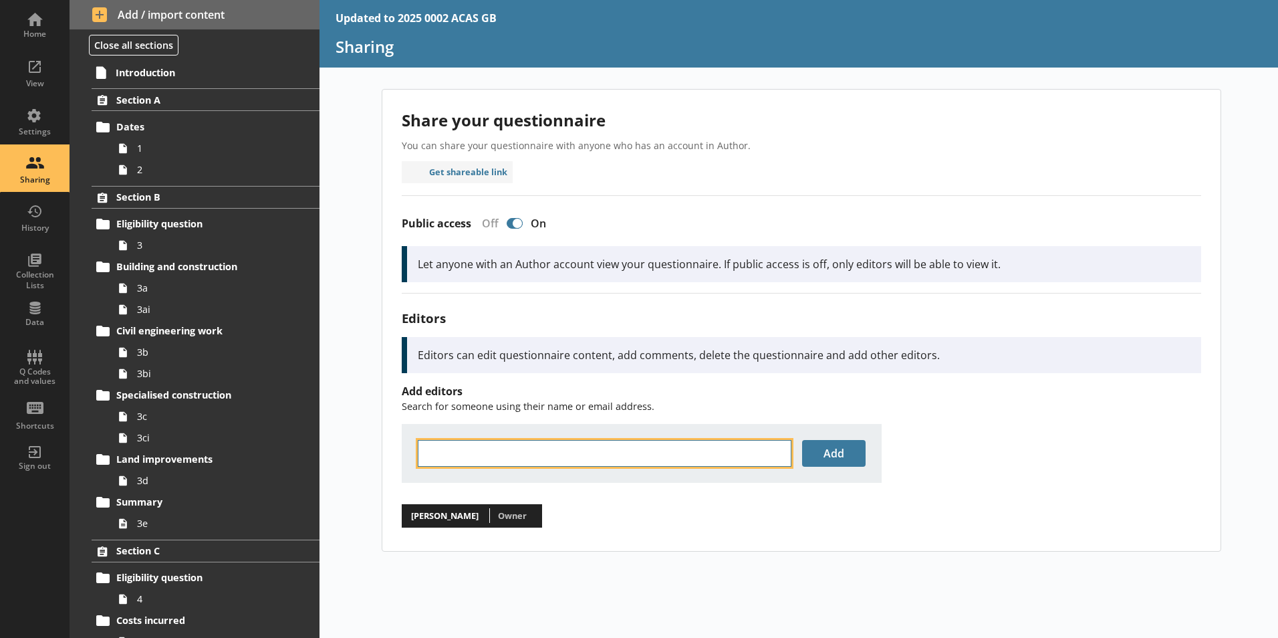
click at [465, 457] on input "text" at bounding box center [605, 453] width 374 height 27
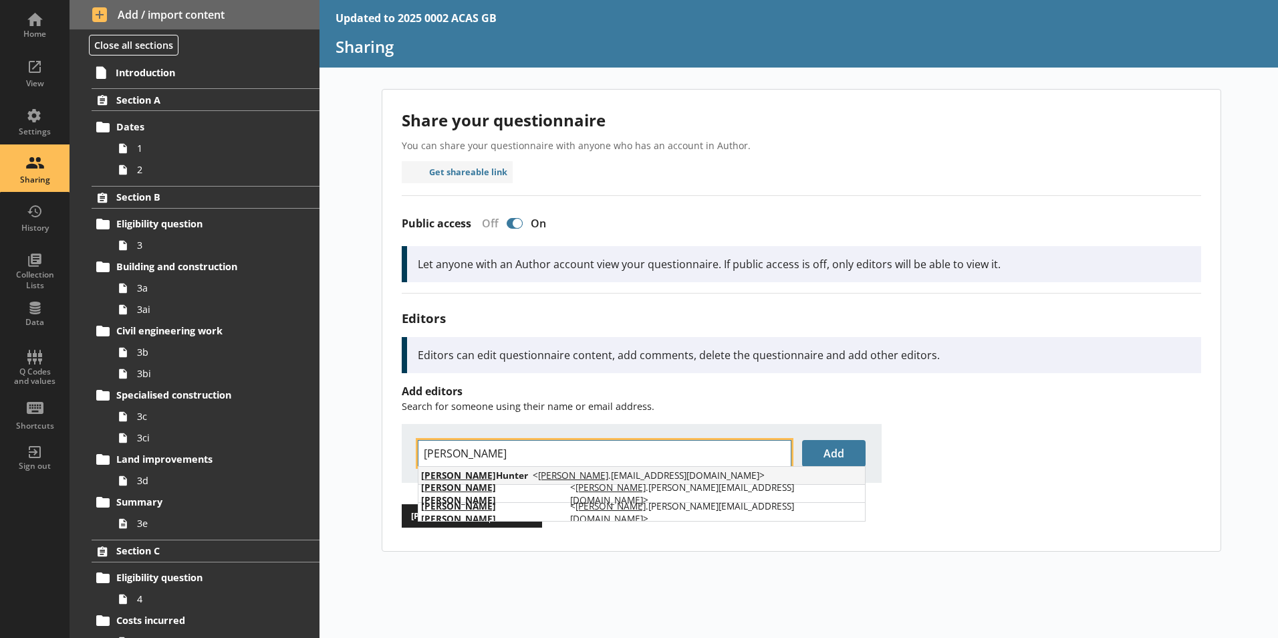
click at [472, 479] on span "[PERSON_NAME]" at bounding box center [474, 475] width 107 height 13
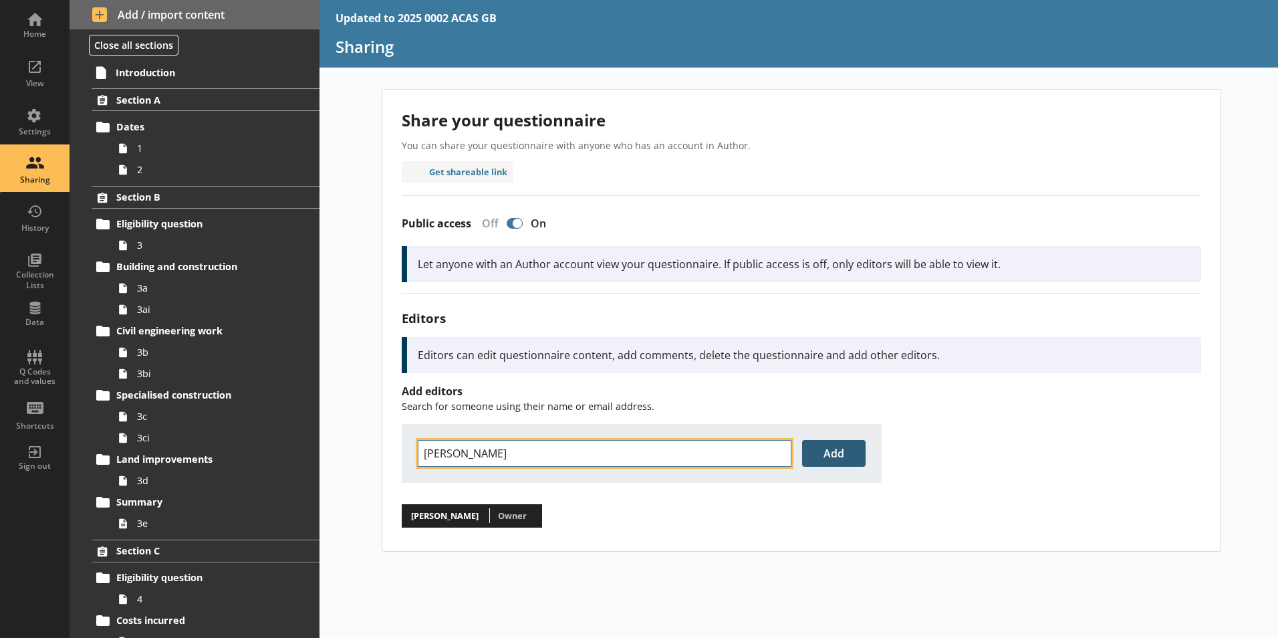
type input "[PERSON_NAME]"
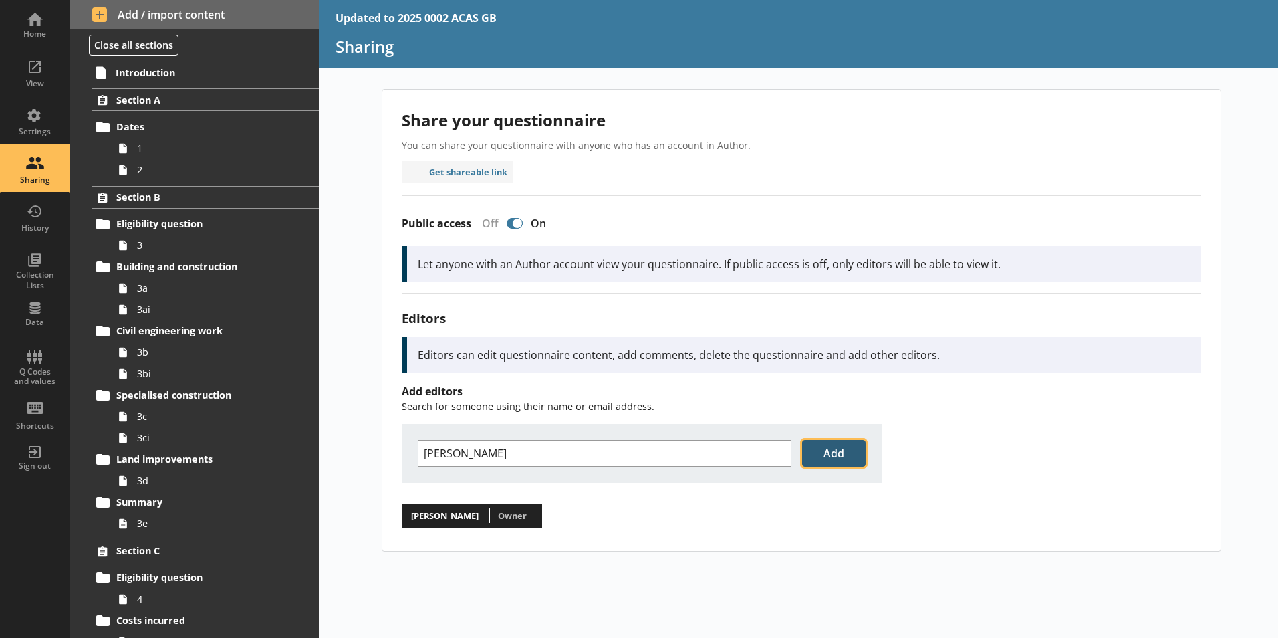
click at [835, 457] on button "Add" at bounding box center [833, 453] width 63 height 27
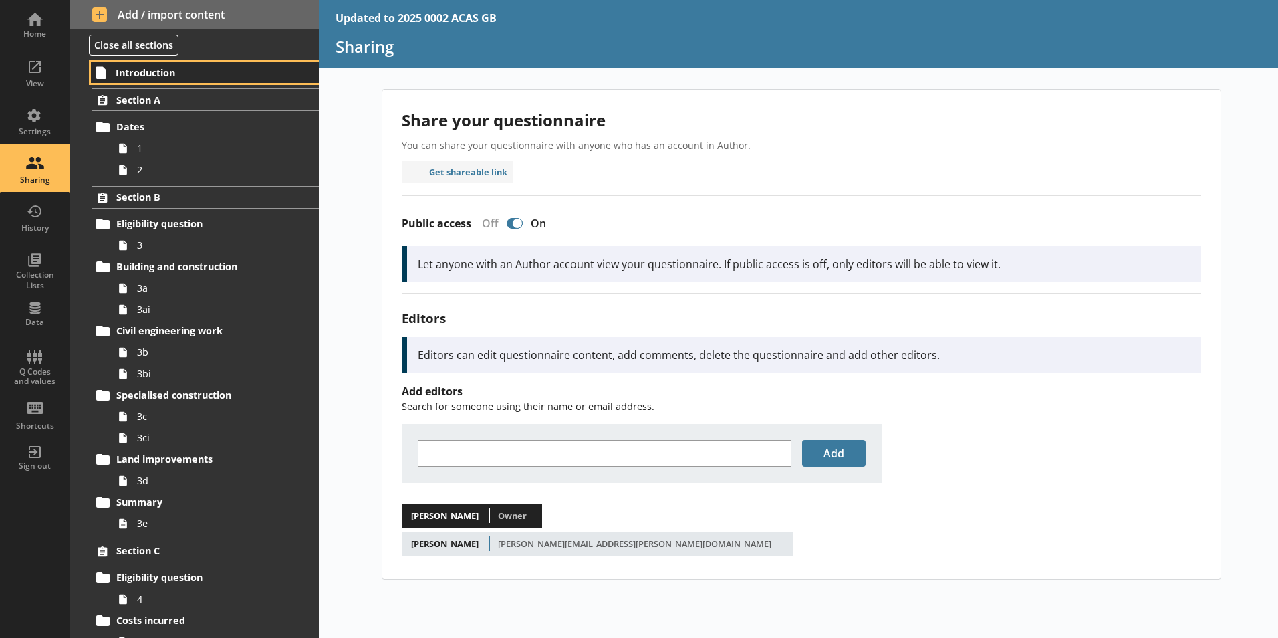
click at [156, 80] on link "Introduction" at bounding box center [205, 71] width 229 height 21
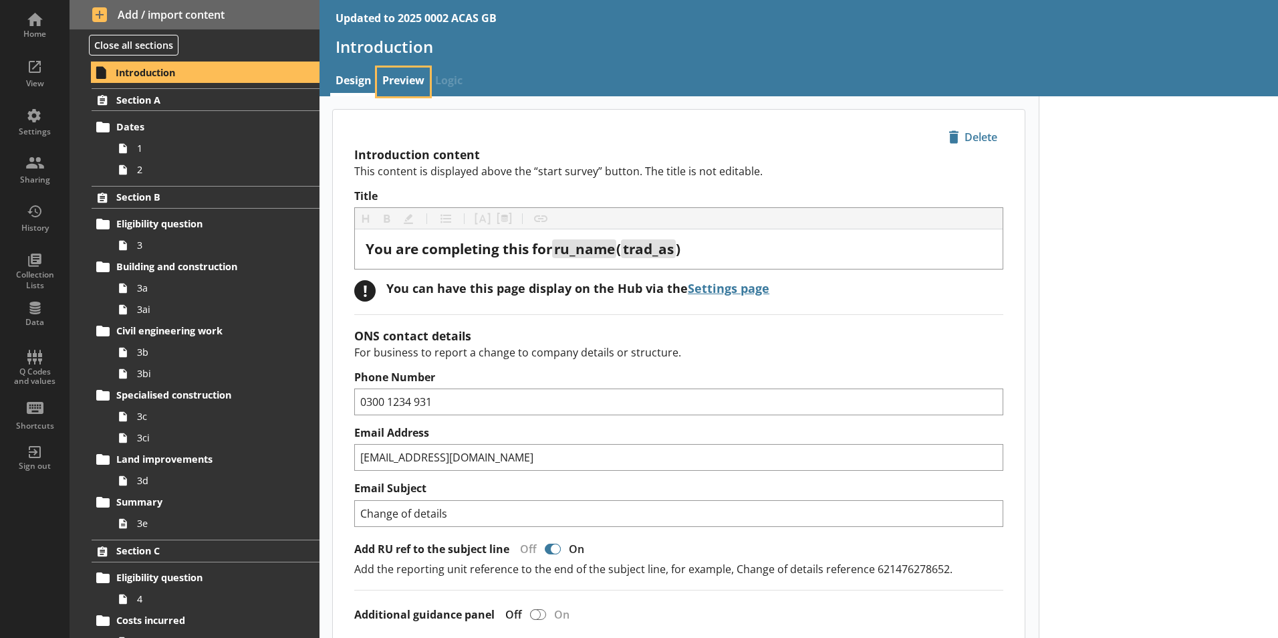
click at [402, 82] on link "Preview" at bounding box center [403, 82] width 53 height 29
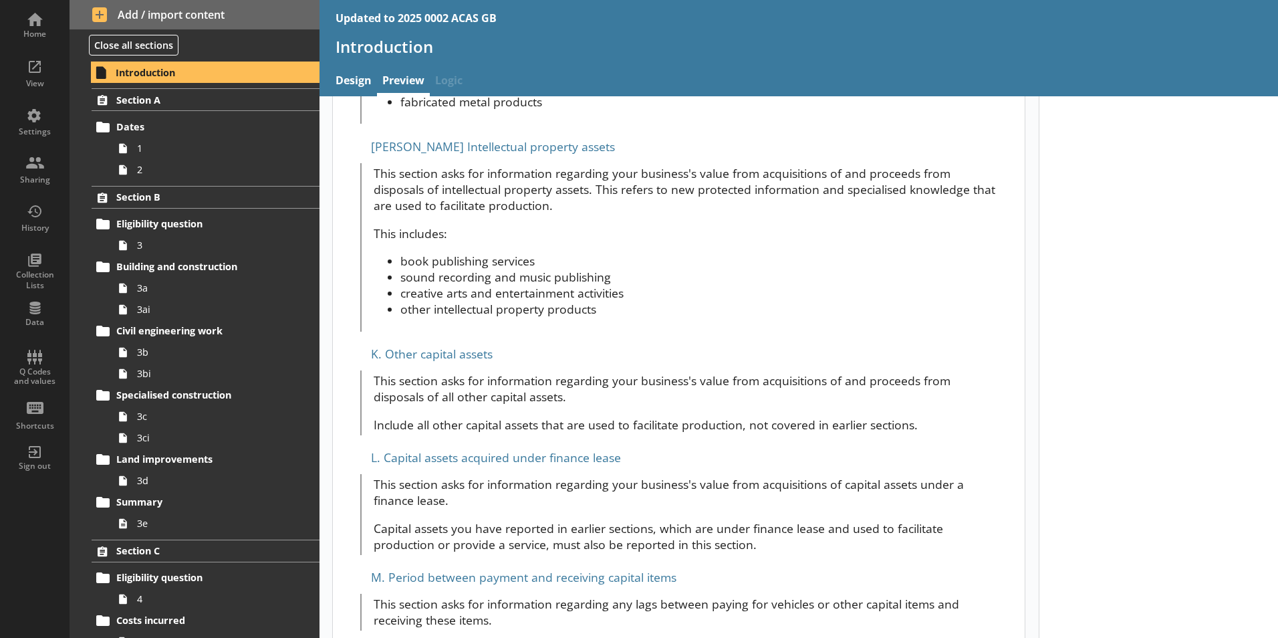
scroll to position [2575, 0]
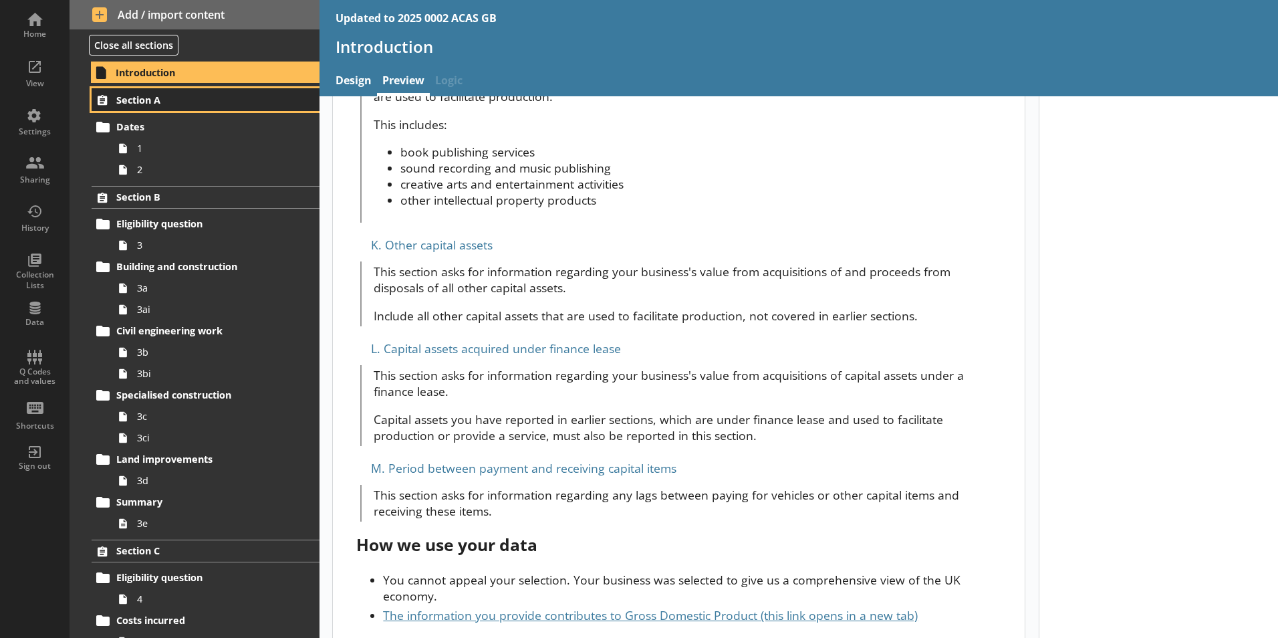
click at [133, 106] on link "Section A" at bounding box center [206, 99] width 228 height 23
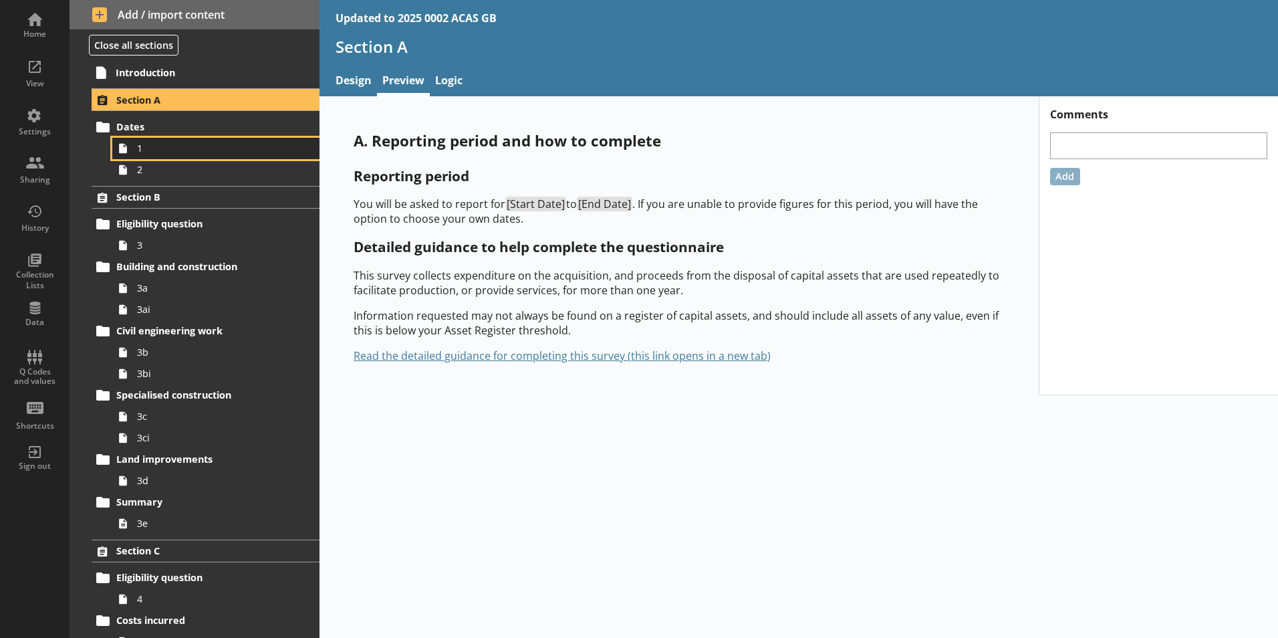
click at [196, 139] on link "1" at bounding box center [215, 148] width 207 height 21
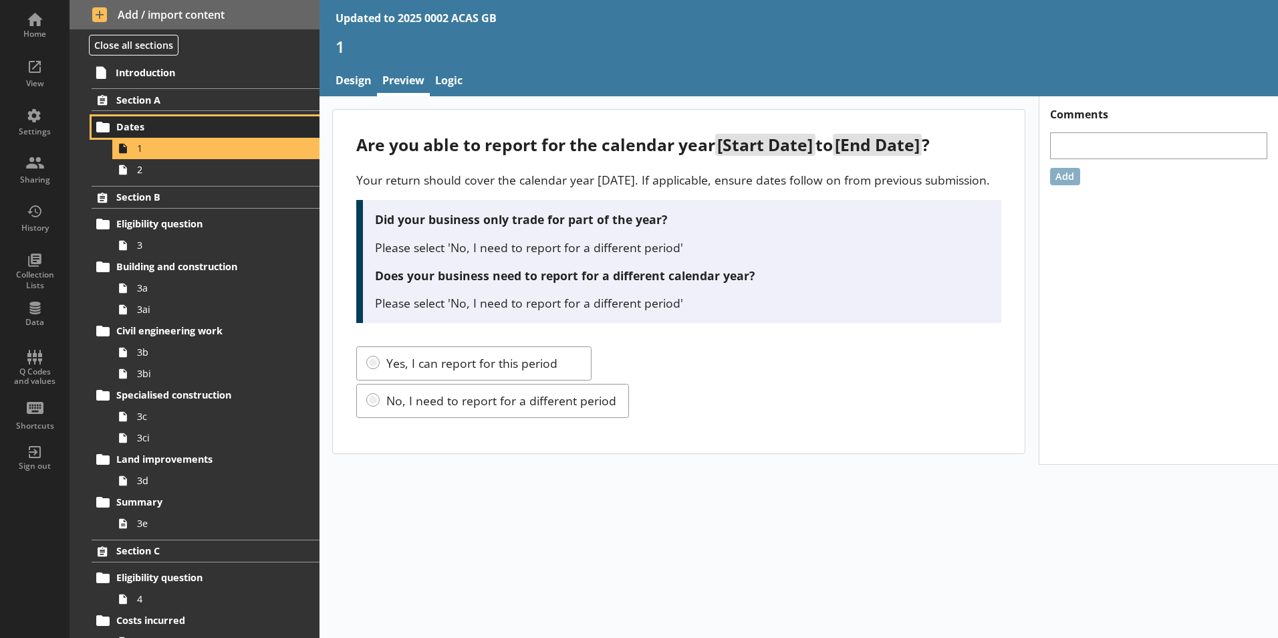
click at [185, 124] on span "Dates" at bounding box center [198, 126] width 164 height 13
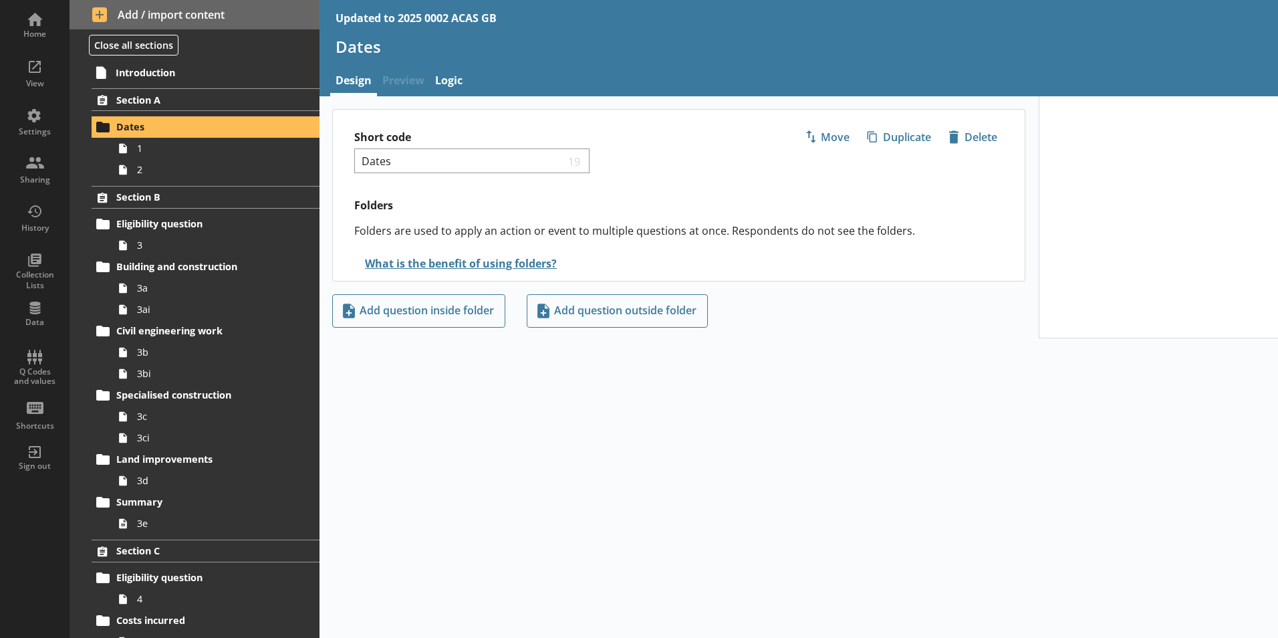
click at [403, 82] on span "Preview" at bounding box center [403, 82] width 53 height 29
click at [176, 153] on span "1" at bounding box center [211, 148] width 148 height 13
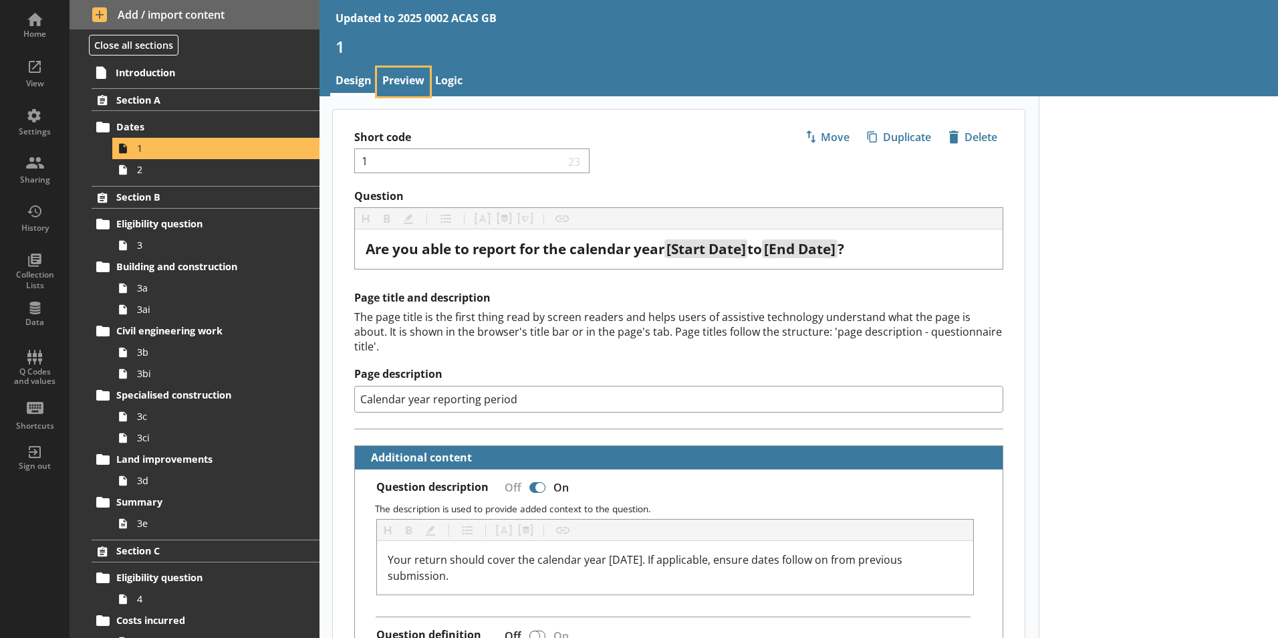
click at [426, 84] on link "Preview" at bounding box center [403, 82] width 53 height 29
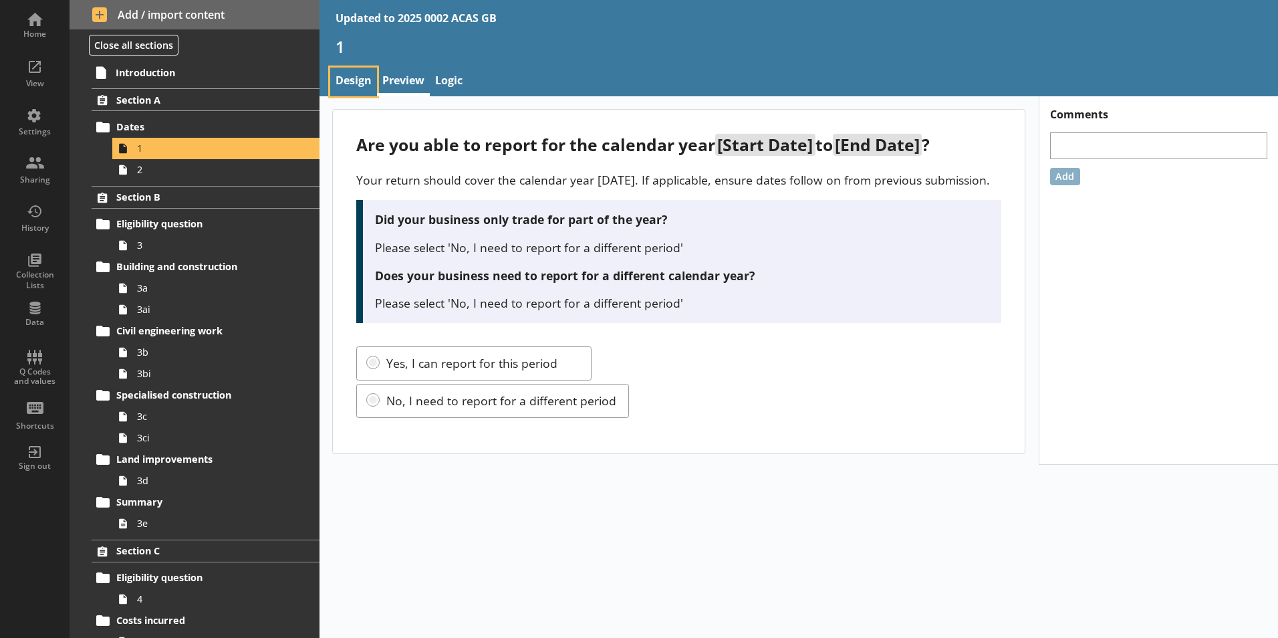
click at [367, 83] on link "Design" at bounding box center [353, 82] width 47 height 29
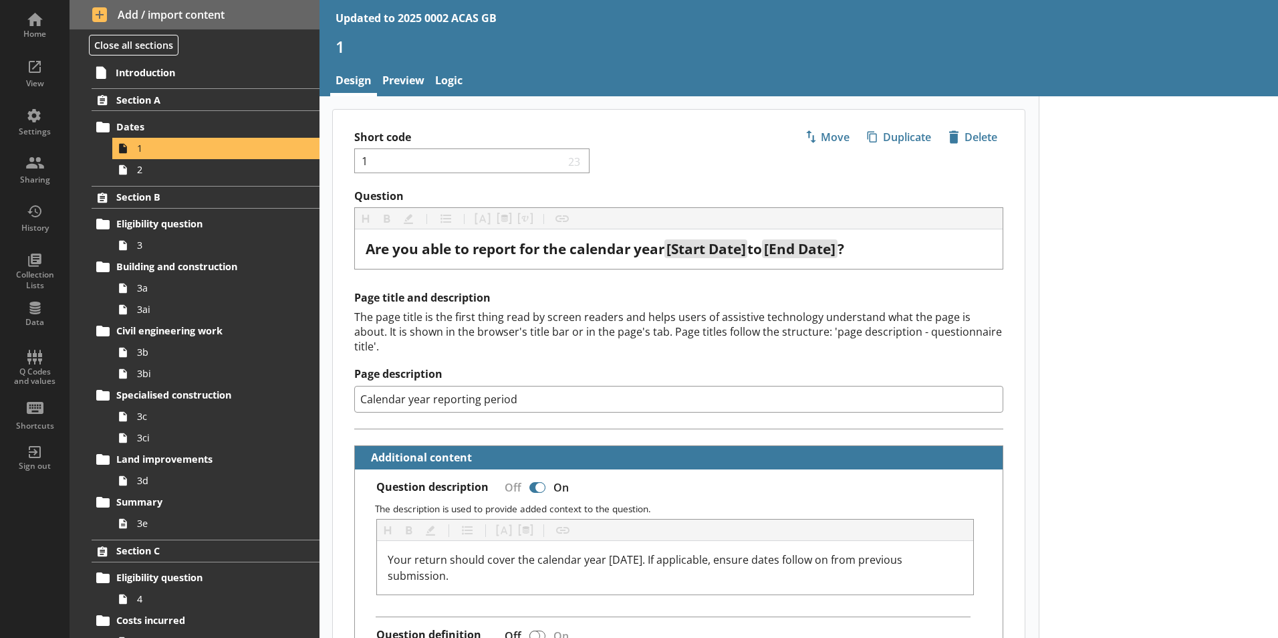
type textarea "x"
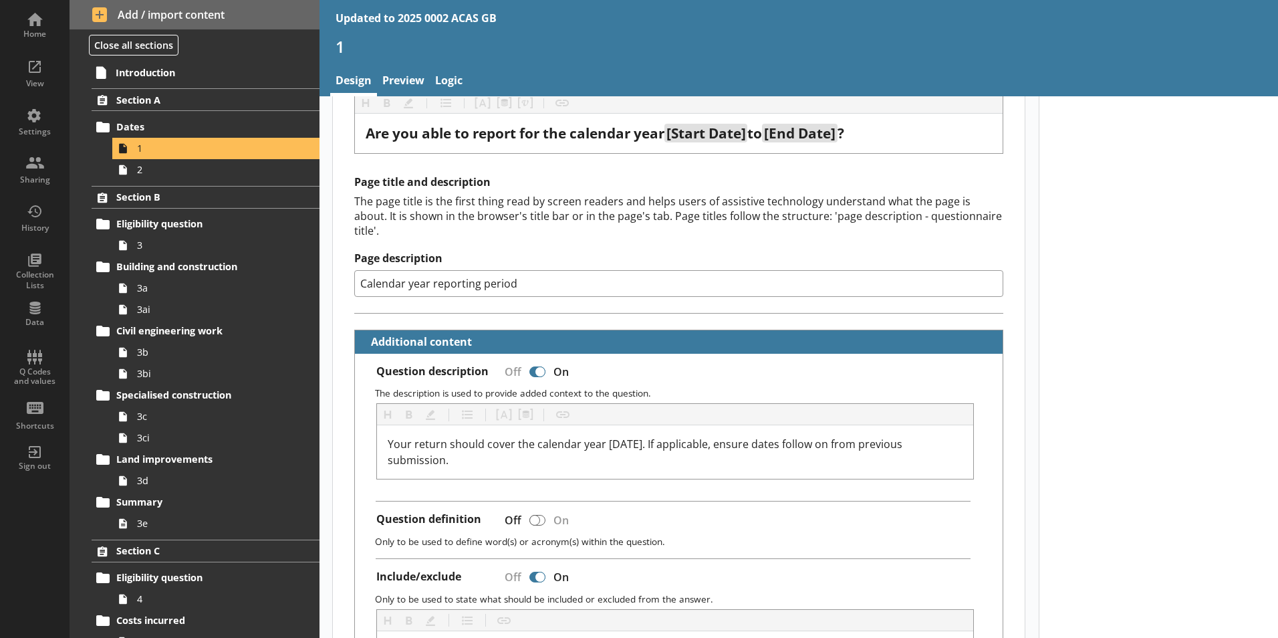
scroll to position [134, 0]
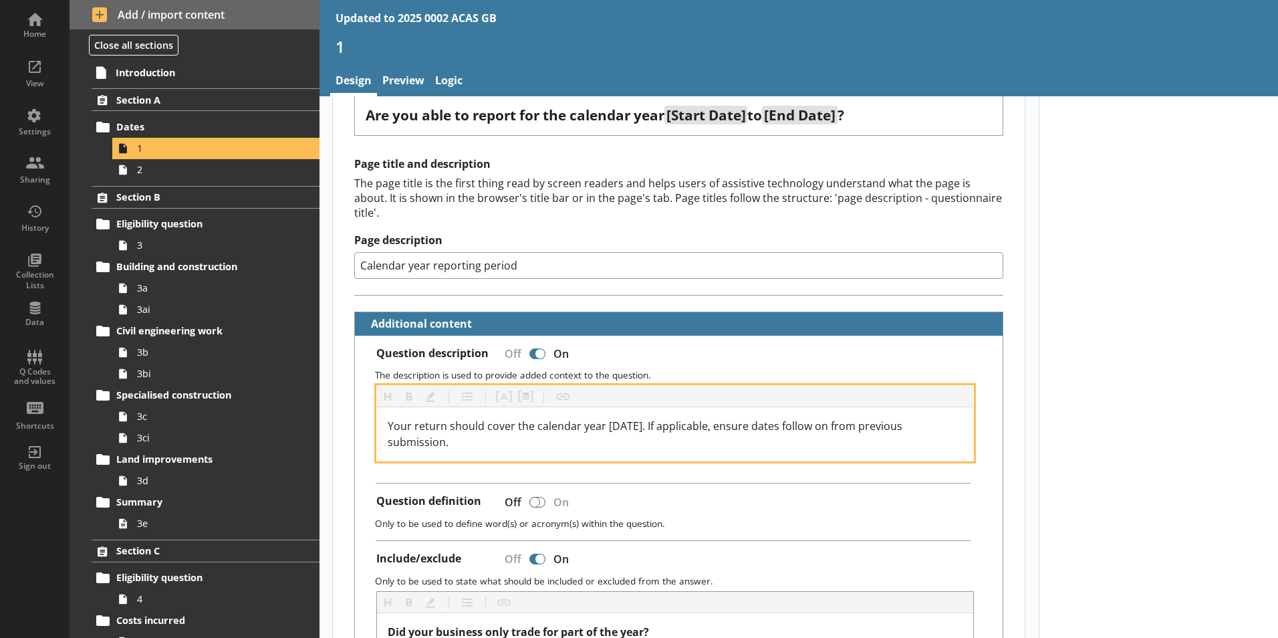
click at [629, 418] on span "Your return should cover the calendar year [DATE]. If applicable, ensure dates …" at bounding box center [646, 433] width 517 height 31
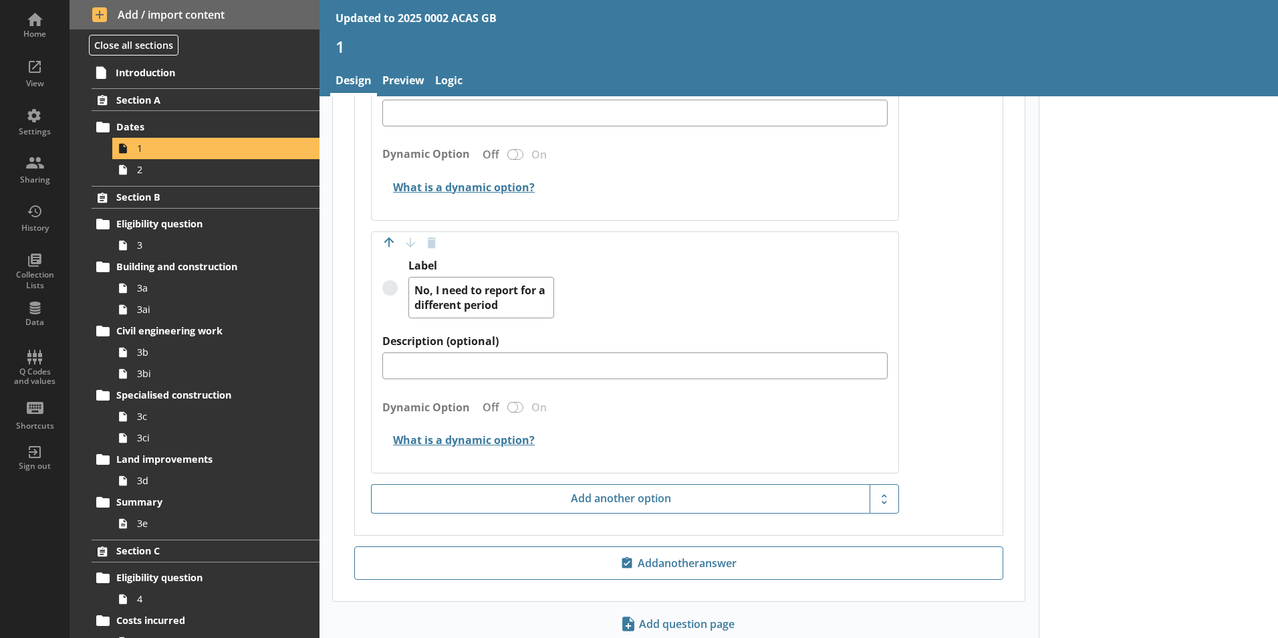
scroll to position [1124, 0]
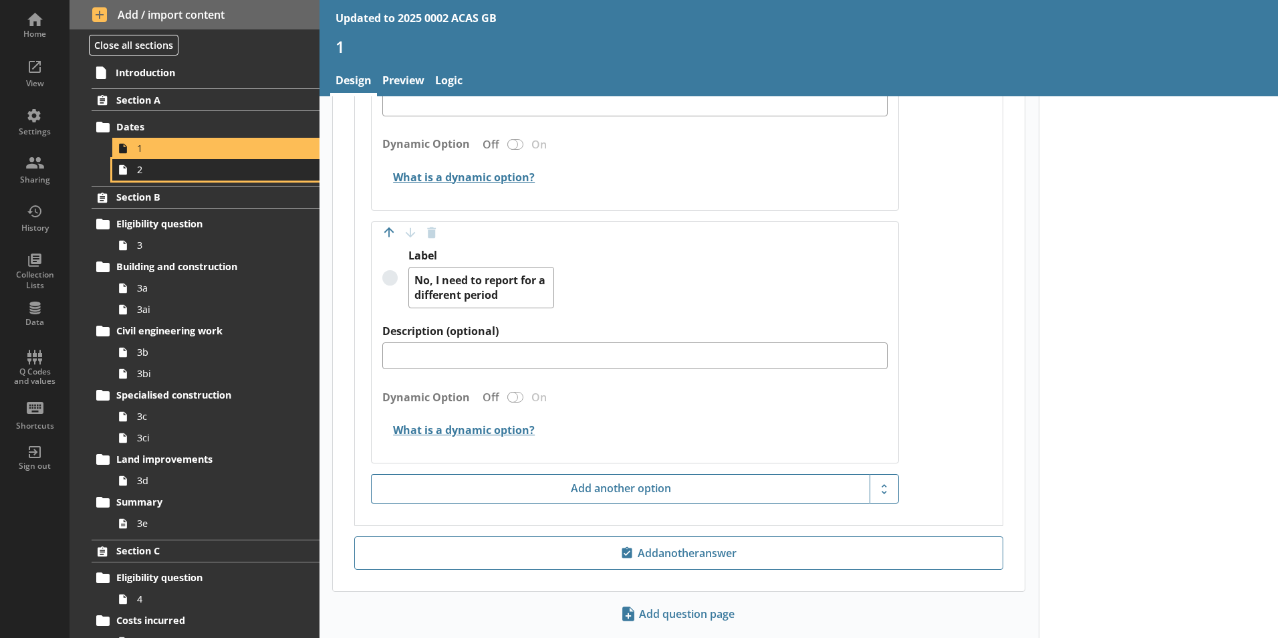
click at [151, 172] on span "2" at bounding box center [211, 169] width 148 height 13
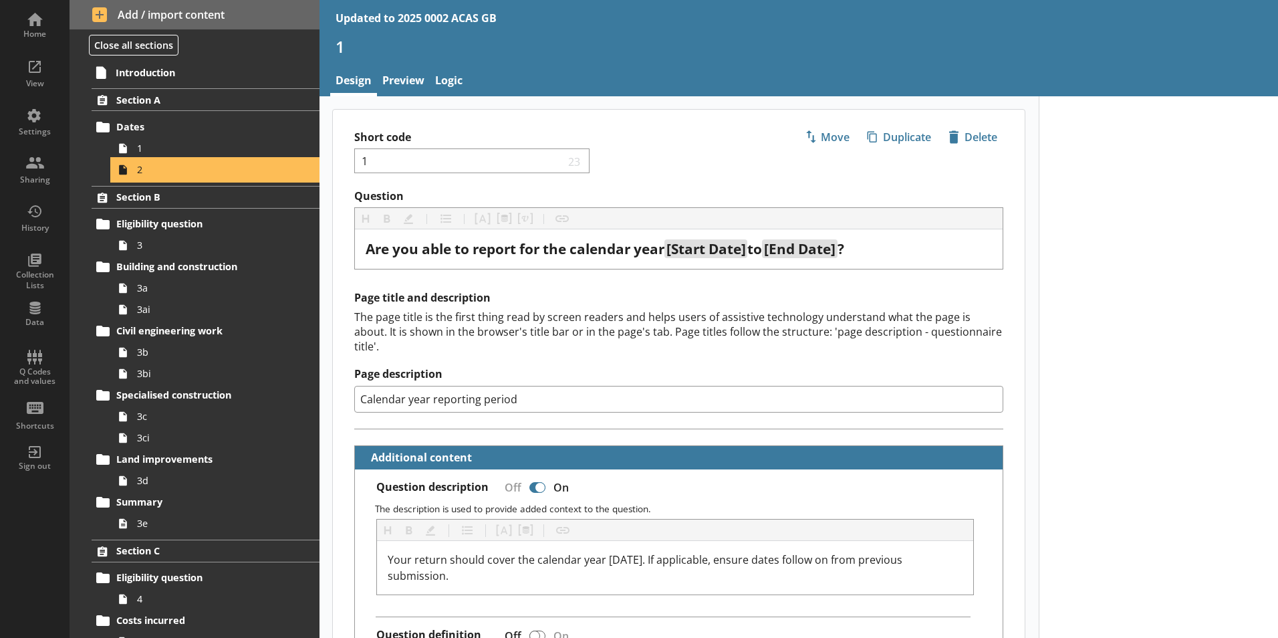
type textarea "x"
select select "ref_p_end_date"
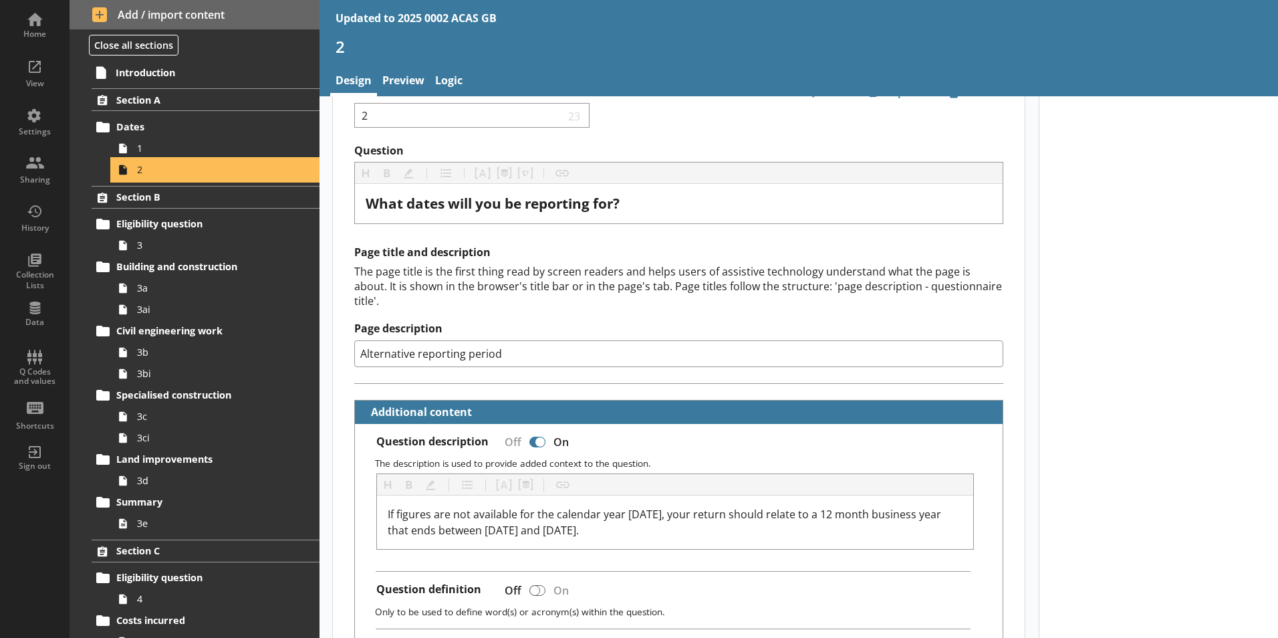
scroll to position [134, 0]
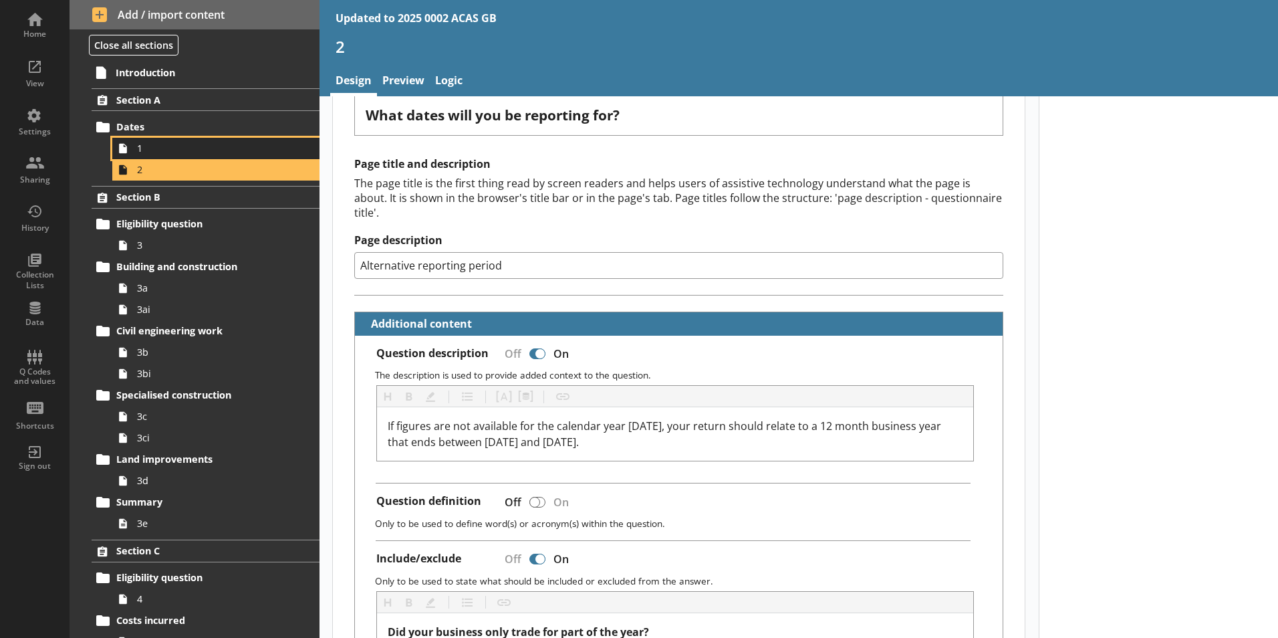
click at [209, 143] on span "1" at bounding box center [211, 148] width 148 height 13
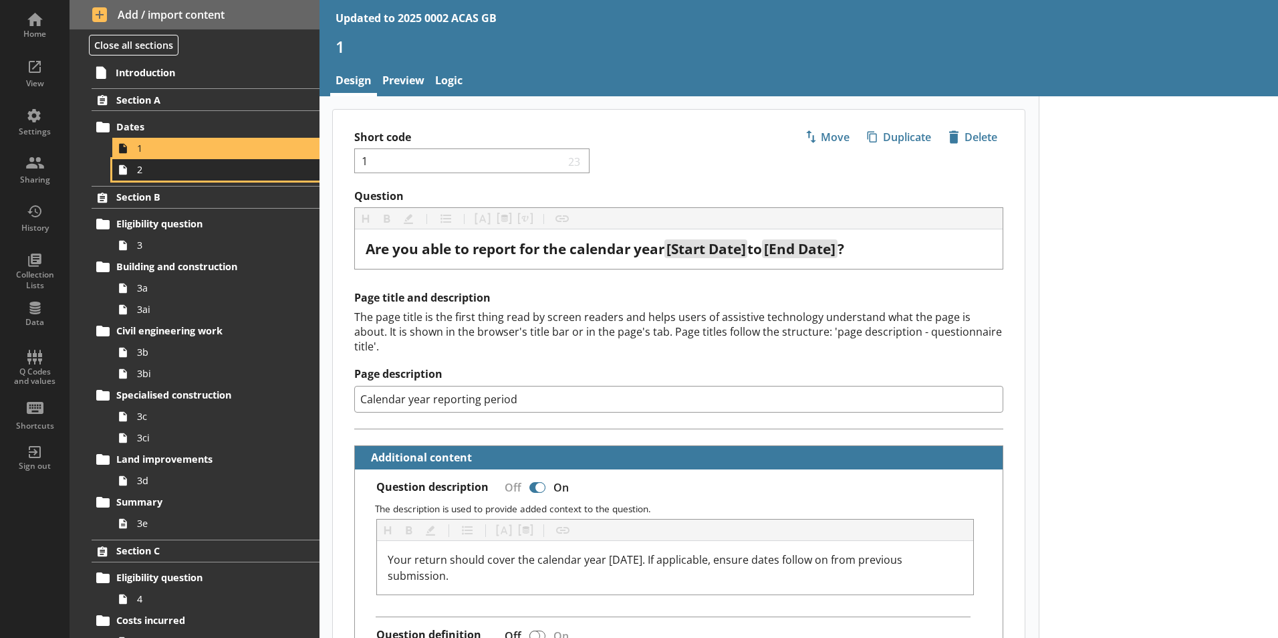
click at [209, 172] on span "2" at bounding box center [211, 169] width 148 height 13
type textarea "x"
select select "ref_p_end_date"
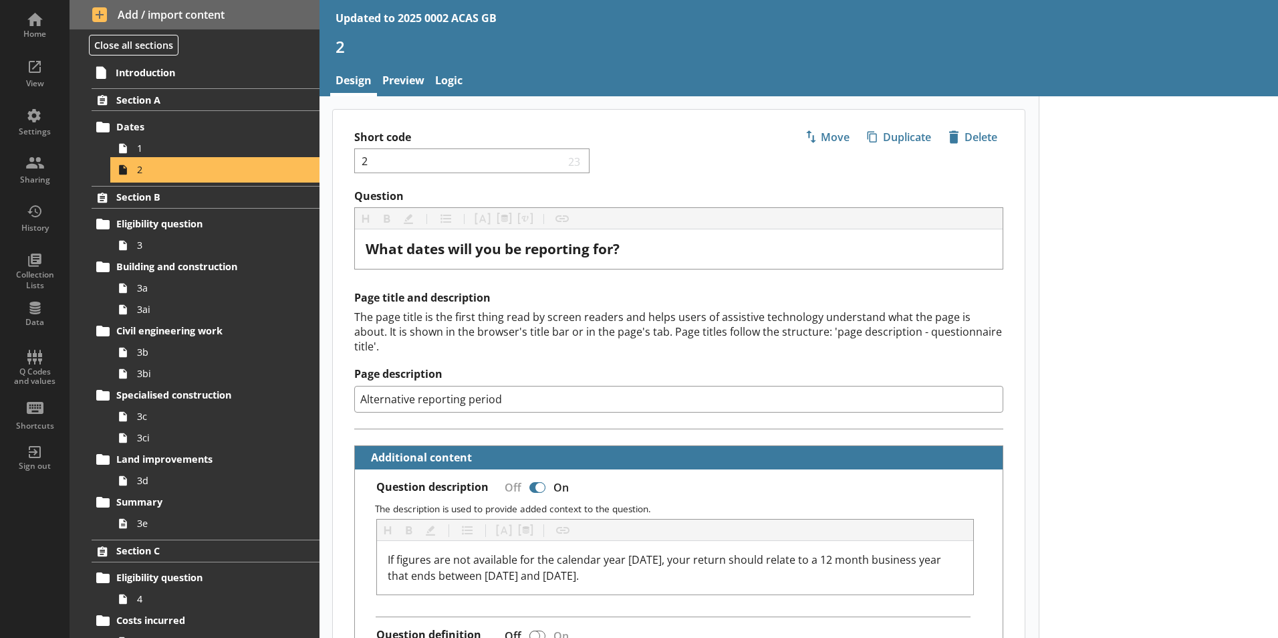
type textarea "x"
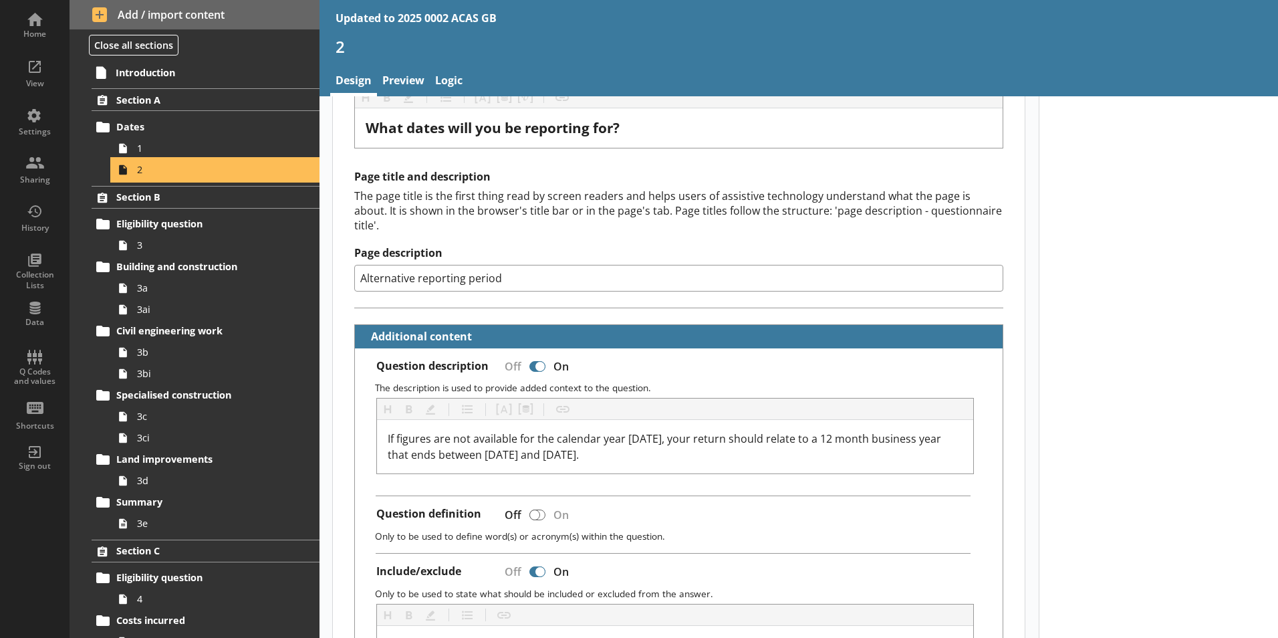
scroll to position [134, 0]
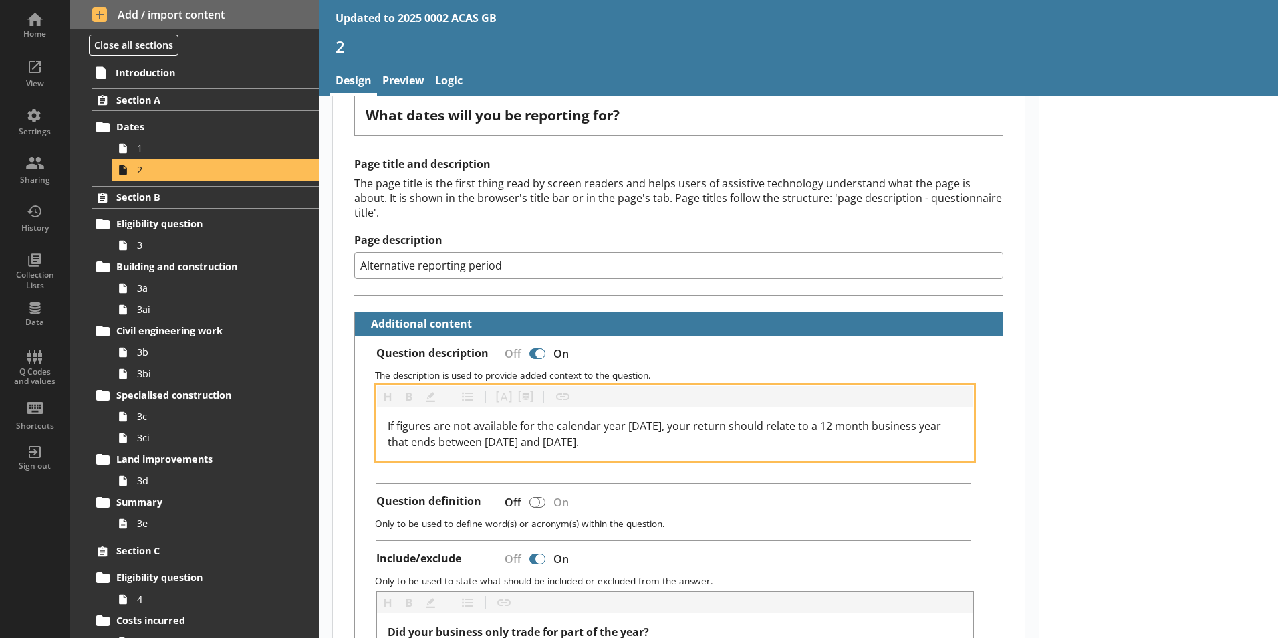
click at [649, 418] on span "If figures are not available for the calendar year [DATE], your return should r…" at bounding box center [666, 433] width 556 height 31
click at [521, 430] on span "If figures are not available for the calendar year [DATE], your return should r…" at bounding box center [666, 433] width 556 height 31
click at [600, 427] on span "If figures are not available for the calendar year [DATE], your return should r…" at bounding box center [666, 433] width 556 height 31
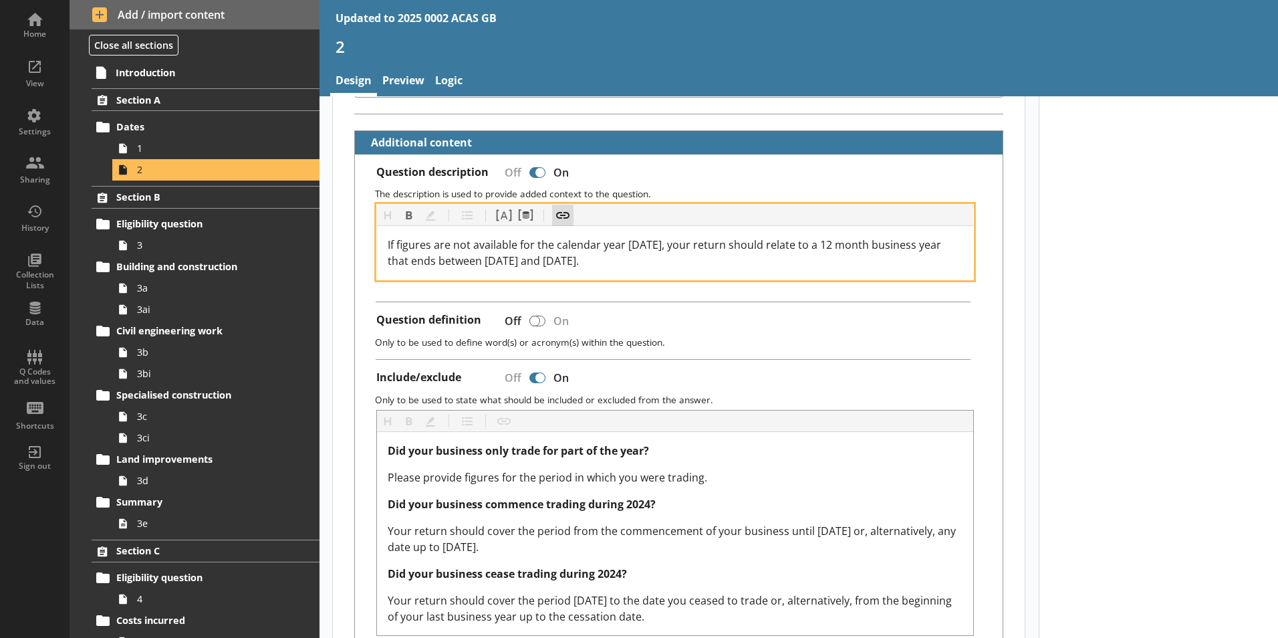
scroll to position [401, 0]
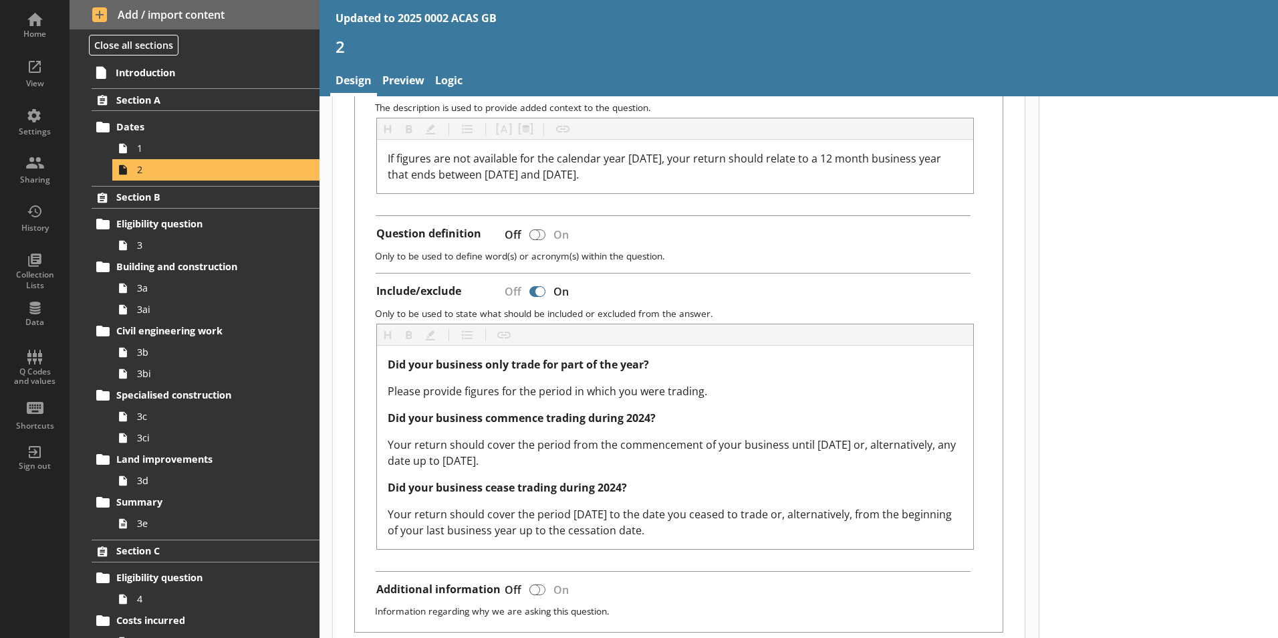
type textarea "x"
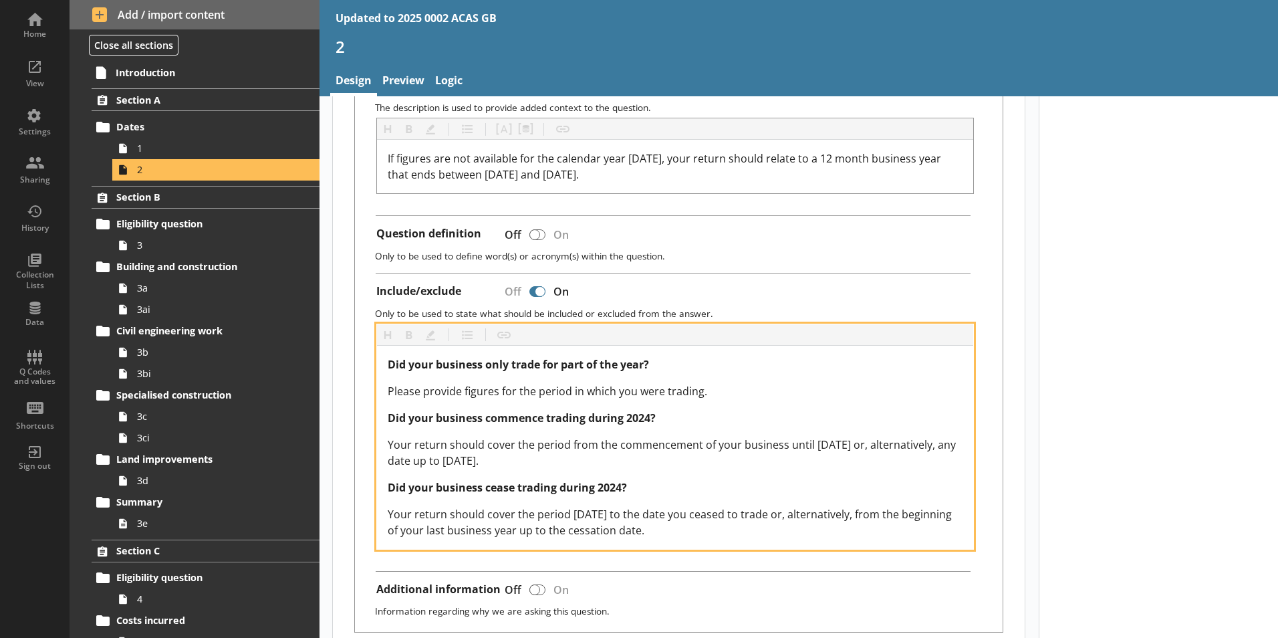
click at [649, 410] on span "Did your business commence trading during 2024?" at bounding box center [522, 417] width 268 height 15
drag, startPoint x: 899, startPoint y: 430, endPoint x: 915, endPoint y: 434, distance: 16.5
click at [900, 437] on span "Your return should cover the period from the commencement of your business unti…" at bounding box center [673, 452] width 571 height 31
click at [586, 448] on span "Your return should cover the period from the commencement of your business unti…" at bounding box center [673, 452] width 571 height 31
click at [620, 480] on span "Did your business cease trading during 2024?" at bounding box center [507, 487] width 239 height 15
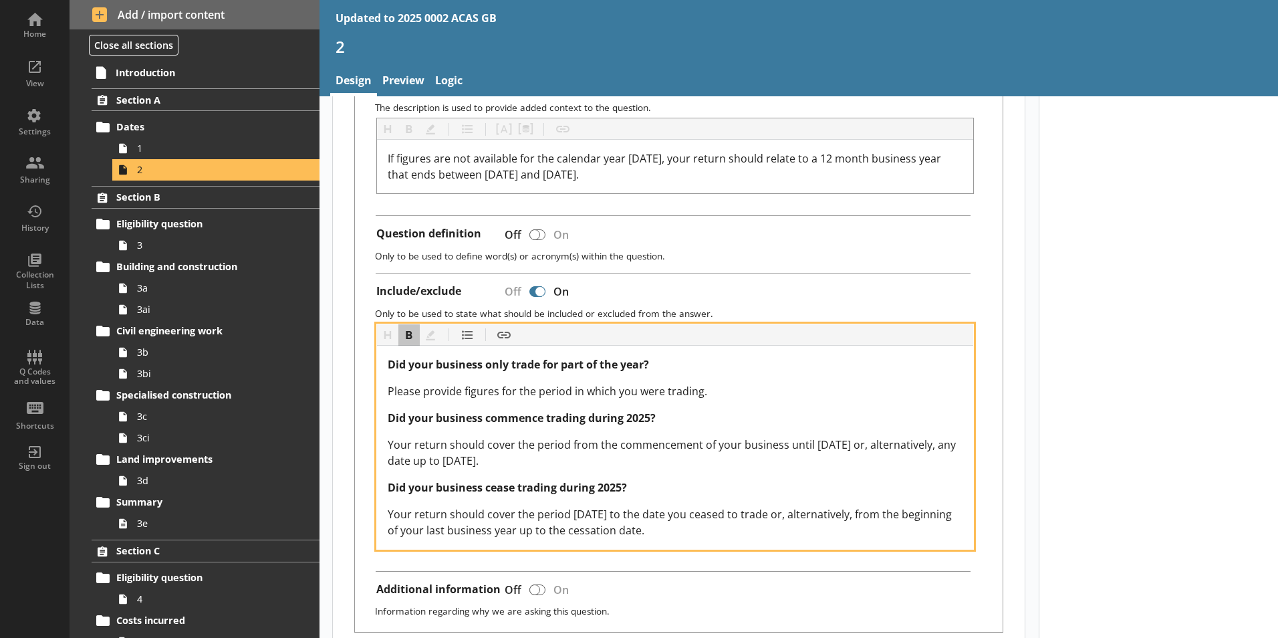
click at [641, 507] on span "Your return should cover the period [DATE] to the date you ceased to trade or, …" at bounding box center [671, 522] width 567 height 31
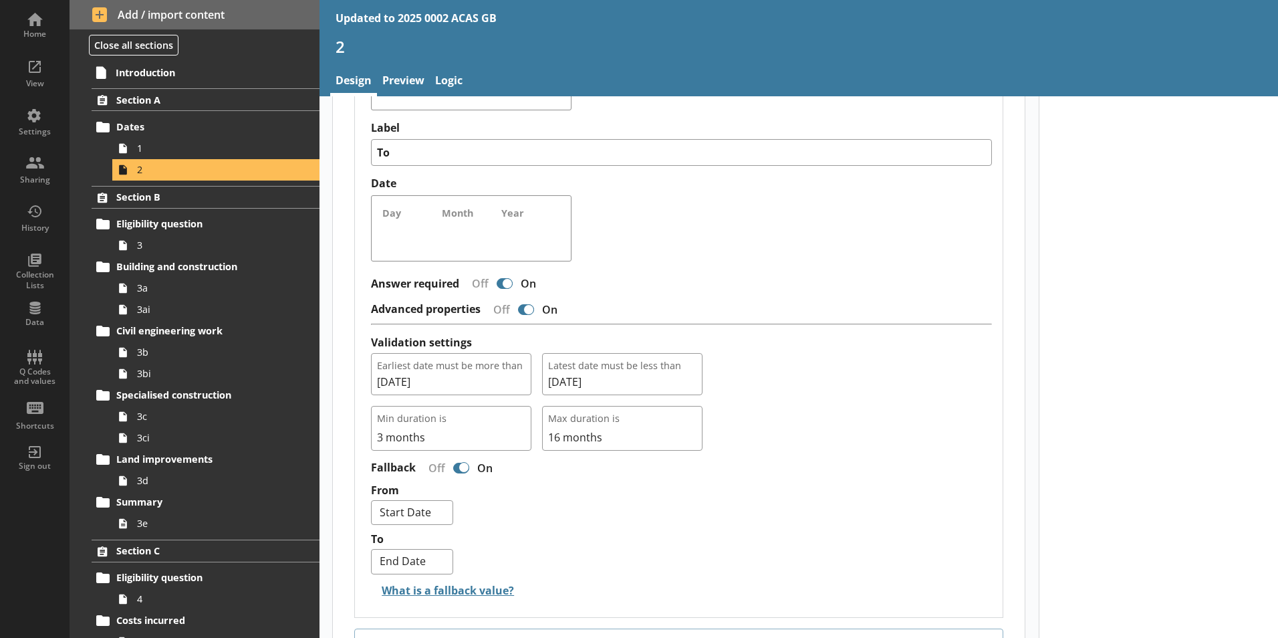
scroll to position [1136, 0]
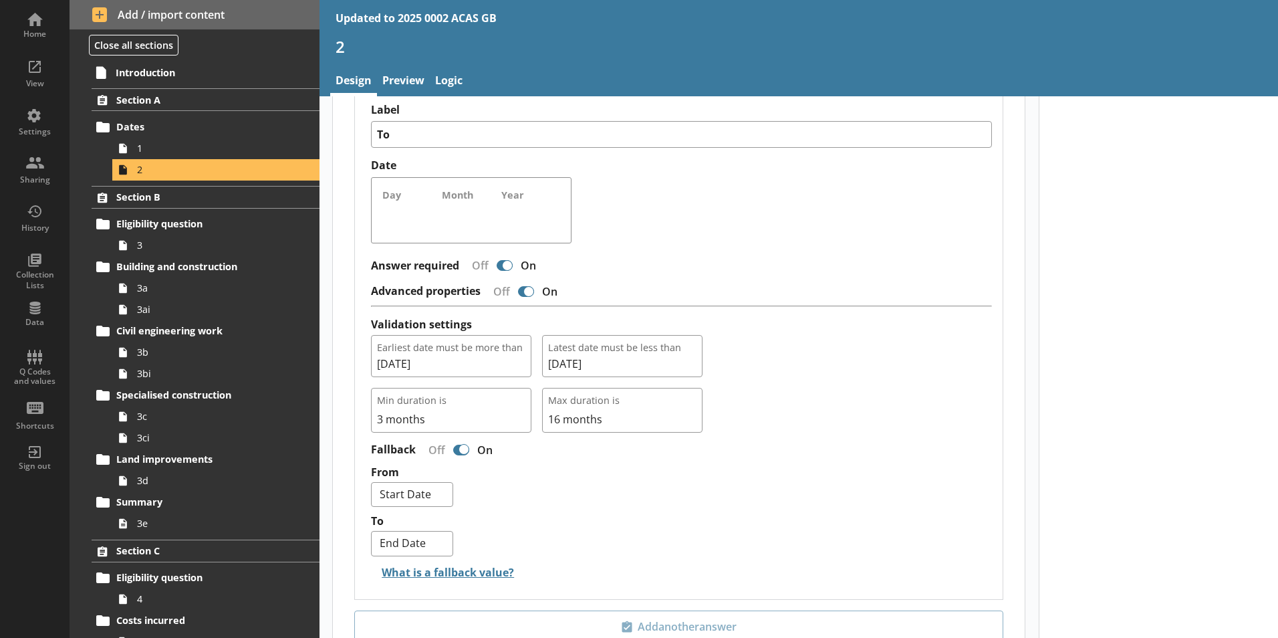
type textarea "x"
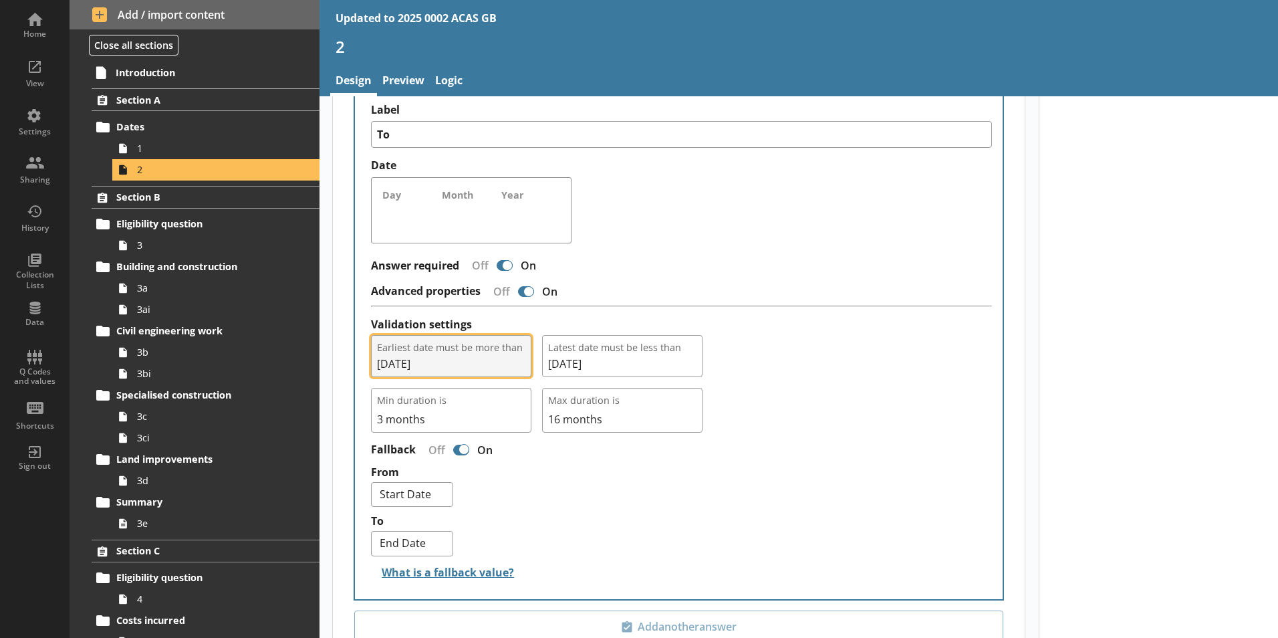
click at [466, 356] on span "[DATE]" at bounding box center [451, 363] width 148 height 15
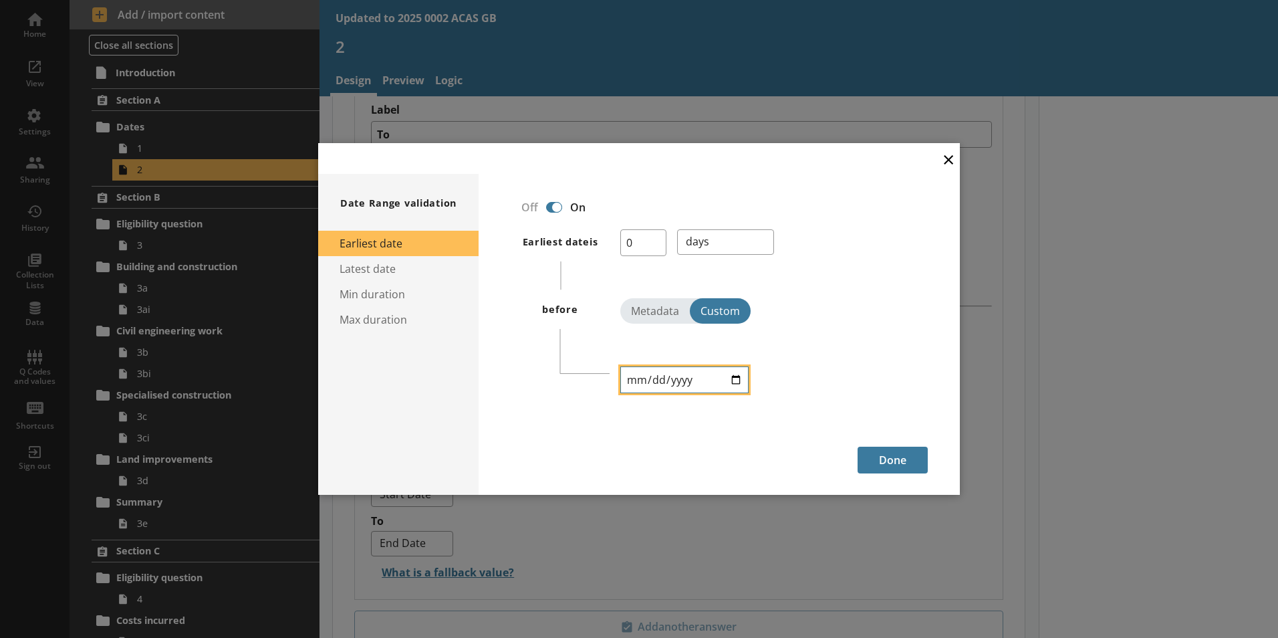
click at [678, 376] on input "[DATE]" at bounding box center [684, 379] width 128 height 27
type input "[DATE]"
click at [905, 465] on button "Done" at bounding box center [893, 459] width 70 height 27
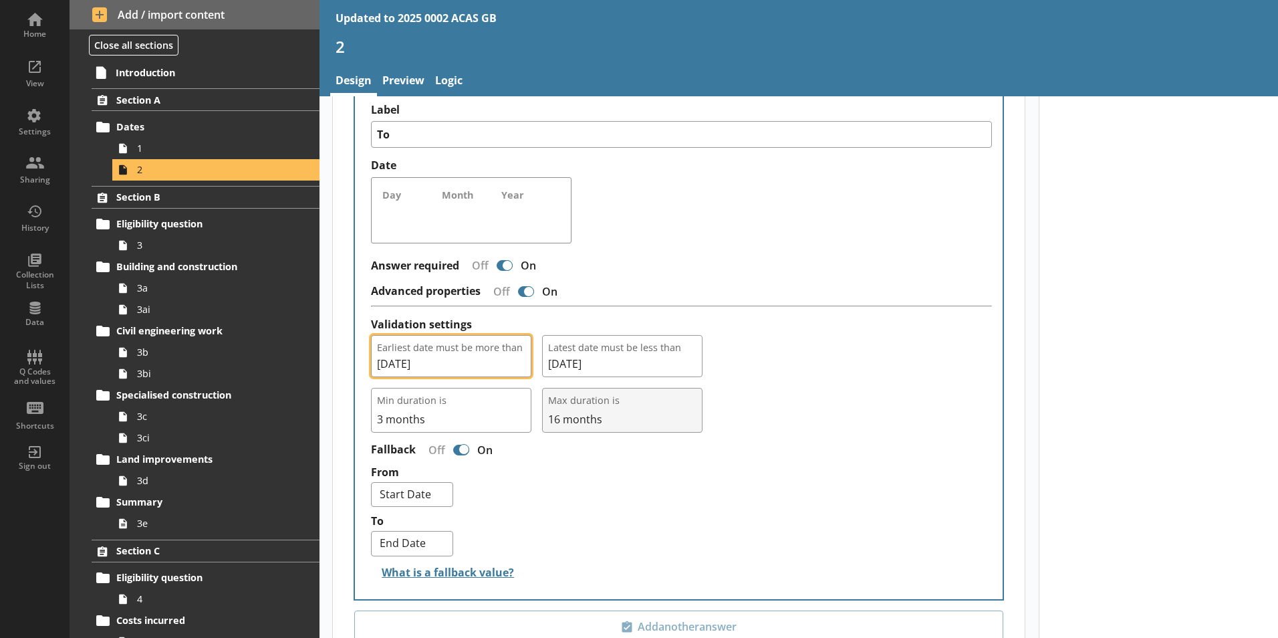
type textarea "x"
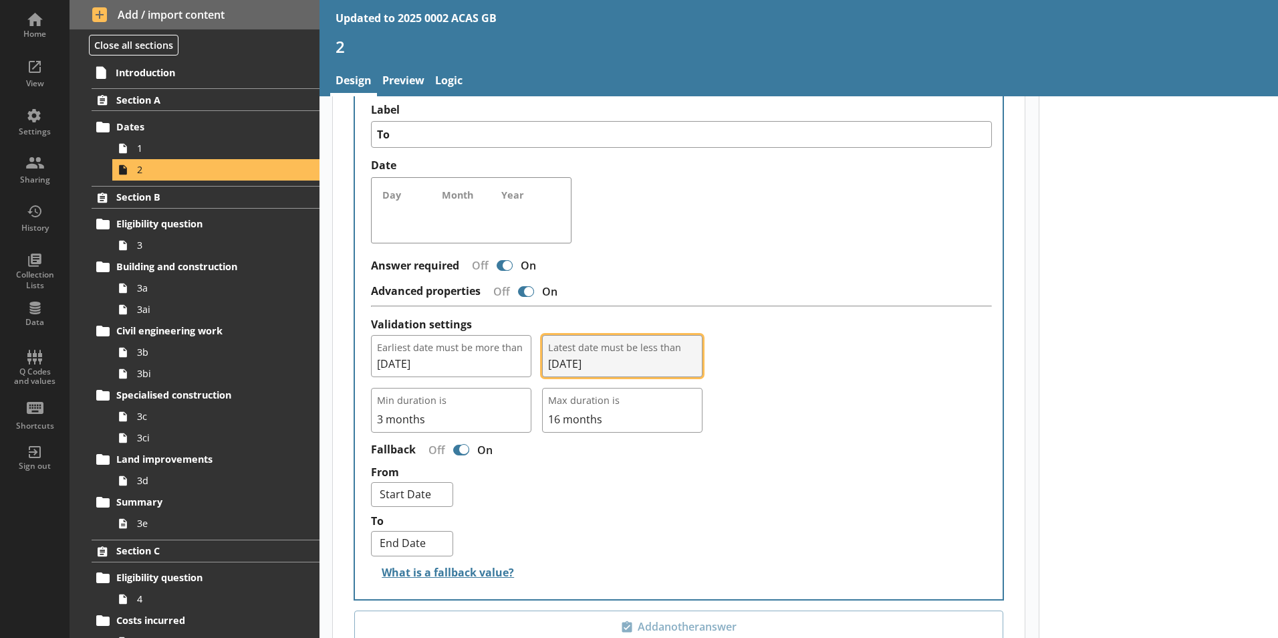
click at [612, 356] on span "[DATE]" at bounding box center [622, 363] width 148 height 15
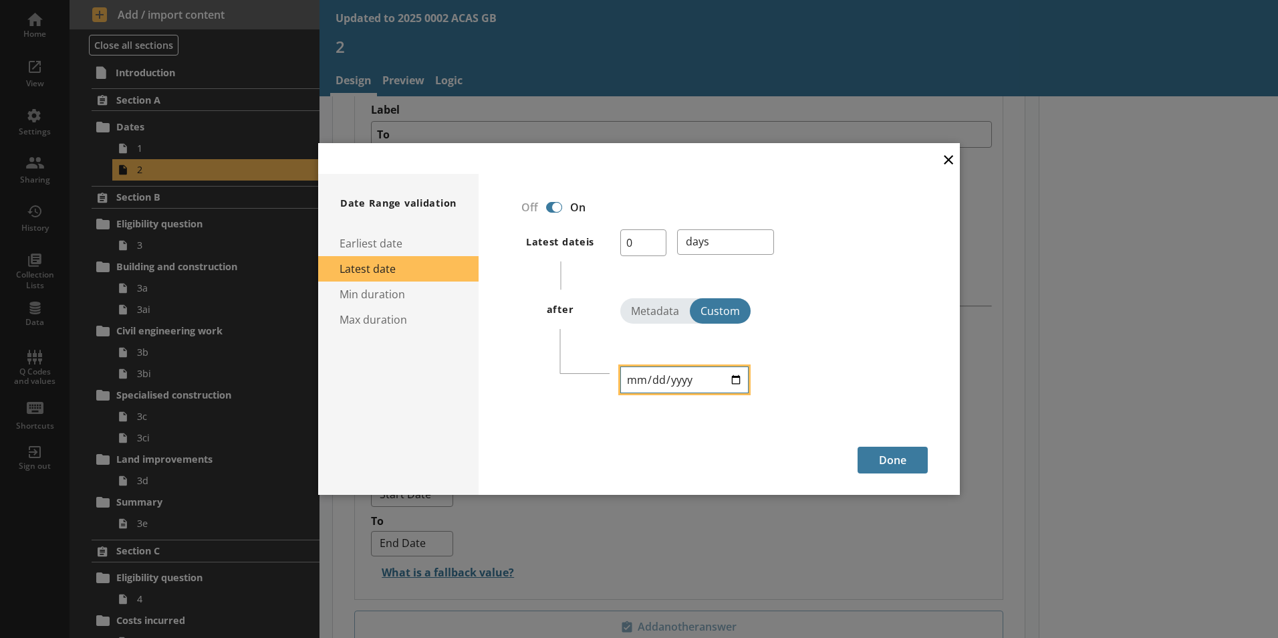
click at [673, 372] on input "[DATE]" at bounding box center [684, 379] width 128 height 27
type input "[DATE]"
click at [888, 459] on button "Done" at bounding box center [893, 459] width 70 height 27
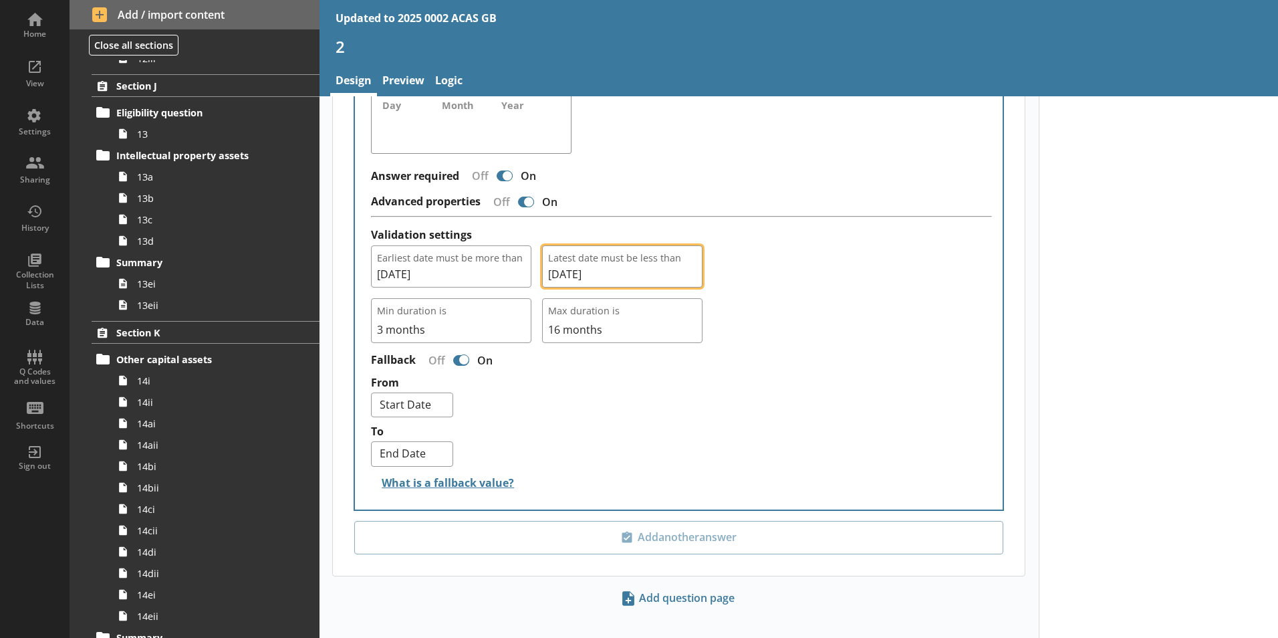
scroll to position [3853, 0]
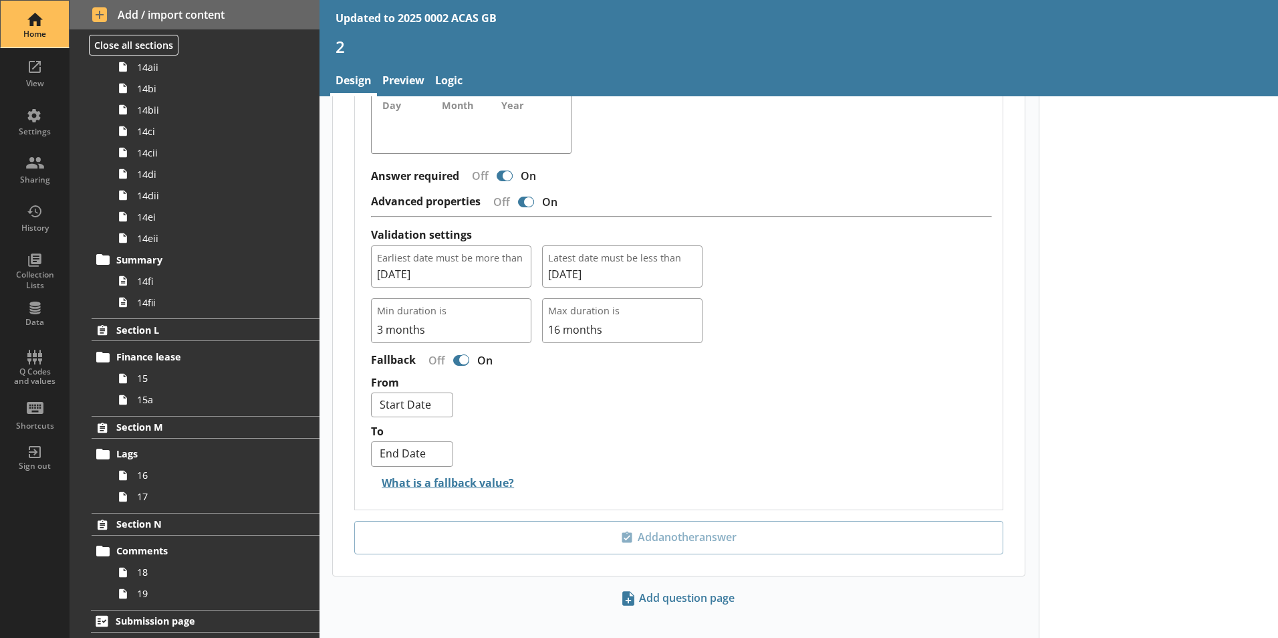
click at [59, 25] on link "Home" at bounding box center [35, 24] width 70 height 48
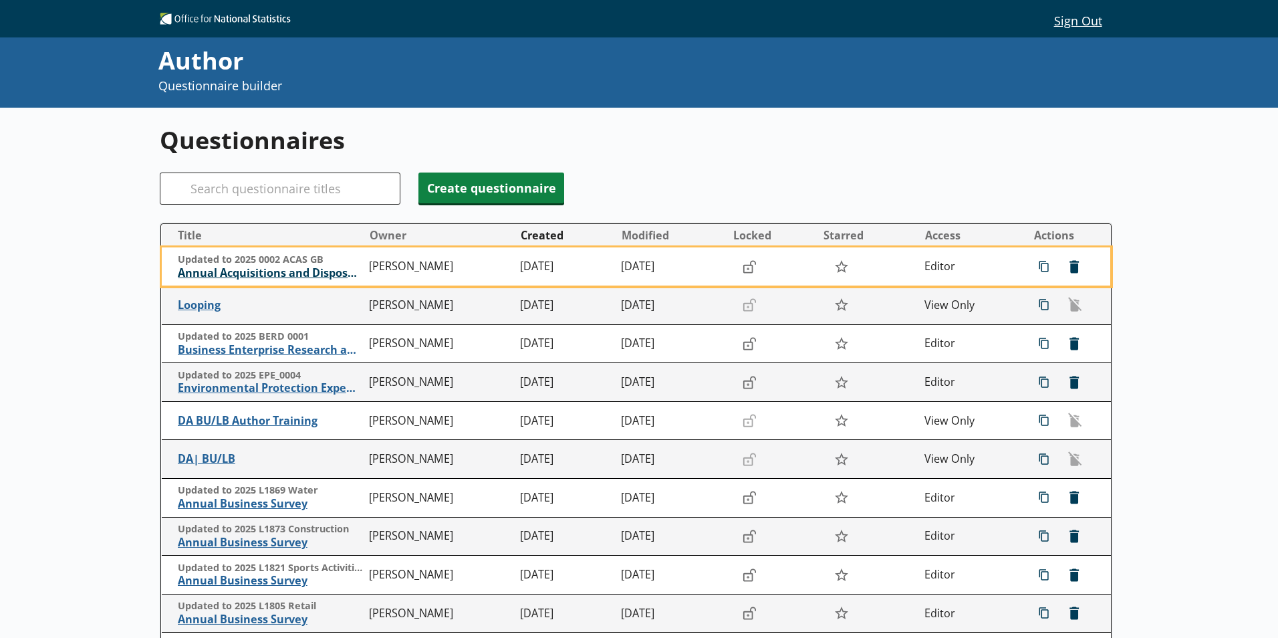
click at [289, 272] on span "Annual Acquisitions and Disposals of Capital Assets" at bounding box center [270, 273] width 184 height 14
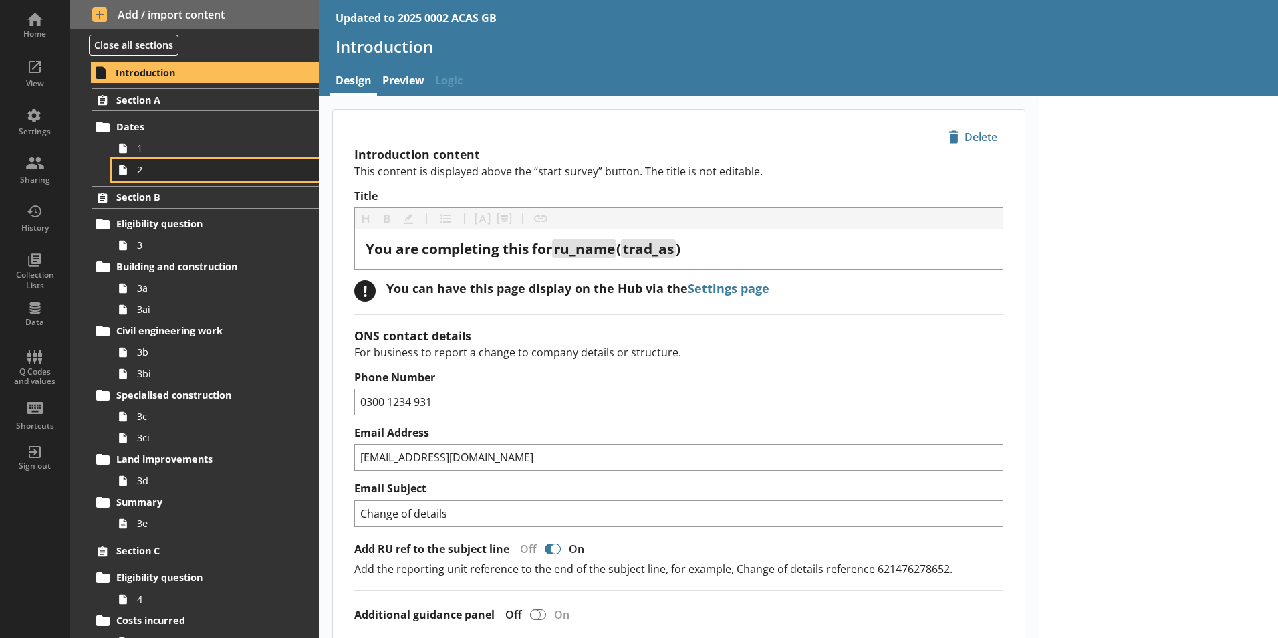
click at [194, 172] on span "2" at bounding box center [211, 169] width 148 height 13
type textarea "x"
select select "ref_p_end_date"
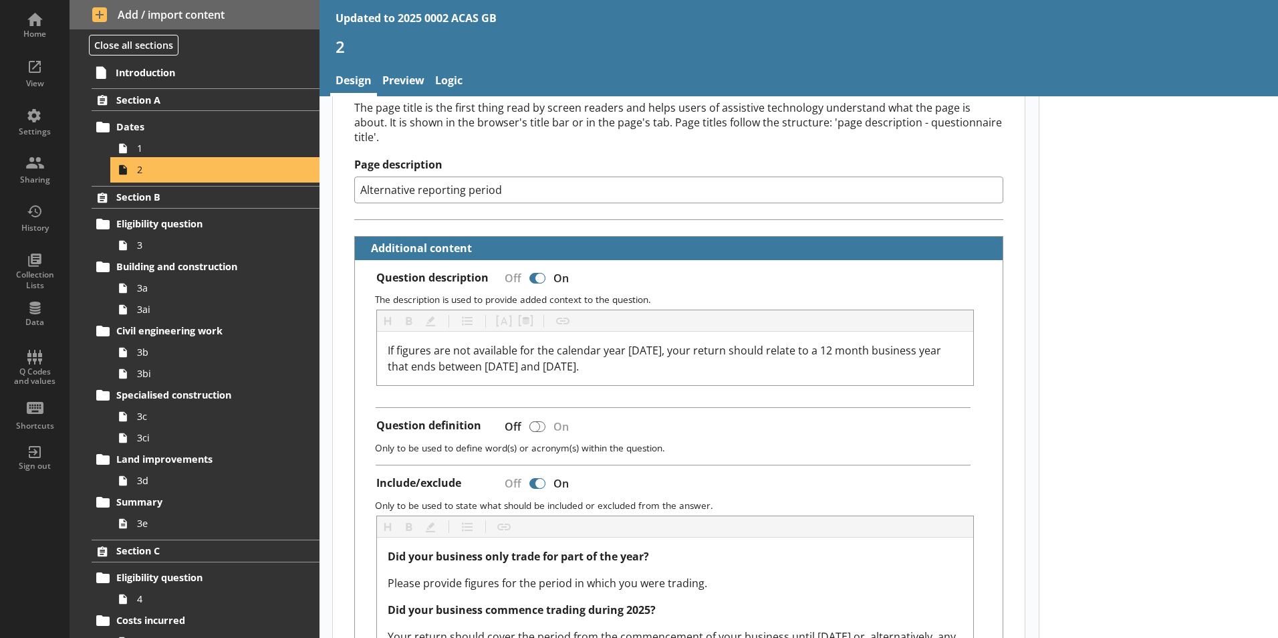
type textarea "x"
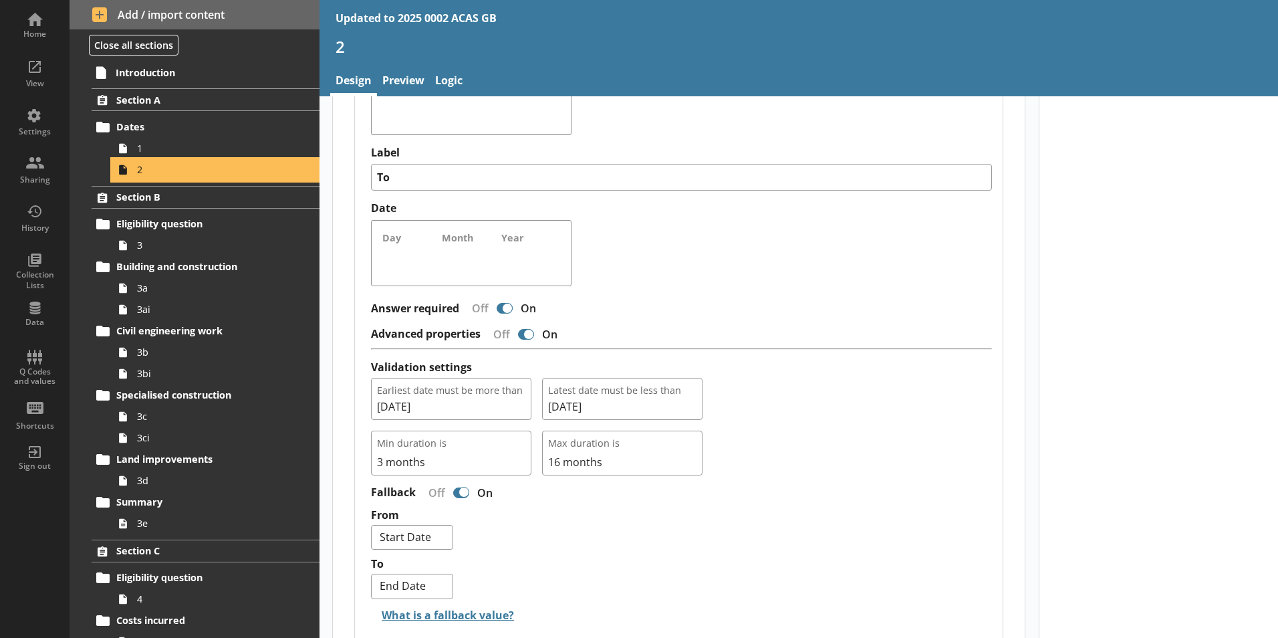
scroll to position [1226, 0]
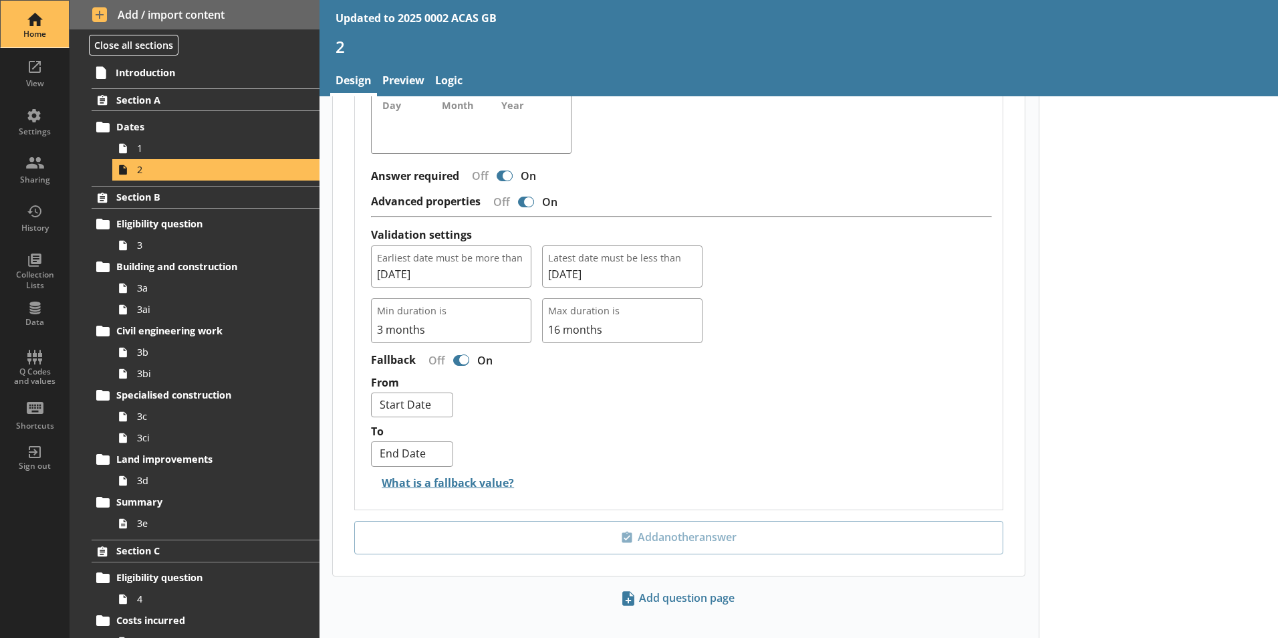
click at [41, 39] on div "Home" at bounding box center [34, 24] width 47 height 47
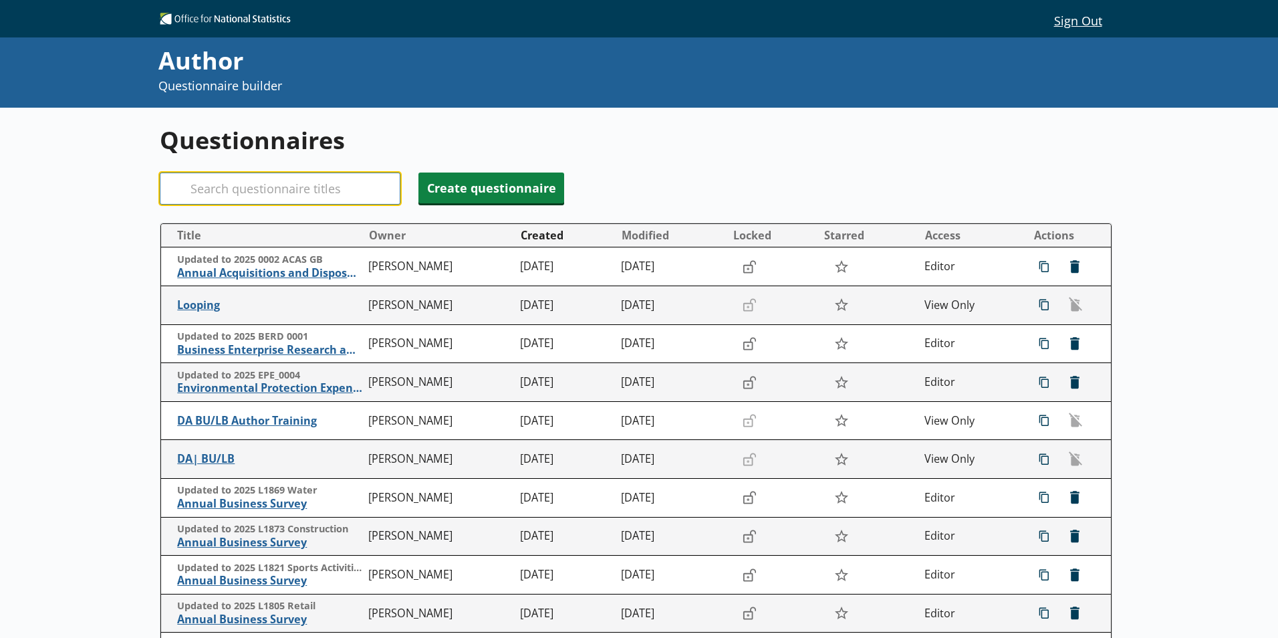
click at [295, 190] on input "Search" at bounding box center [280, 188] width 241 height 32
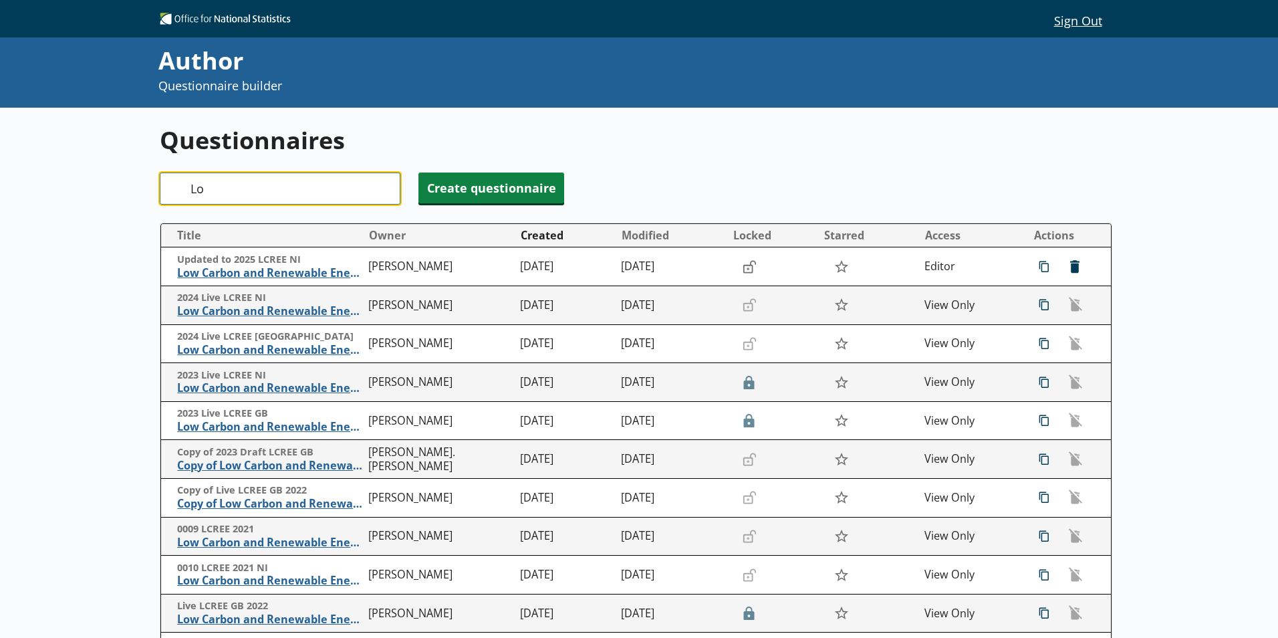
type input "L"
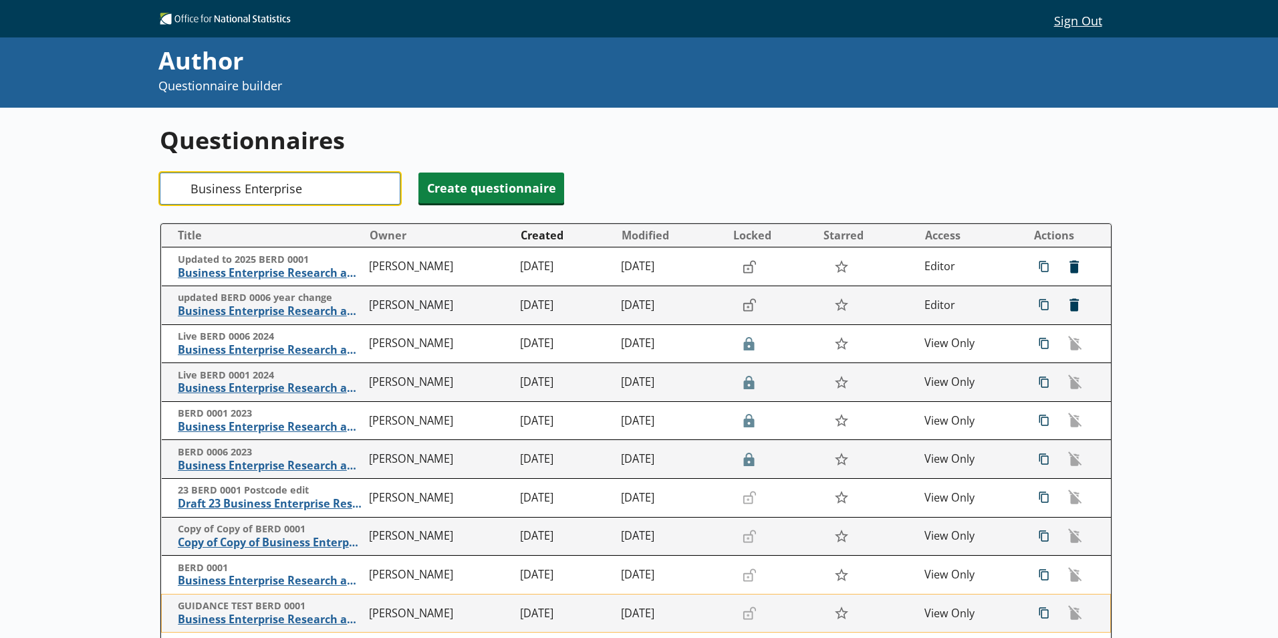
type input "Business Enterprise"
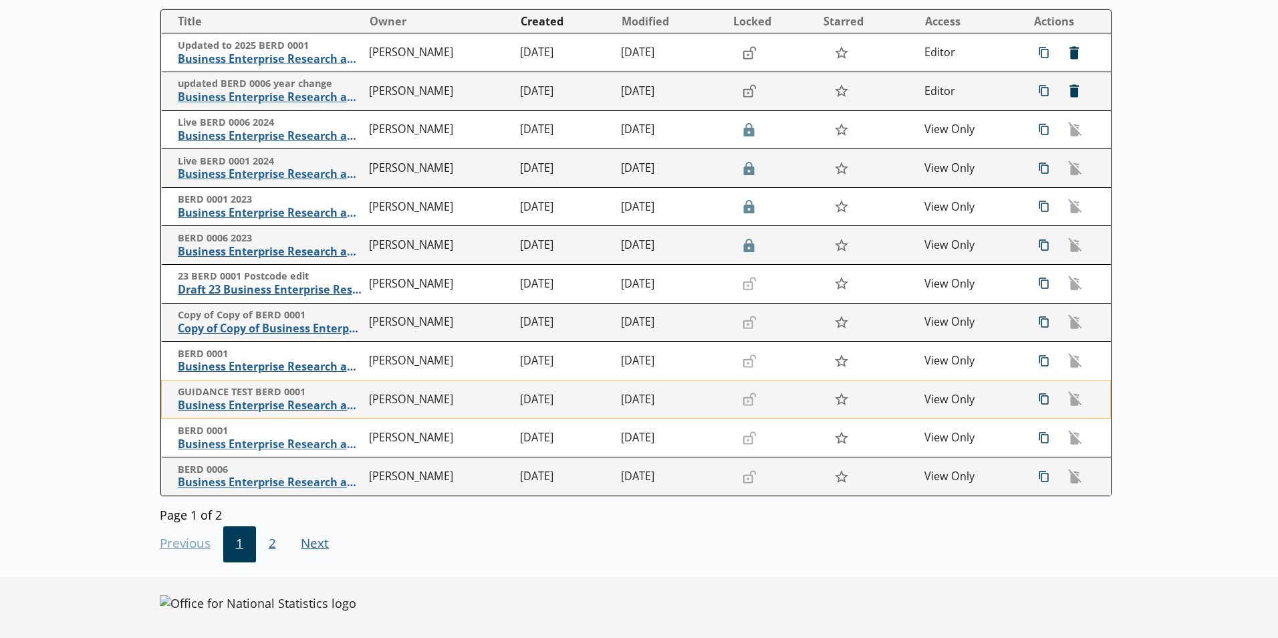
scroll to position [217, 0]
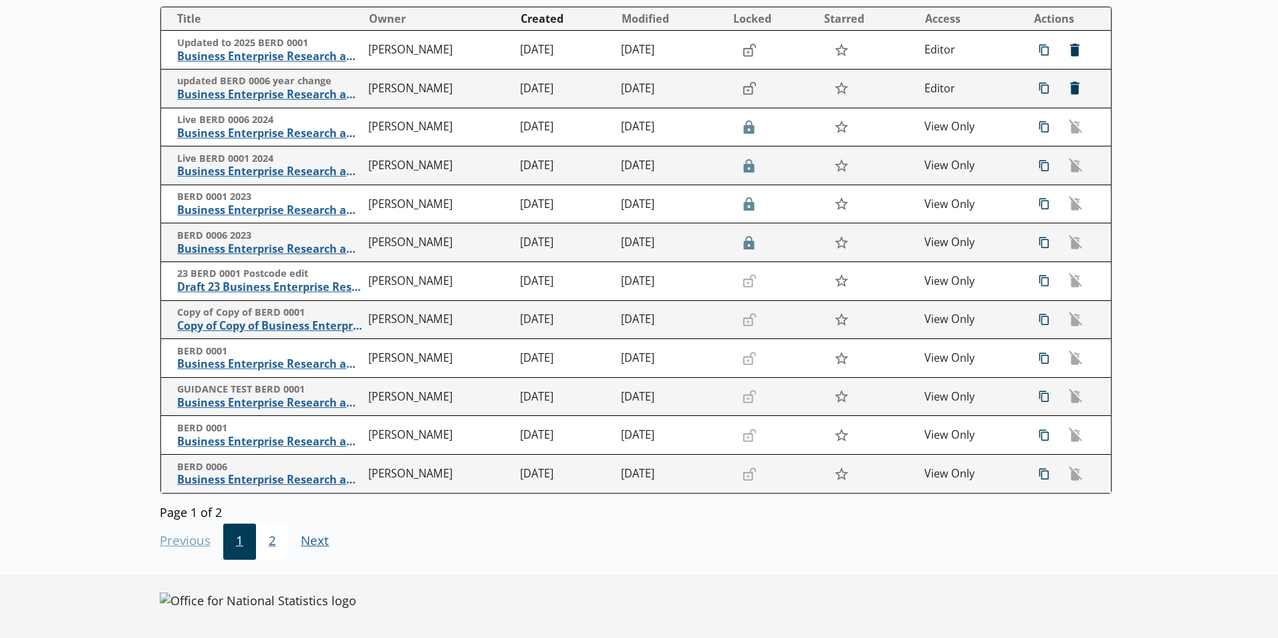
click at [277, 541] on span "2" at bounding box center [272, 541] width 33 height 36
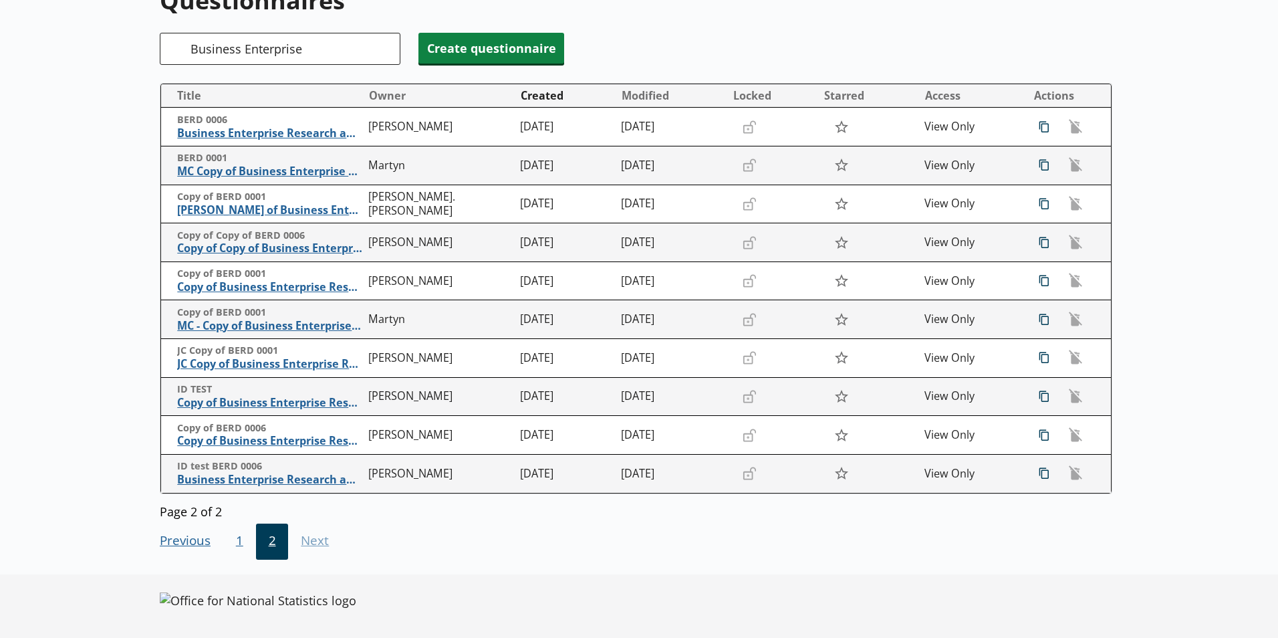
scroll to position [140, 0]
click at [391, 49] on input "Business Enterprise" at bounding box center [280, 49] width 241 height 32
click at [388, 49] on input "Business Enterprise" at bounding box center [280, 49] width 241 height 32
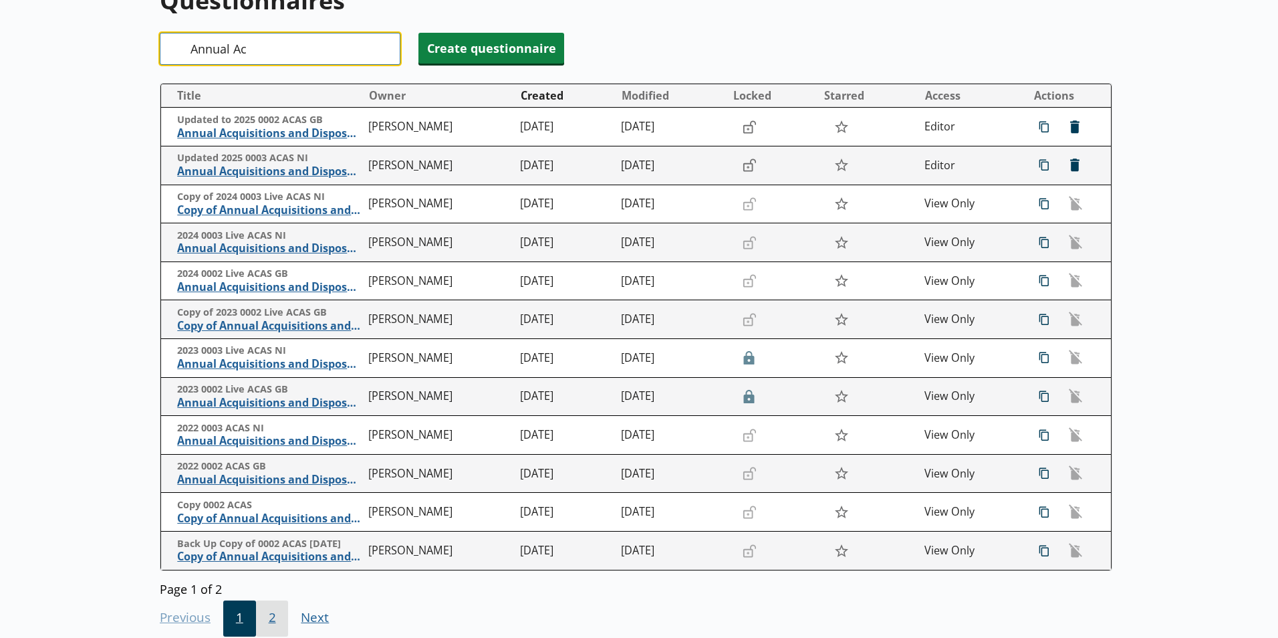
type input "Annual Ac"
click at [277, 608] on span "2" at bounding box center [272, 618] width 33 height 36
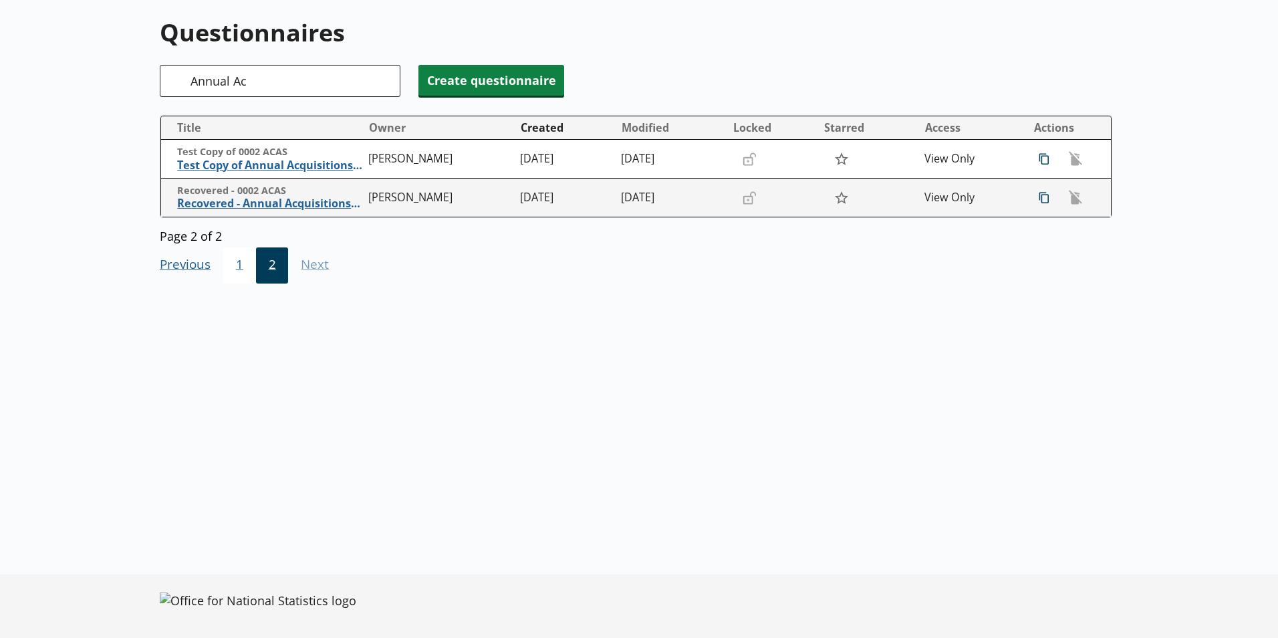
click at [249, 269] on span "1" at bounding box center [239, 265] width 33 height 36
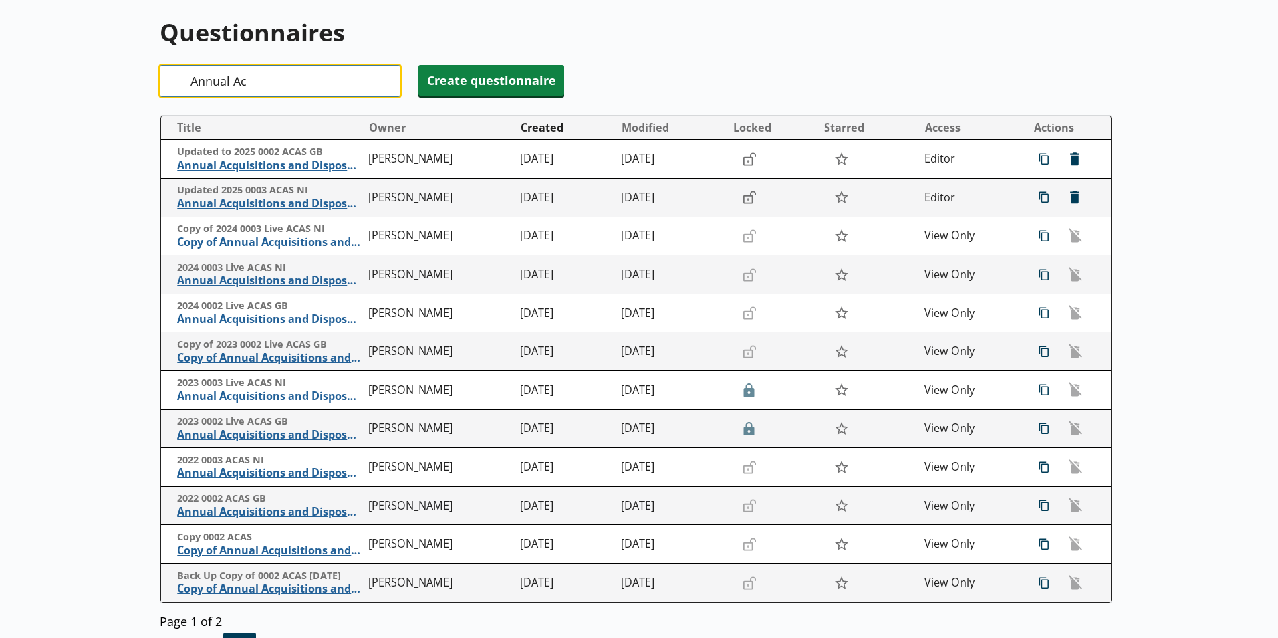
click at [291, 82] on input "Annual Ac" at bounding box center [280, 81] width 241 height 32
click at [384, 80] on input "Annual Ac" at bounding box center [280, 81] width 241 height 32
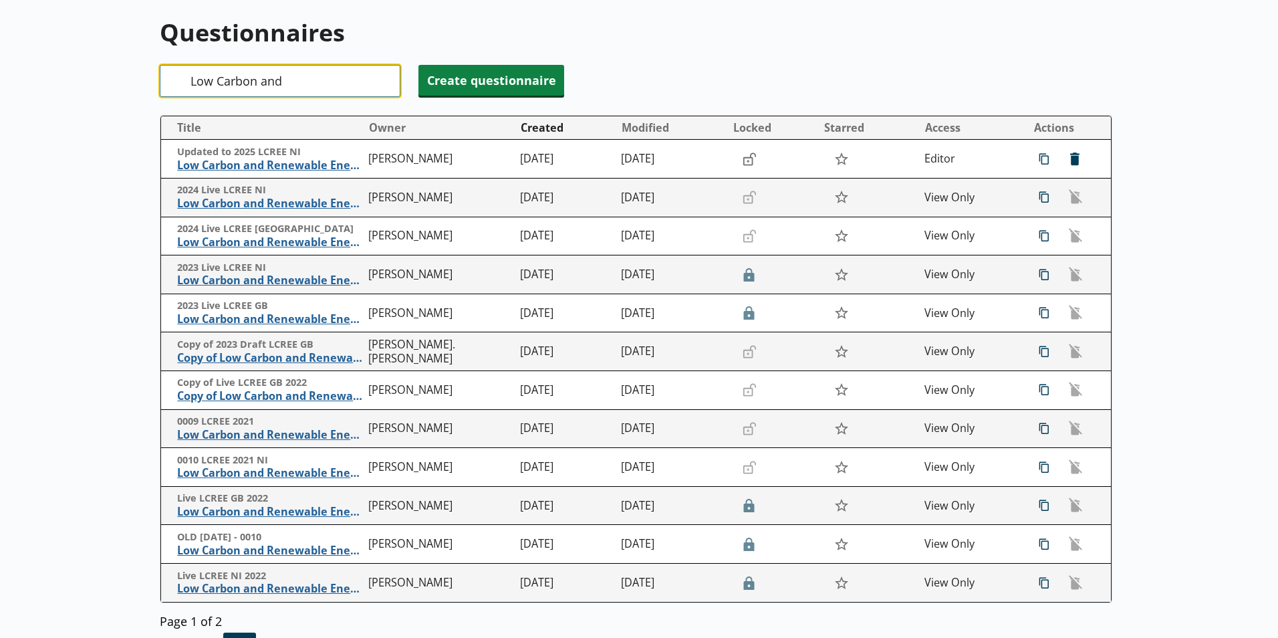
type input "Low Carbon and"
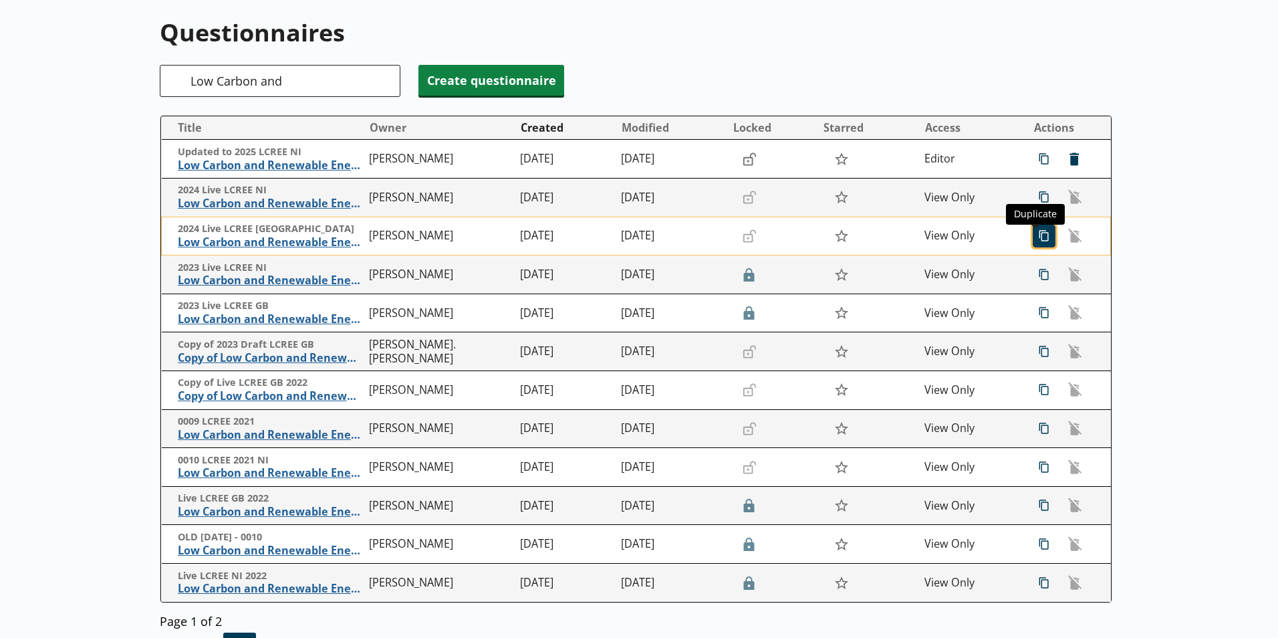
click at [1036, 239] on span "icon-copy Duplicate" at bounding box center [1043, 235] width 21 height 21
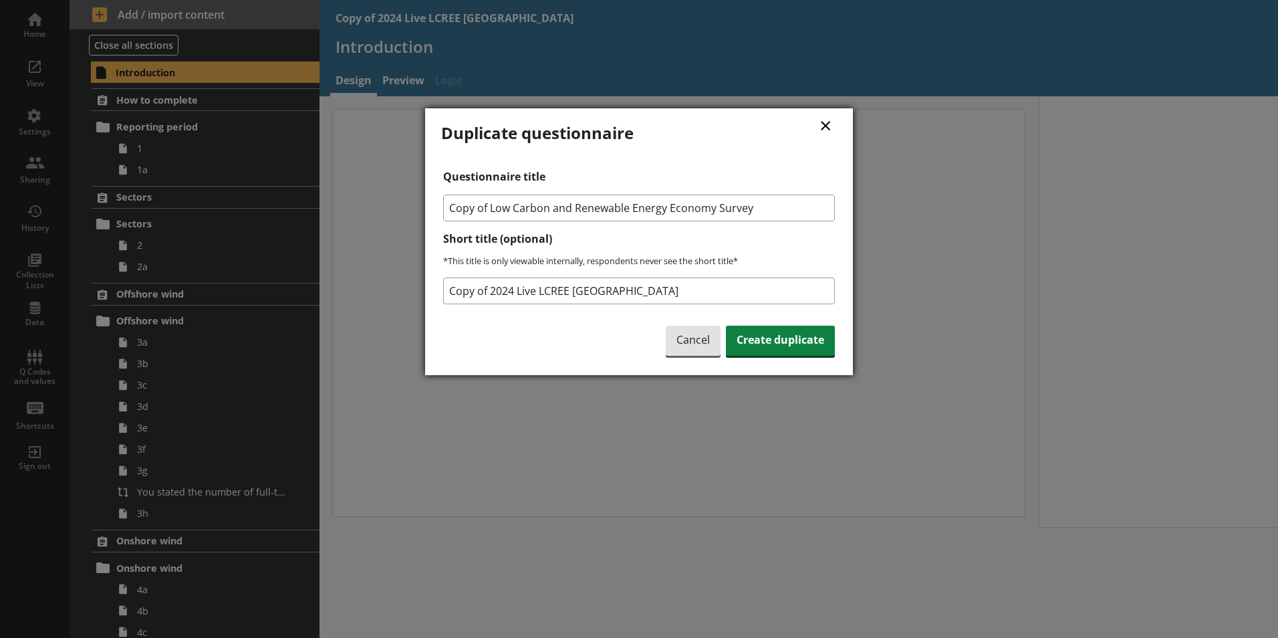
type textarea "x"
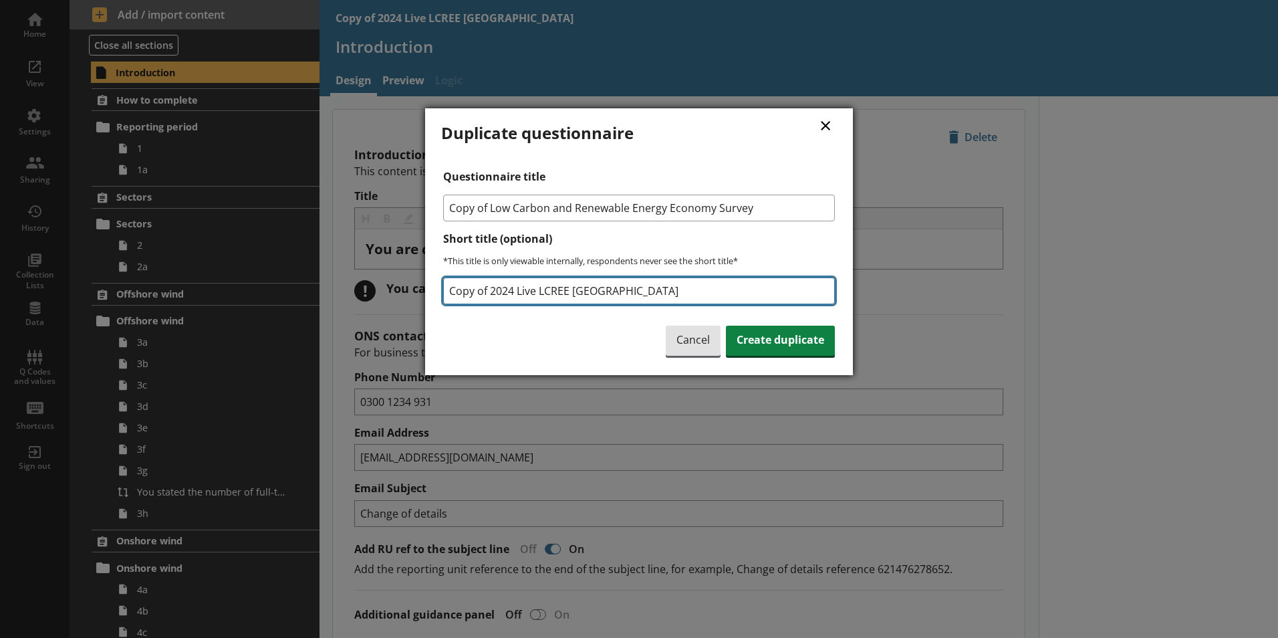
click at [489, 293] on input "Copy of 2024 Live LCREE [GEOGRAPHIC_DATA]" at bounding box center [639, 290] width 392 height 27
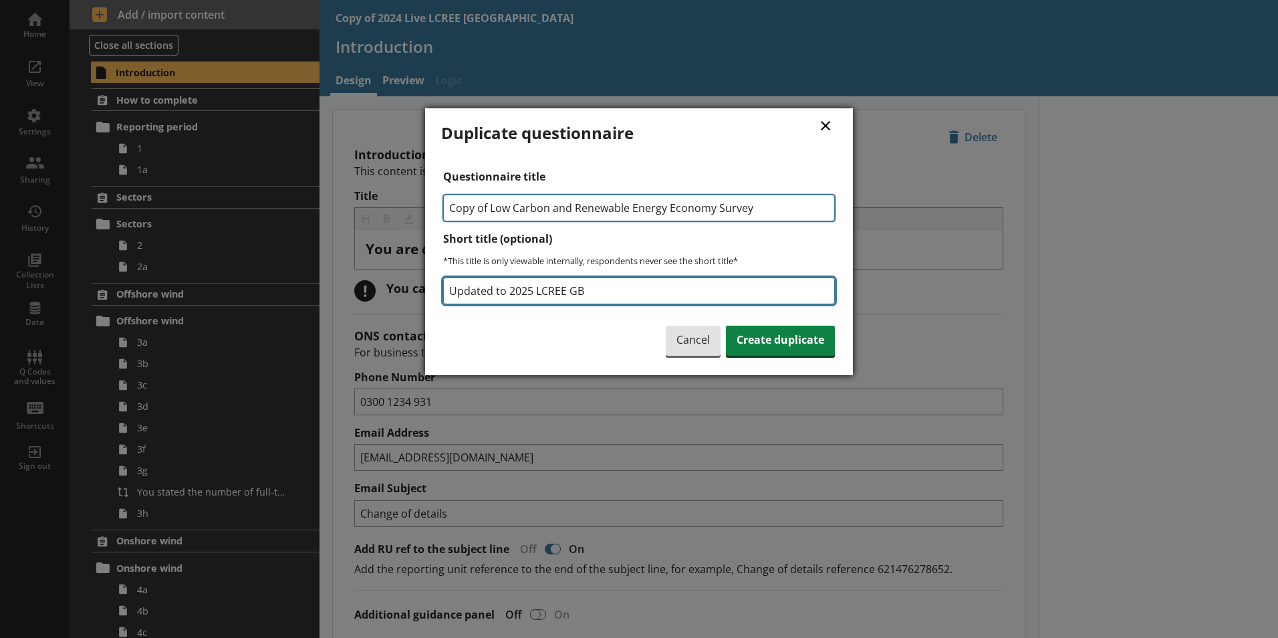
type input "Updated to 2025 LCREE GB"
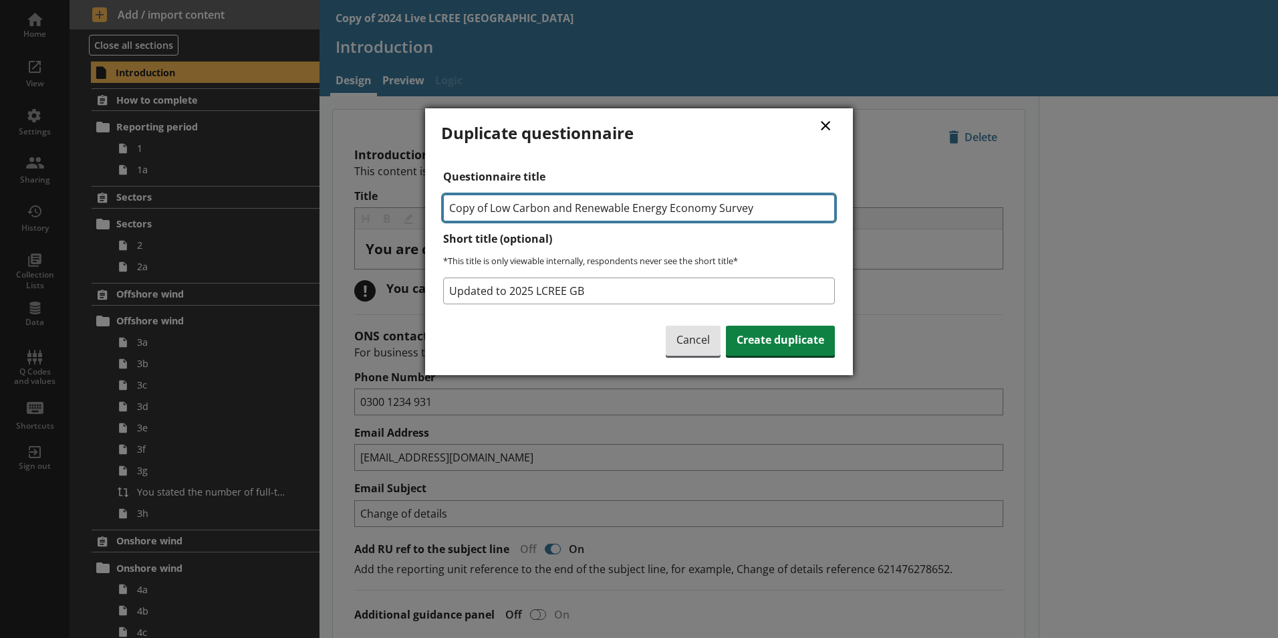
click at [491, 209] on input "Copy of Low Carbon and Renewable Energy Economy Survey" at bounding box center [639, 207] width 392 height 27
type input "Low Carbon and Renewable Energy Economy Survey"
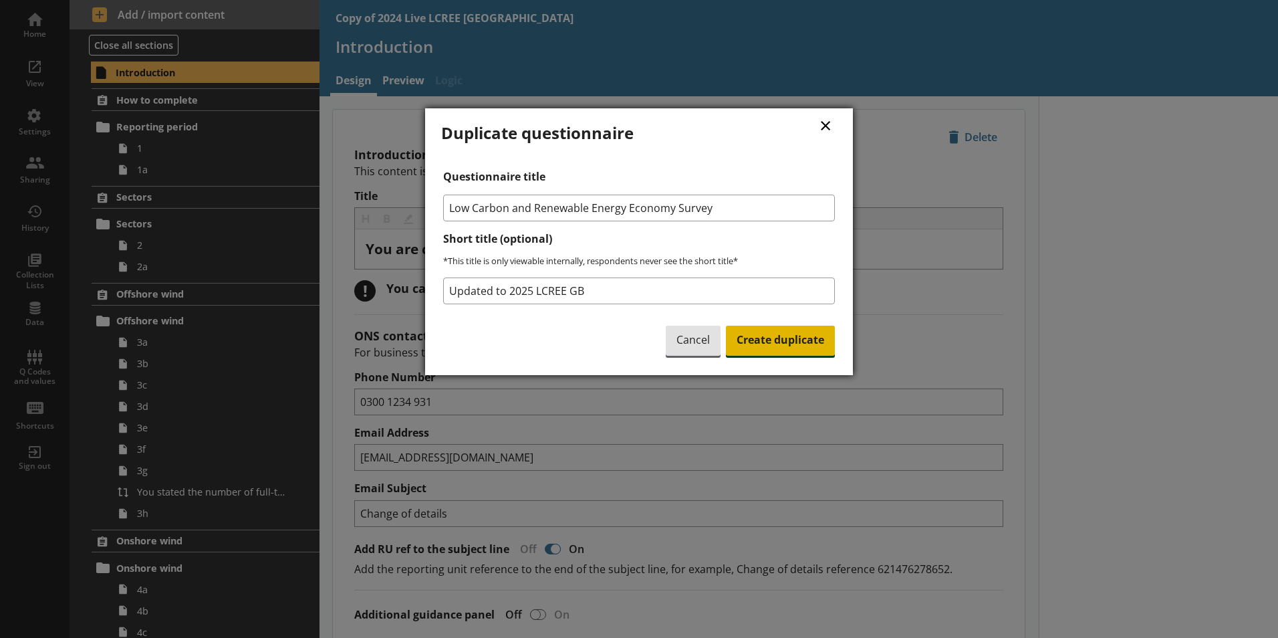
click at [751, 346] on span "Create duplicate" at bounding box center [780, 341] width 109 height 31
type textarea "x"
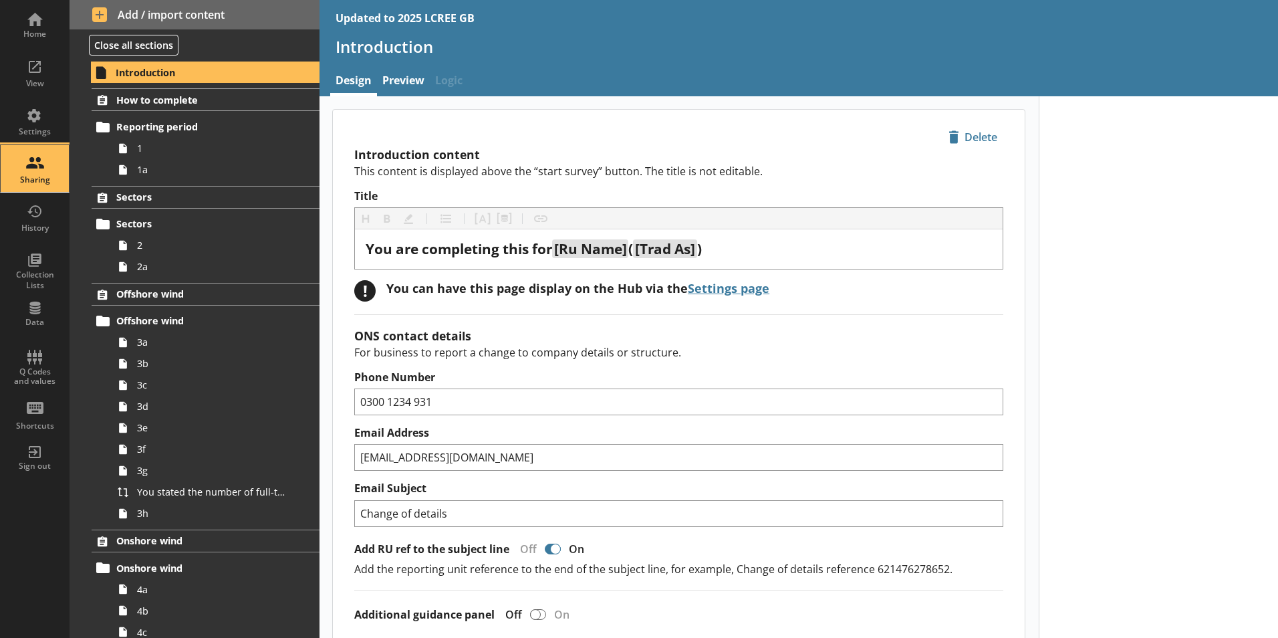
click at [45, 172] on div "Sharing" at bounding box center [34, 168] width 47 height 47
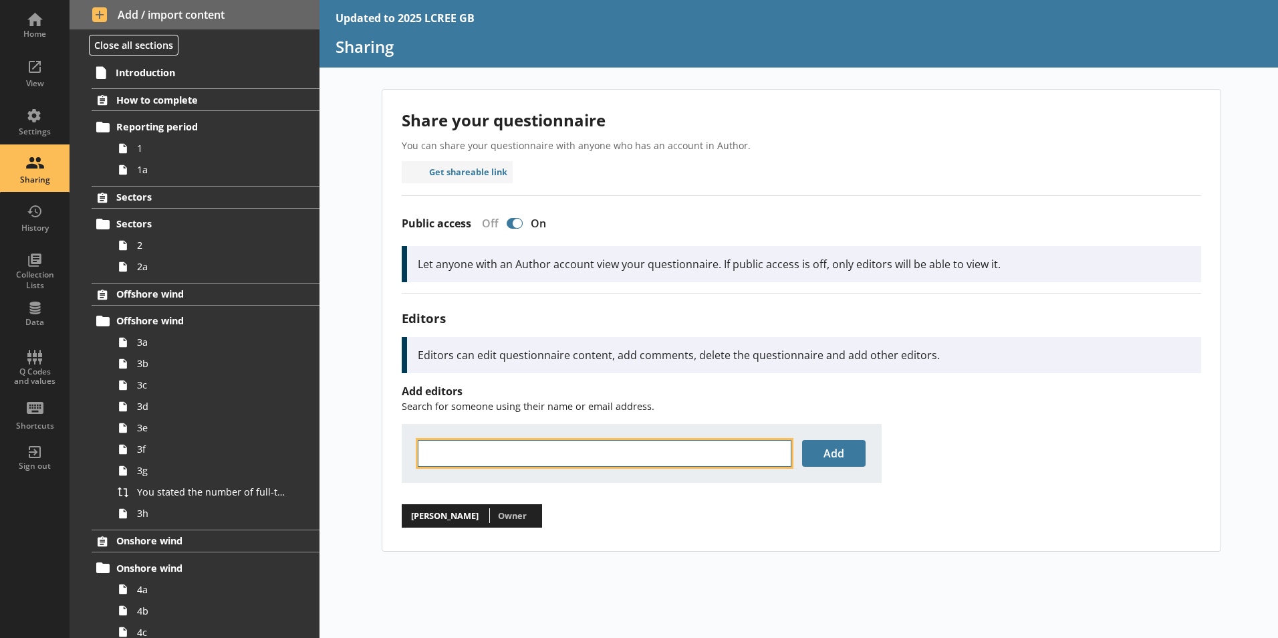
click at [474, 449] on input "text" at bounding box center [605, 453] width 374 height 27
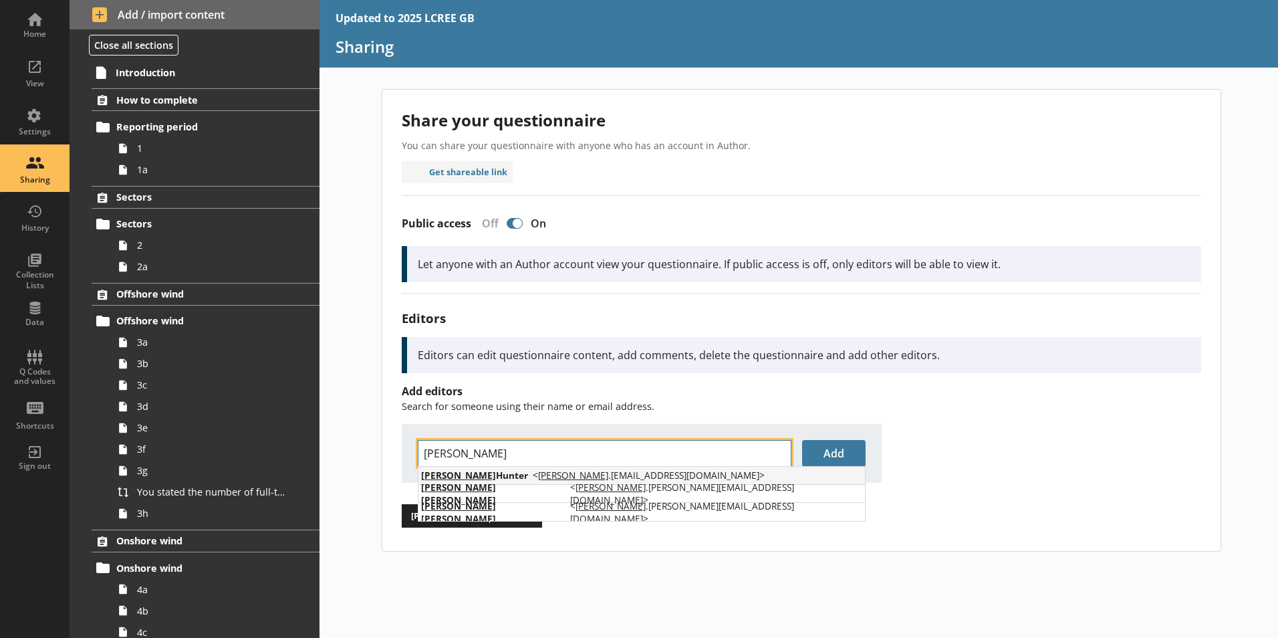
click at [543, 481] on span "< [PERSON_NAME] .[PERSON_NAME][EMAIL_ADDRESS][DOMAIN_NAME] >" at bounding box center [649, 475] width 232 height 13
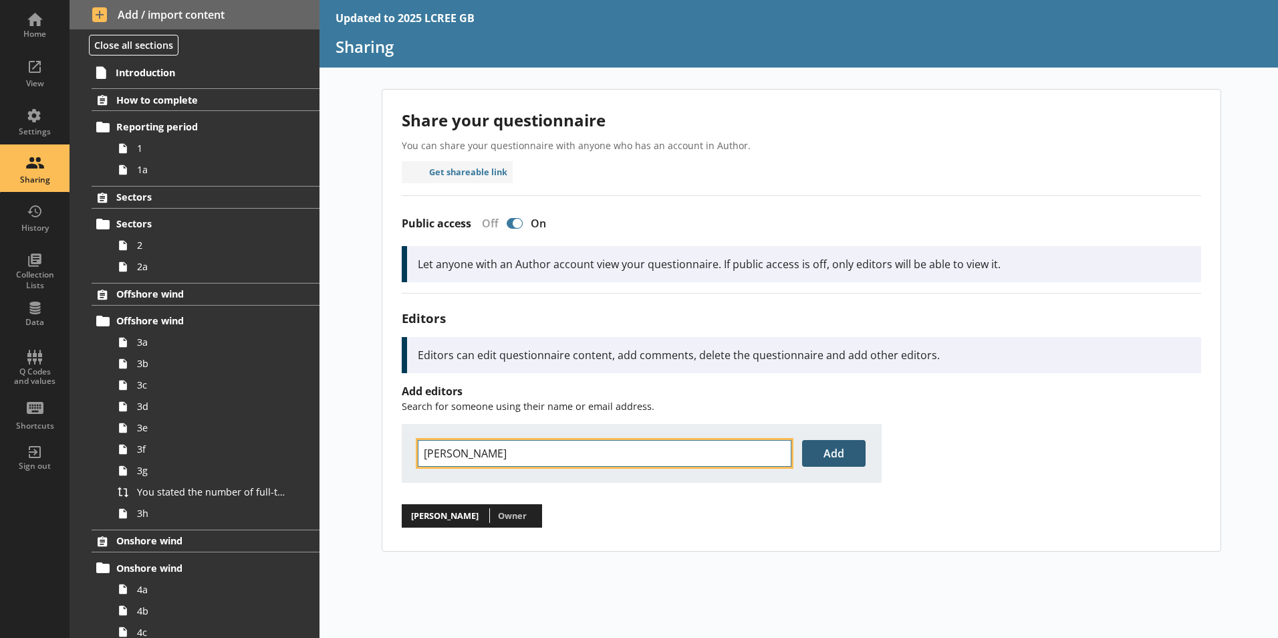
type input "[PERSON_NAME]"
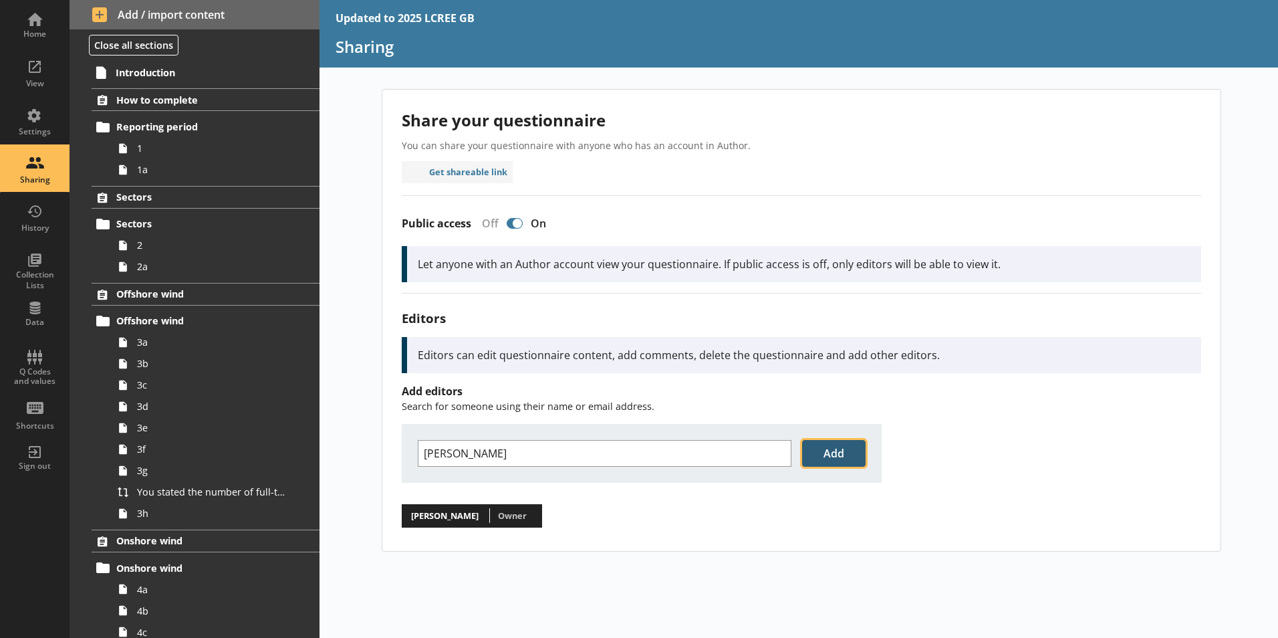
click at [835, 446] on button "Add" at bounding box center [833, 453] width 63 height 27
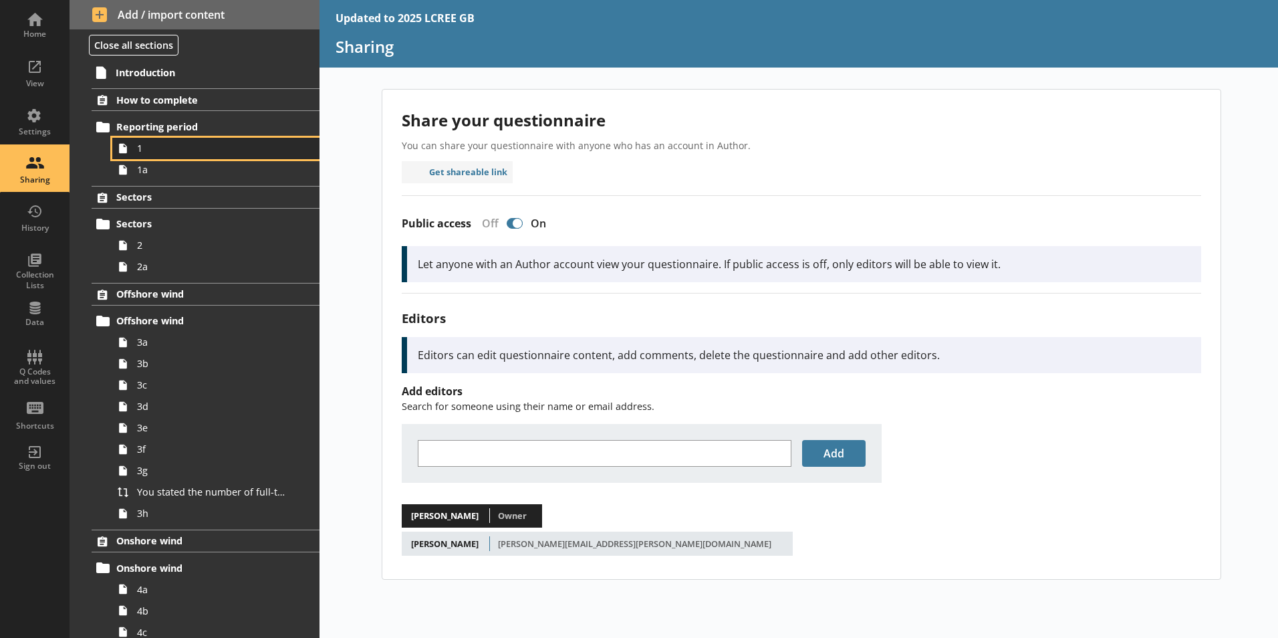
click at [168, 155] on link "1" at bounding box center [215, 148] width 207 height 21
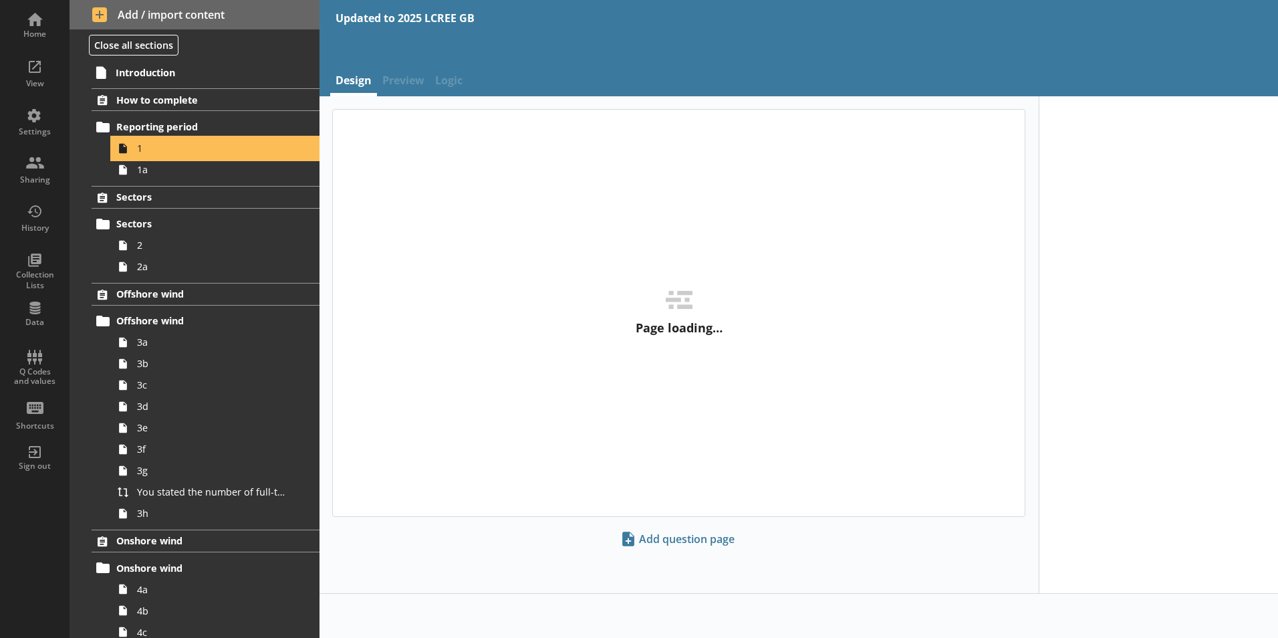
type textarea "x"
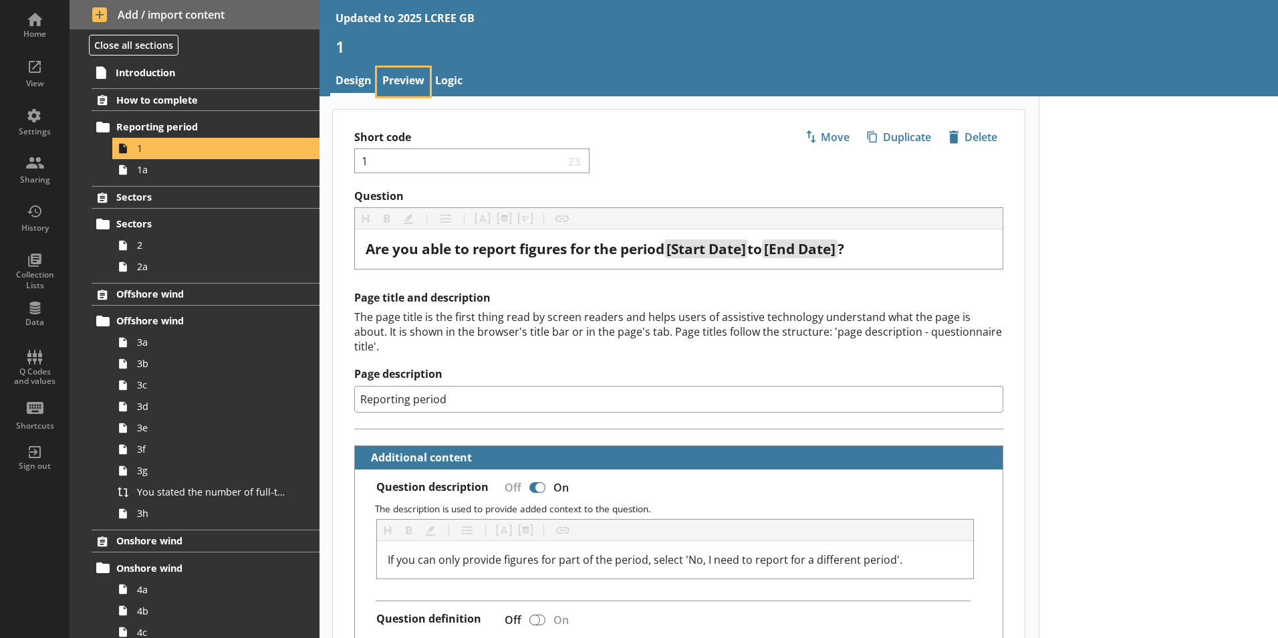
click at [398, 88] on link "Preview" at bounding box center [403, 82] width 53 height 29
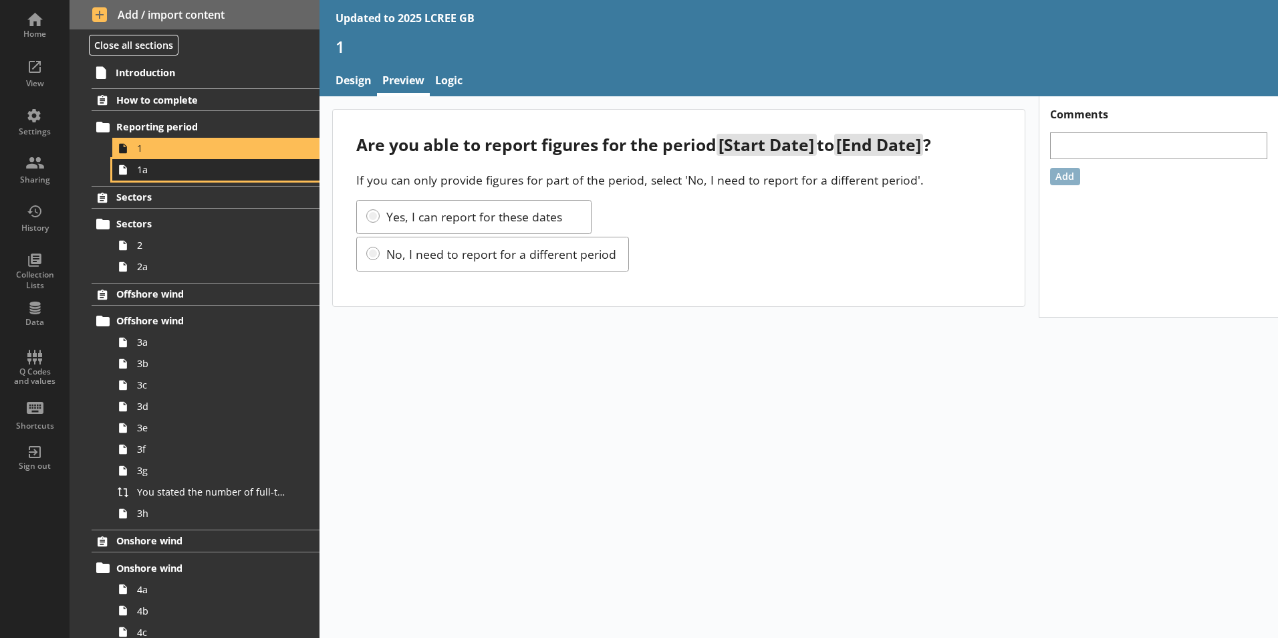
click at [170, 168] on span "1a" at bounding box center [211, 169] width 148 height 13
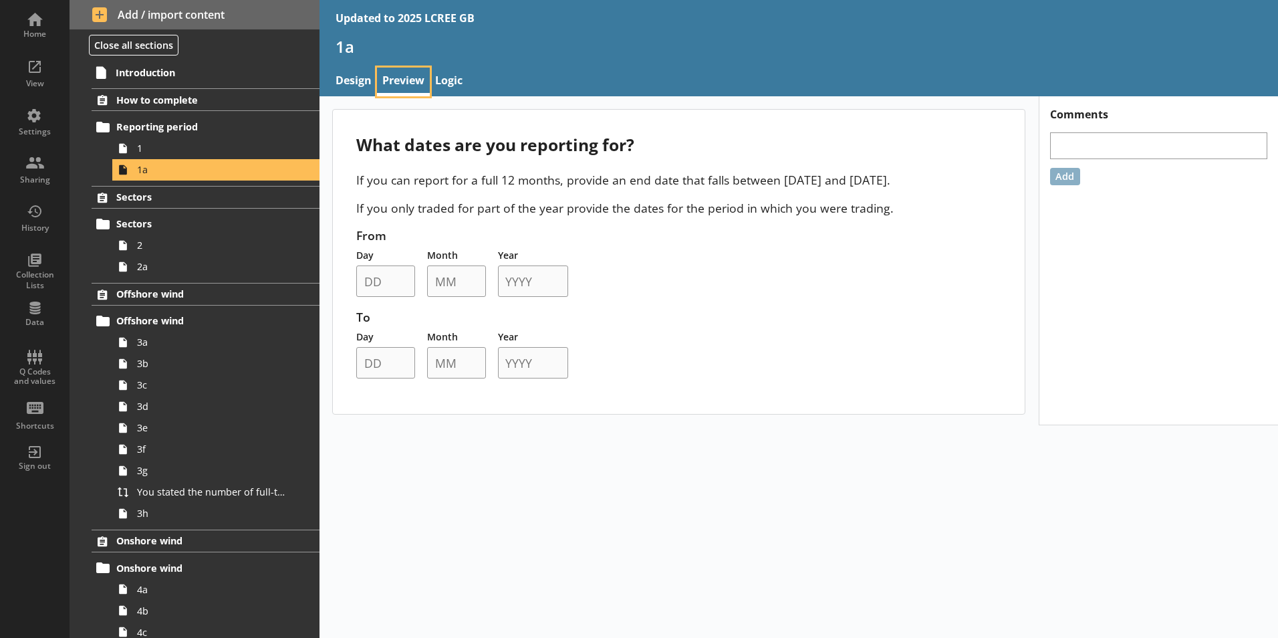
click at [411, 78] on link "Preview" at bounding box center [403, 82] width 53 height 29
click at [411, 82] on link "Preview" at bounding box center [403, 82] width 53 height 29
click at [352, 83] on link "Design" at bounding box center [353, 82] width 47 height 29
select select "ref_p_end_date"
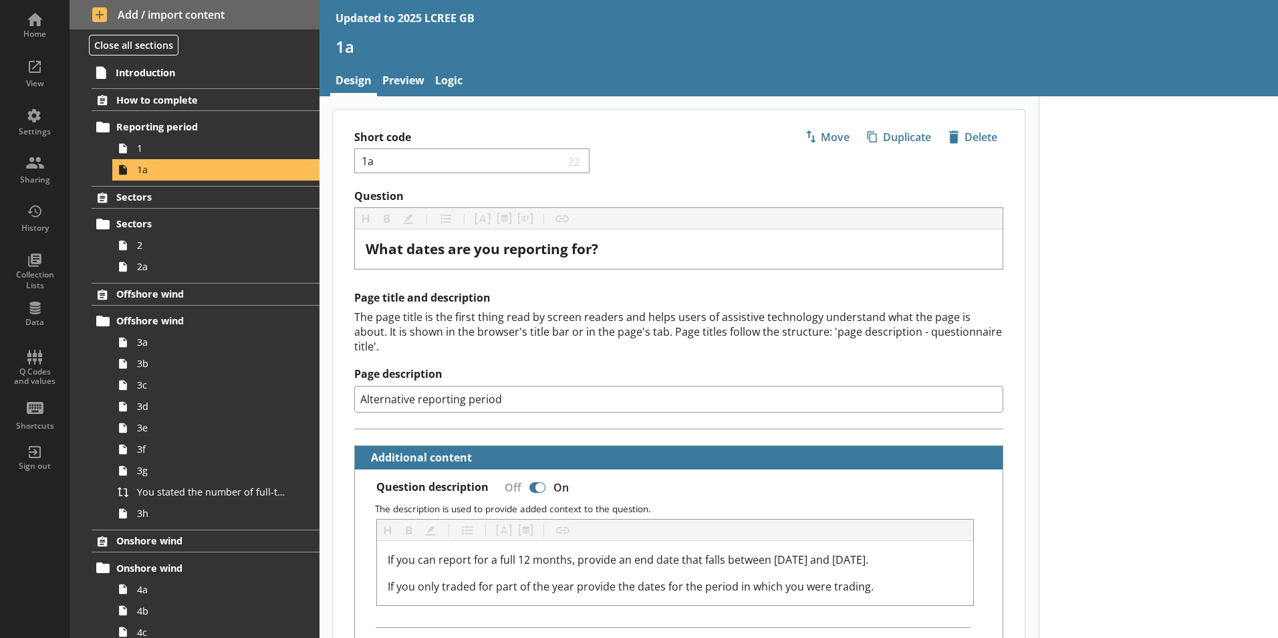
type textarea "x"
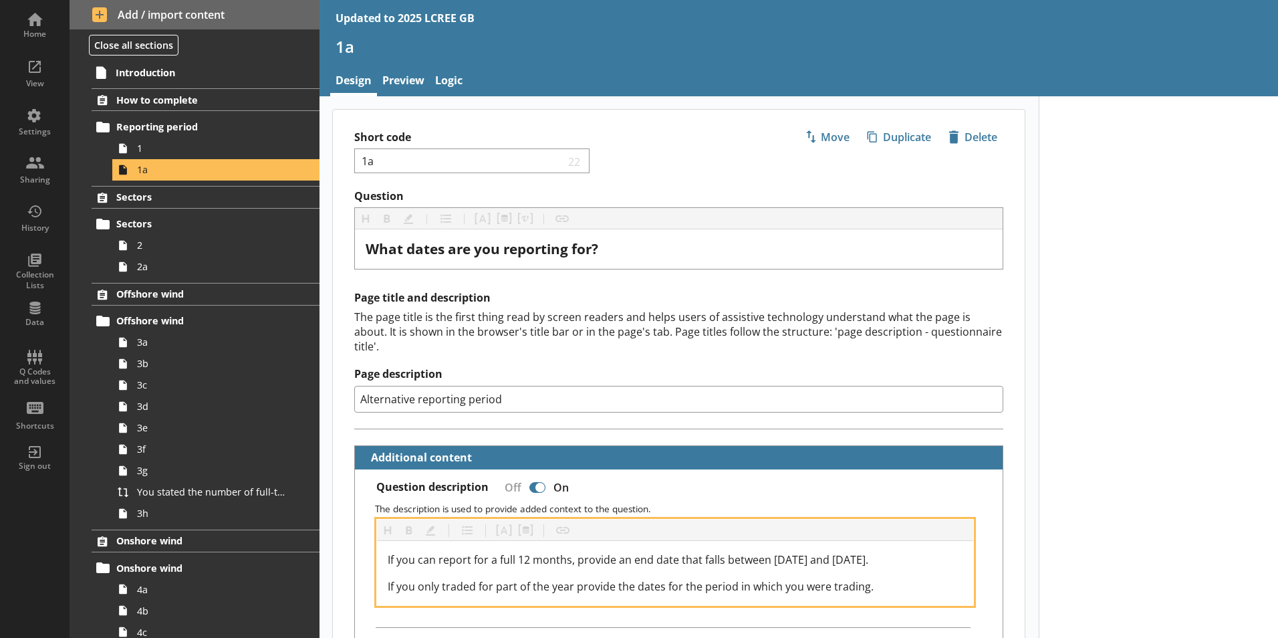
click at [829, 552] on span "If you can report for a full 12 months, provide an end date that falls between …" at bounding box center [628, 559] width 481 height 15
click at [868, 552] on span "If you can report for a full 12 months, provide an end date that falls between …" at bounding box center [628, 559] width 481 height 15
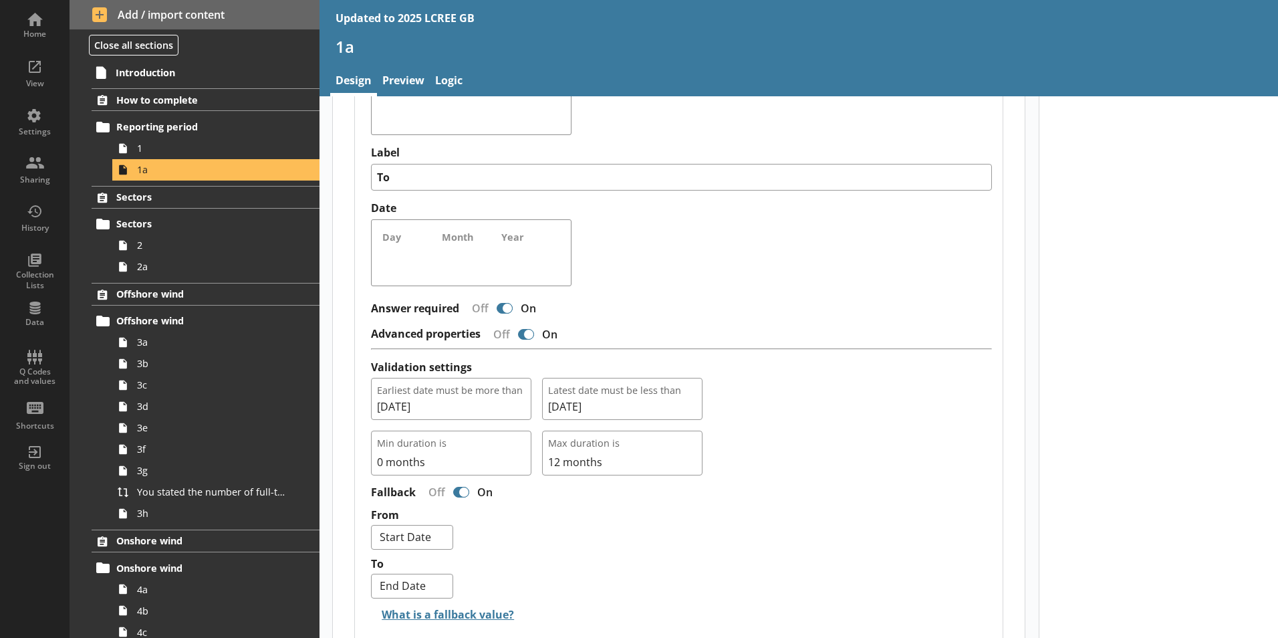
scroll to position [869, 0]
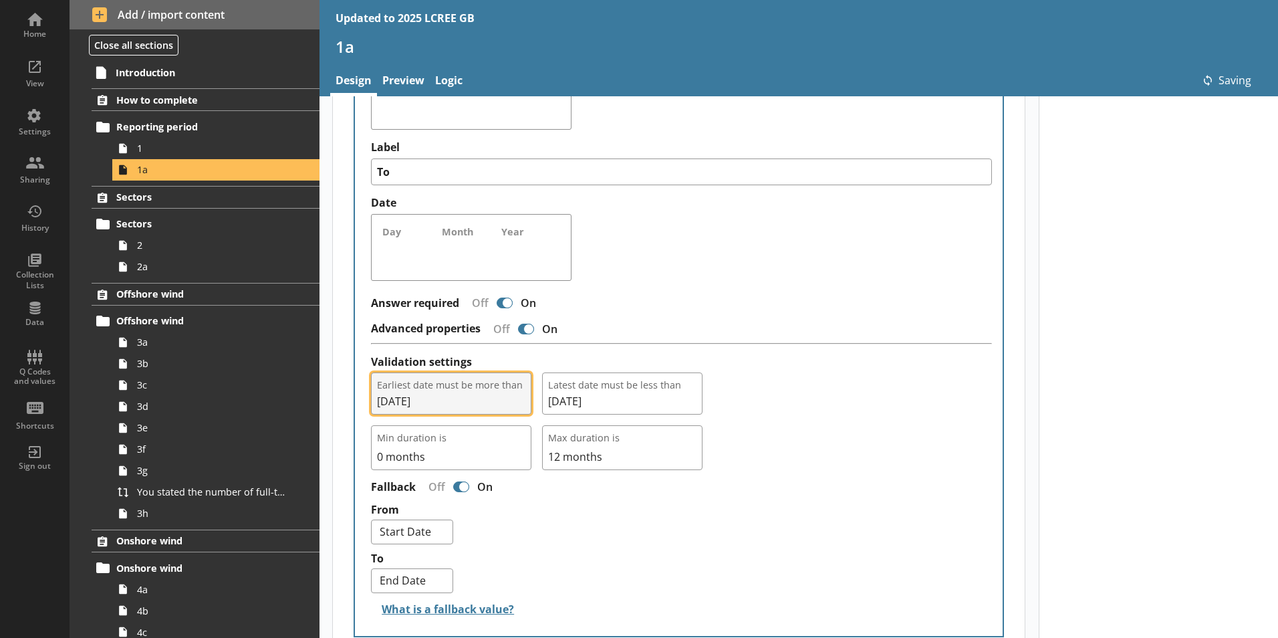
click at [452, 394] on span "[DATE]" at bounding box center [451, 401] width 148 height 15
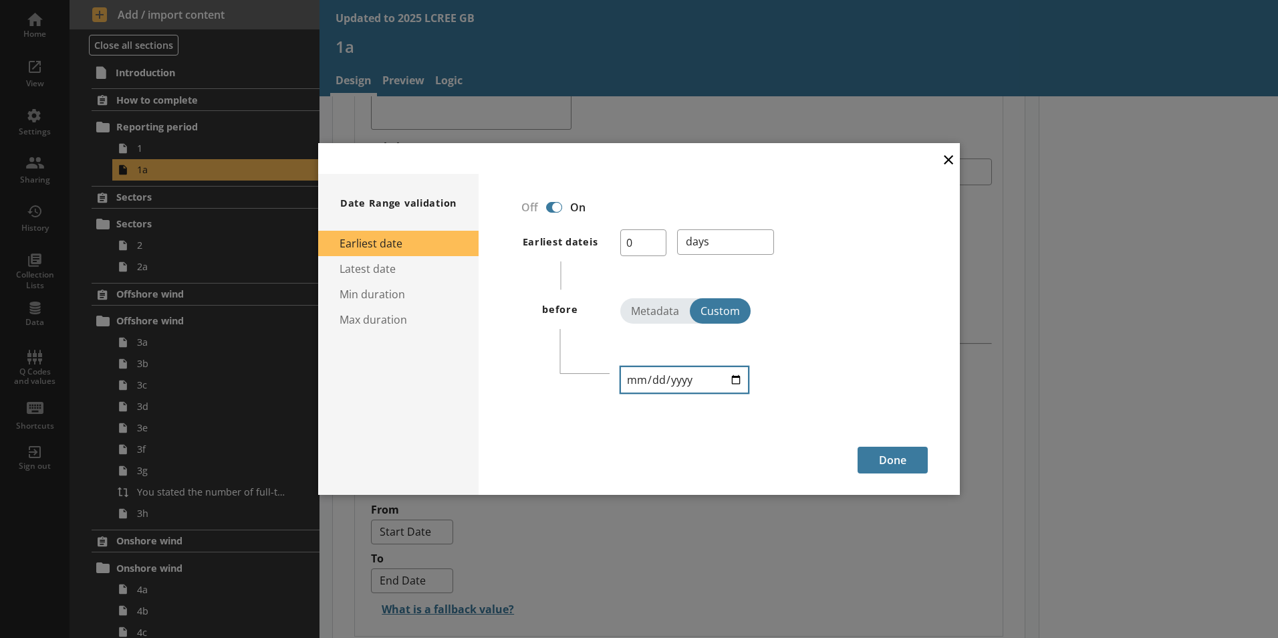
type textarea "x"
click at [679, 380] on input "[DATE]" at bounding box center [684, 379] width 128 height 27
type input "[DATE]"
click at [888, 462] on button "Done" at bounding box center [893, 459] width 70 height 27
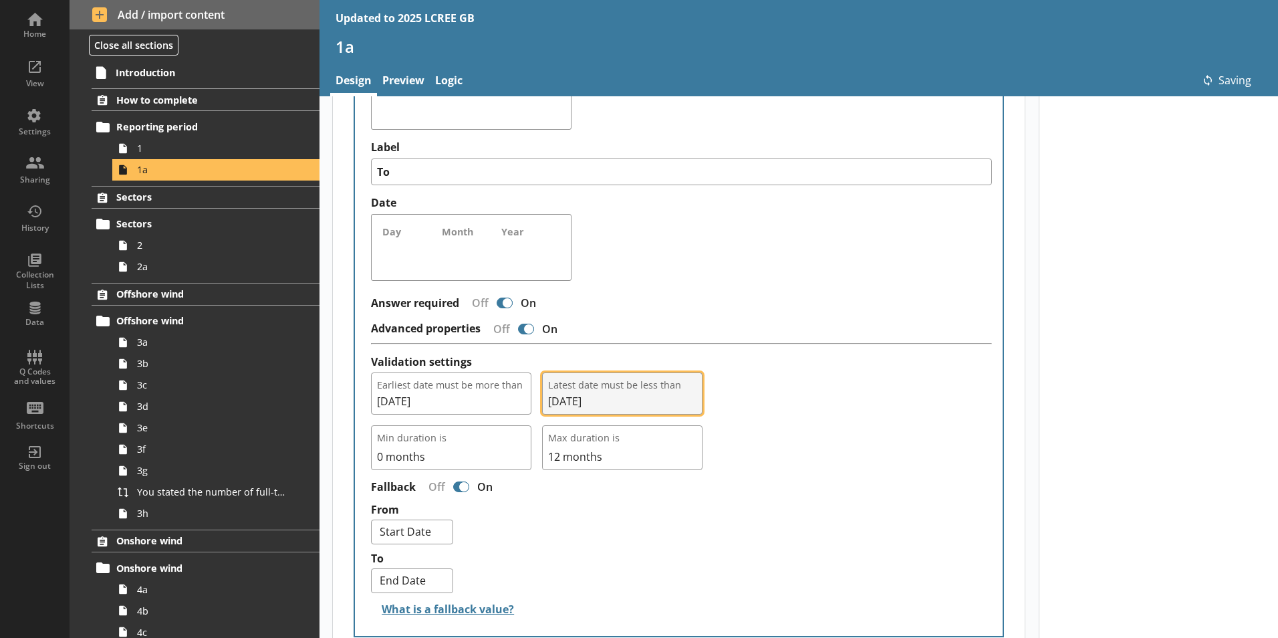
click at [598, 394] on span "[DATE]" at bounding box center [622, 401] width 148 height 15
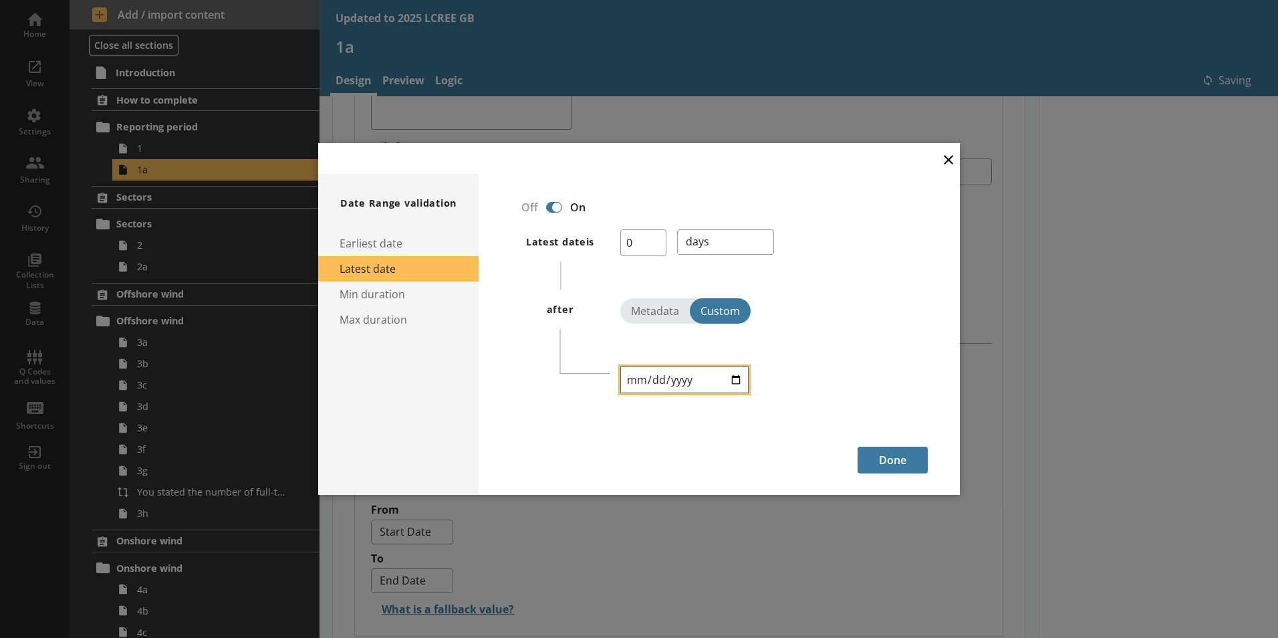
click at [676, 386] on input "[DATE]" at bounding box center [684, 379] width 128 height 27
type textarea "x"
click at [676, 370] on input "[DATE]" at bounding box center [684, 379] width 128 height 27
click at [682, 376] on input "[DATE]" at bounding box center [684, 379] width 128 height 27
type input "[DATE]"
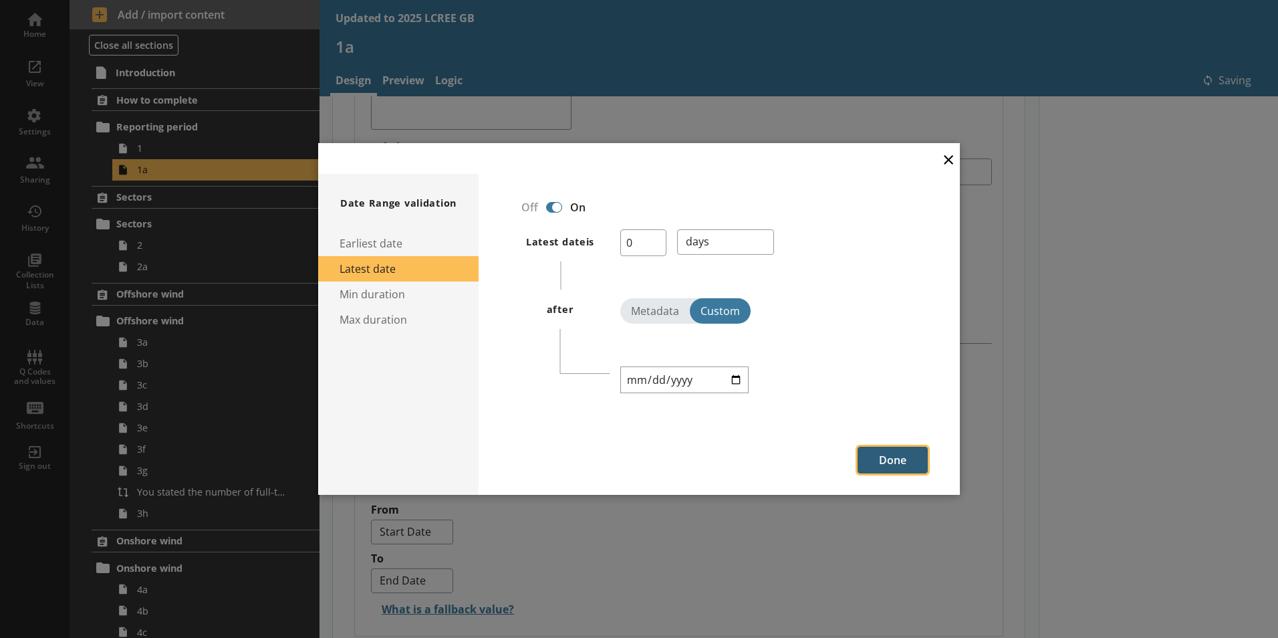
click at [900, 463] on button "Done" at bounding box center [893, 459] width 70 height 27
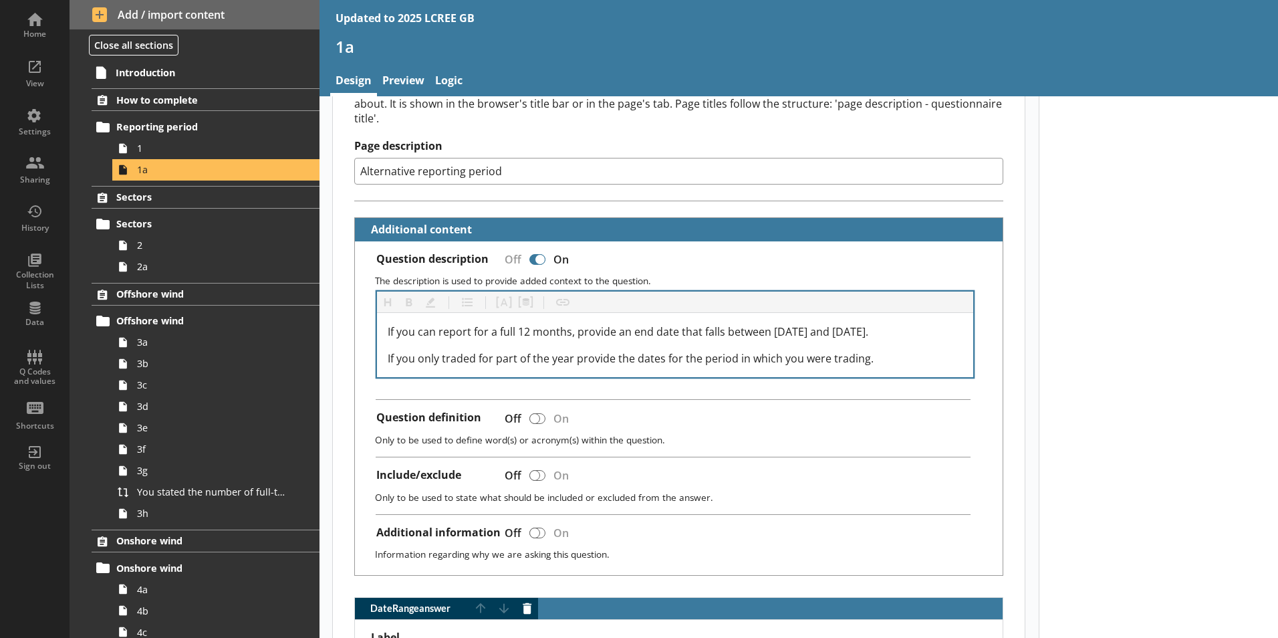
scroll to position [0, 0]
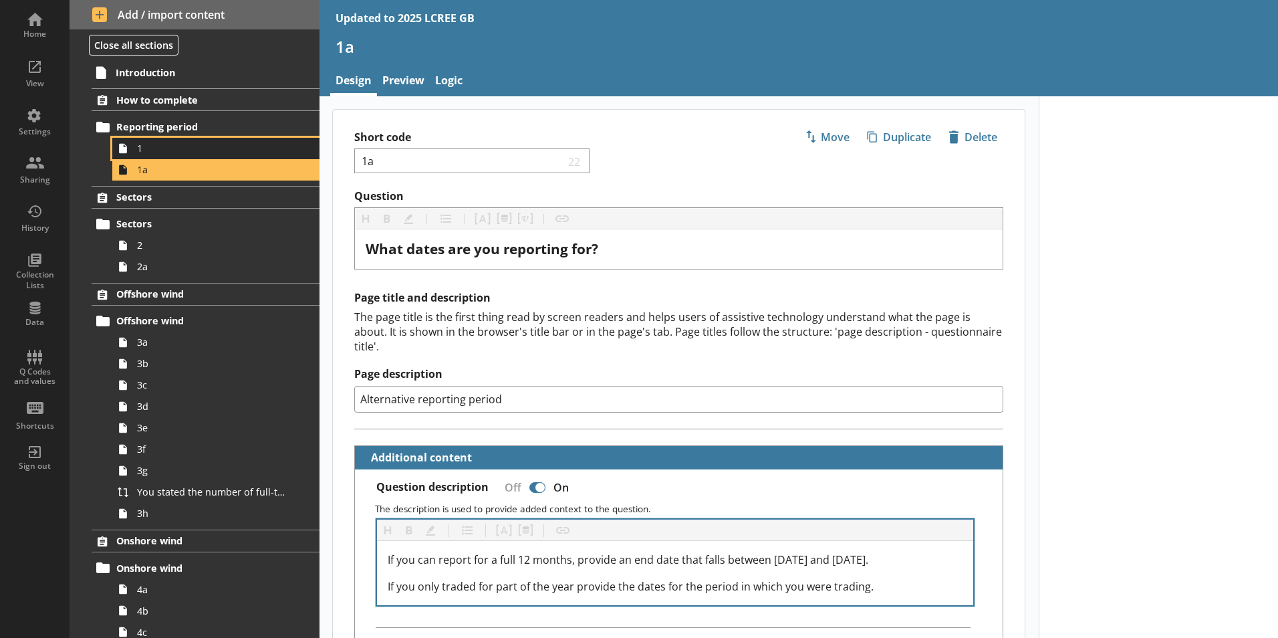
click at [214, 144] on span "1" at bounding box center [211, 148] width 148 height 13
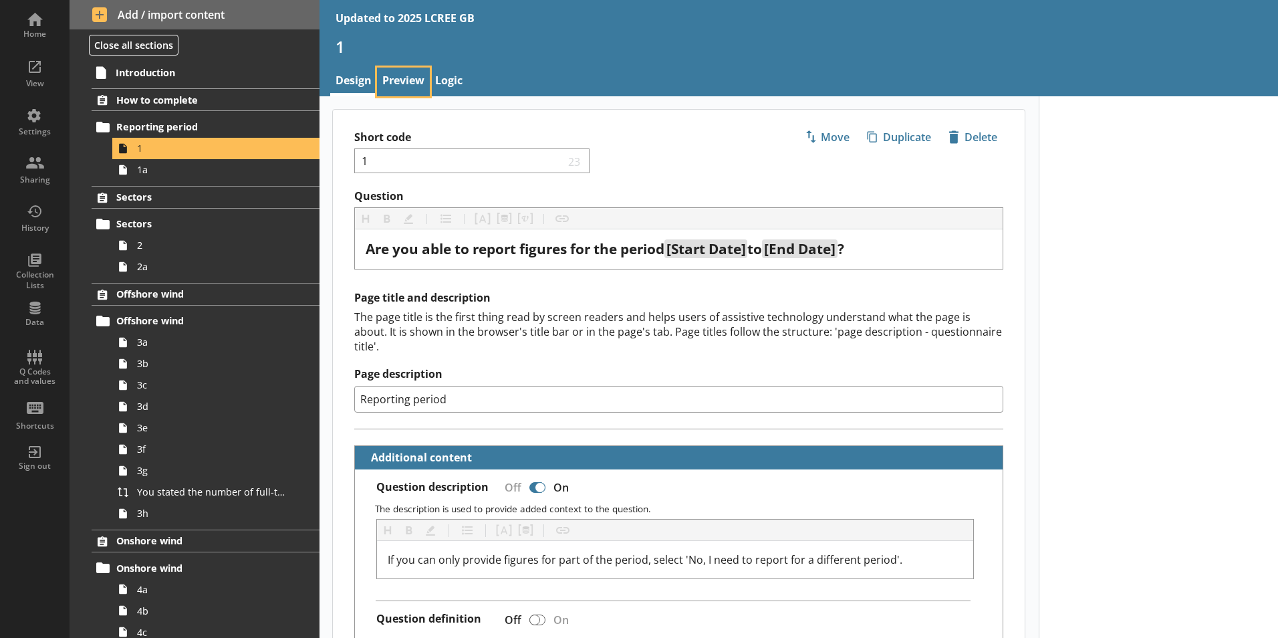
click at [400, 84] on link "Preview" at bounding box center [403, 82] width 53 height 29
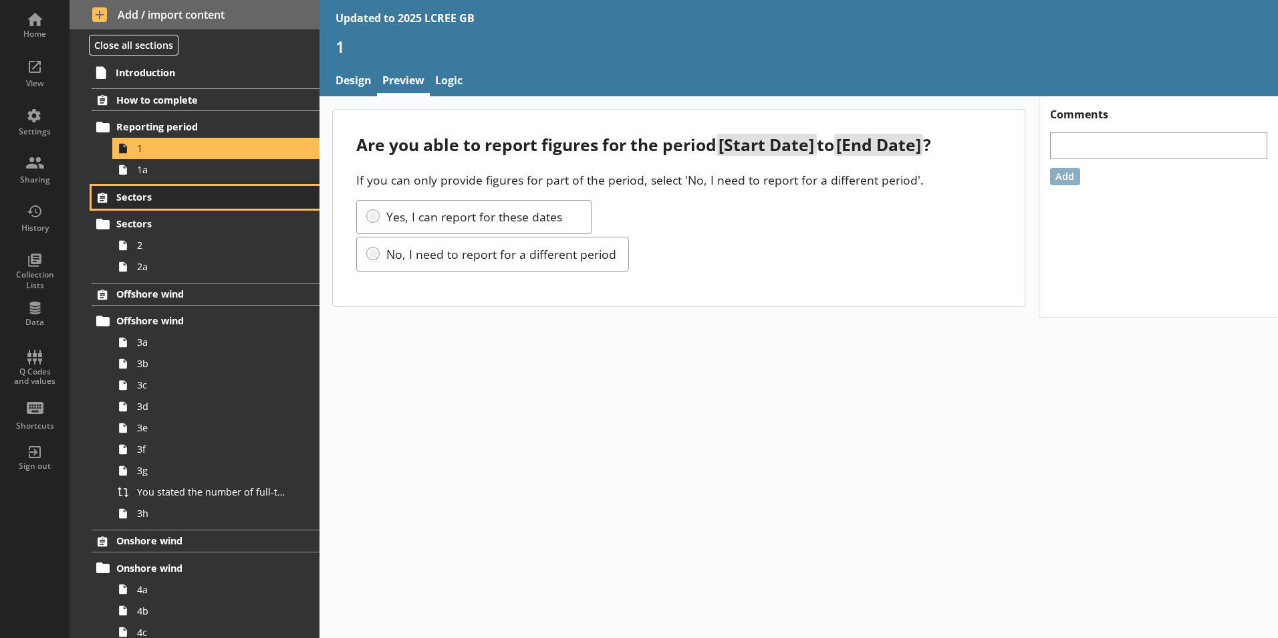
click at [190, 202] on span "Sectors" at bounding box center [198, 196] width 164 height 13
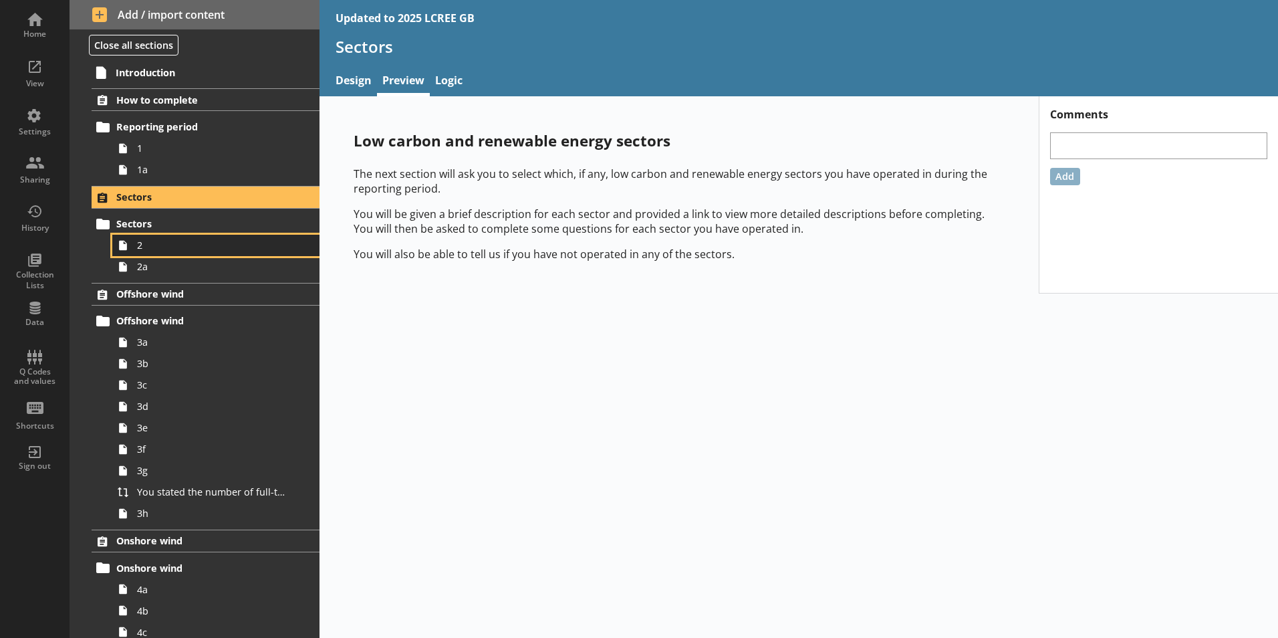
click at [241, 235] on link "2" at bounding box center [215, 245] width 207 height 21
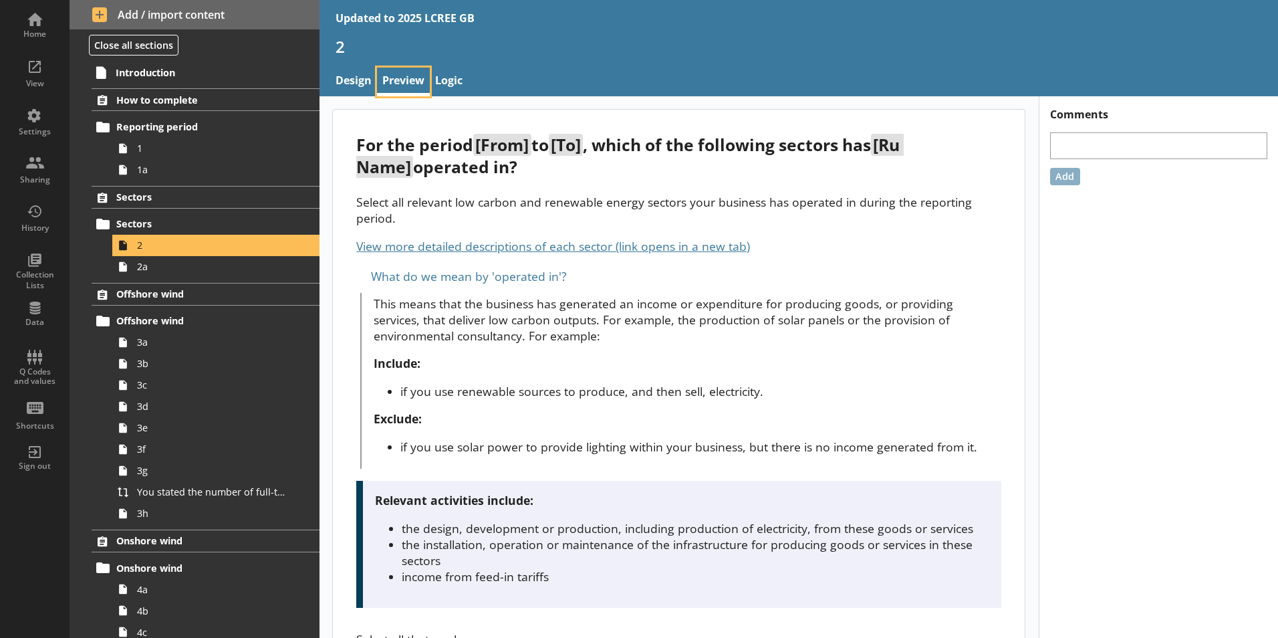
click at [403, 86] on link "Preview" at bounding box center [403, 82] width 53 height 29
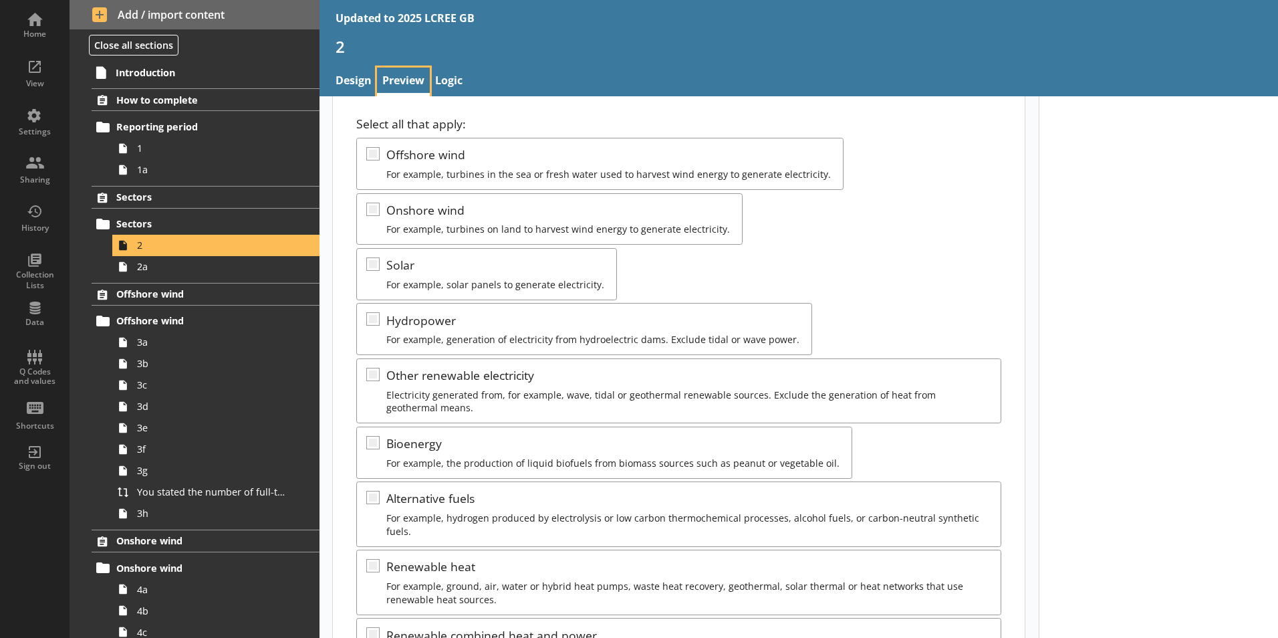
scroll to position [936, 0]
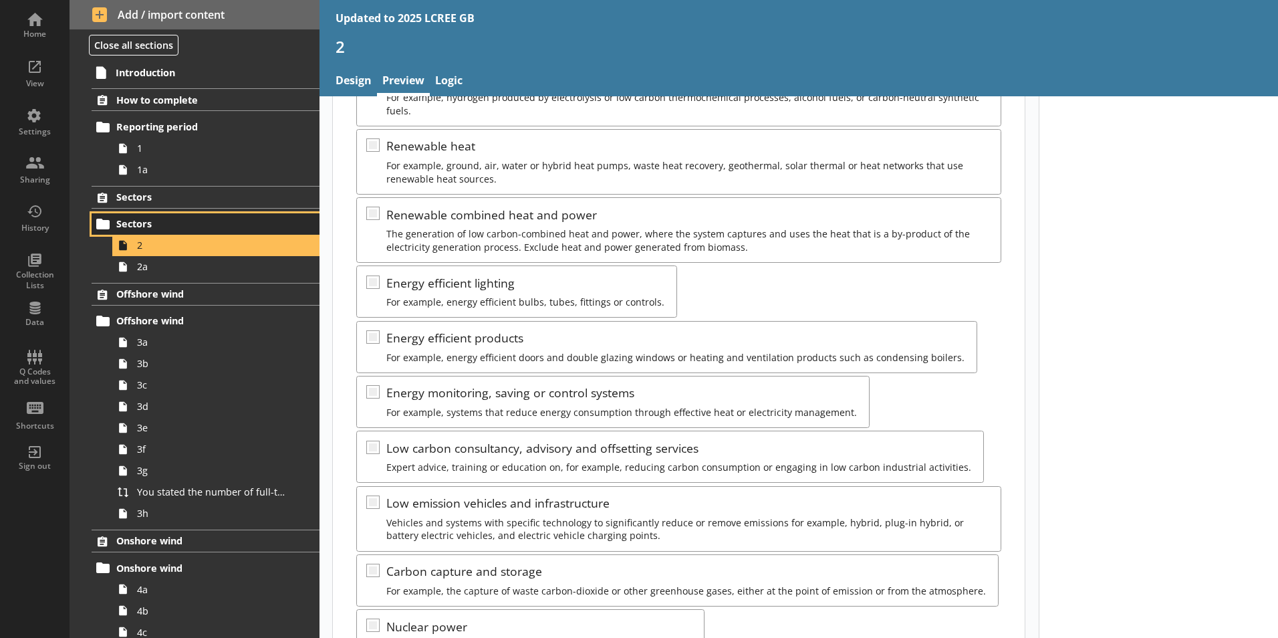
click at [197, 215] on link "Sectors" at bounding box center [206, 223] width 228 height 21
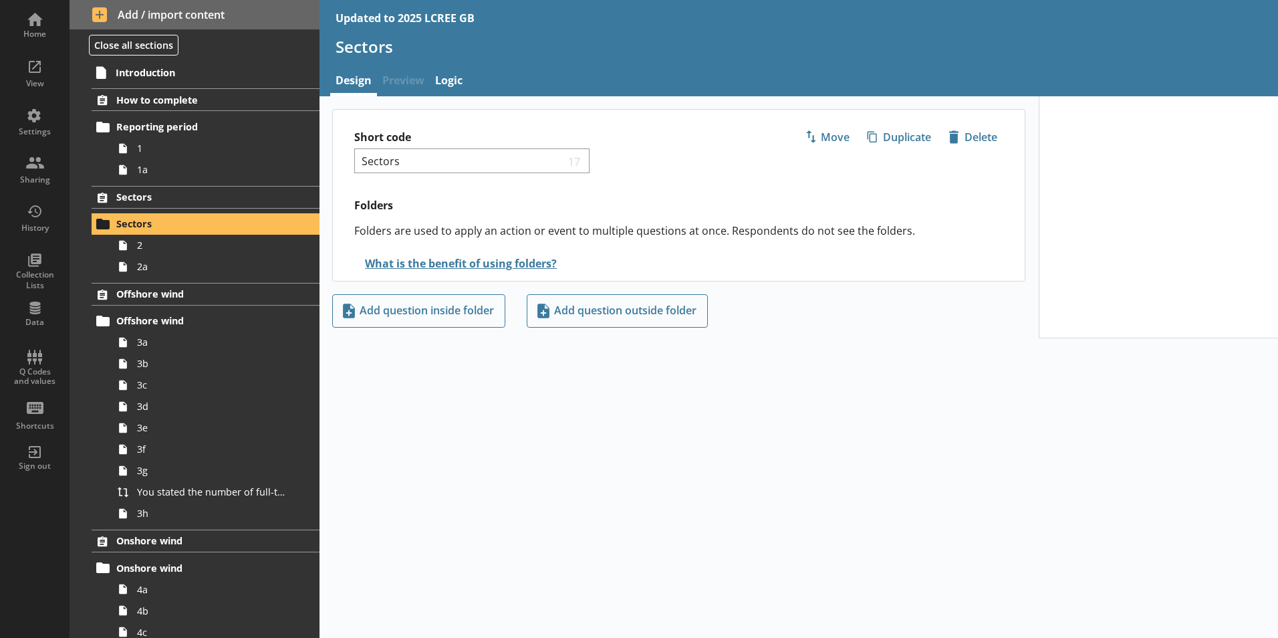
click at [401, 84] on span "Preview" at bounding box center [403, 82] width 53 height 29
click at [225, 244] on span "2" at bounding box center [211, 245] width 148 height 13
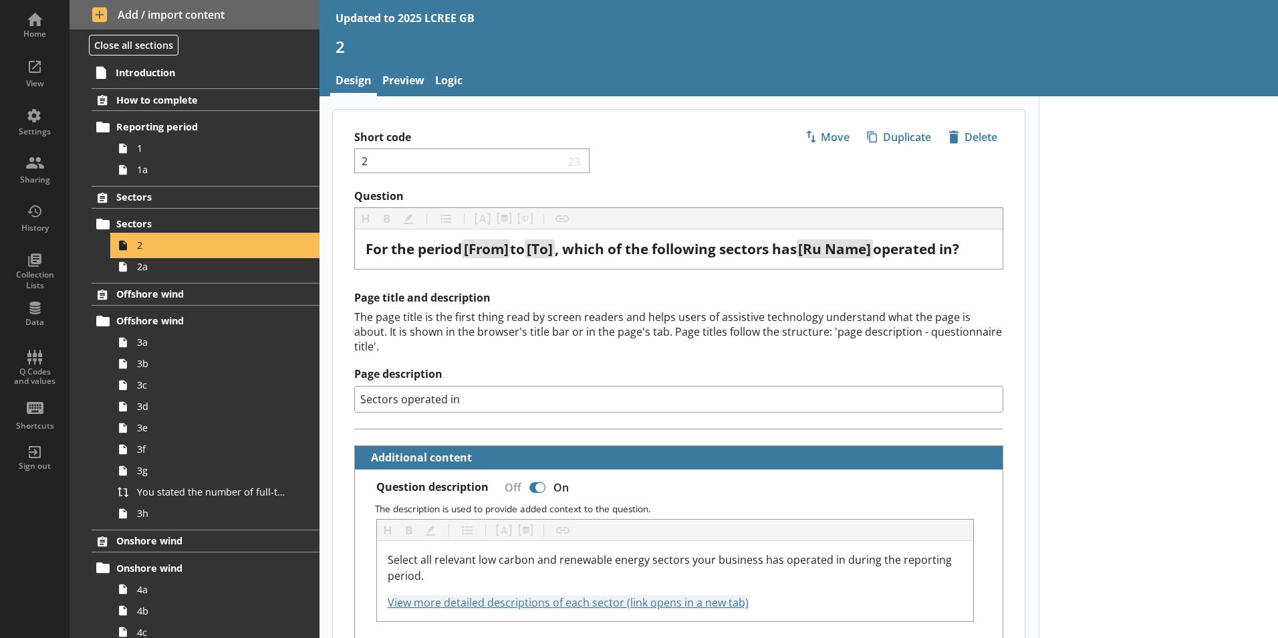
type textarea "x"
click at [404, 94] on link "Preview" at bounding box center [403, 82] width 53 height 29
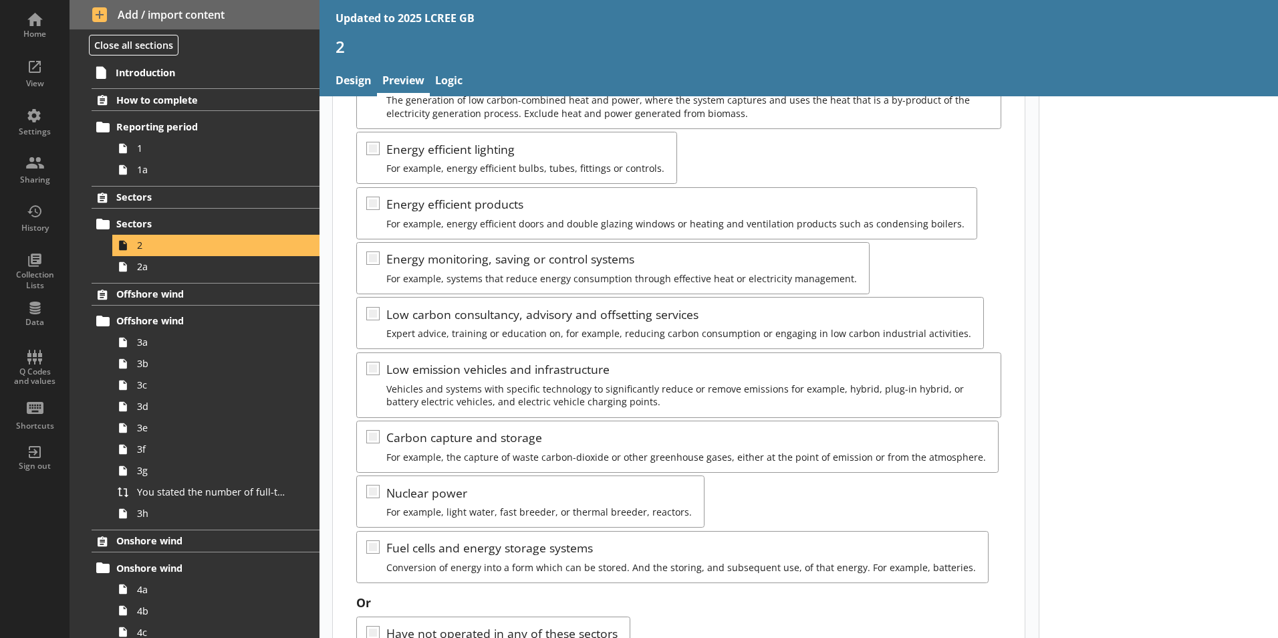
scroll to position [1129, 0]
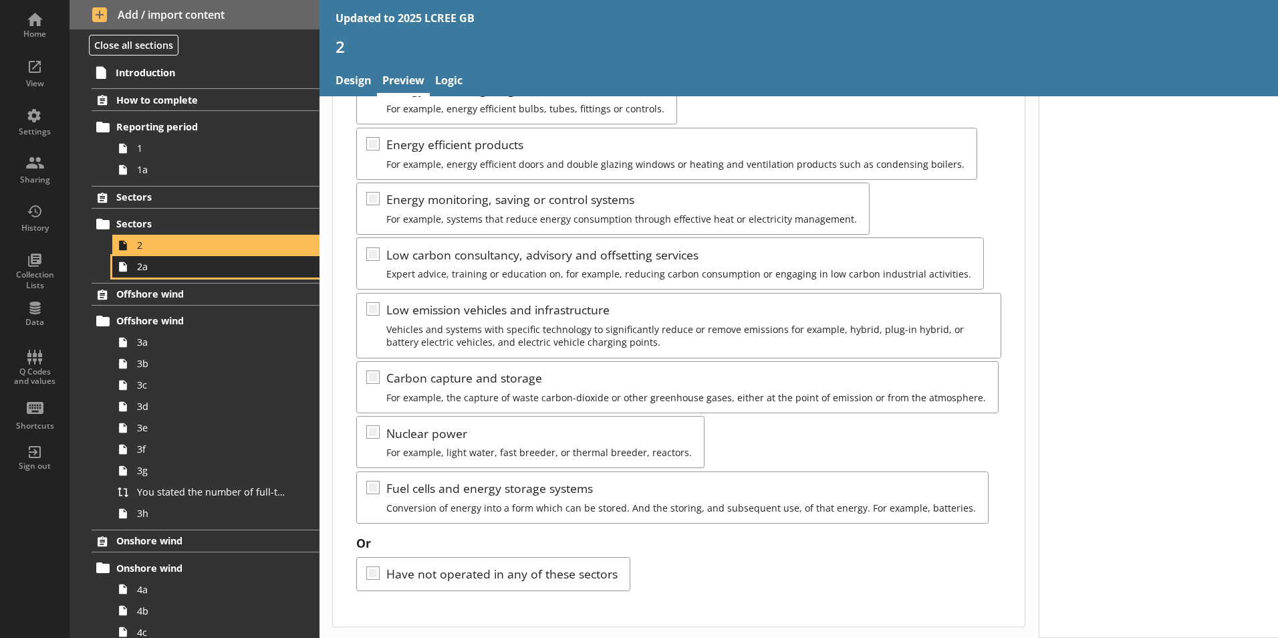
click at [257, 265] on span "2a" at bounding box center [211, 266] width 148 height 13
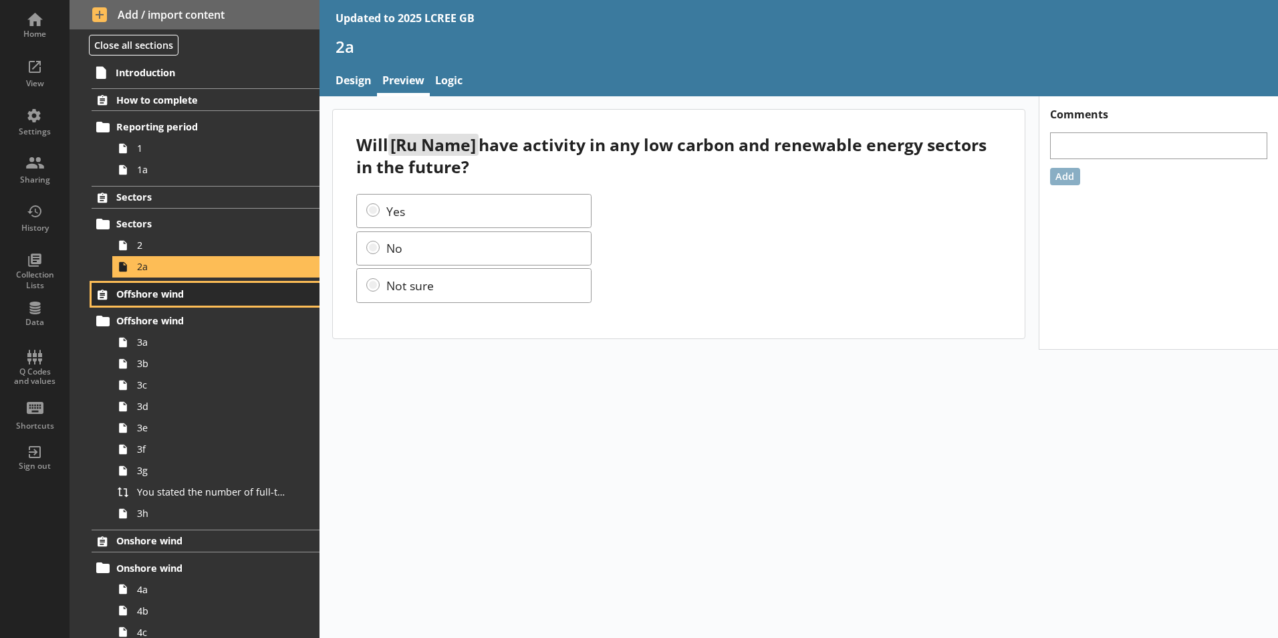
click at [231, 293] on span "Offshore wind" at bounding box center [198, 293] width 164 height 13
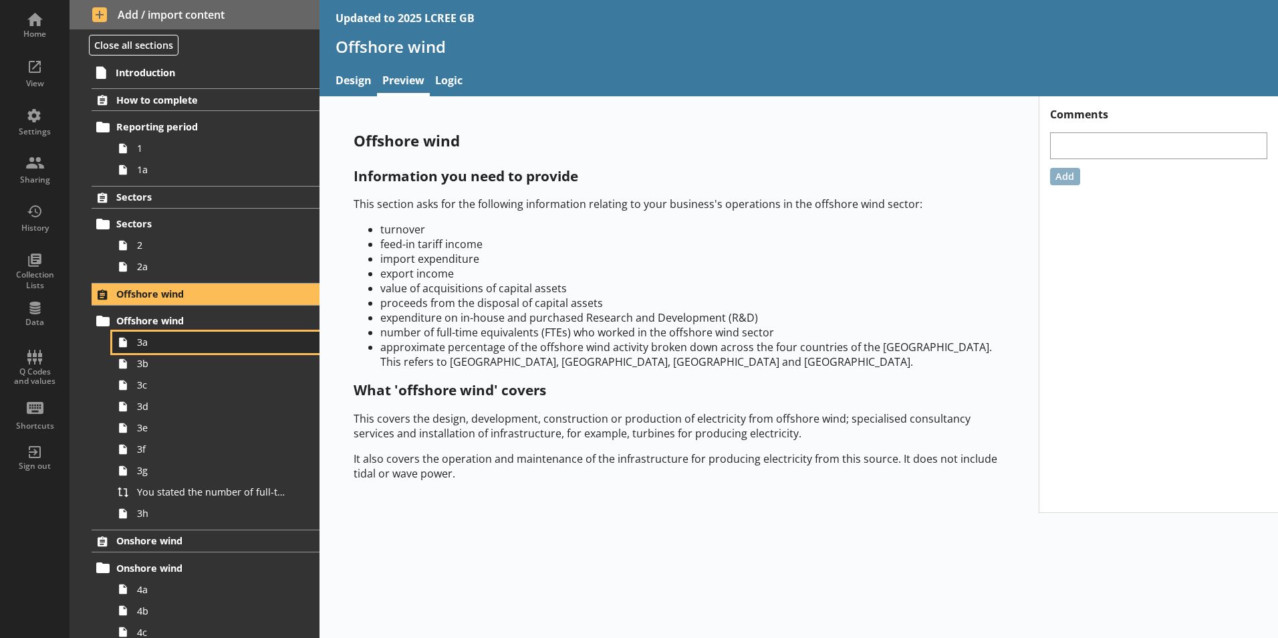
click at [199, 337] on span "3a" at bounding box center [211, 342] width 148 height 13
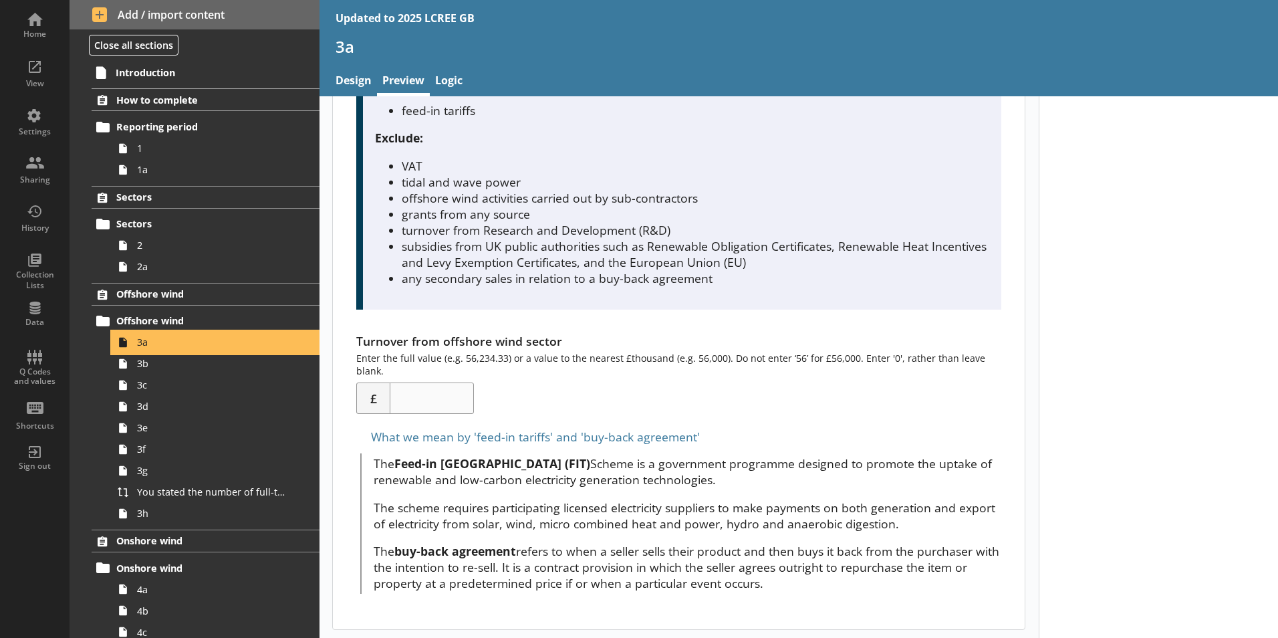
scroll to position [325, 0]
click at [152, 363] on span "3b" at bounding box center [211, 363] width 148 height 13
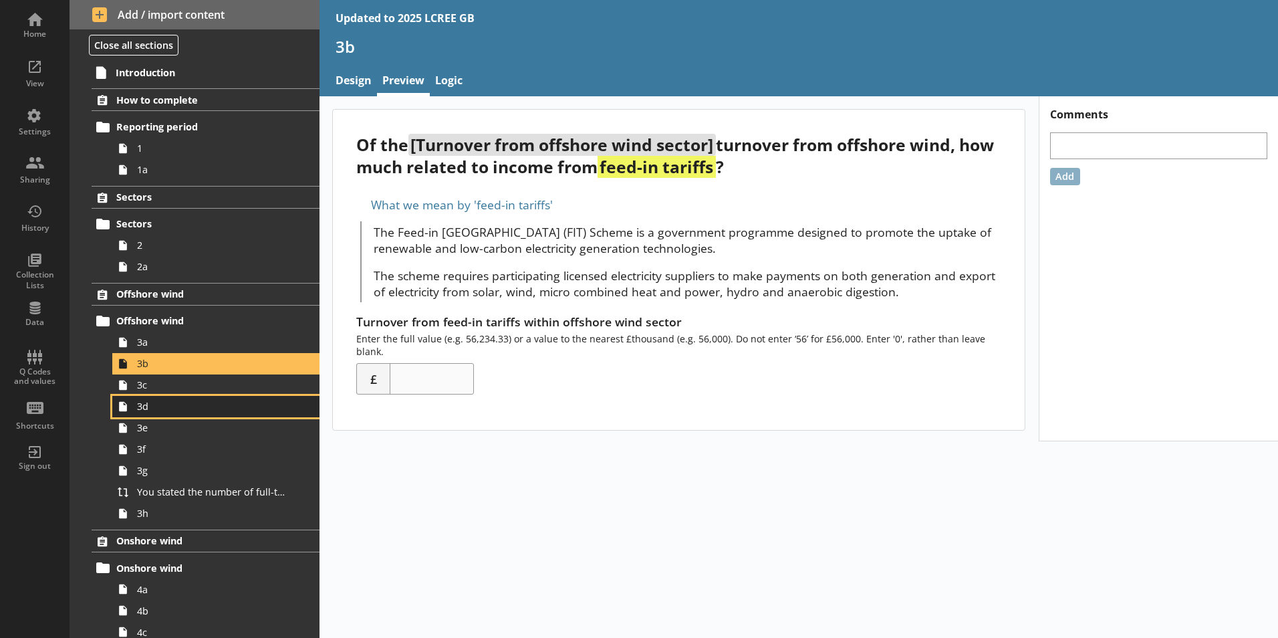
click at [186, 396] on link "3d" at bounding box center [215, 406] width 207 height 21
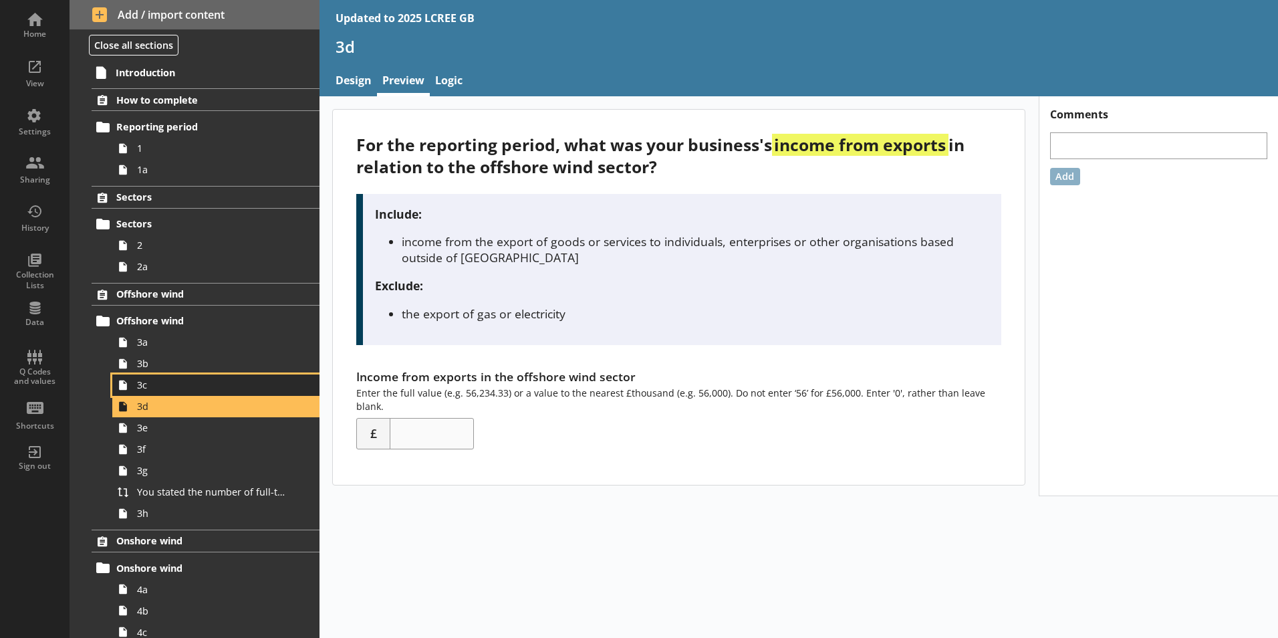
click at [241, 385] on span "3c" at bounding box center [211, 384] width 148 height 13
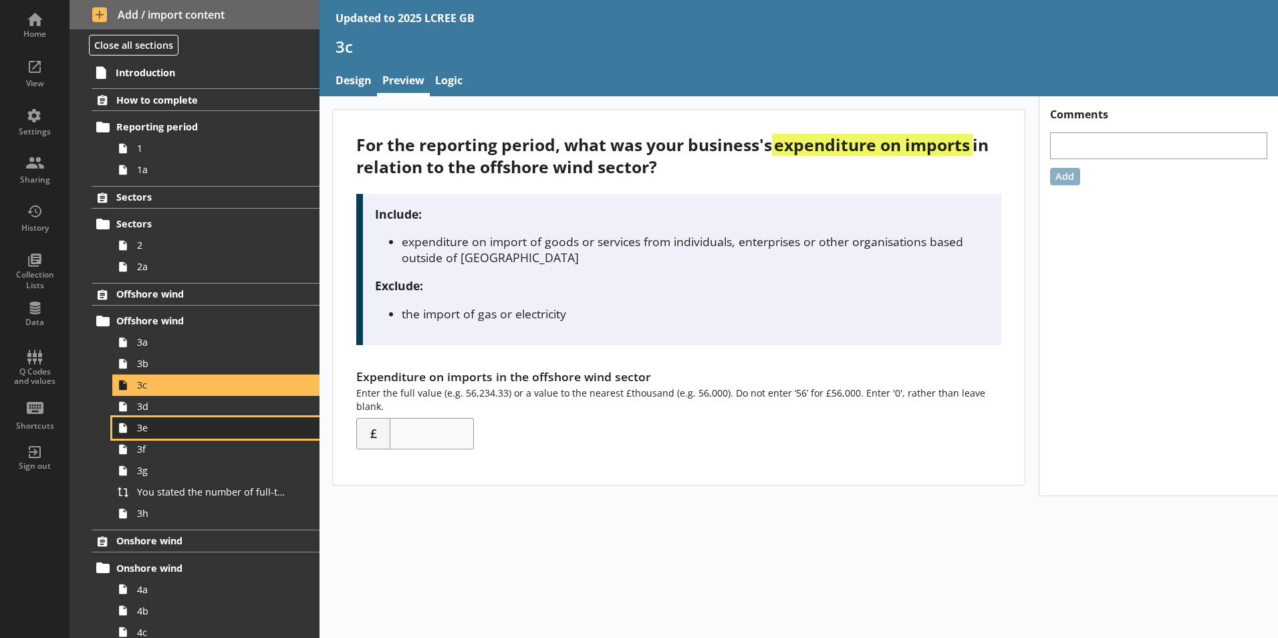
click at [225, 427] on span "3e" at bounding box center [211, 427] width 148 height 13
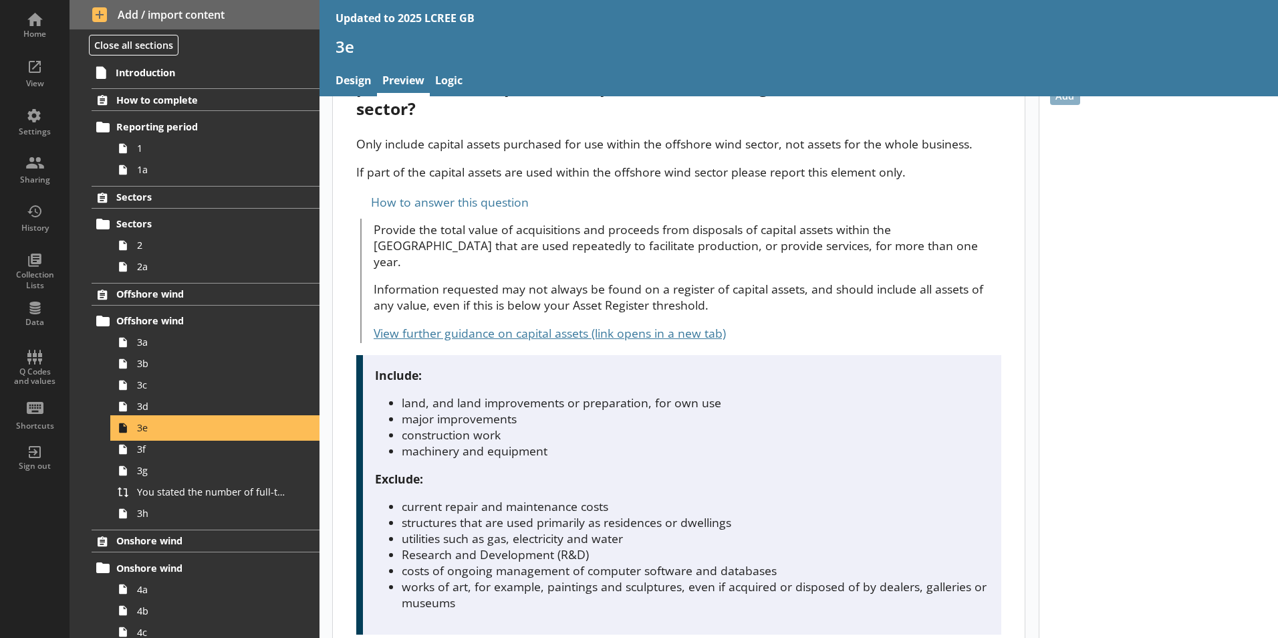
scroll to position [304, 0]
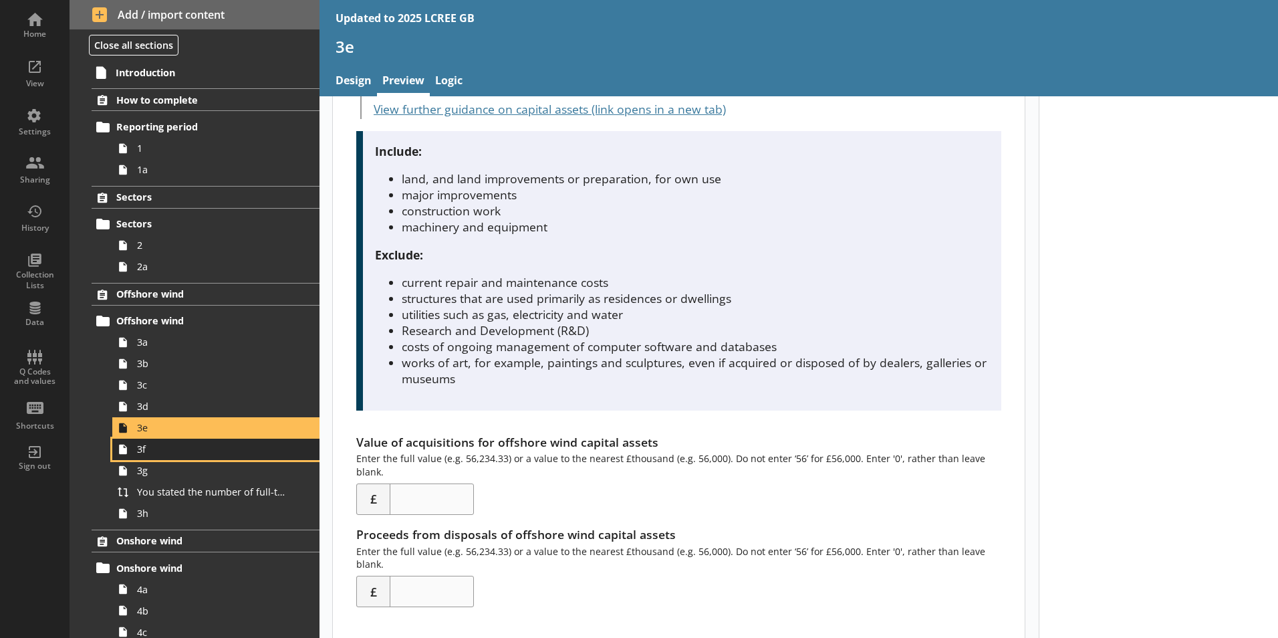
click at [243, 452] on span "3f" at bounding box center [211, 448] width 148 height 13
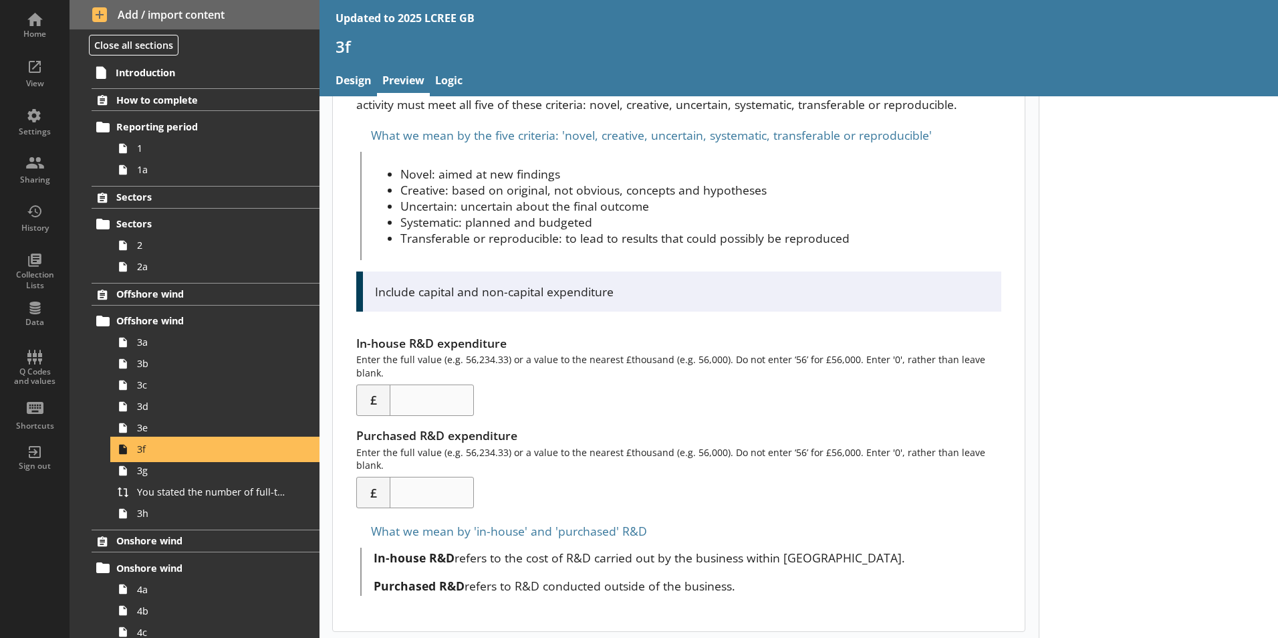
scroll to position [134, 0]
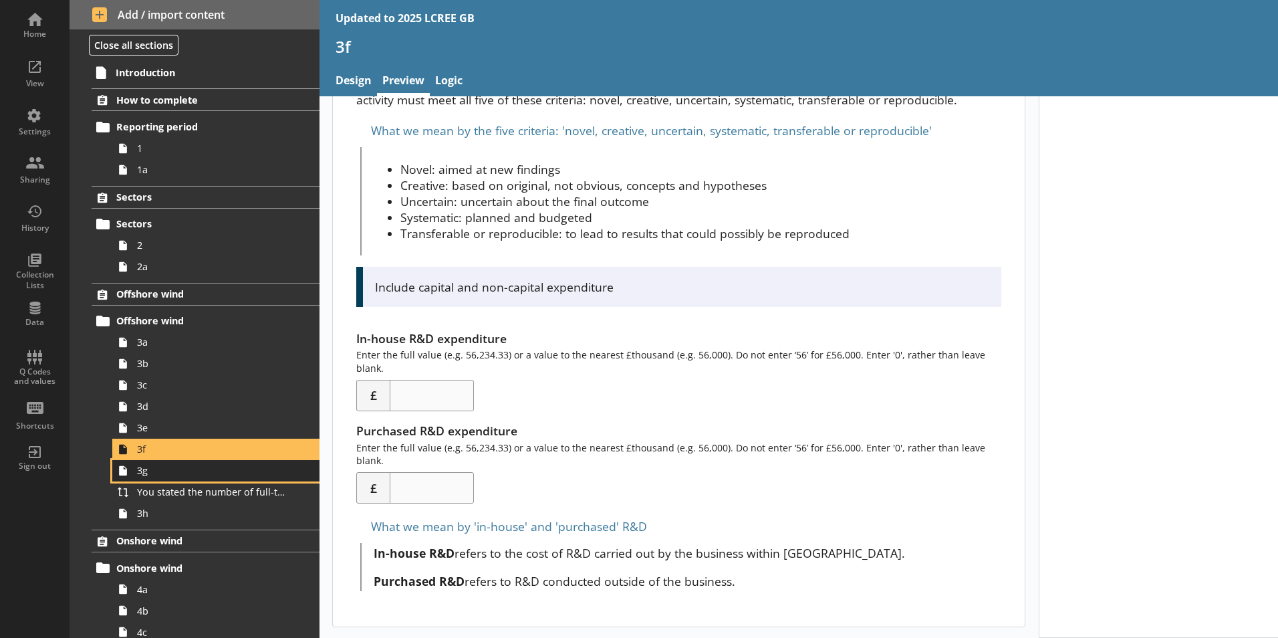
click at [229, 480] on link "3g" at bounding box center [215, 470] width 207 height 21
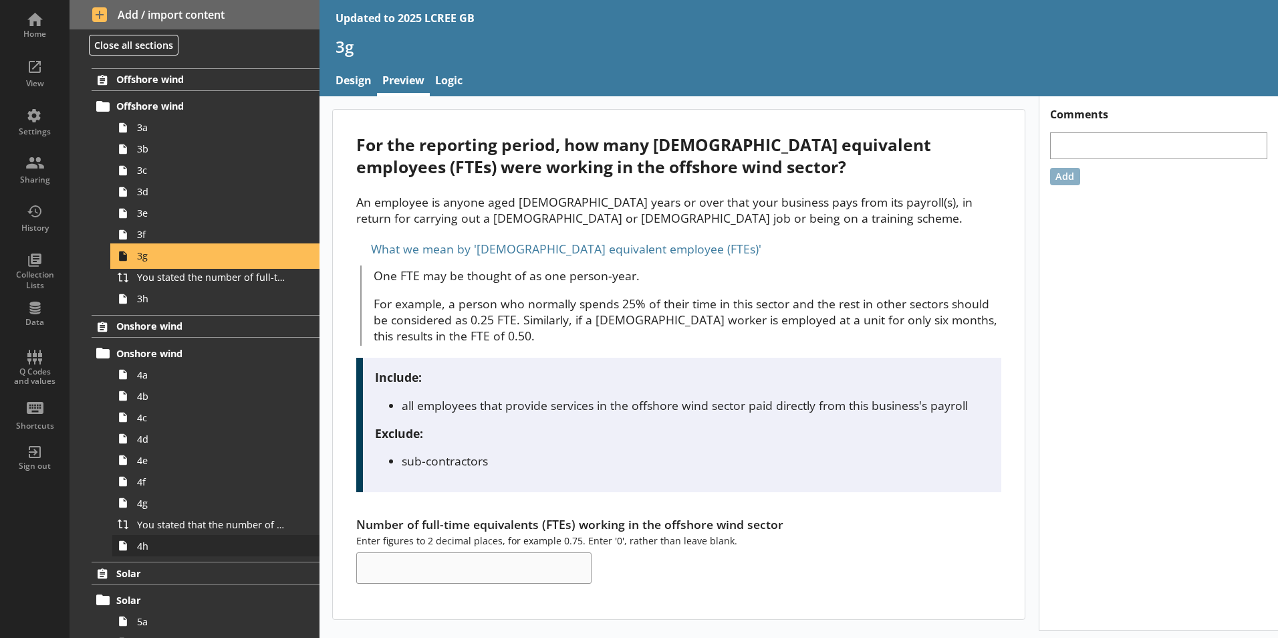
scroll to position [267, 0]
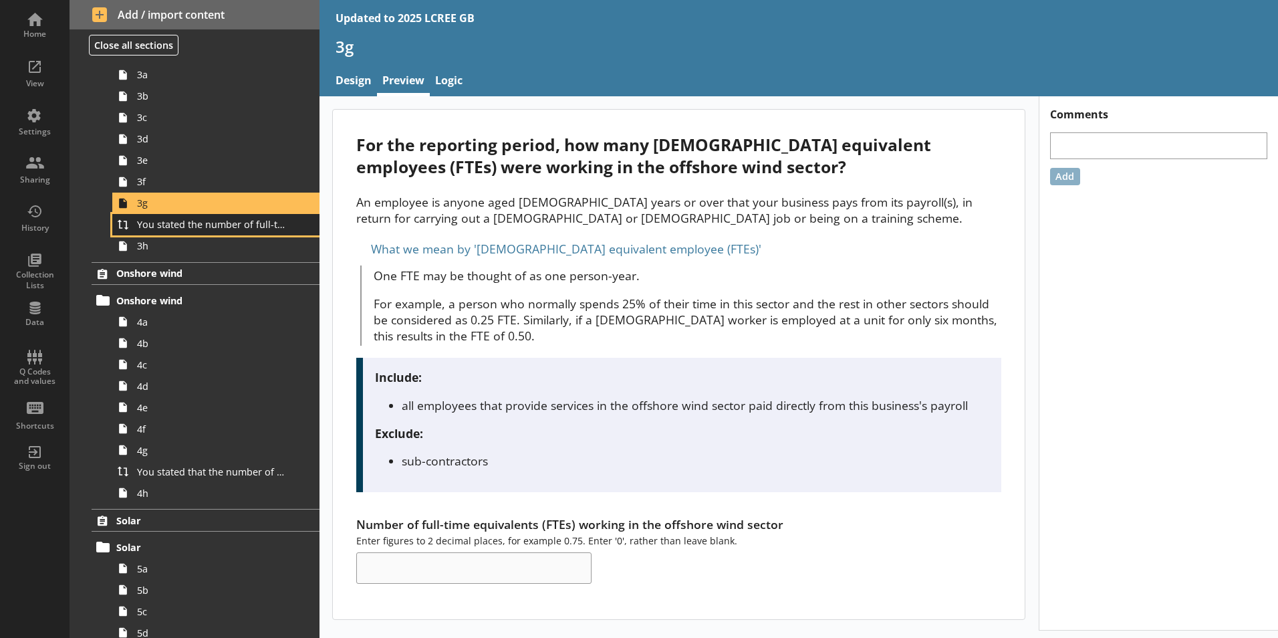
click at [209, 223] on span "You stated the number of full-time equivalents (FTEs) who worked within the off…" at bounding box center [211, 224] width 148 height 13
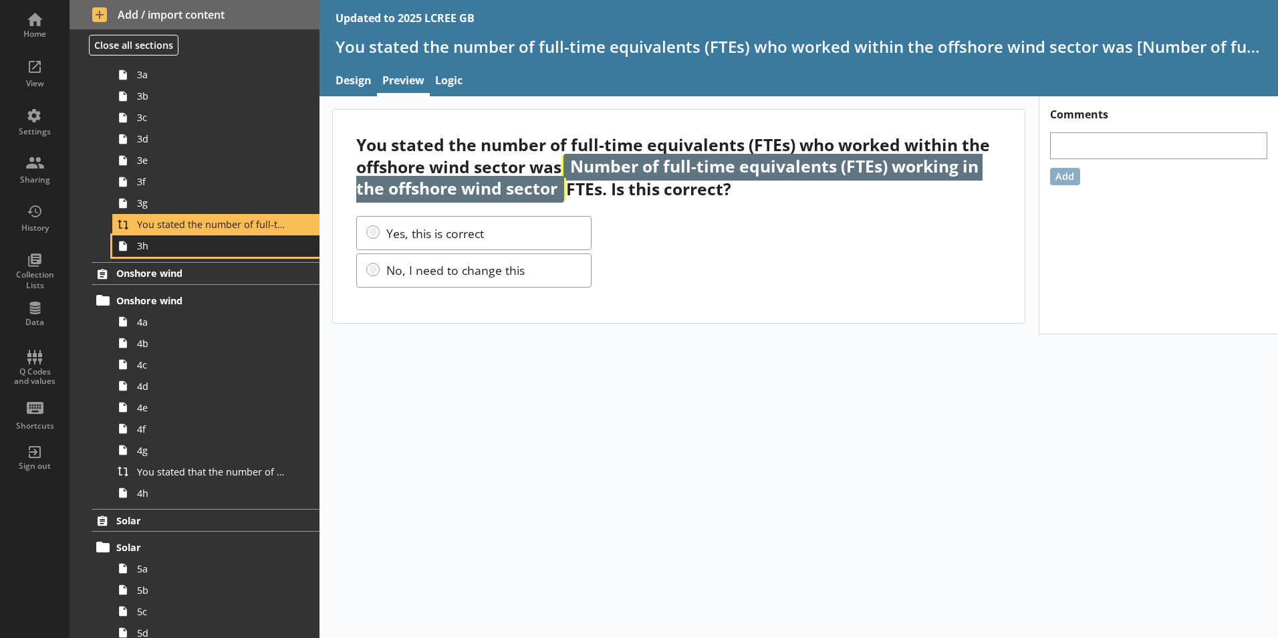
click at [237, 250] on span "3h" at bounding box center [211, 245] width 148 height 13
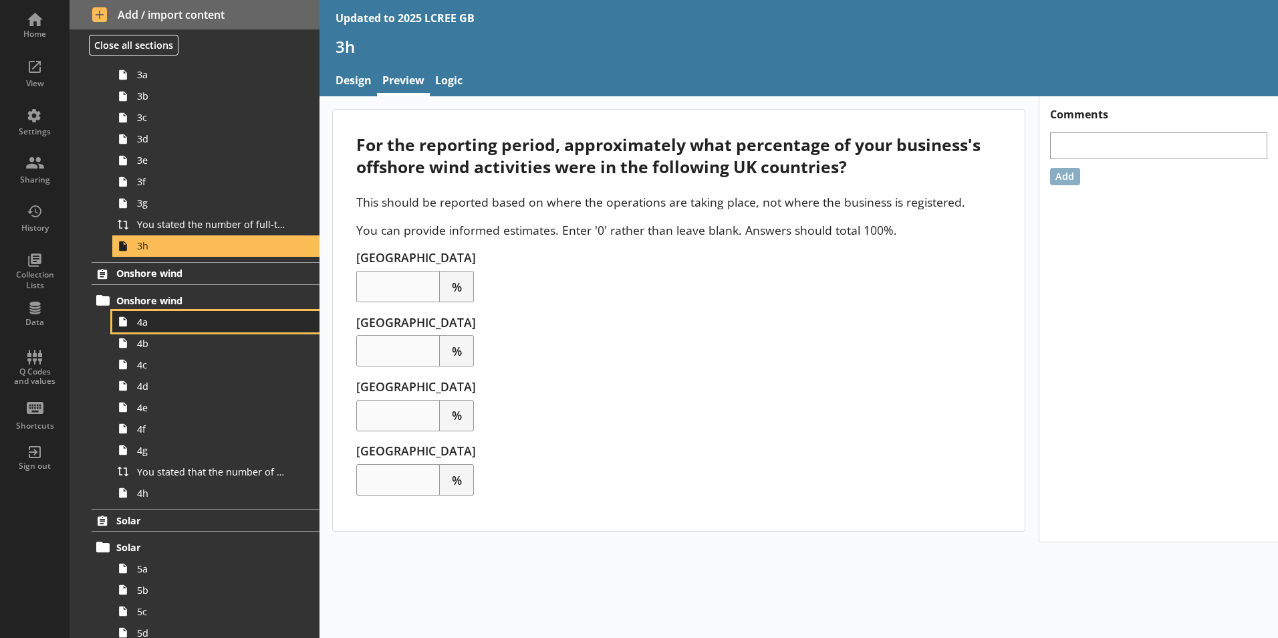
click at [175, 318] on span "4a" at bounding box center [211, 321] width 148 height 13
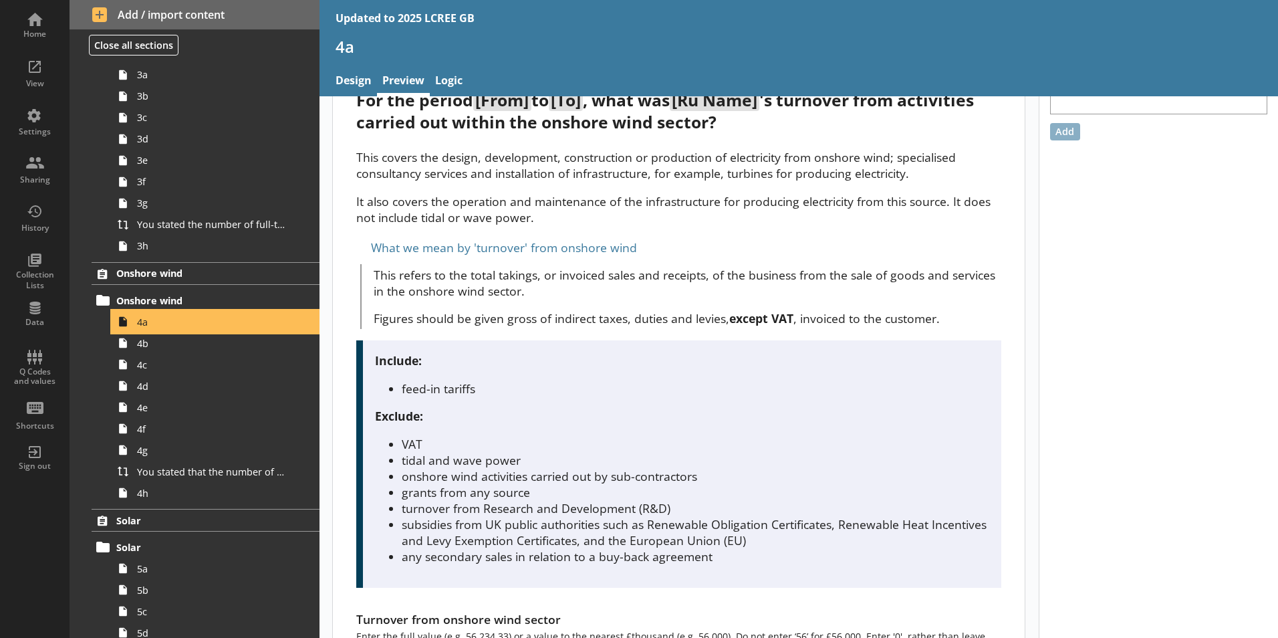
scroll to position [325, 0]
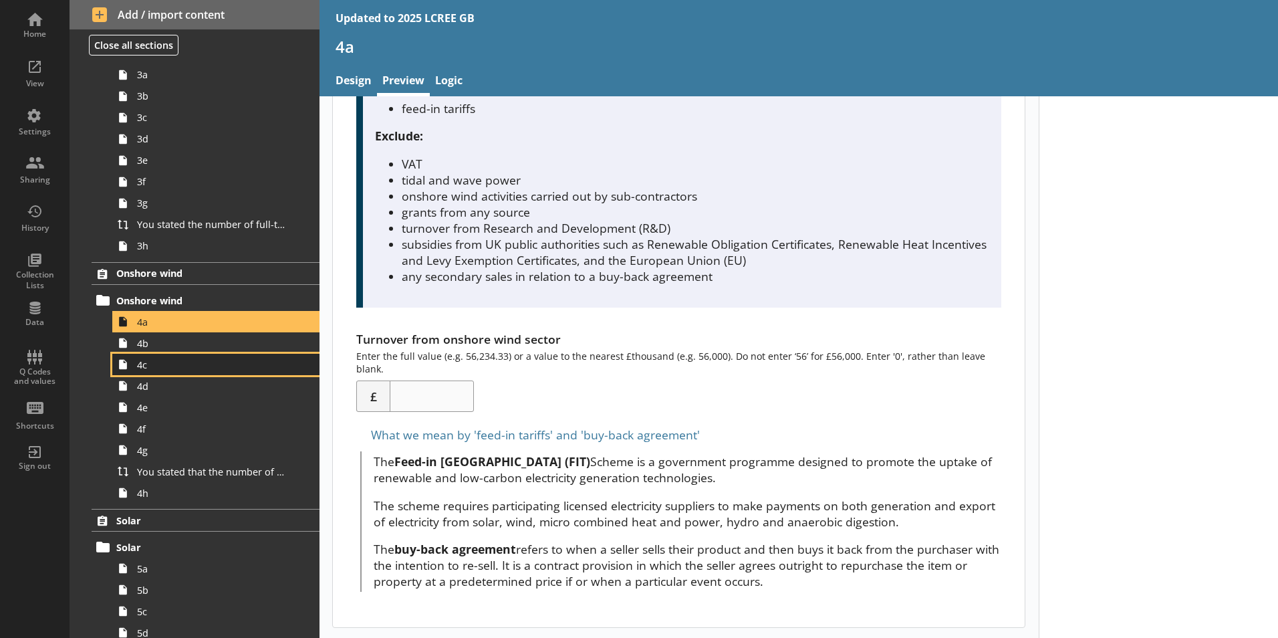
click at [261, 355] on link "4c" at bounding box center [215, 364] width 207 height 21
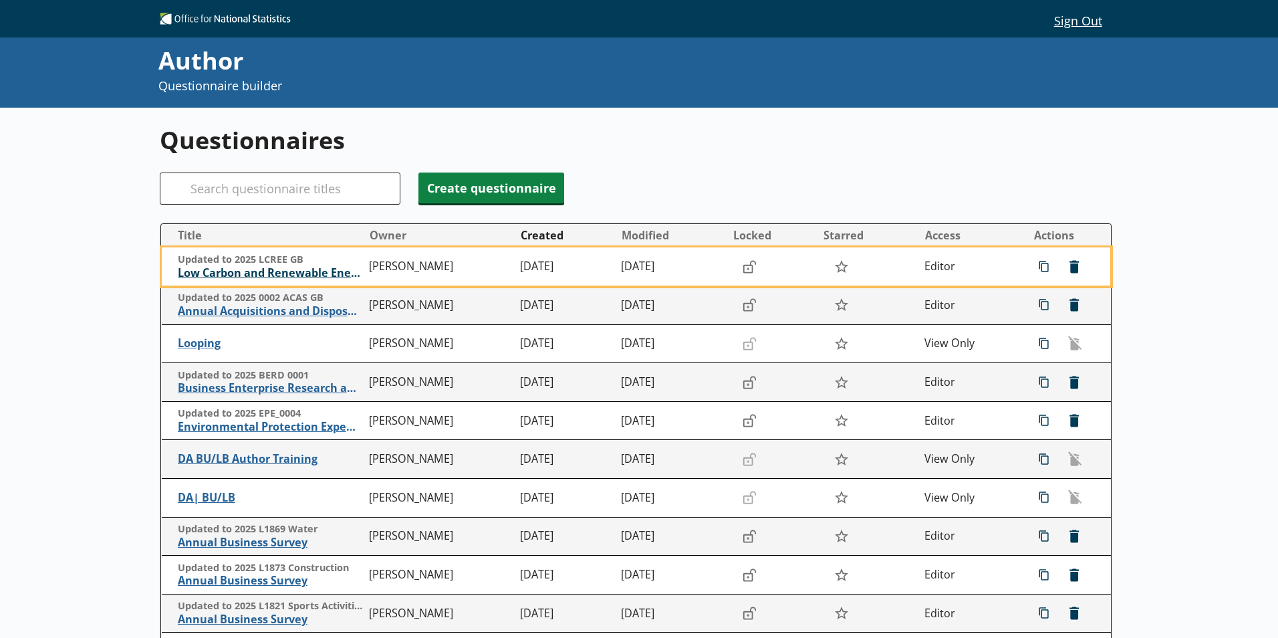
drag, startPoint x: 301, startPoint y: 271, endPoint x: 273, endPoint y: 275, distance: 28.9
click at [273, 277] on span "Low Carbon and Renewable Energy Economy Survey" at bounding box center [270, 273] width 184 height 14
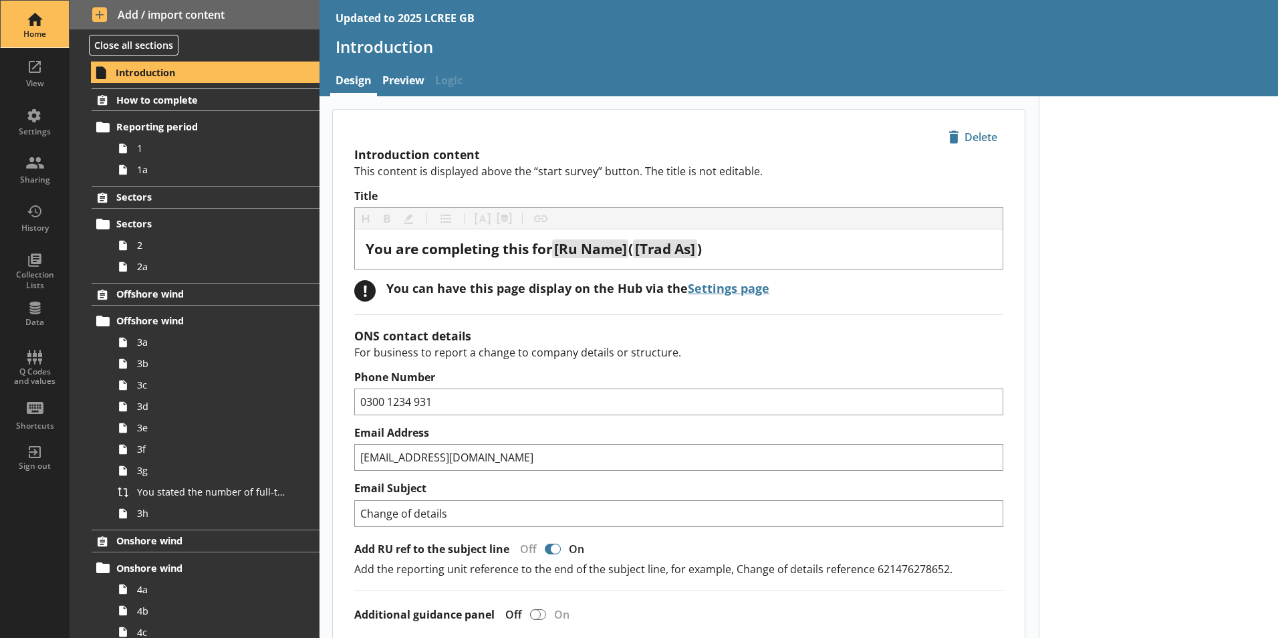
click at [45, 22] on div "Home" at bounding box center [34, 24] width 47 height 47
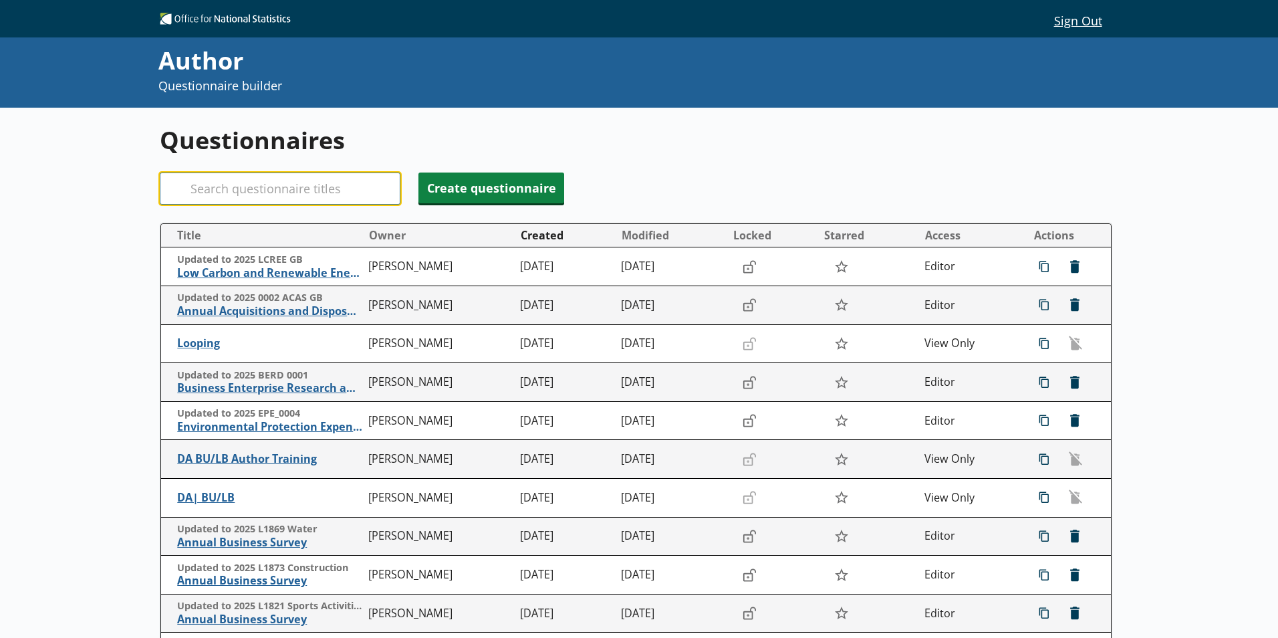
click at [257, 194] on input "Search" at bounding box center [280, 188] width 241 height 32
click at [250, 184] on input "Search" at bounding box center [280, 188] width 241 height 32
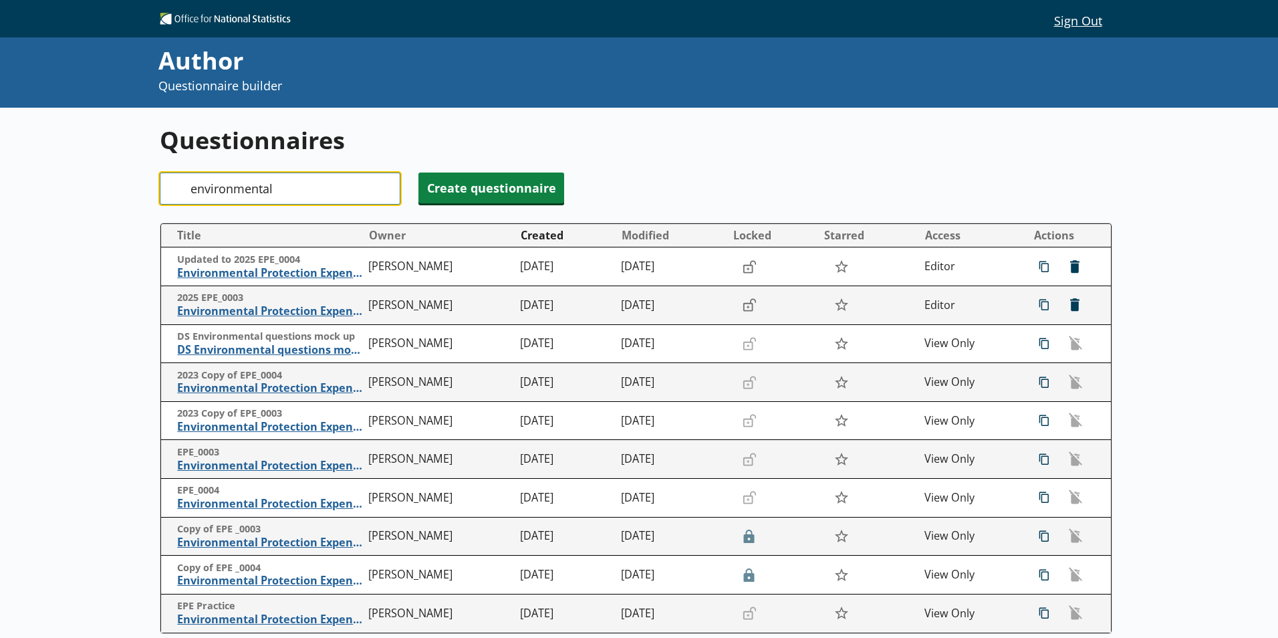
type input "environmental"
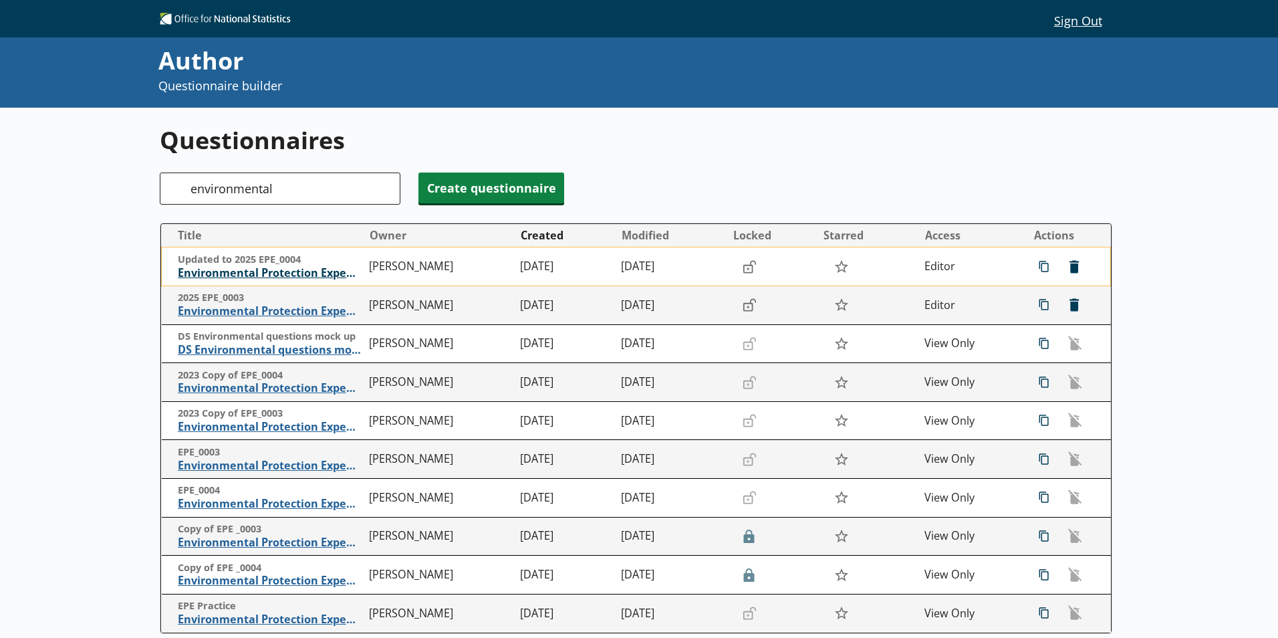
click at [253, 267] on span "Environmental Protection Expenditure" at bounding box center [270, 273] width 184 height 14
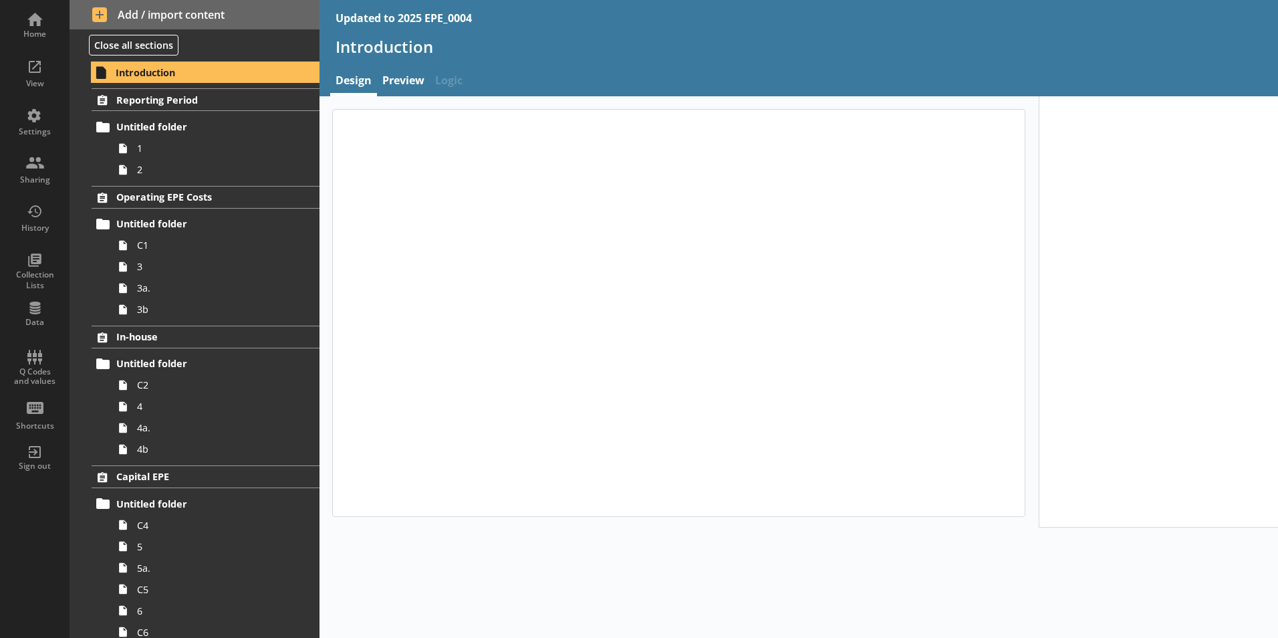
type textarea "x"
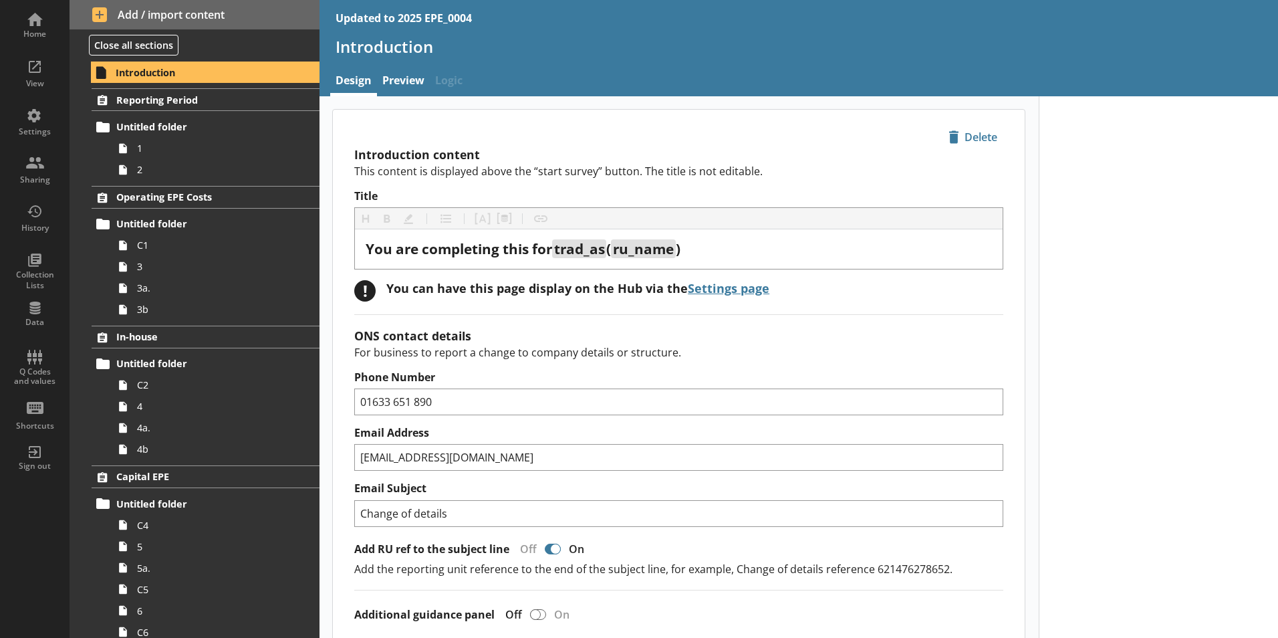
click at [388, 19] on div "Updated to 2025 EPE_0004" at bounding box center [404, 18] width 136 height 15
click at [397, 17] on div "Updated to 2025 EPE_0004" at bounding box center [404, 18] width 136 height 15
click at [392, 18] on div "Updated to 2025 EPE_0004" at bounding box center [404, 18] width 136 height 15
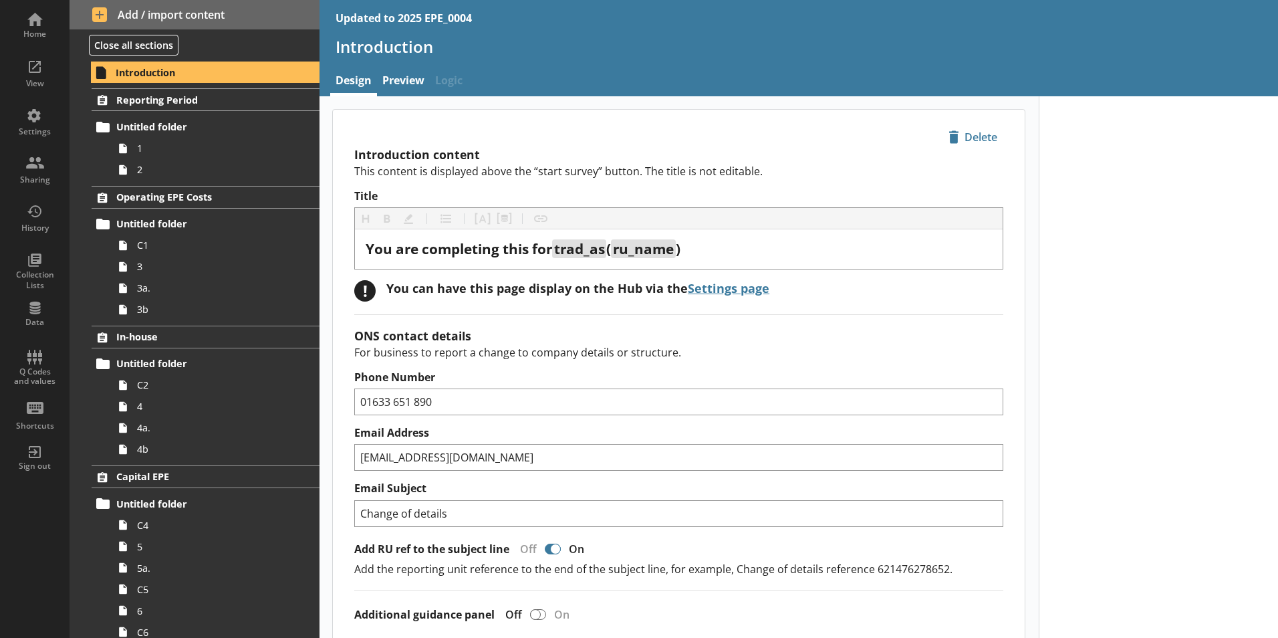
click at [395, 17] on div "Updated to 2025 EPE_0004" at bounding box center [404, 18] width 136 height 15
click at [396, 20] on div "Updated to 2025 EPE_0004" at bounding box center [404, 18] width 136 height 15
click at [396, 16] on div "Updated to 2025 EPE_0004" at bounding box center [404, 18] width 136 height 15
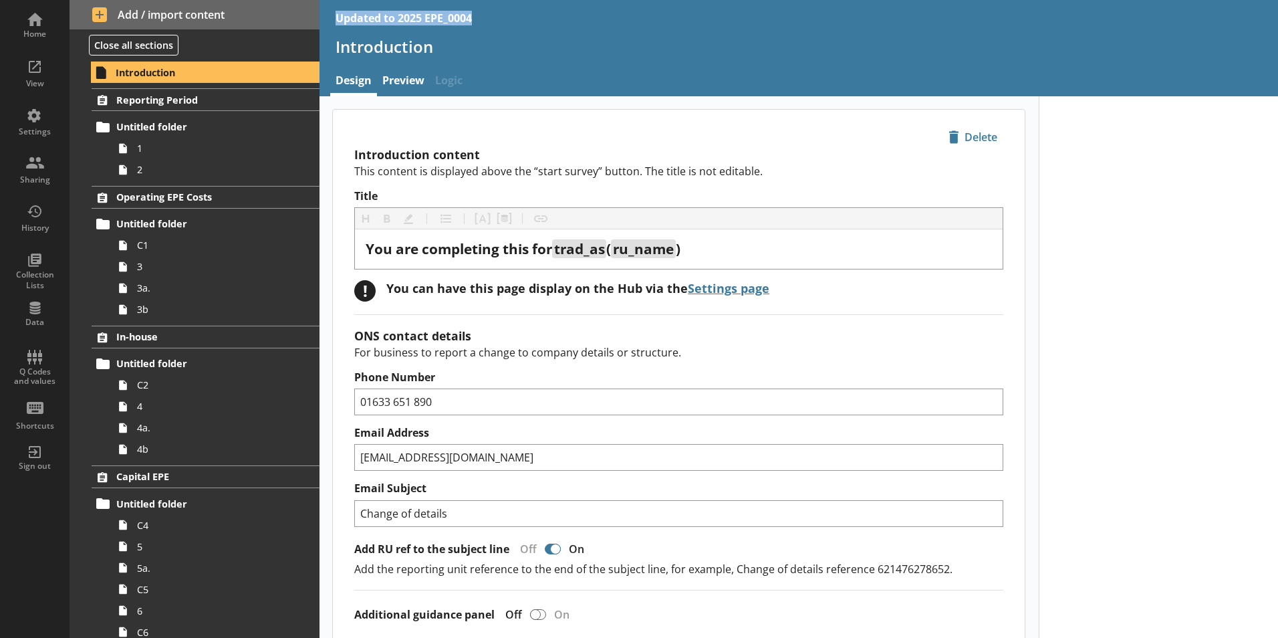
click at [396, 16] on div "Updated to 2025 EPE_0004" at bounding box center [404, 18] width 136 height 15
click at [401, 17] on div "Updated to 2025 EPE_0004" at bounding box center [404, 18] width 136 height 15
click at [400, 19] on div "Updated to 2025 EPE_0004" at bounding box center [404, 18] width 136 height 15
click at [51, 111] on div "Settings" at bounding box center [34, 120] width 47 height 47
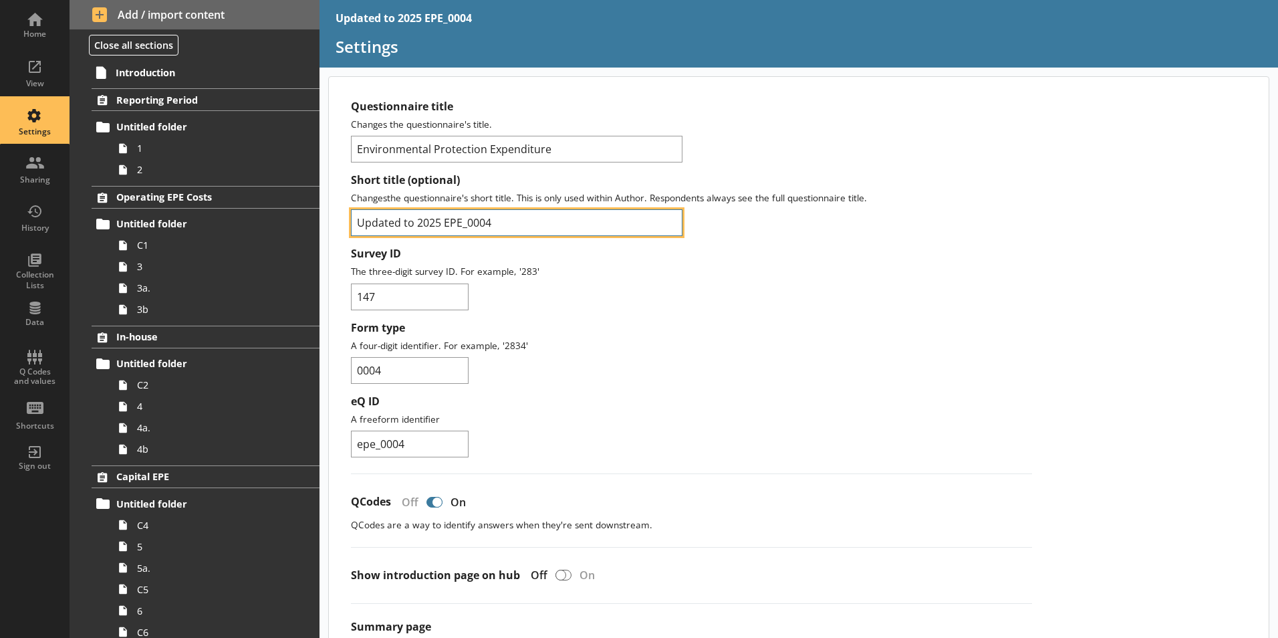
click at [418, 222] on input "Updated to 2025 EPE_0004" at bounding box center [517, 222] width 332 height 27
type input "2025 EPE_0004"
click at [531, 221] on input "2025 EPE_0004" at bounding box center [517, 222] width 332 height 27
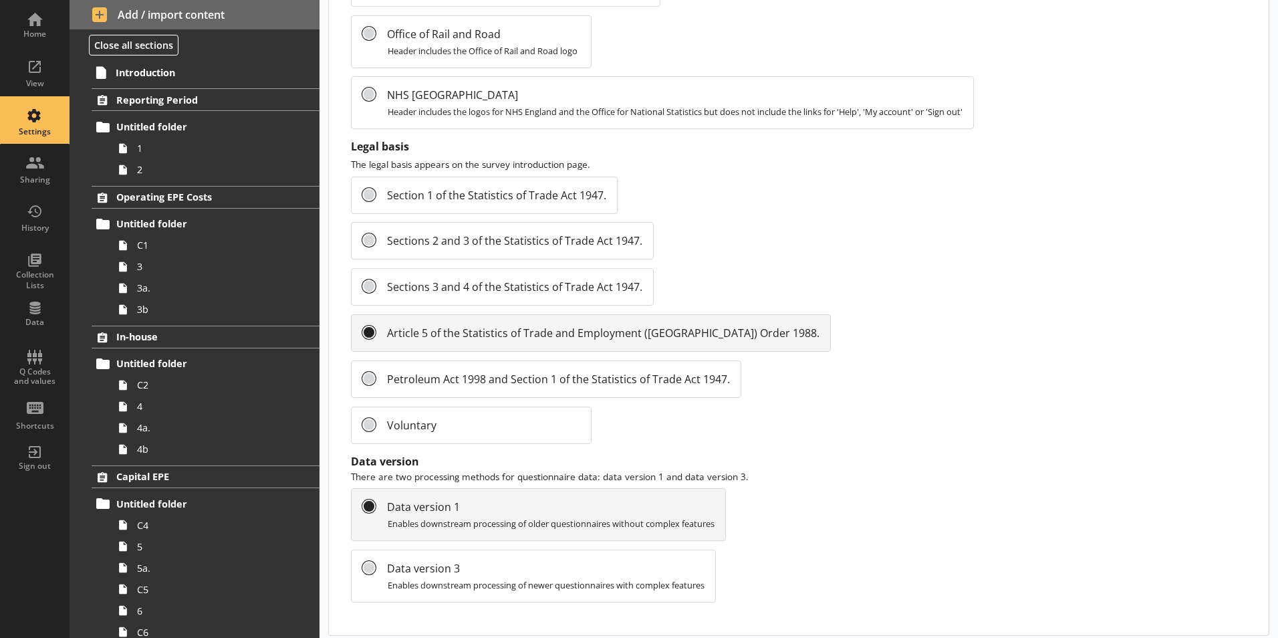
scroll to position [1389, 0]
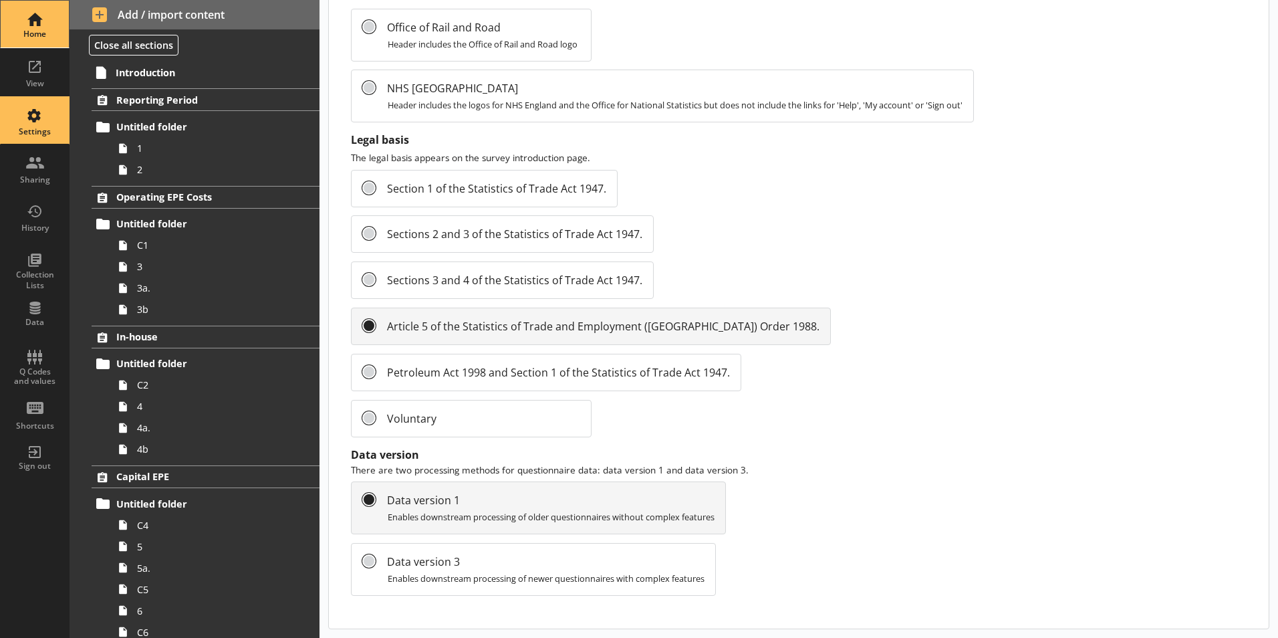
click at [43, 41] on div "Home" at bounding box center [34, 24] width 47 height 47
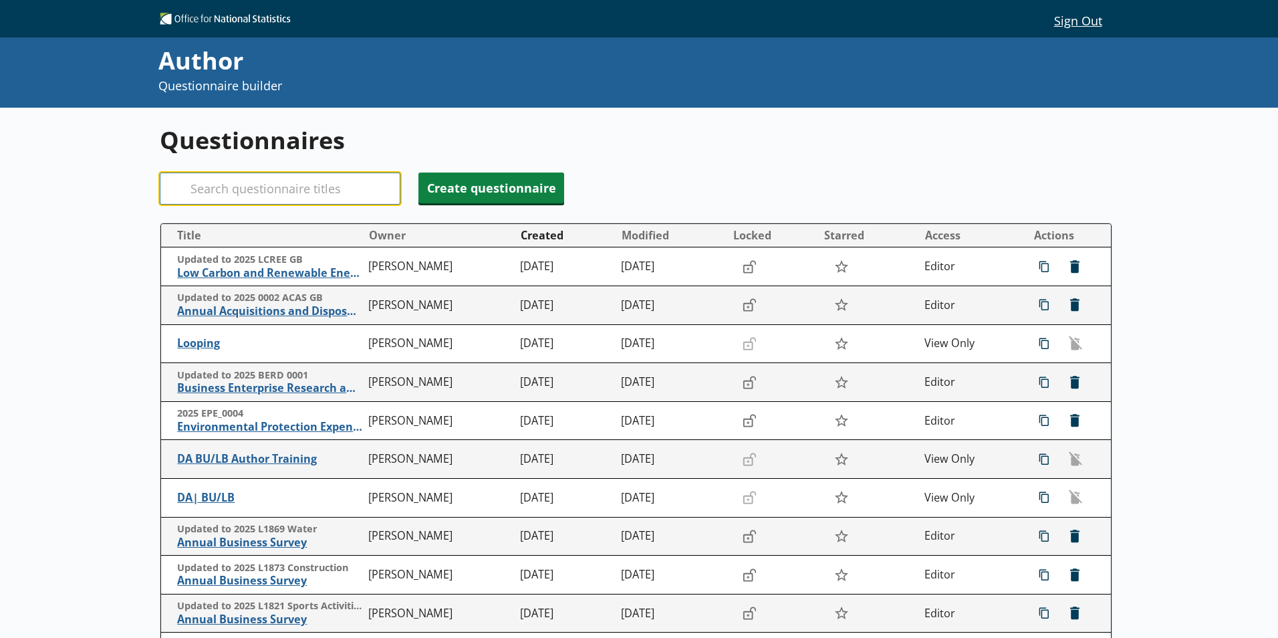
click at [266, 194] on input "Search" at bounding box center [280, 188] width 241 height 32
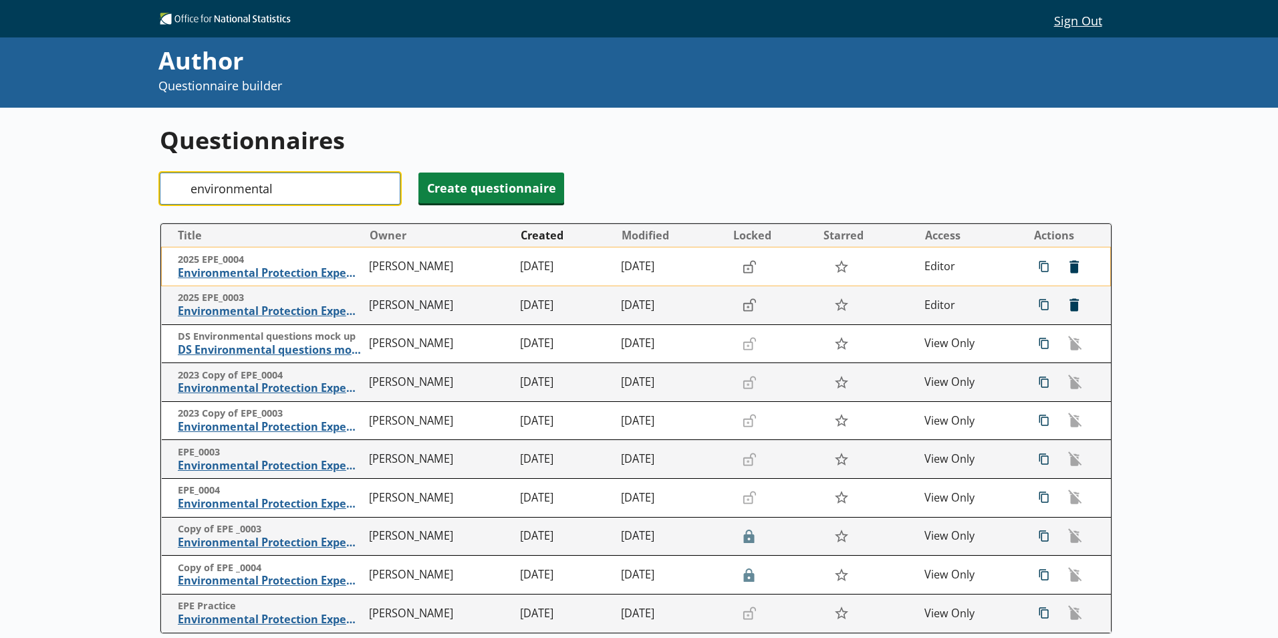
type input "environmental"
click at [262, 261] on span "2025 EPE_0004" at bounding box center [270, 259] width 184 height 13
click at [271, 278] on span "Environmental Protection Expenditure" at bounding box center [270, 273] width 184 height 14
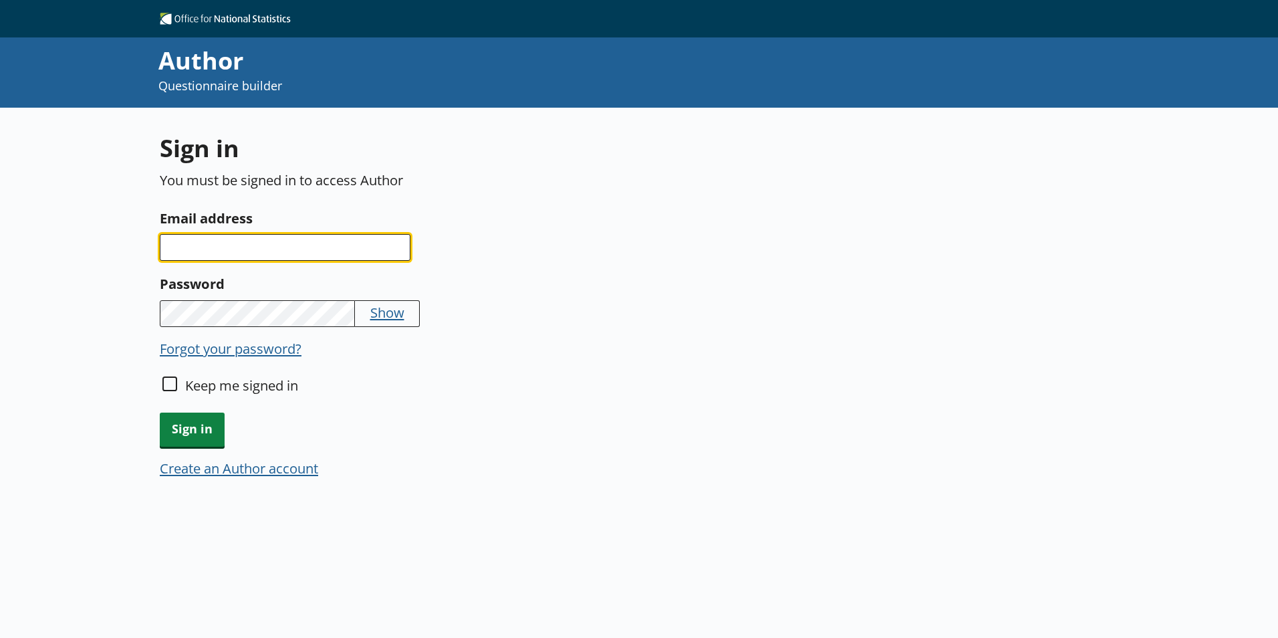
click at [271, 259] on input "Email address" at bounding box center [285, 247] width 251 height 27
type input "omer.balala@ons.gov.uk"
click at [263, 335] on div "Sign in You must be signed in to access Author Email address omer.balala@ons.go…" at bounding box center [477, 314] width 635 height 364
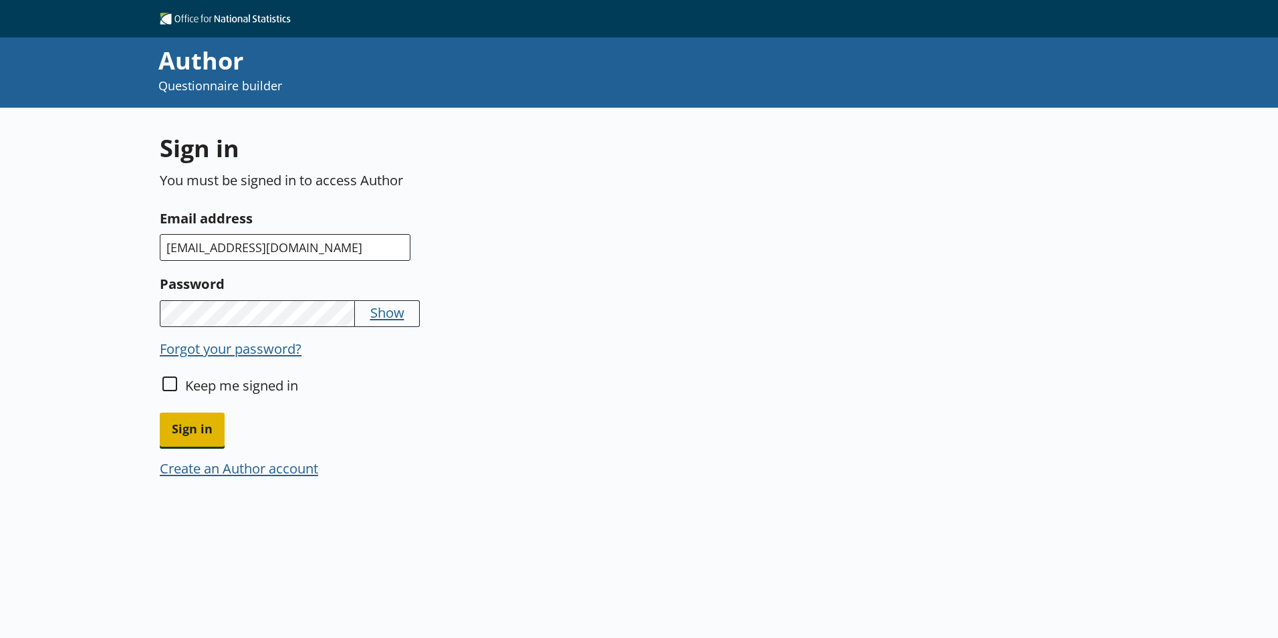
click at [211, 423] on span "Sign in" at bounding box center [192, 429] width 65 height 34
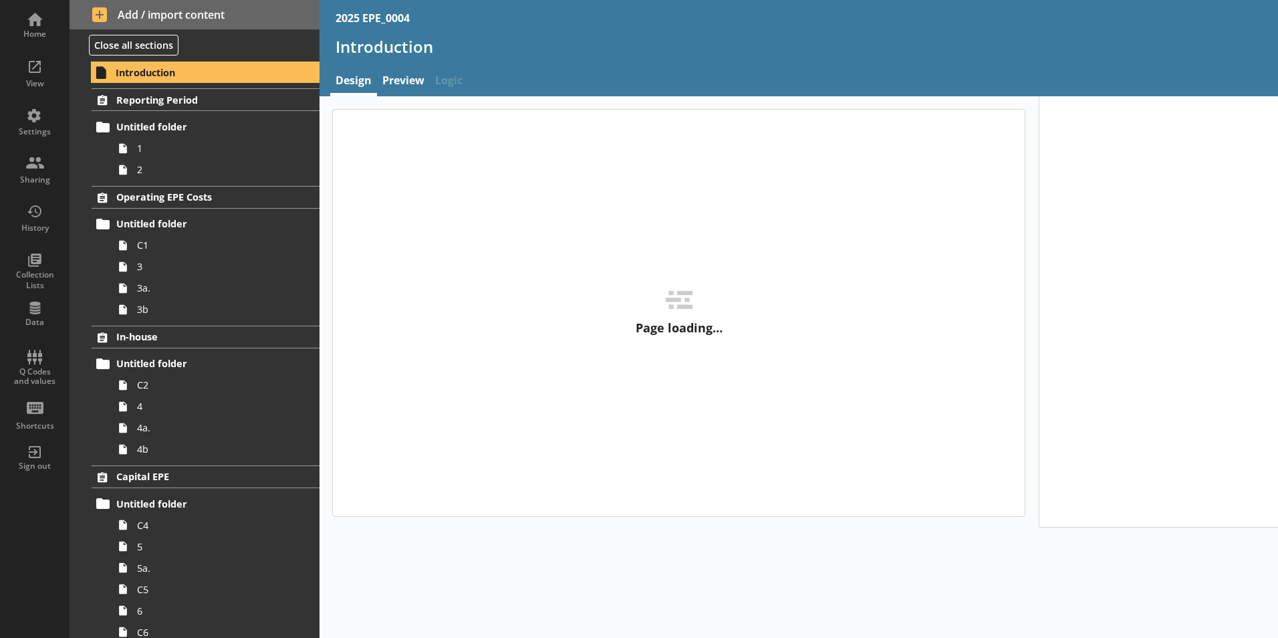
type textarea "x"
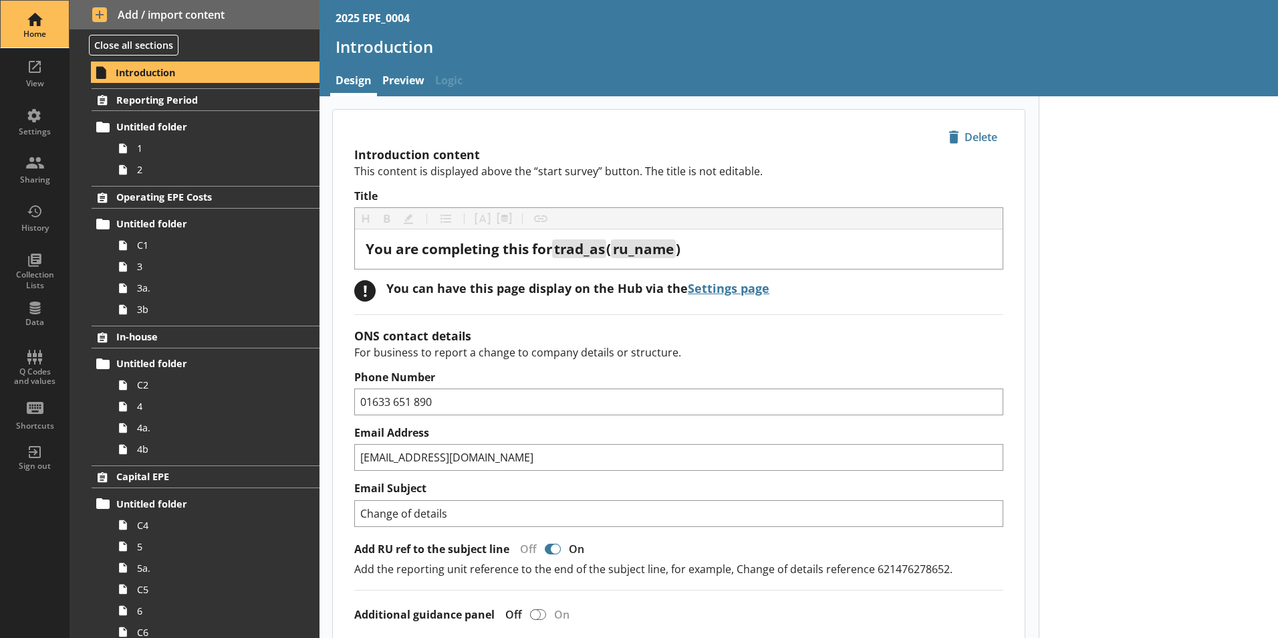
click at [33, 23] on div "Home" at bounding box center [34, 24] width 47 height 47
